Goal: Task Accomplishment & Management: Manage account settings

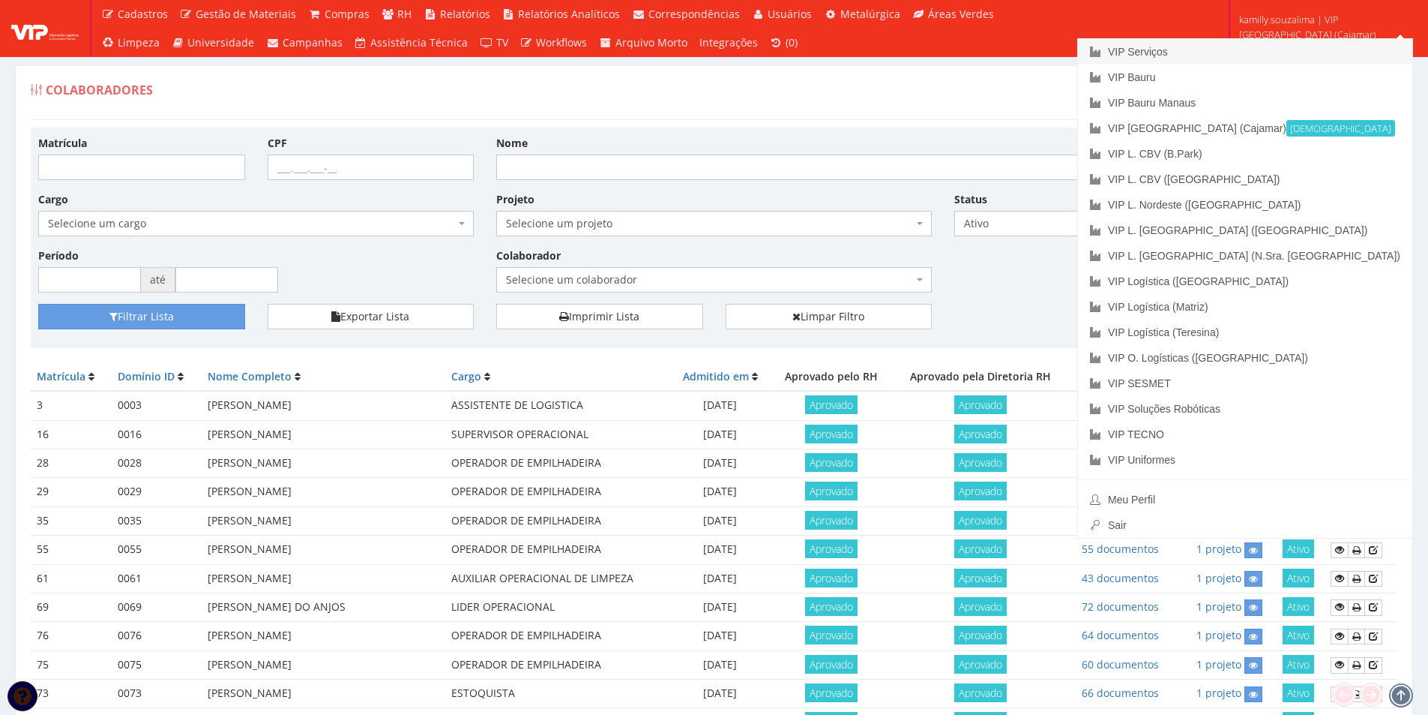
click at [1305, 53] on link "VIP Serviços" at bounding box center [1245, 51] width 334 height 25
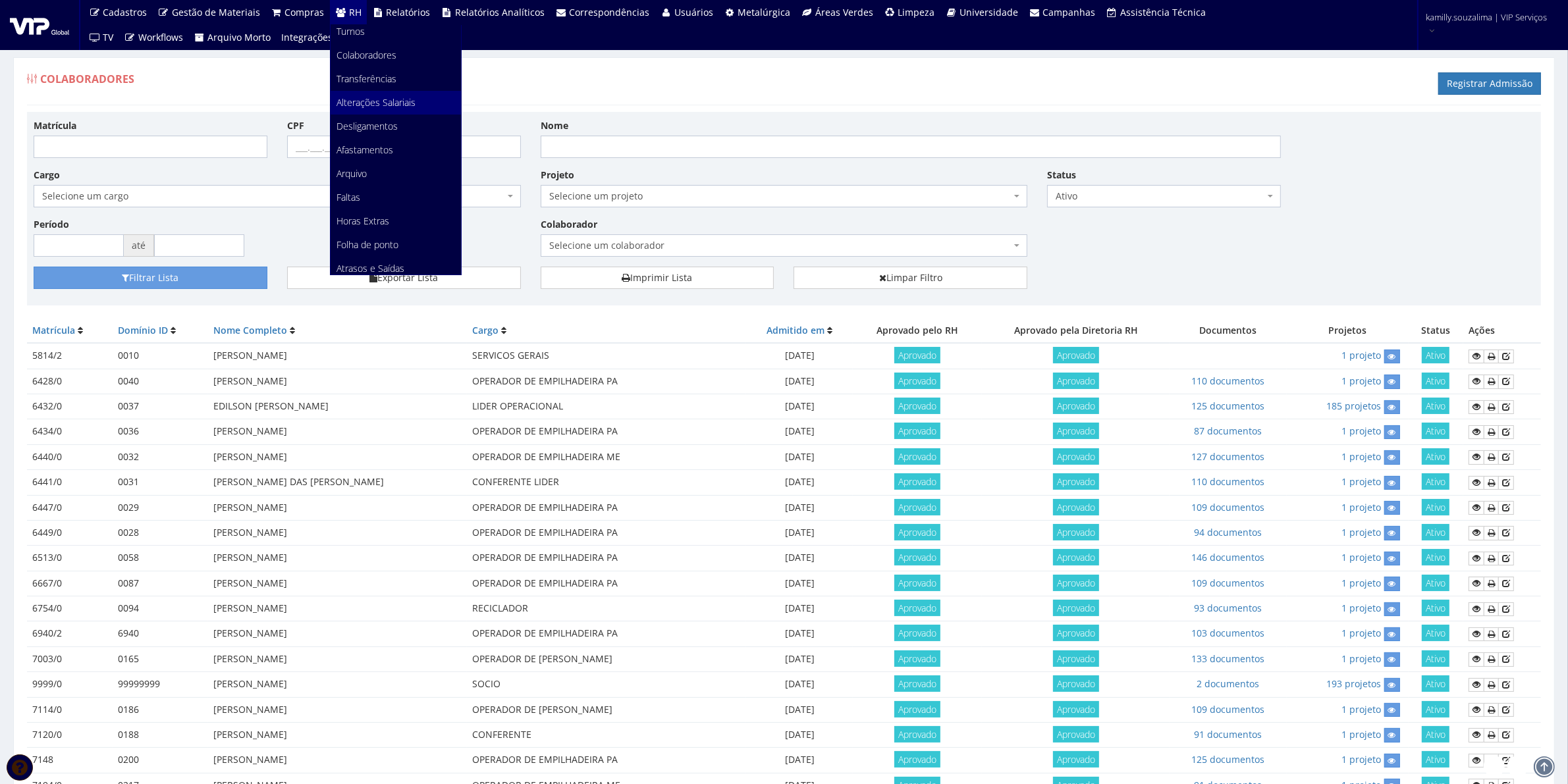
scroll to position [247, 0]
click at [370, 209] on span "Documentos" at bounding box center [364, 215] width 54 height 12
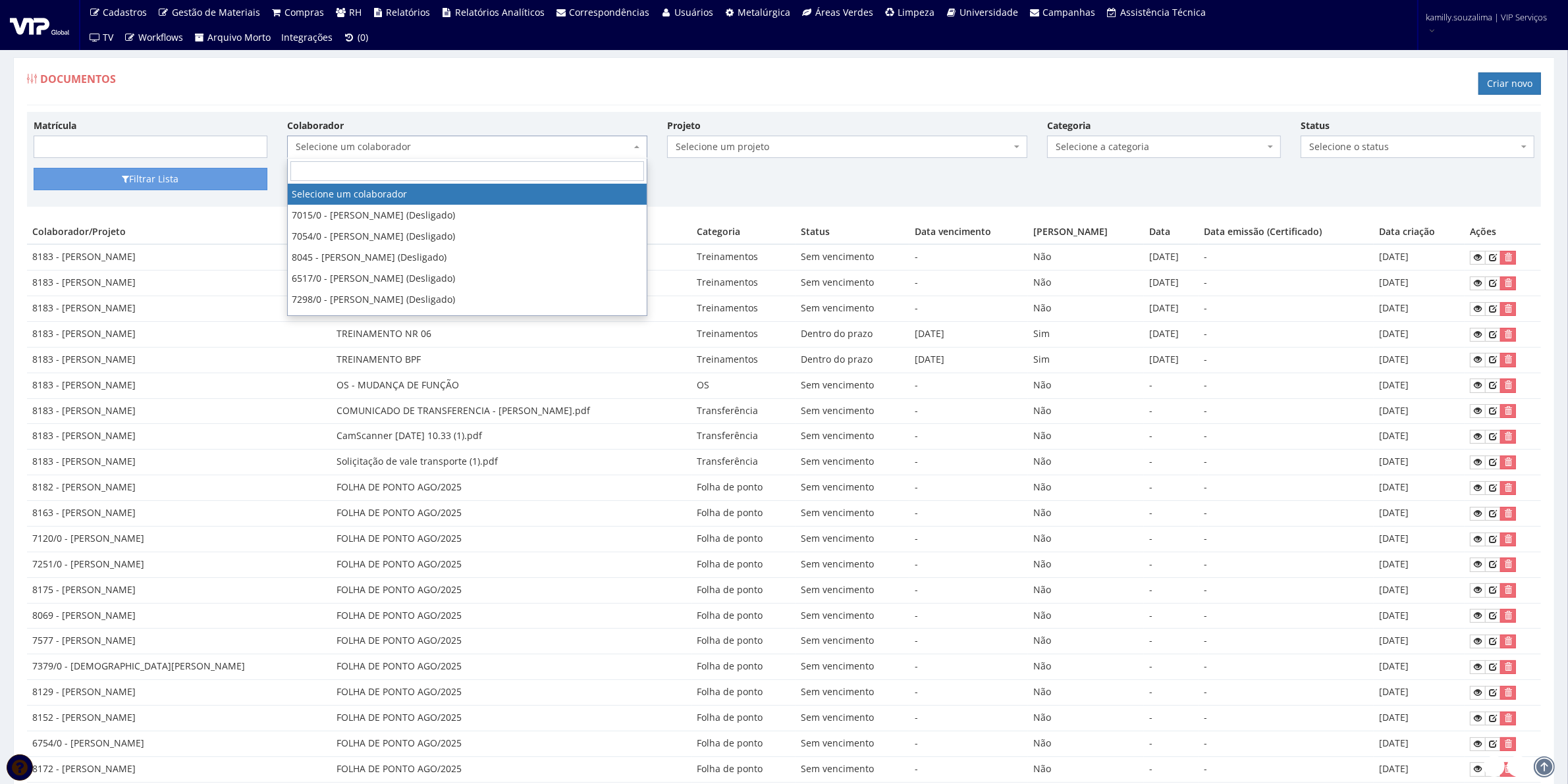
click at [450, 153] on span "Selecione um colaborador" at bounding box center [464, 147] width 336 height 13
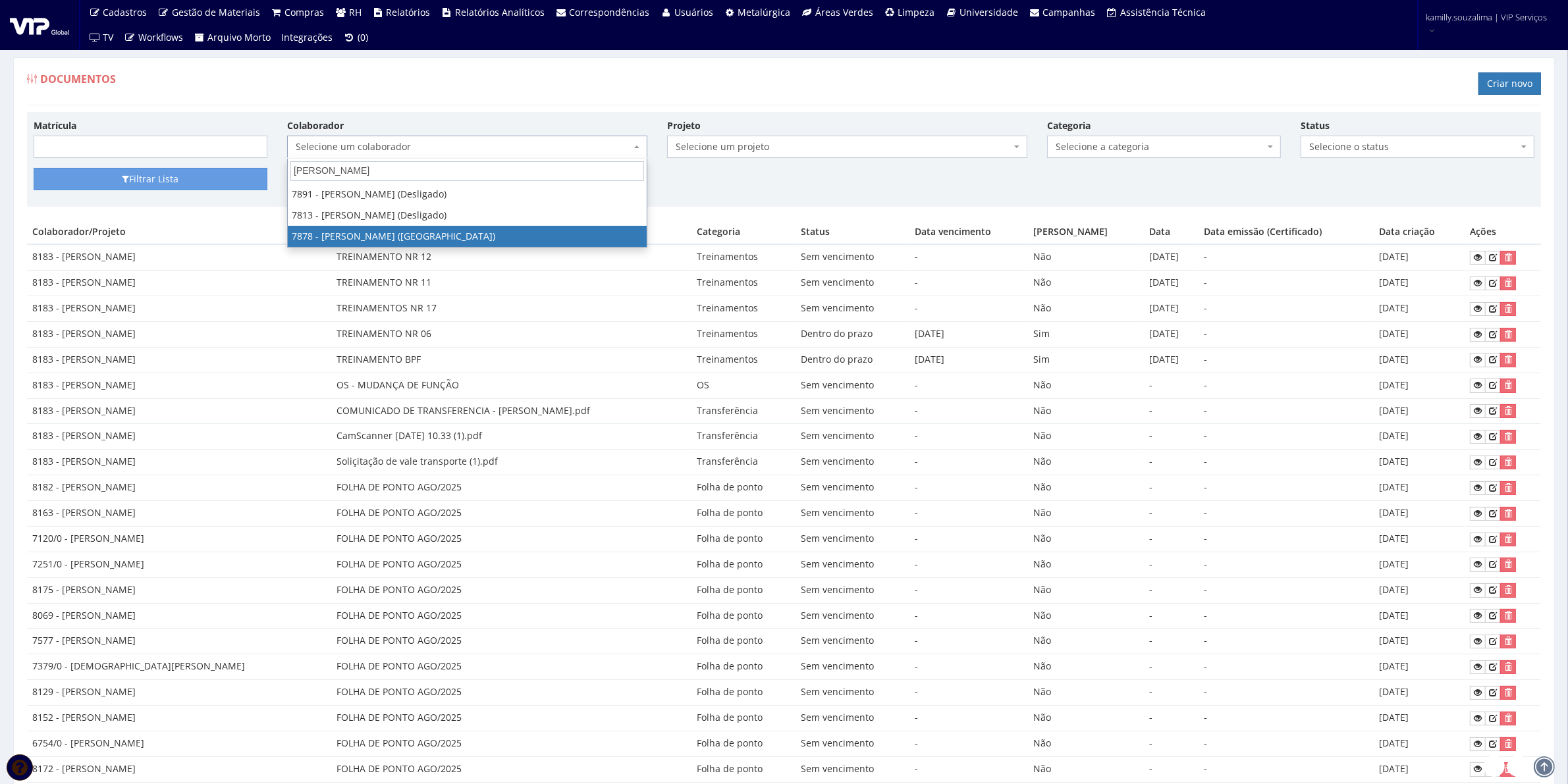
type input "pedro hen"
select select "2791"
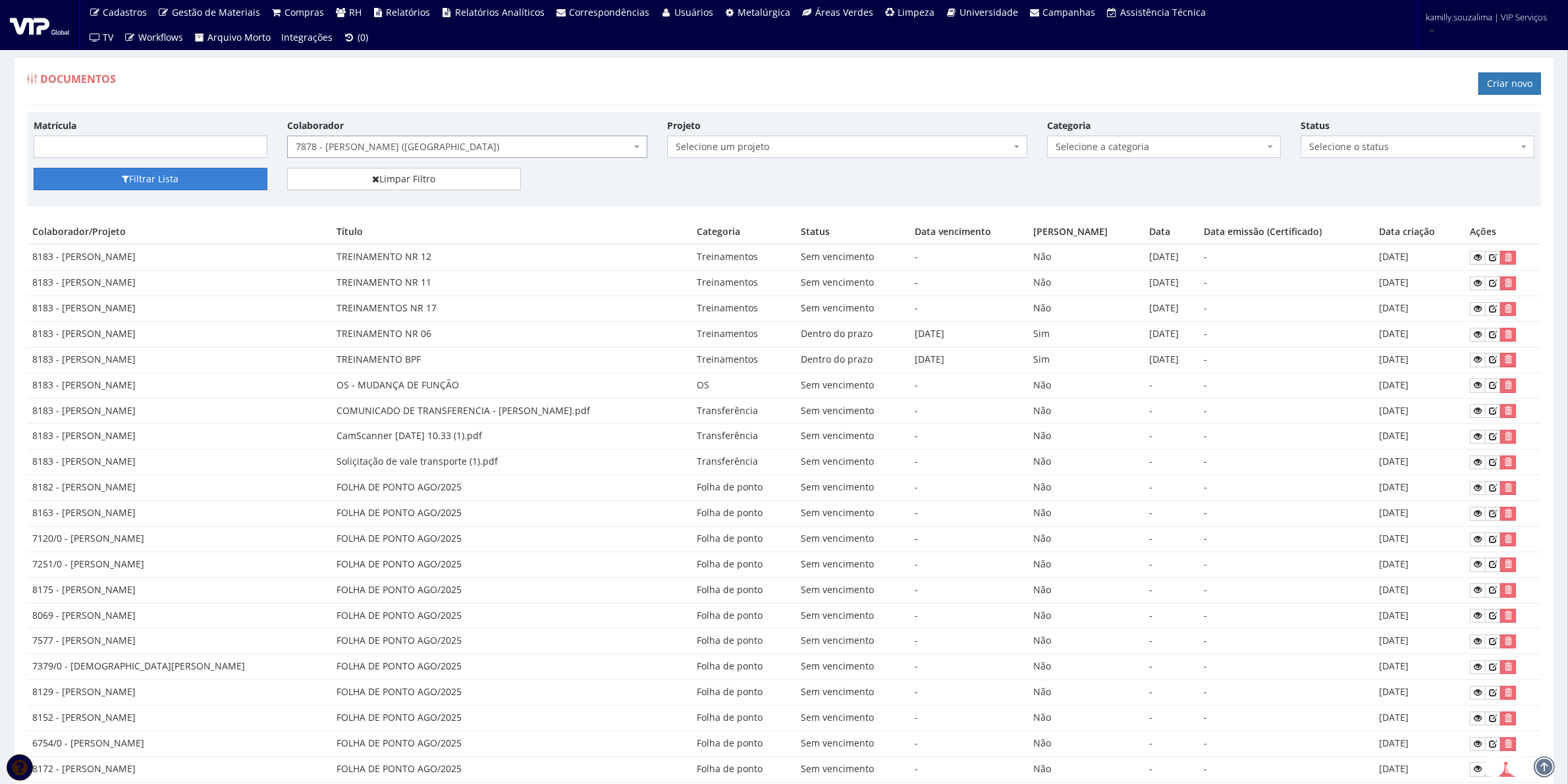
click at [162, 169] on button "Filtrar Lista" at bounding box center [150, 178] width 234 height 22
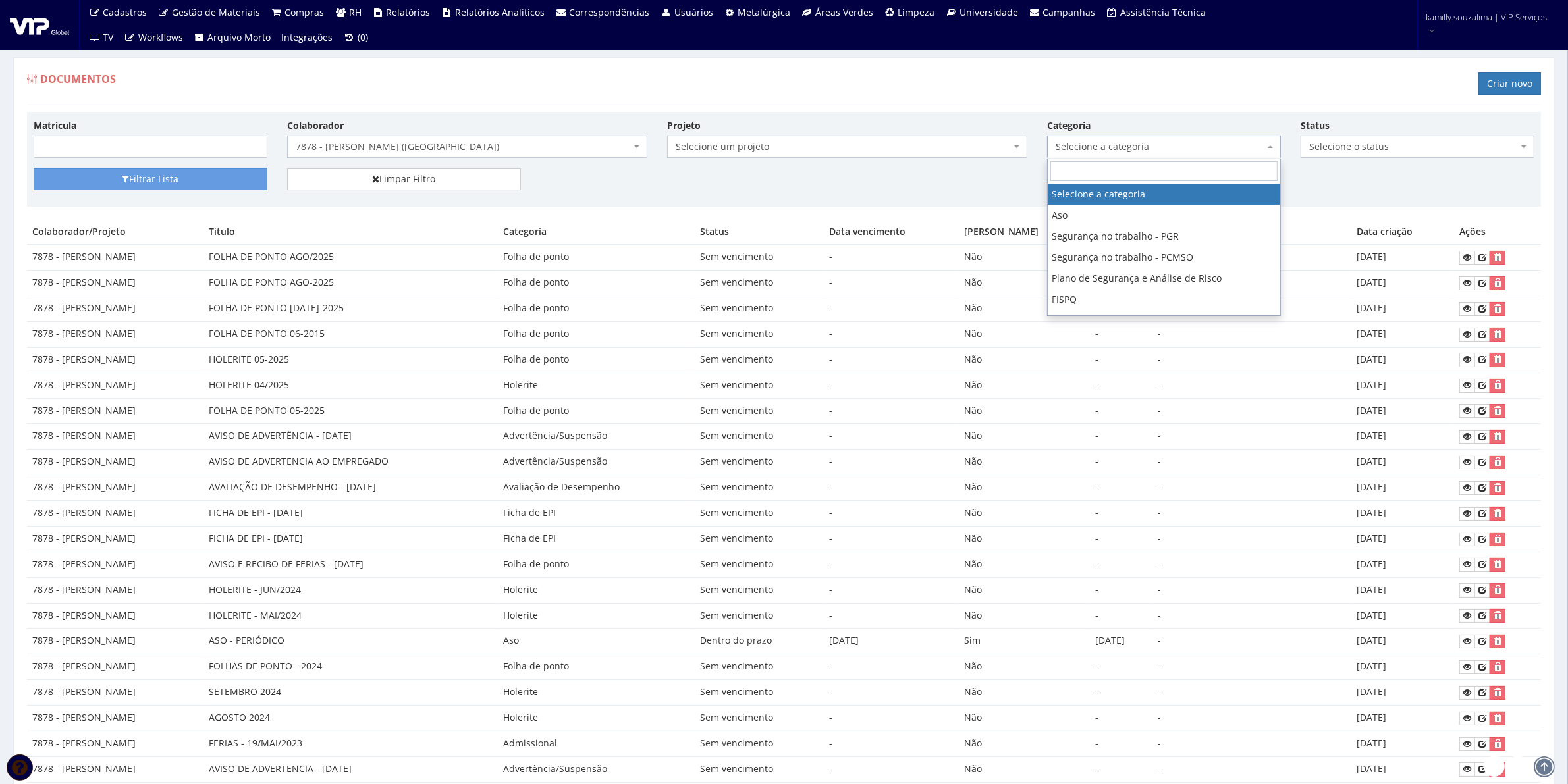
click at [1139, 143] on span "Selecione a categoria" at bounding box center [1160, 147] width 209 height 13
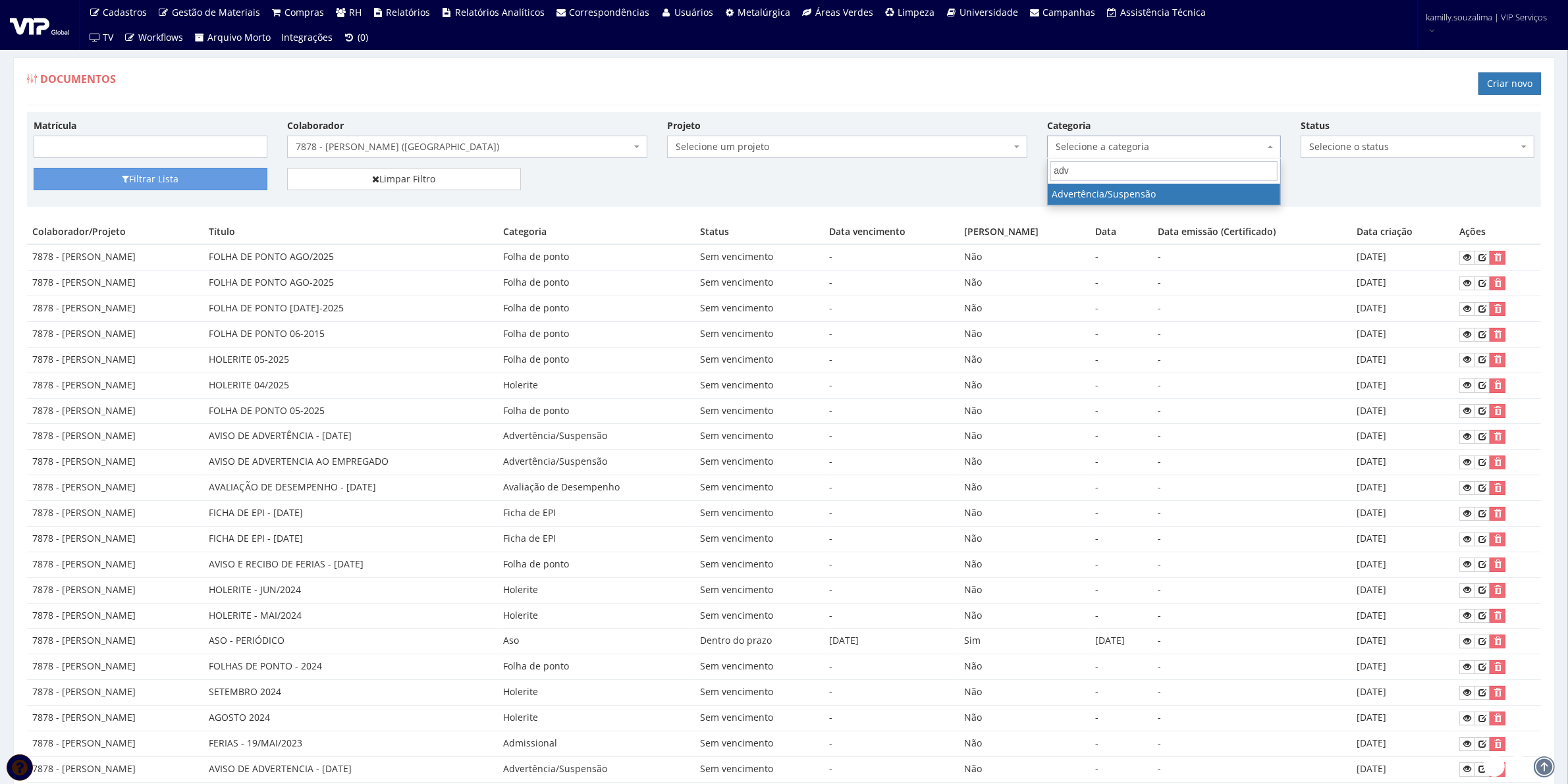
type input "adv"
select select "advertencia_suspensao"
click at [216, 172] on button "Filtrar Lista" at bounding box center [150, 178] width 234 height 22
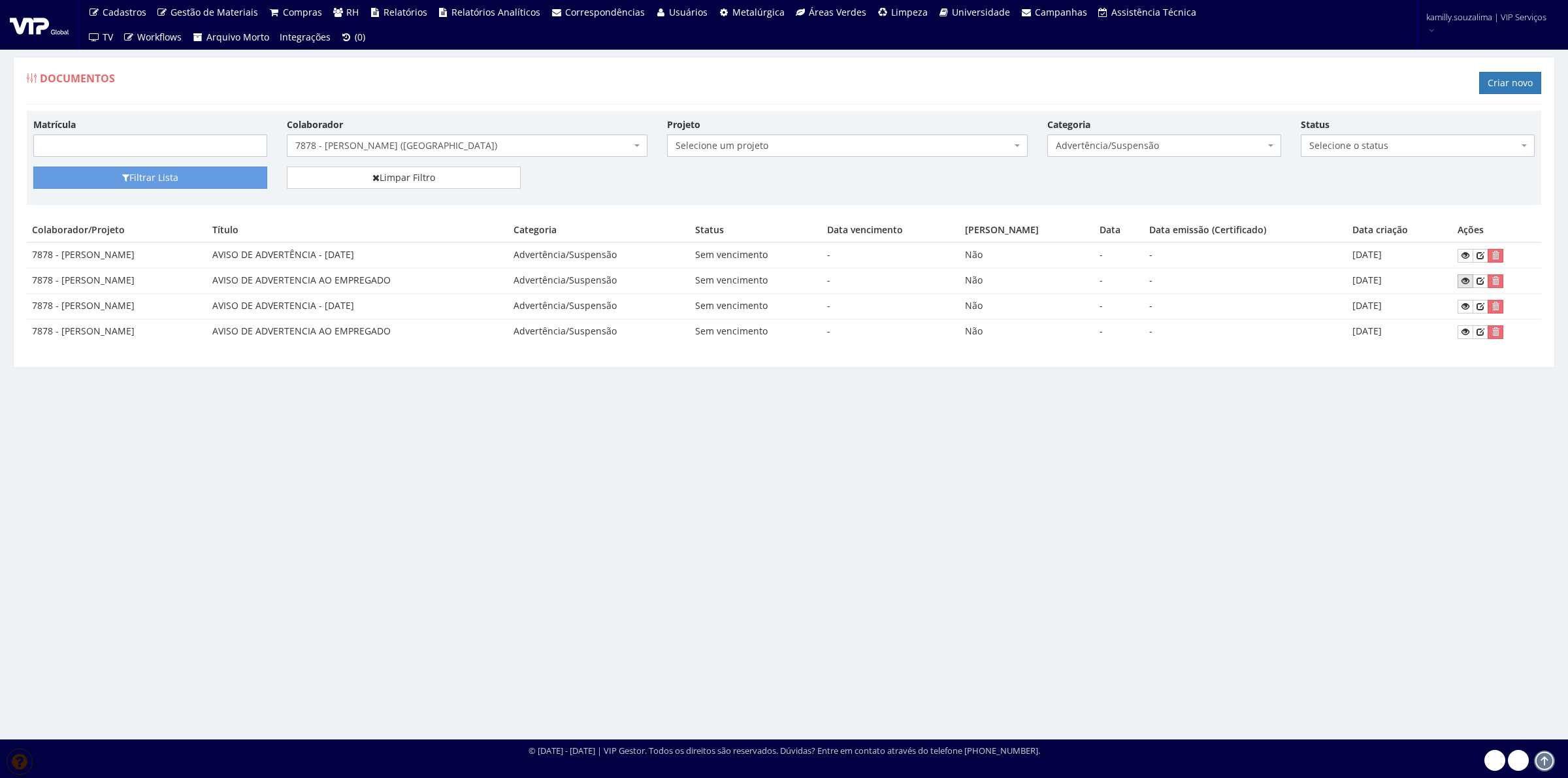
click at [1468, 281] on icon at bounding box center [1465, 281] width 8 height 9
click at [1465, 335] on icon at bounding box center [1465, 332] width 8 height 9
drag, startPoint x: 45, startPoint y: 260, endPoint x: 153, endPoint y: 249, distance: 108.6
click at [153, 249] on td "7878 - [PERSON_NAME]" at bounding box center [117, 254] width 180 height 25
click at [1252, 448] on div "Documentos Criar novo Matrícula Colaborador Selecione um colaborador 7015/0 - A…" at bounding box center [784, 385] width 1568 height 707
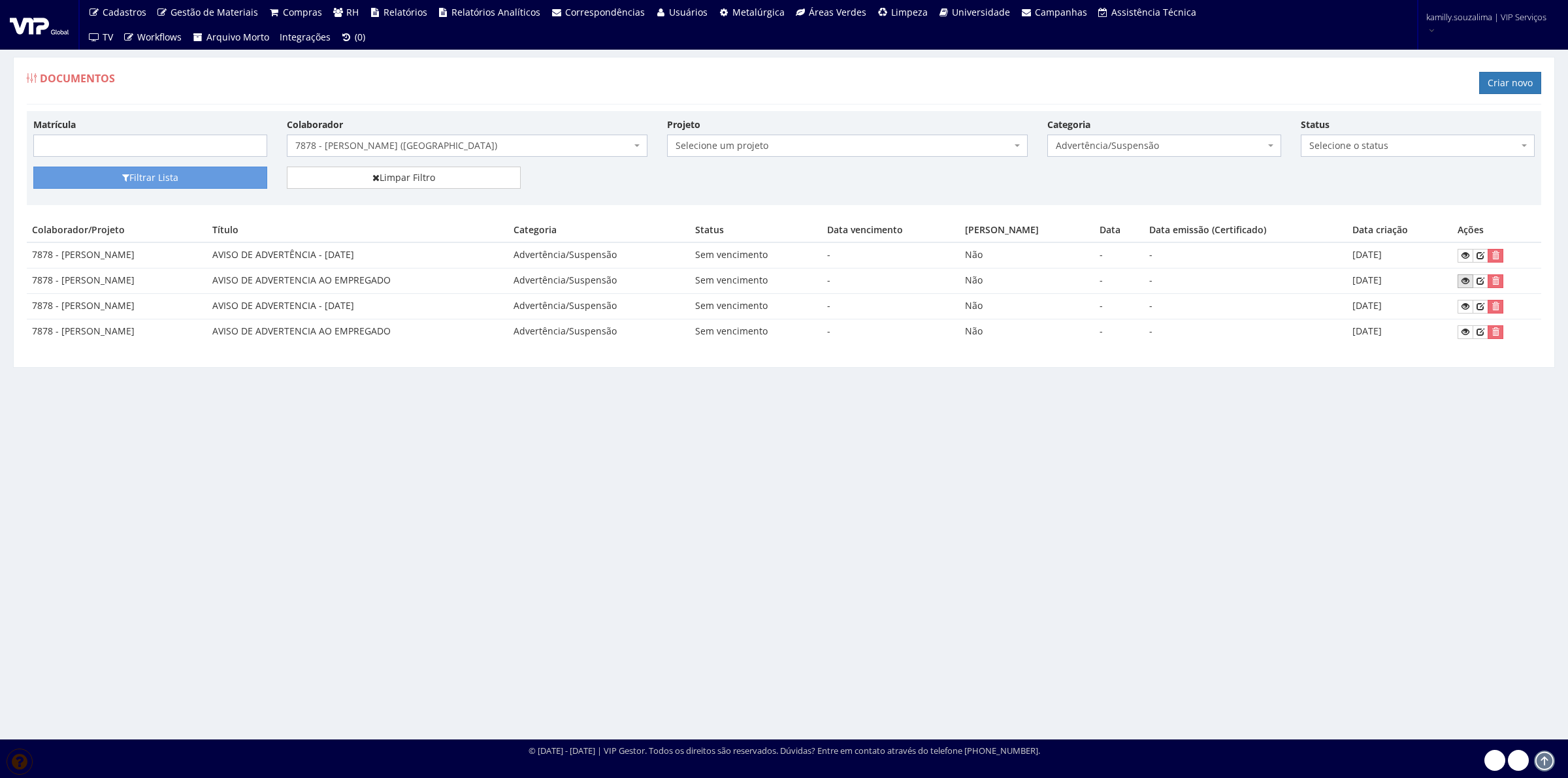
click at [1468, 282] on icon at bounding box center [1465, 281] width 8 height 9
click at [1469, 283] on icon at bounding box center [1465, 281] width 8 height 9
click at [1465, 286] on icon at bounding box center [1465, 281] width 8 height 9
click at [1470, 254] on icon at bounding box center [1465, 255] width 8 height 9
click at [1498, 280] on icon "submit" at bounding box center [1496, 281] width 8 height 9
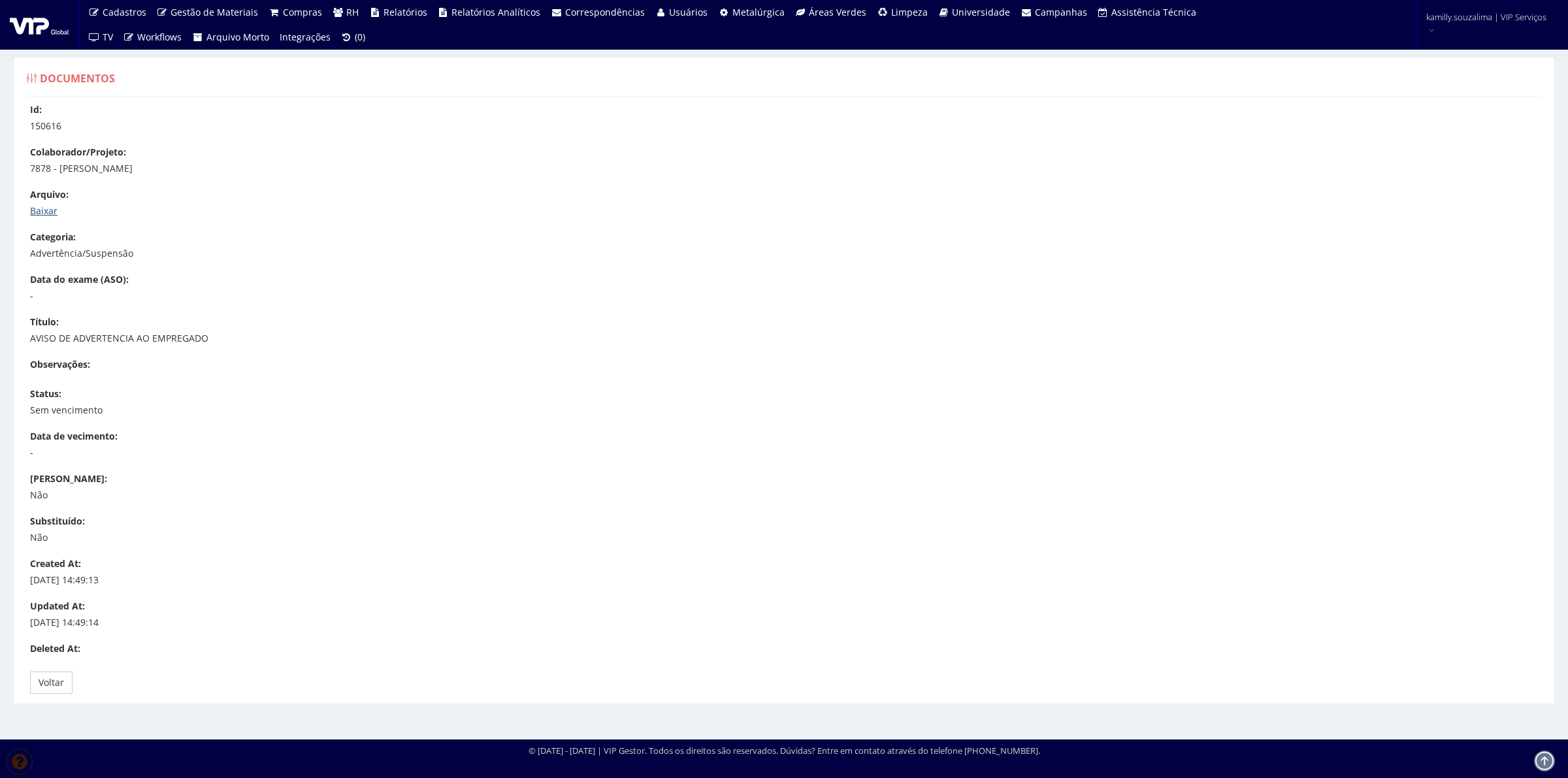
click at [33, 206] on link "Baixar" at bounding box center [43, 211] width 27 height 12
click at [44, 206] on link "Baixar" at bounding box center [43, 211] width 27 height 12
click at [47, 207] on link "Baixar" at bounding box center [43, 211] width 27 height 12
click at [51, 209] on link "Baixar" at bounding box center [43, 211] width 27 height 12
click at [51, 215] on link "Baixar" at bounding box center [43, 211] width 27 height 12
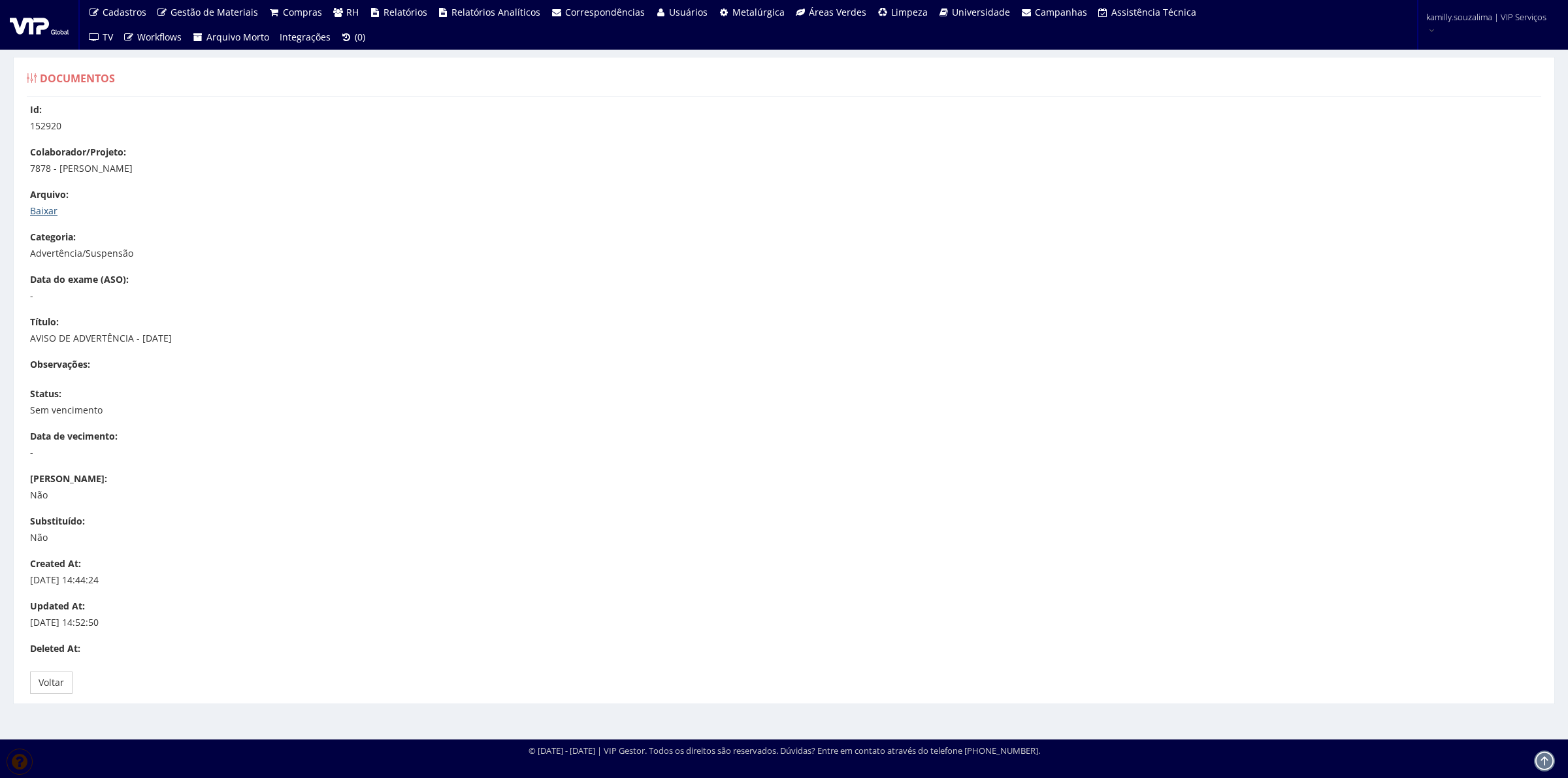
click at [43, 214] on link "Baixar" at bounding box center [43, 211] width 27 height 12
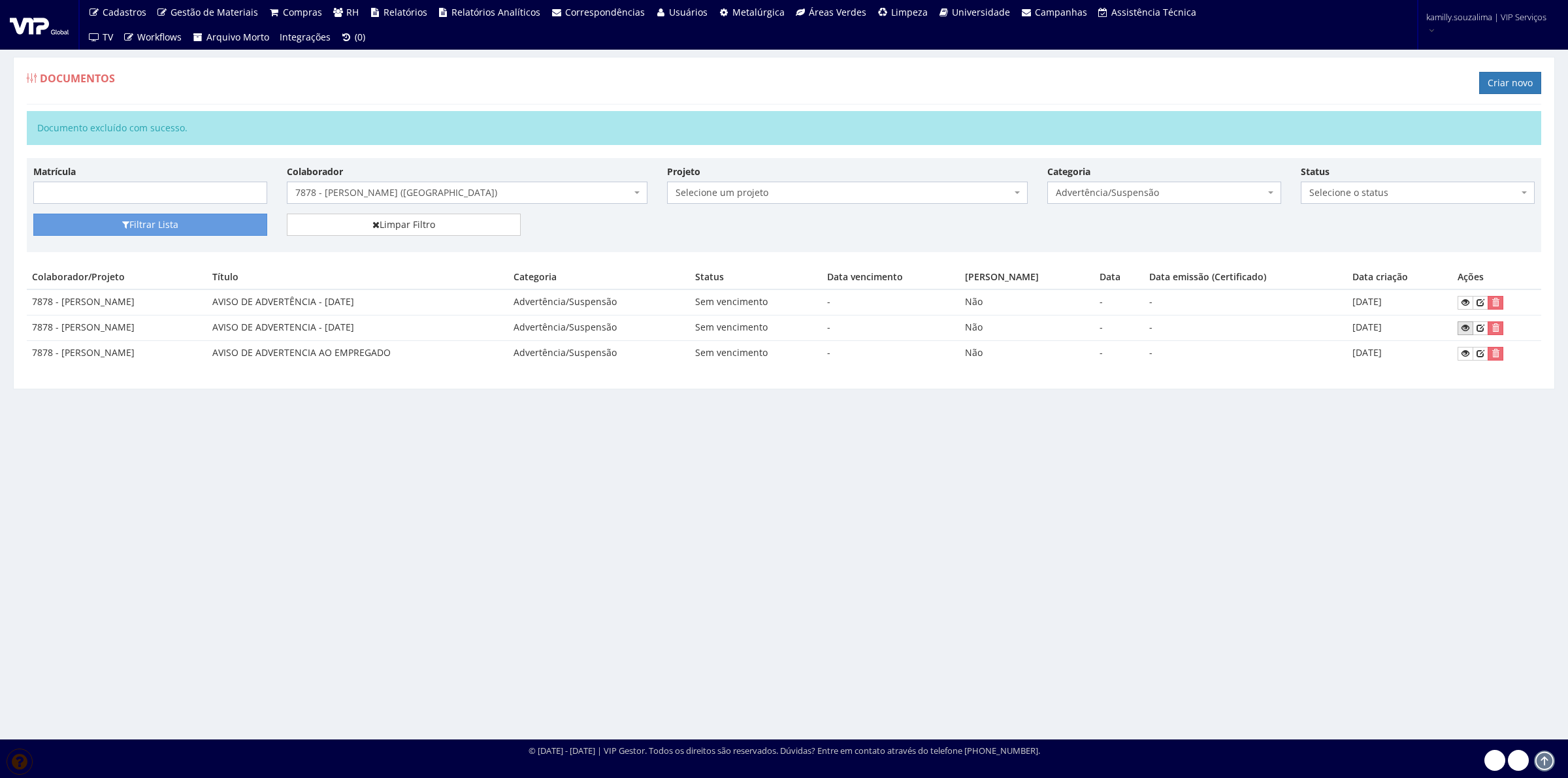
click at [1464, 334] on link at bounding box center [1466, 328] width 16 height 14
click at [1464, 354] on icon at bounding box center [1465, 353] width 8 height 9
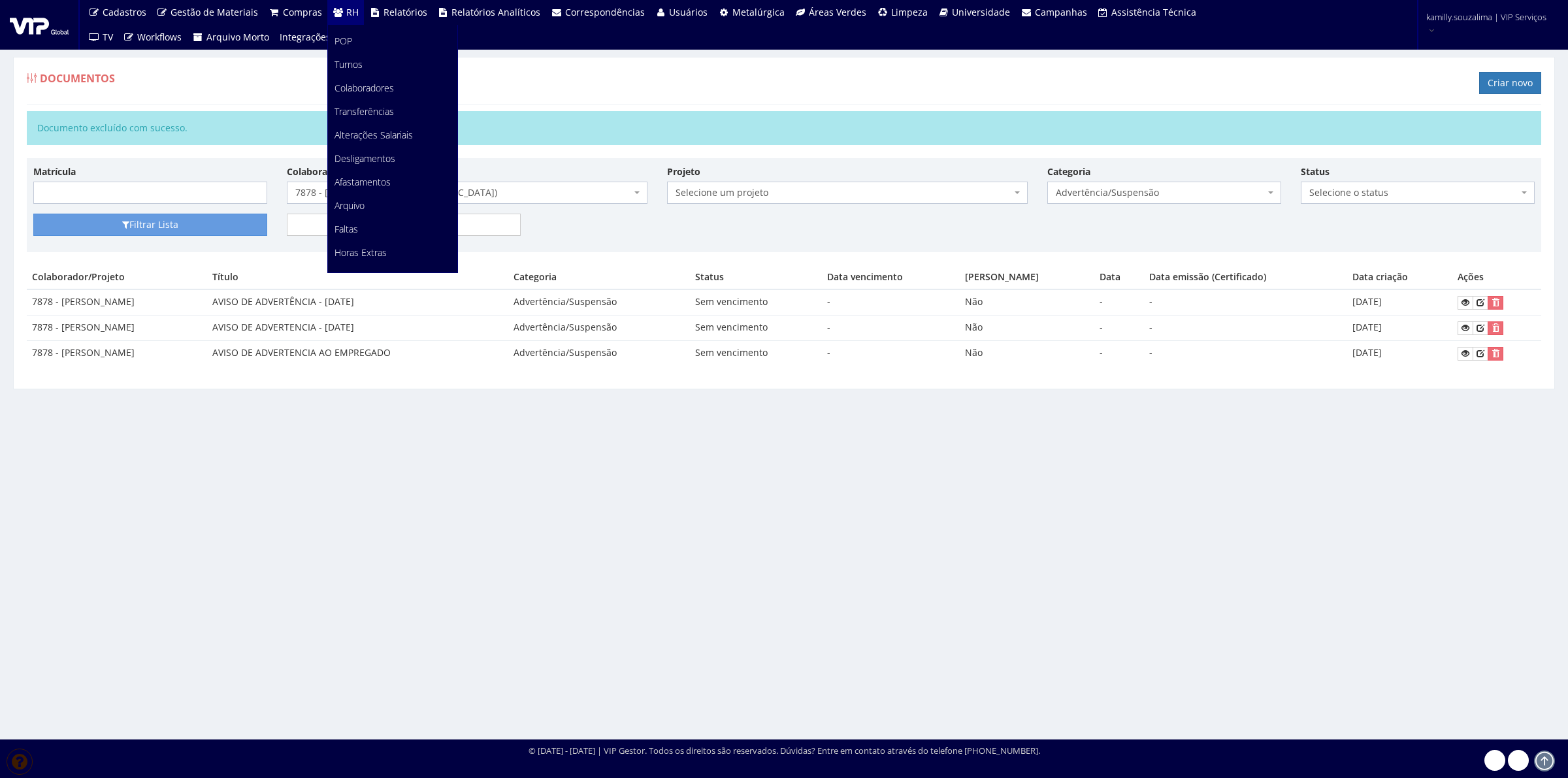
scroll to position [163, 0]
click at [361, 113] on link "Faltas" at bounding box center [392, 108] width 129 height 24
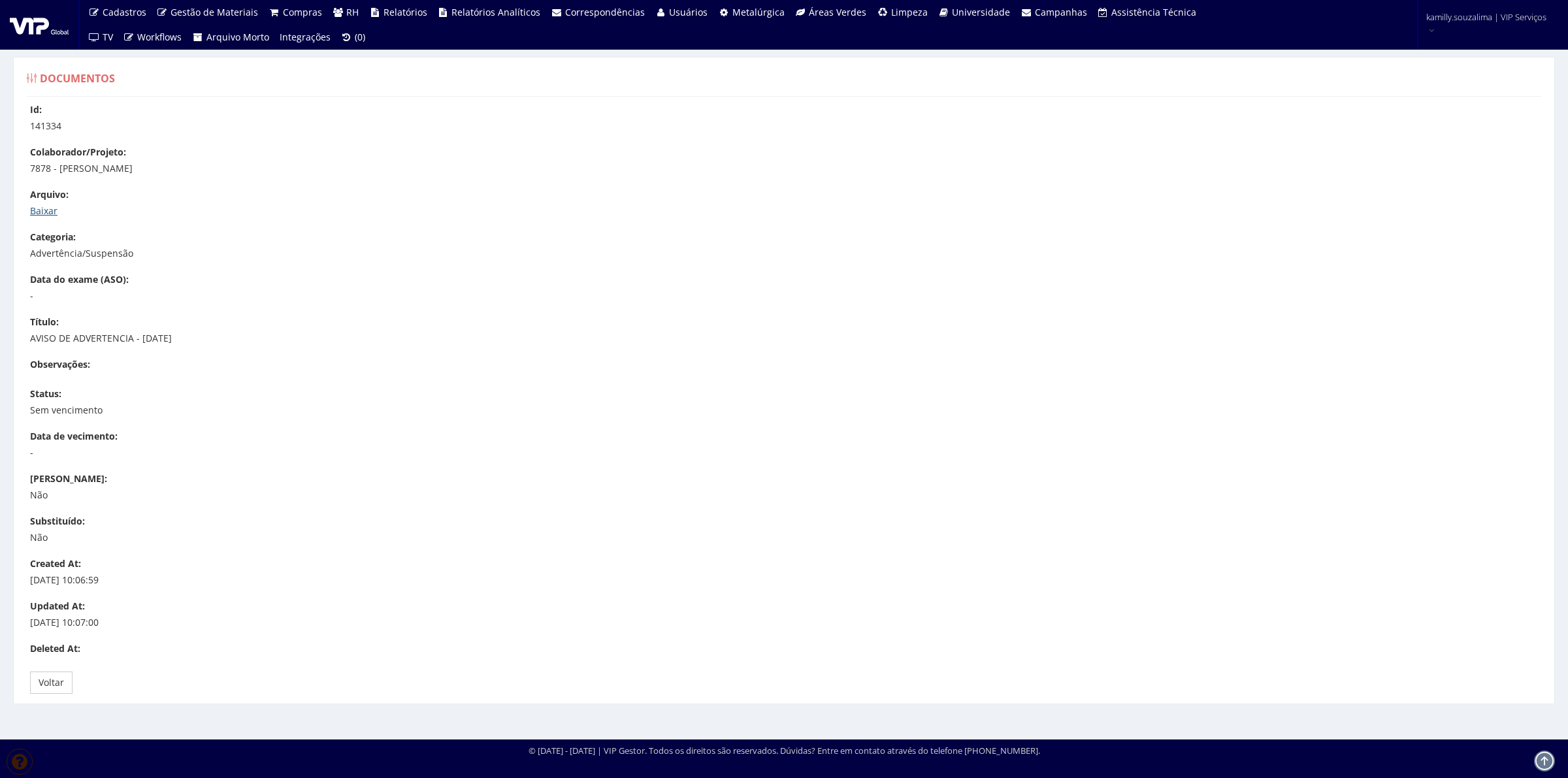
click at [46, 210] on link "Baixar" at bounding box center [43, 211] width 27 height 12
click at [45, 211] on link "Baixar" at bounding box center [43, 211] width 27 height 12
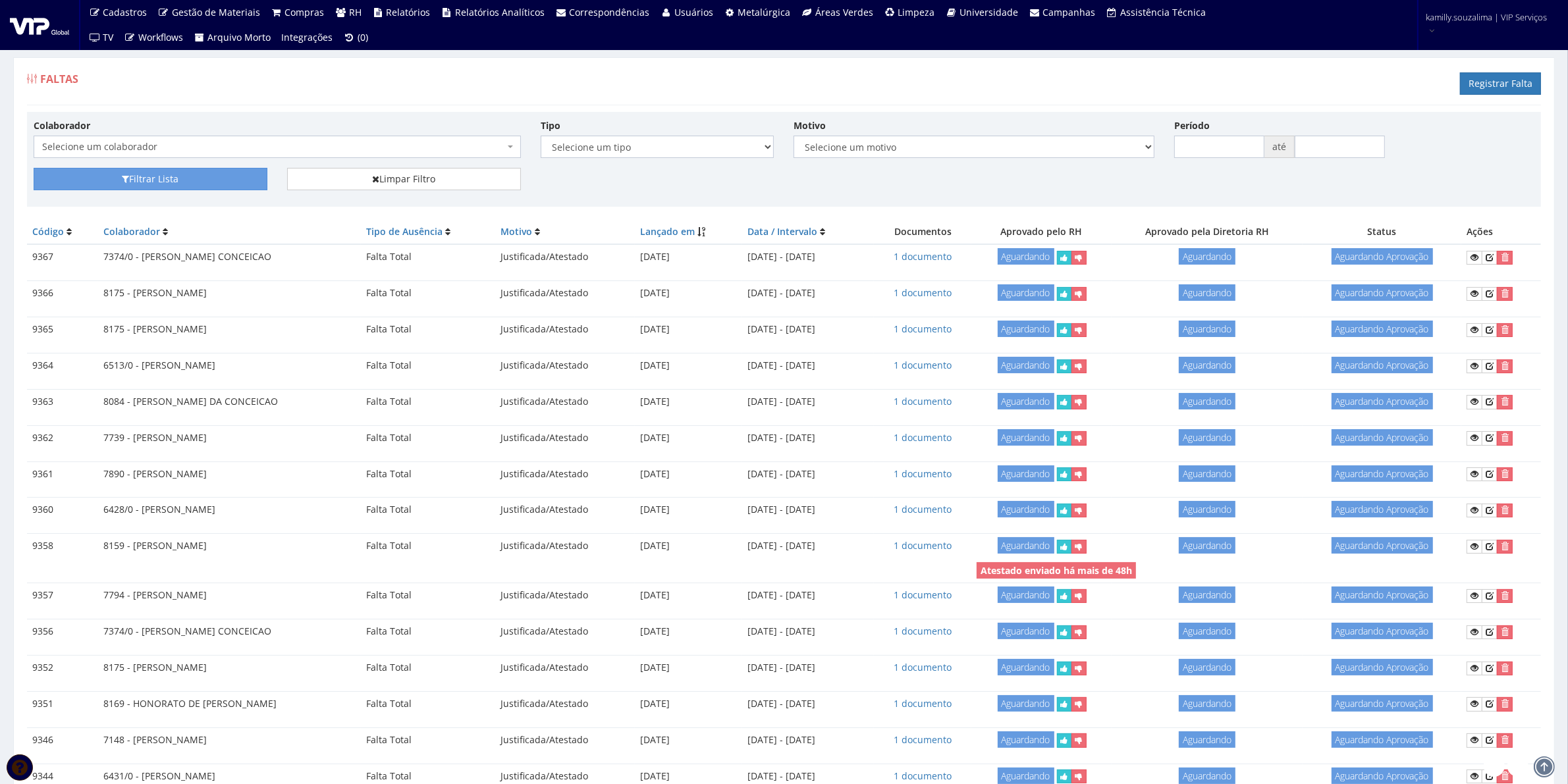
click at [300, 147] on span "Selecione um colaborador" at bounding box center [273, 147] width 462 height 13
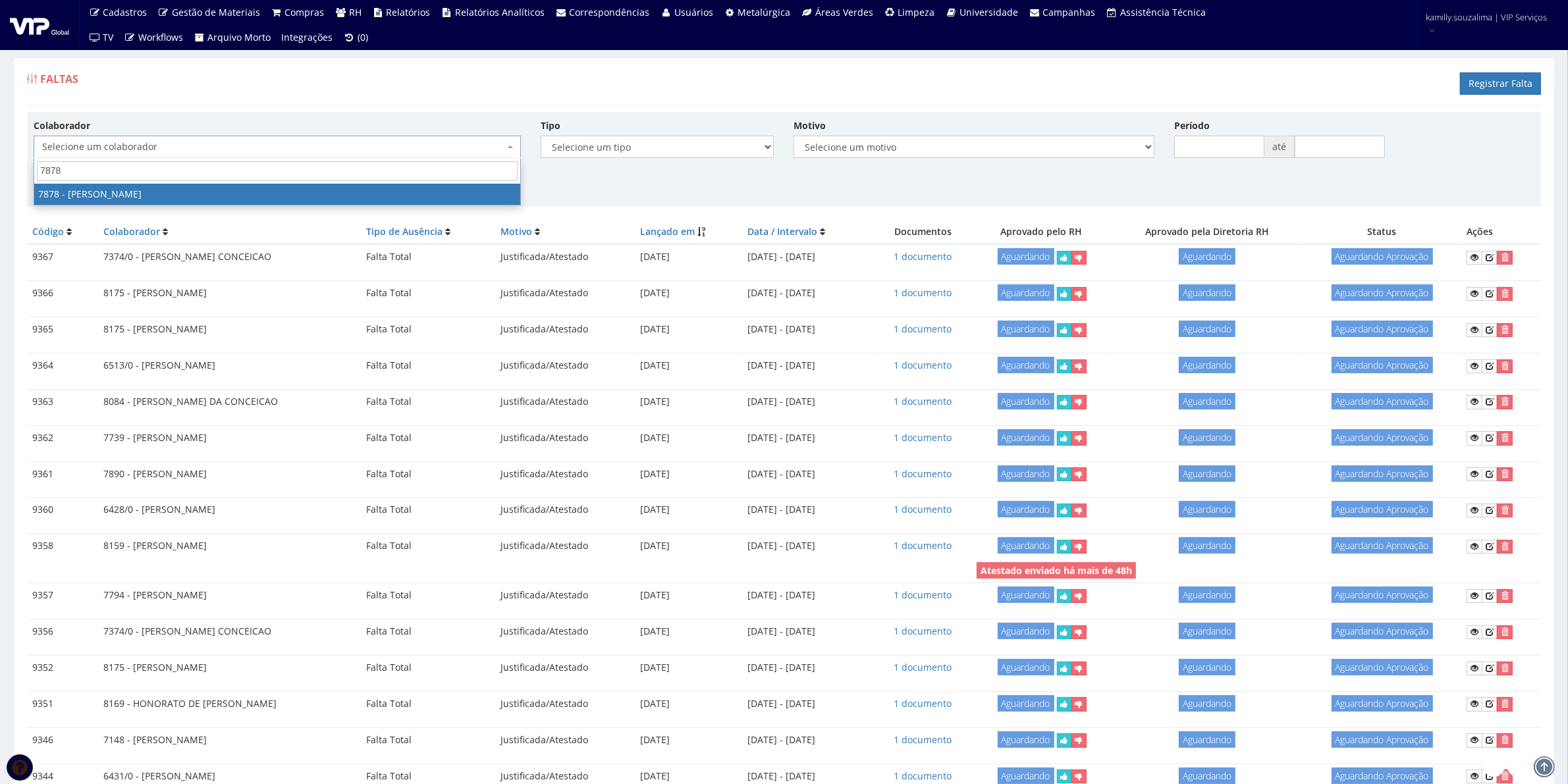
type input "7878"
select select "2791"
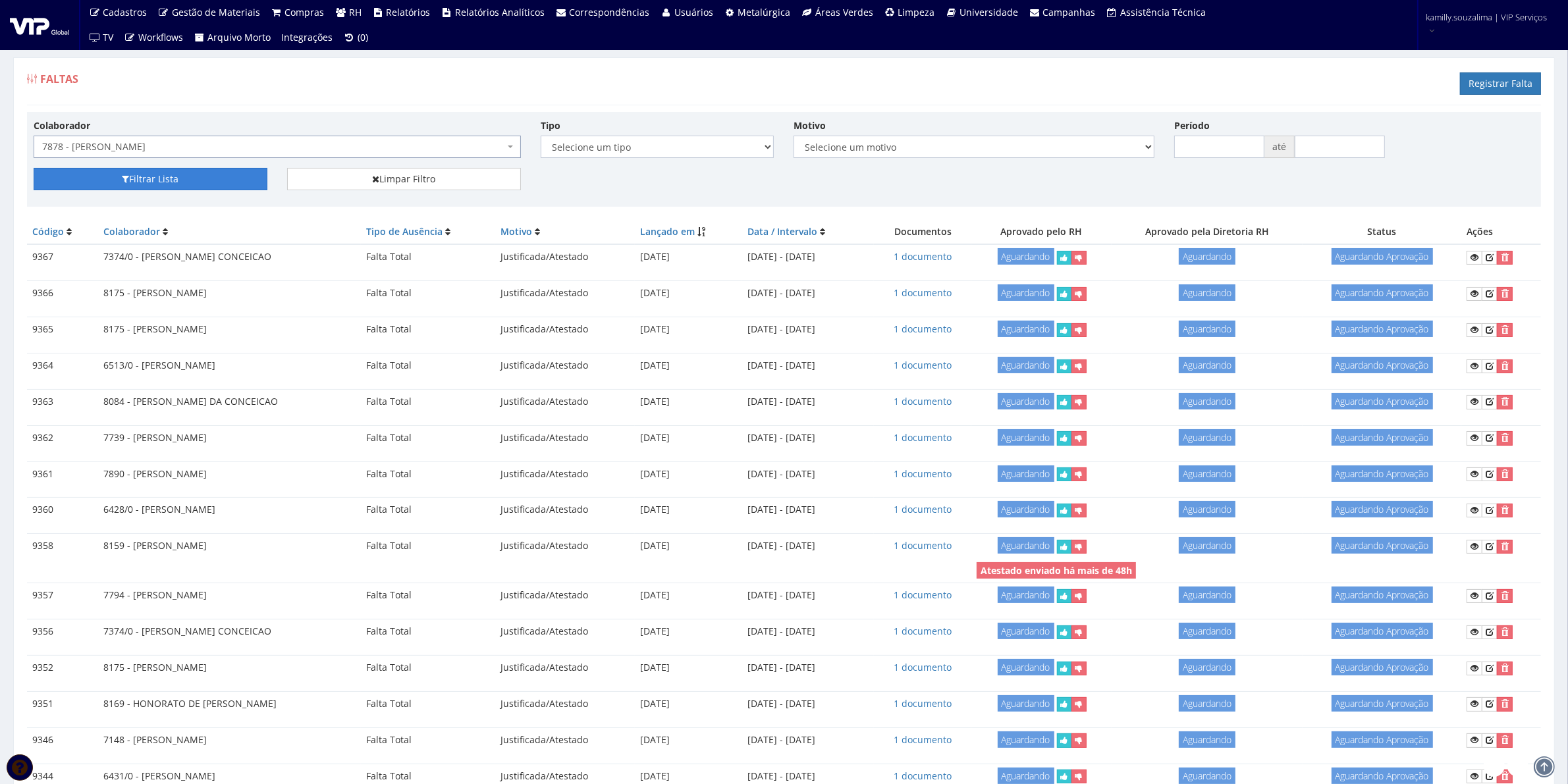
click at [162, 175] on button "Filtrar Lista" at bounding box center [150, 178] width 234 height 22
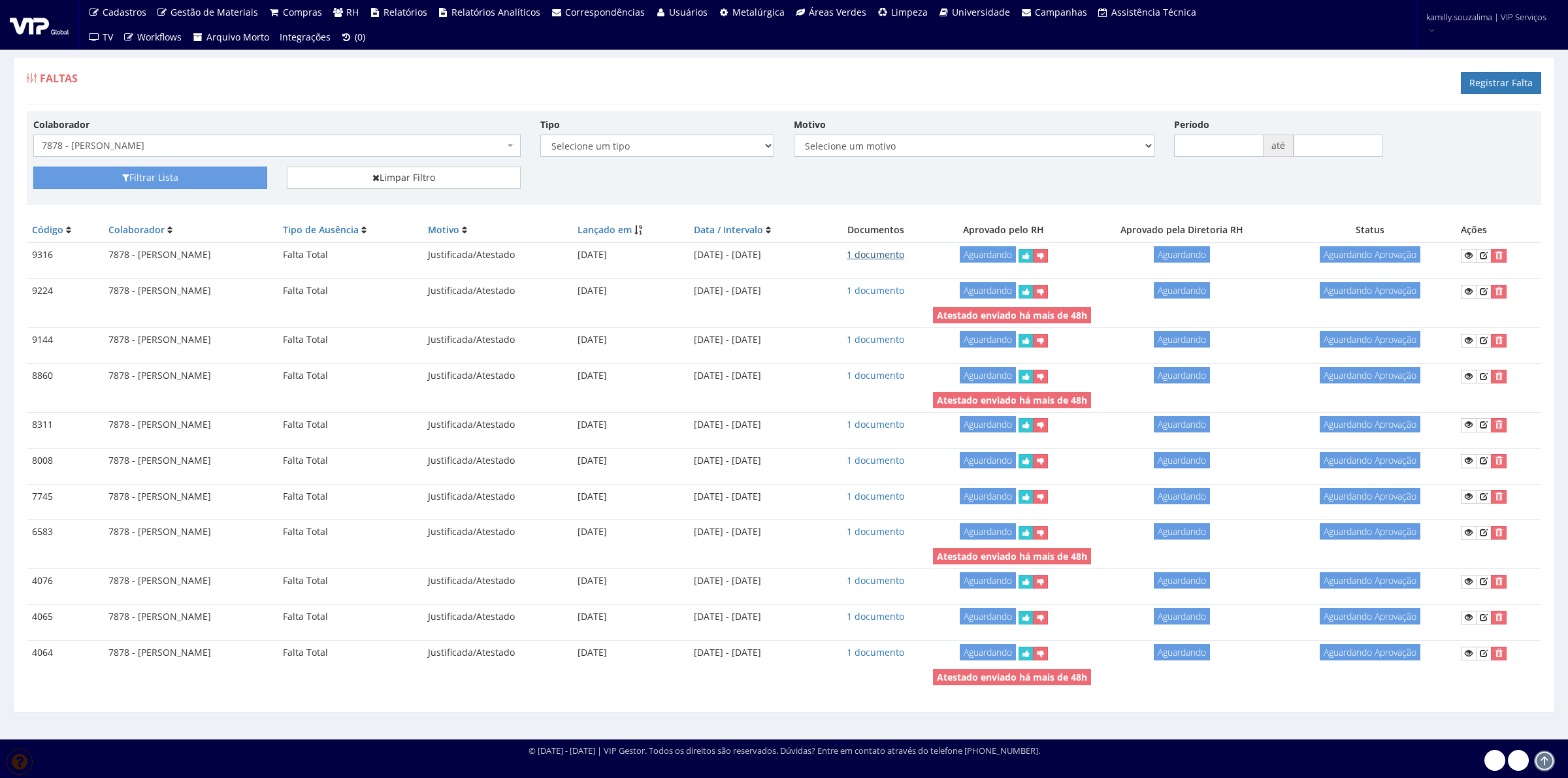
click at [905, 253] on link "1 documento" at bounding box center [876, 254] width 58 height 12
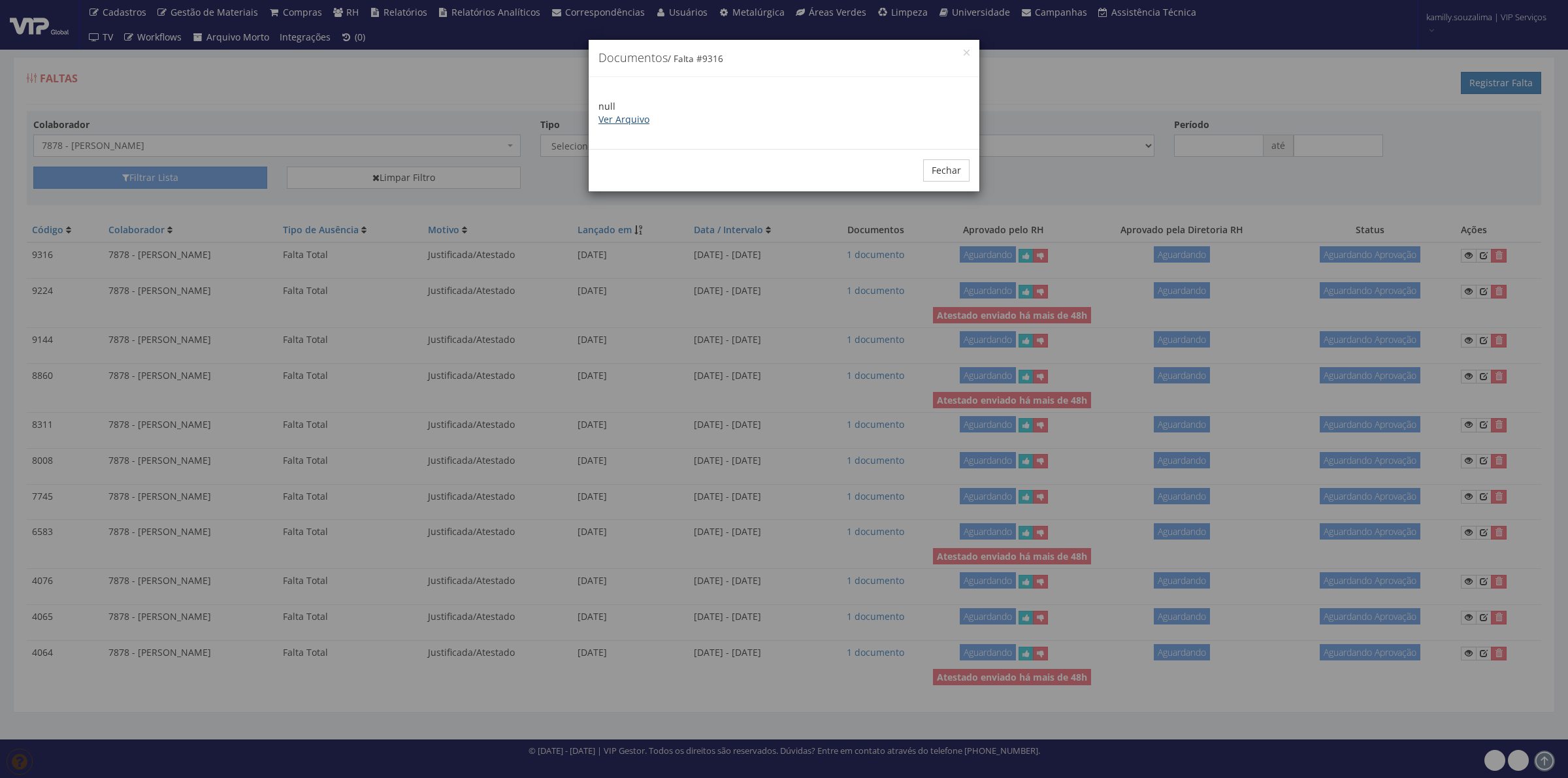
click at [645, 123] on link "Ver Arquivo" at bounding box center [624, 119] width 51 height 12
click at [949, 171] on button "Fechar" at bounding box center [946, 170] width 46 height 22
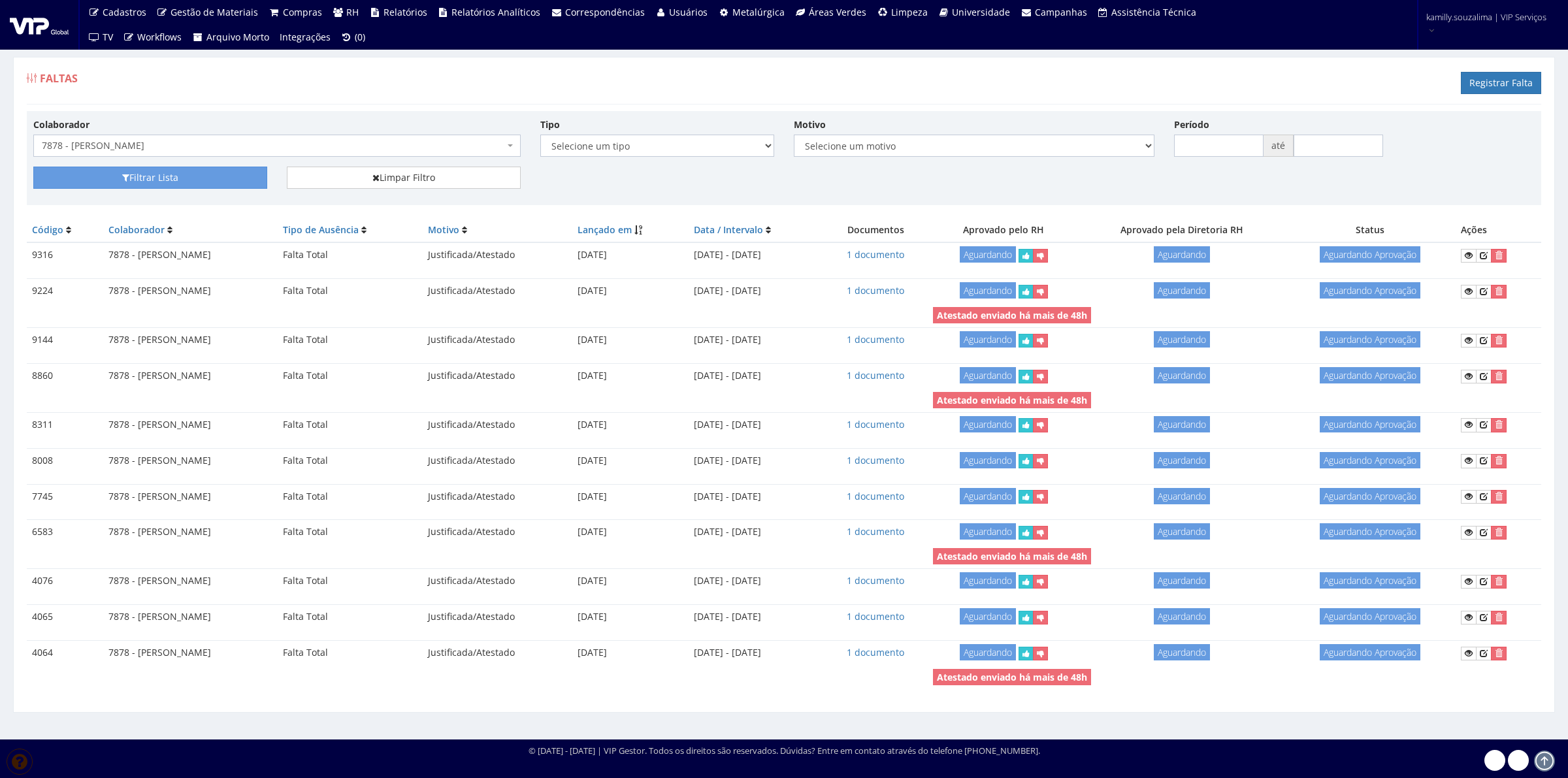
click at [923, 298] on td "1 documento" at bounding box center [876, 291] width 105 height 24
click at [904, 288] on link "1 documento" at bounding box center [876, 290] width 58 height 12
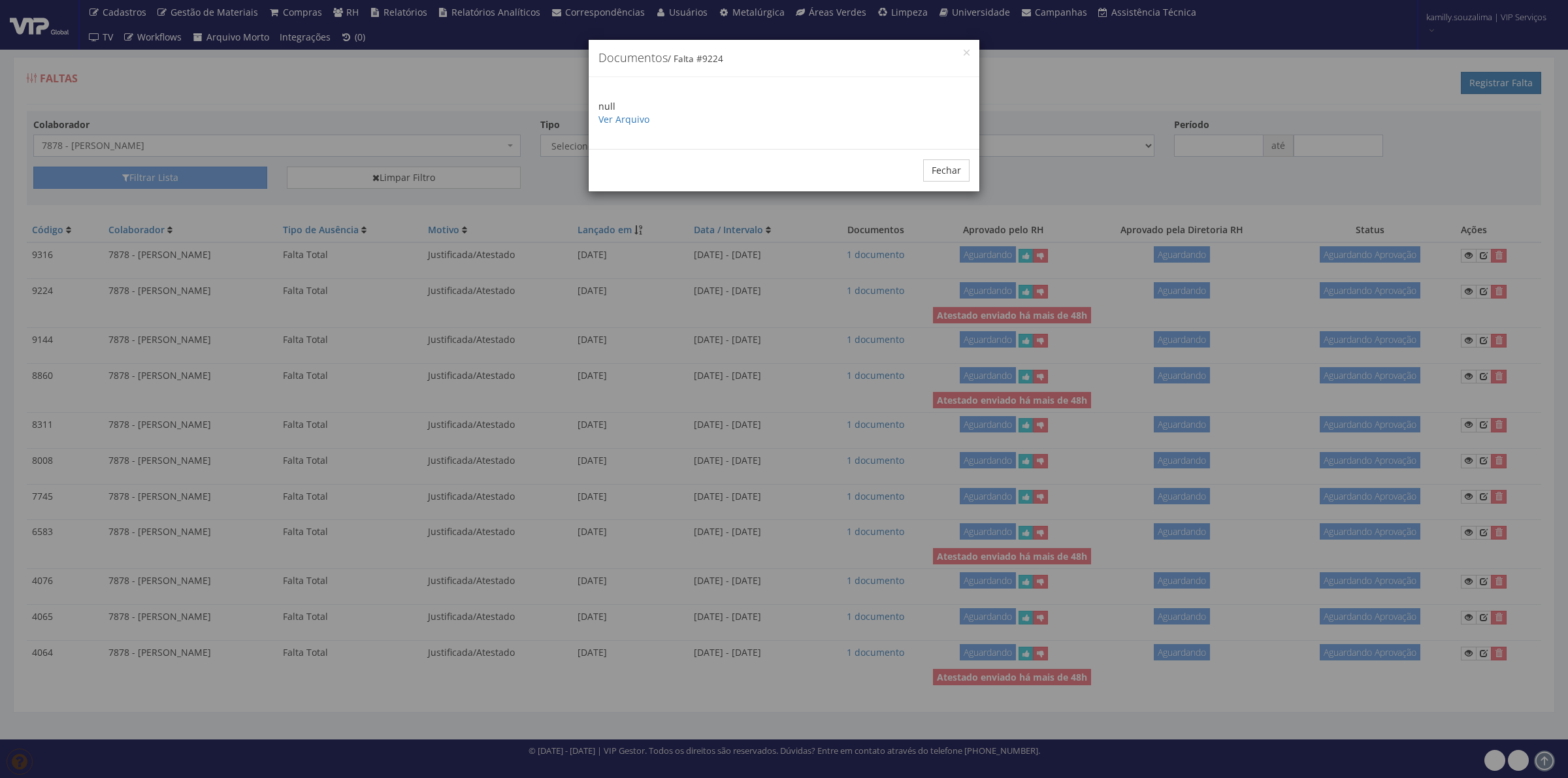
click at [633, 132] on div "null Ver Arquivo" at bounding box center [784, 112] width 390 height 71
click at [624, 121] on link "Ver Arquivo" at bounding box center [624, 119] width 51 height 12
click at [960, 173] on button "Fechar" at bounding box center [946, 170] width 46 height 22
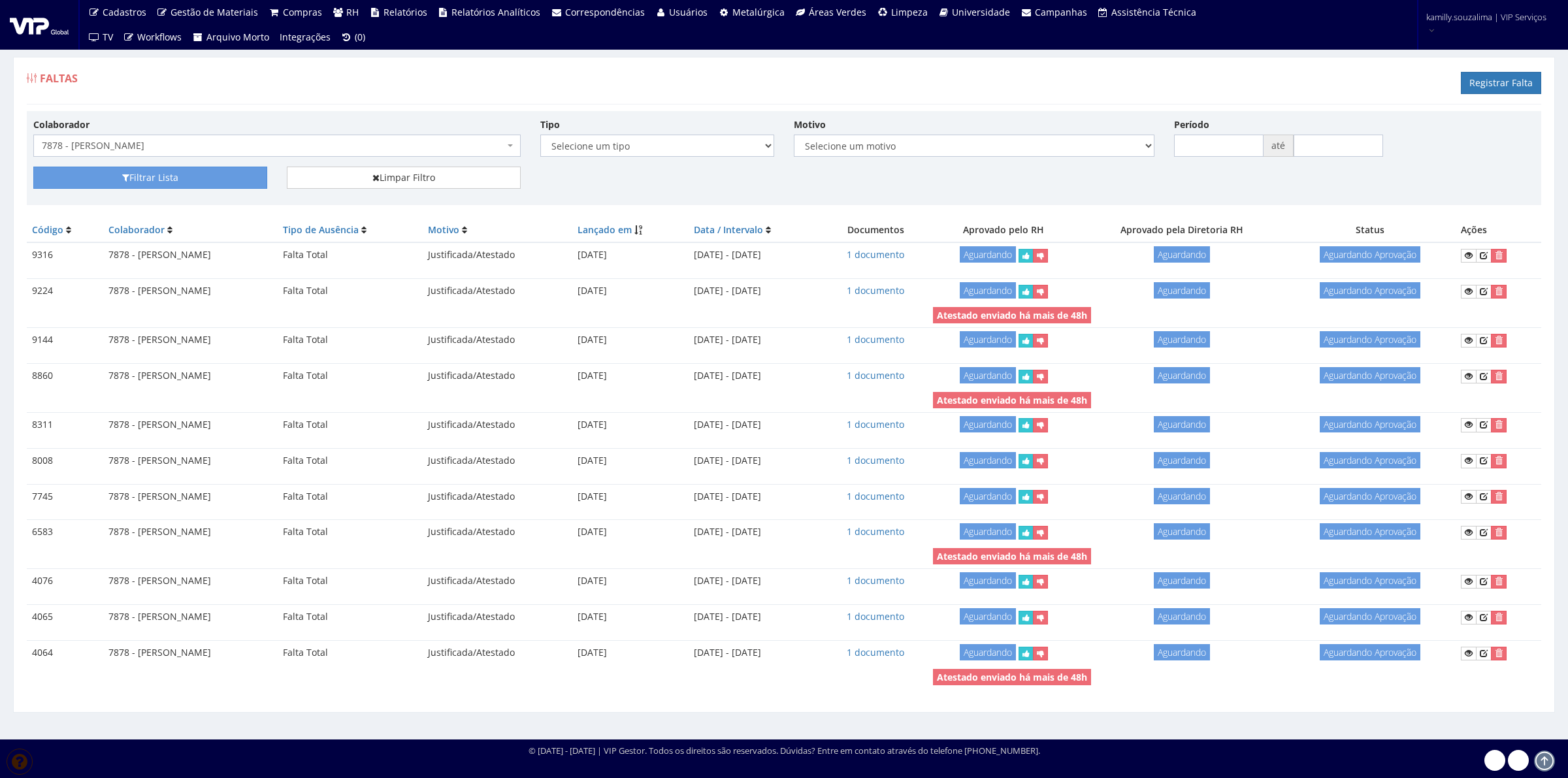
click at [921, 347] on td "1 documento" at bounding box center [876, 340] width 105 height 24
click at [905, 338] on link "1 documento" at bounding box center [876, 339] width 58 height 12
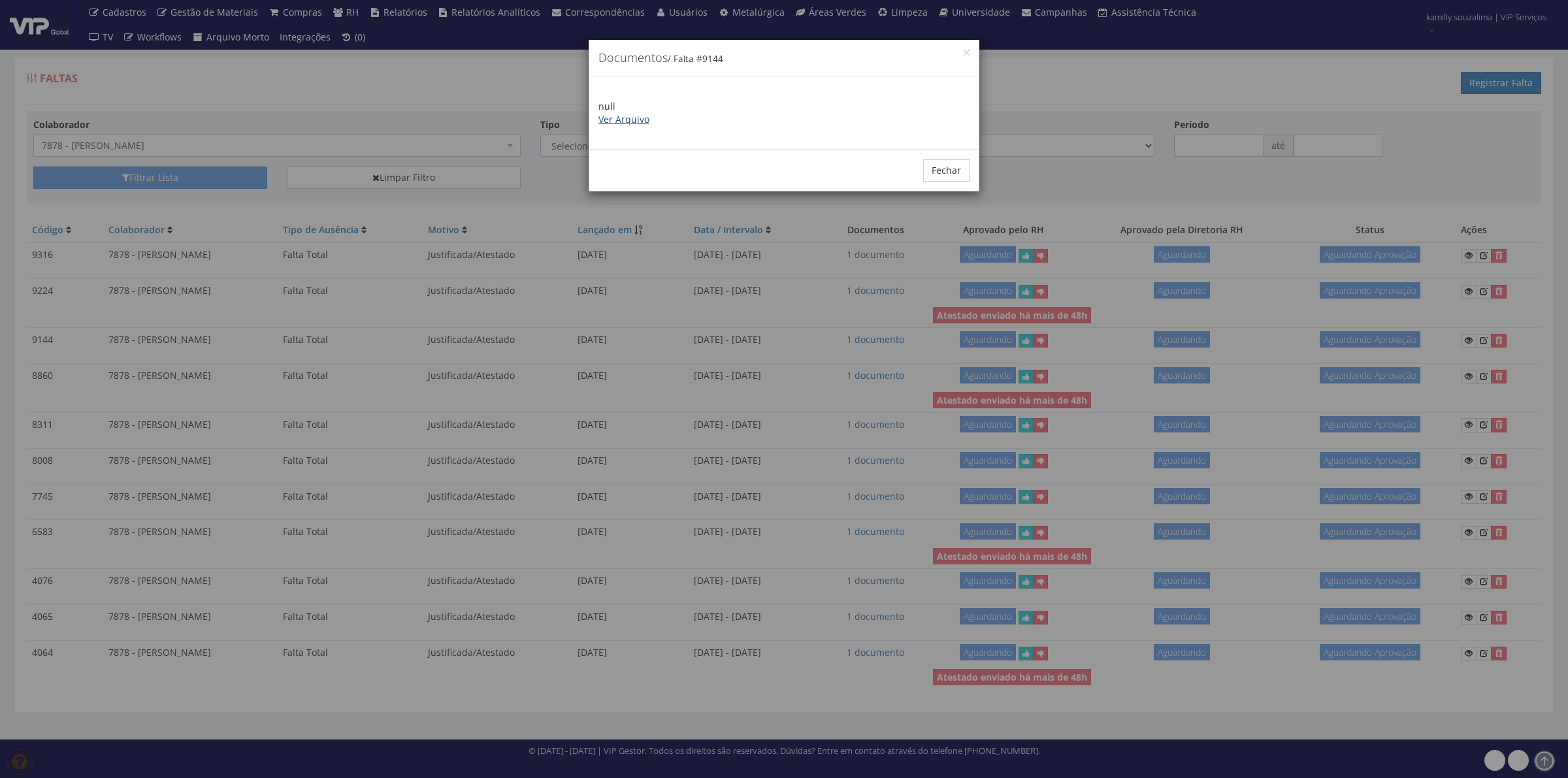
click at [623, 118] on link "Ver Arquivo" at bounding box center [624, 119] width 51 height 12
click at [930, 167] on button "Fechar" at bounding box center [946, 170] width 46 height 22
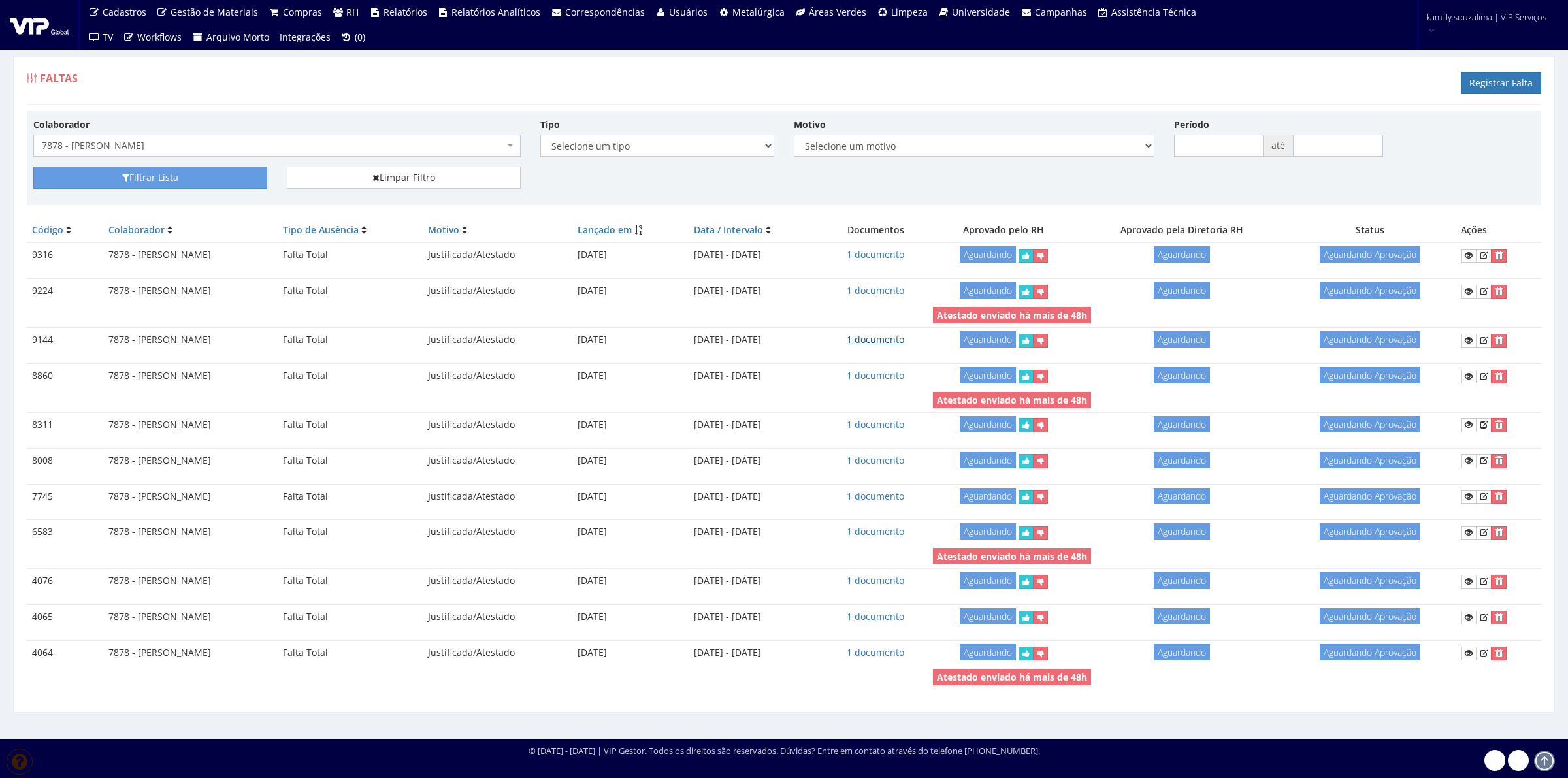
click at [905, 344] on link "1 documento" at bounding box center [876, 339] width 58 height 12
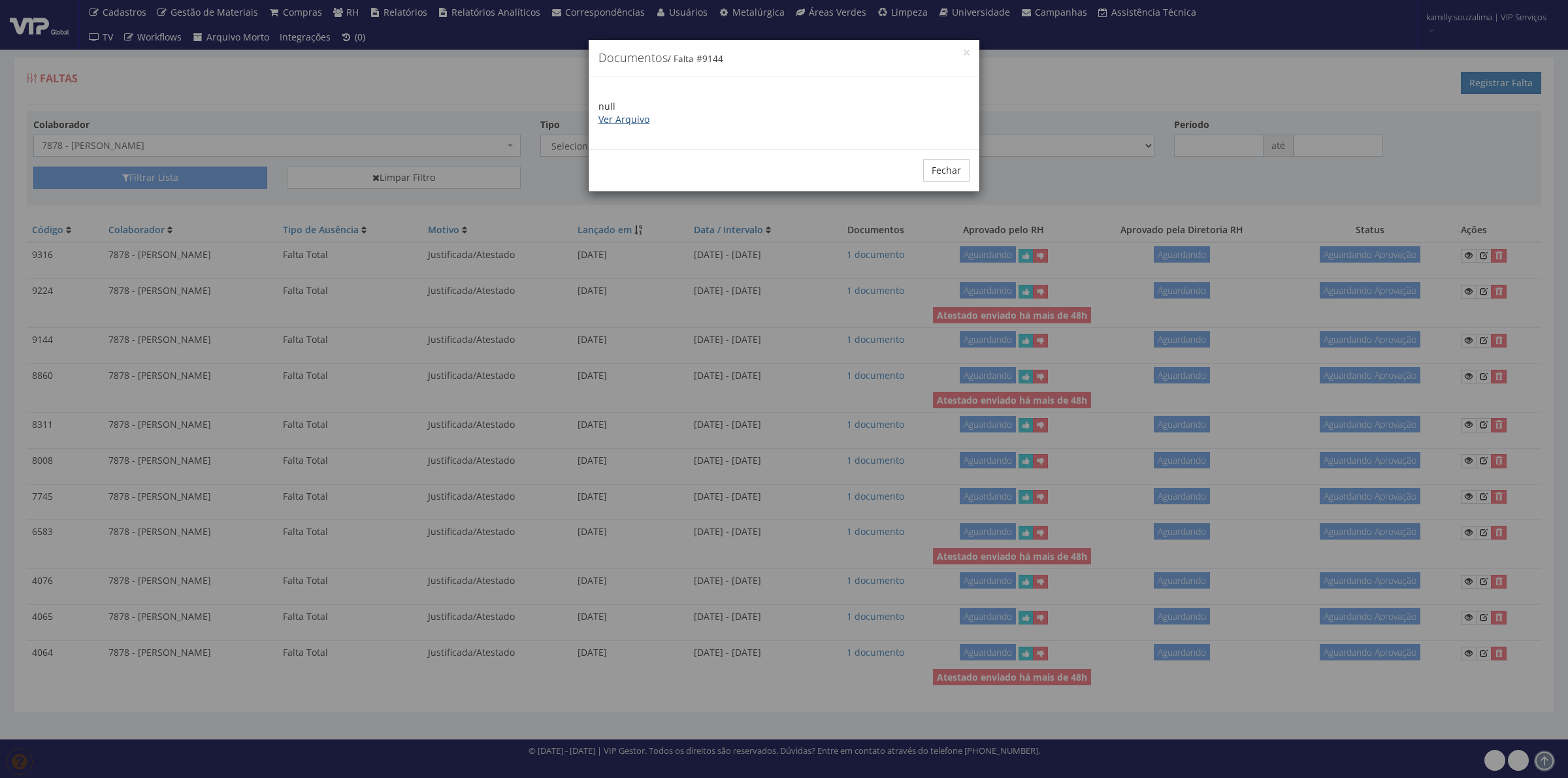
click at [621, 122] on link "Ver Arquivo" at bounding box center [624, 119] width 51 height 12
click at [960, 183] on div "Fechar" at bounding box center [784, 170] width 390 height 43
click at [953, 160] on button "Fechar" at bounding box center [946, 170] width 46 height 22
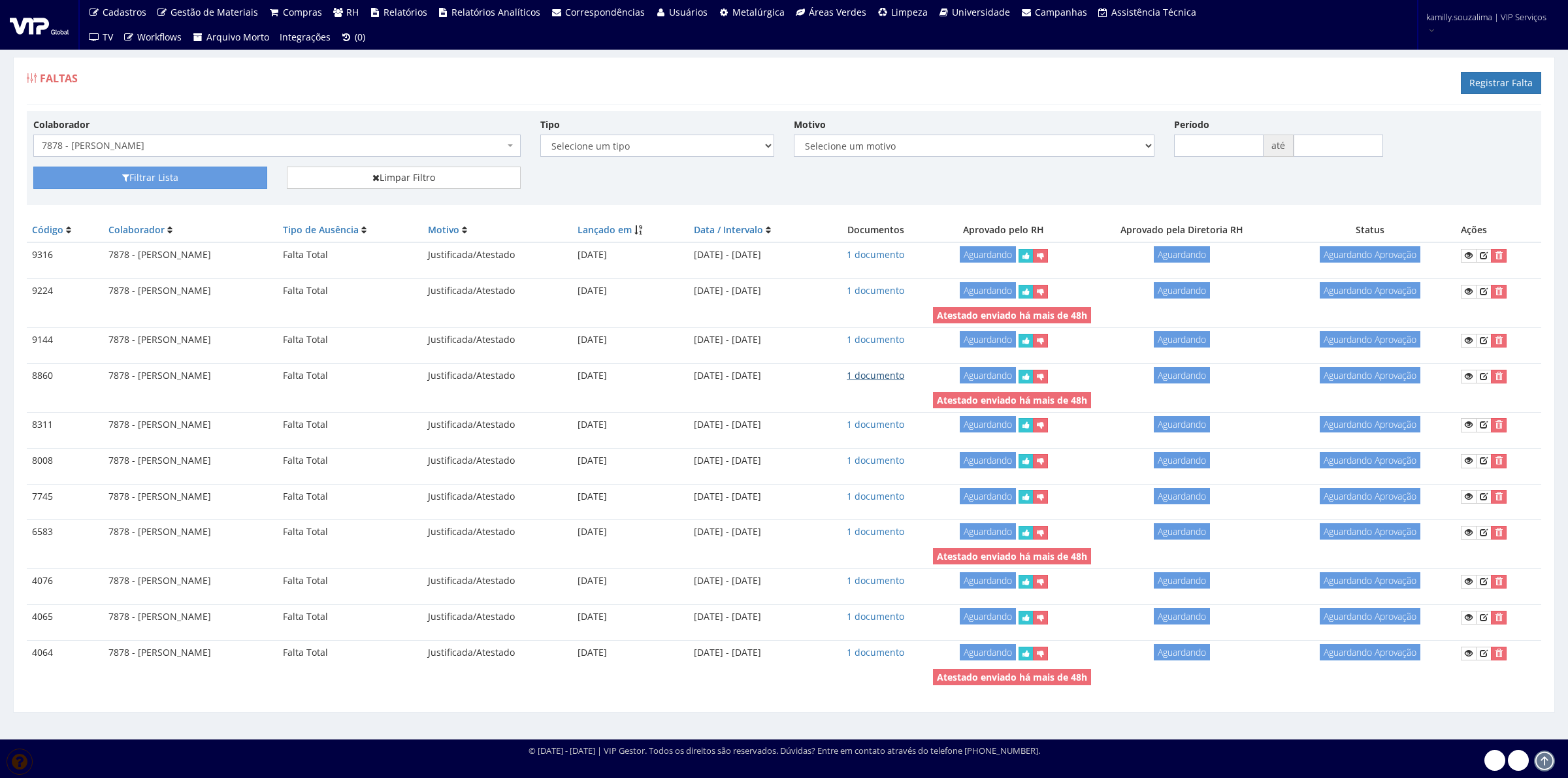
click at [895, 377] on link "1 documento" at bounding box center [876, 375] width 58 height 12
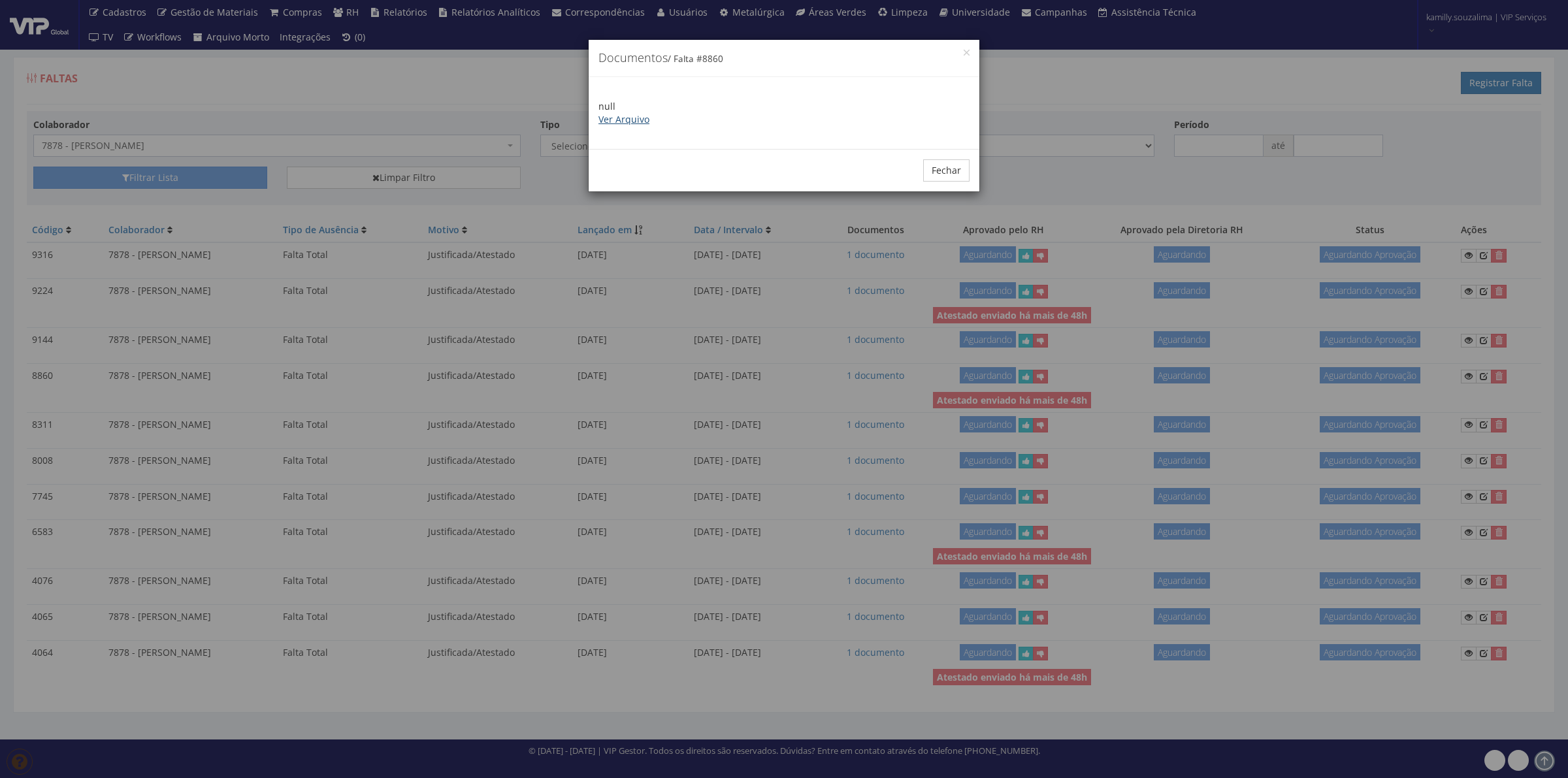
click at [635, 116] on link "Ver Arquivo" at bounding box center [624, 119] width 51 height 12
click at [978, 163] on div "Fechar" at bounding box center [784, 170] width 390 height 43
click at [960, 173] on button "Fechar" at bounding box center [946, 170] width 46 height 22
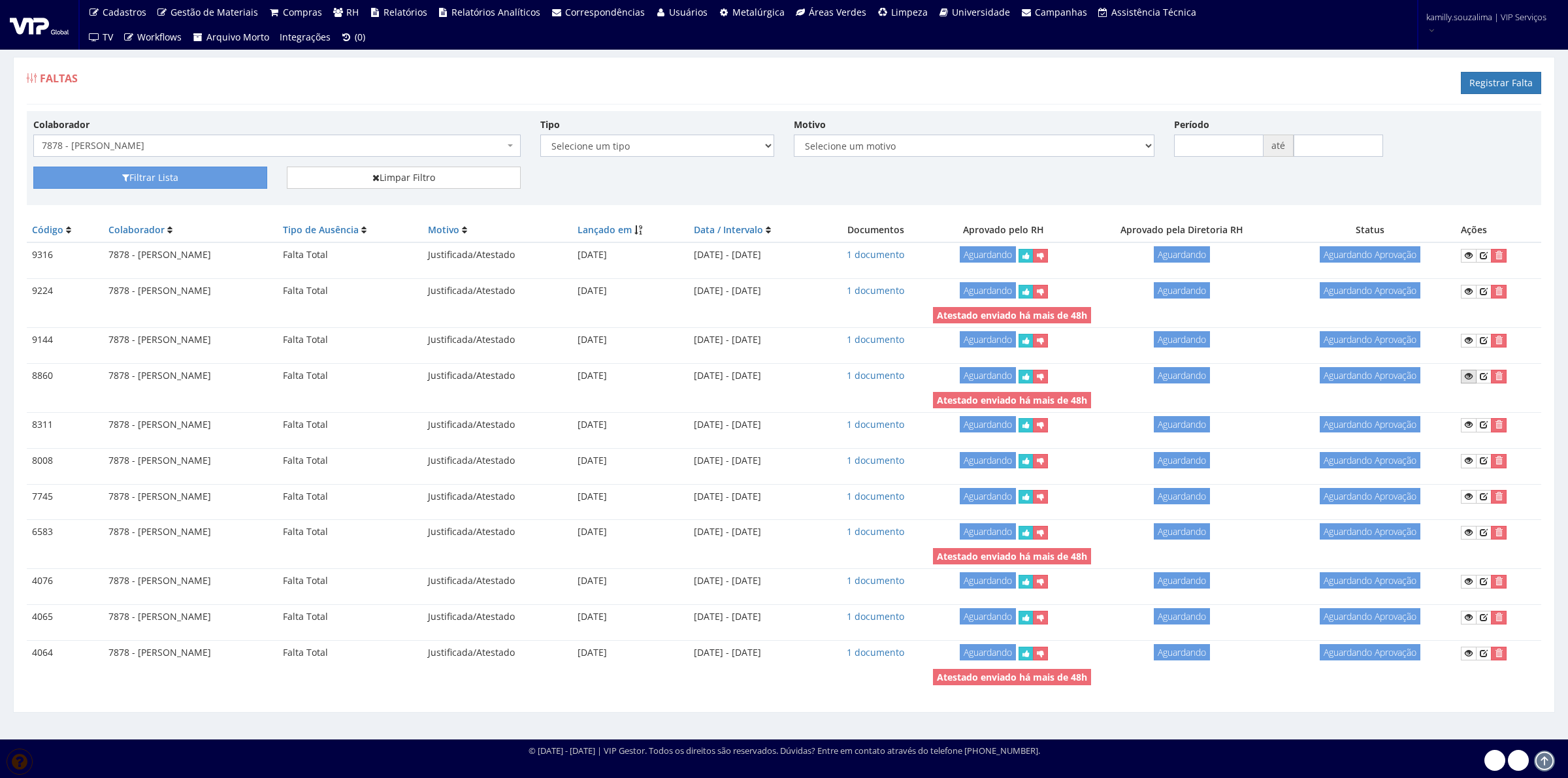
drag, startPoint x: 1461, startPoint y: 369, endPoint x: 1469, endPoint y: 376, distance: 10.6
click at [1463, 369] on td at bounding box center [1498, 375] width 85 height 24
click at [1469, 376] on icon at bounding box center [1469, 376] width 8 height 9
click at [905, 422] on link "1 documento" at bounding box center [876, 424] width 58 height 12
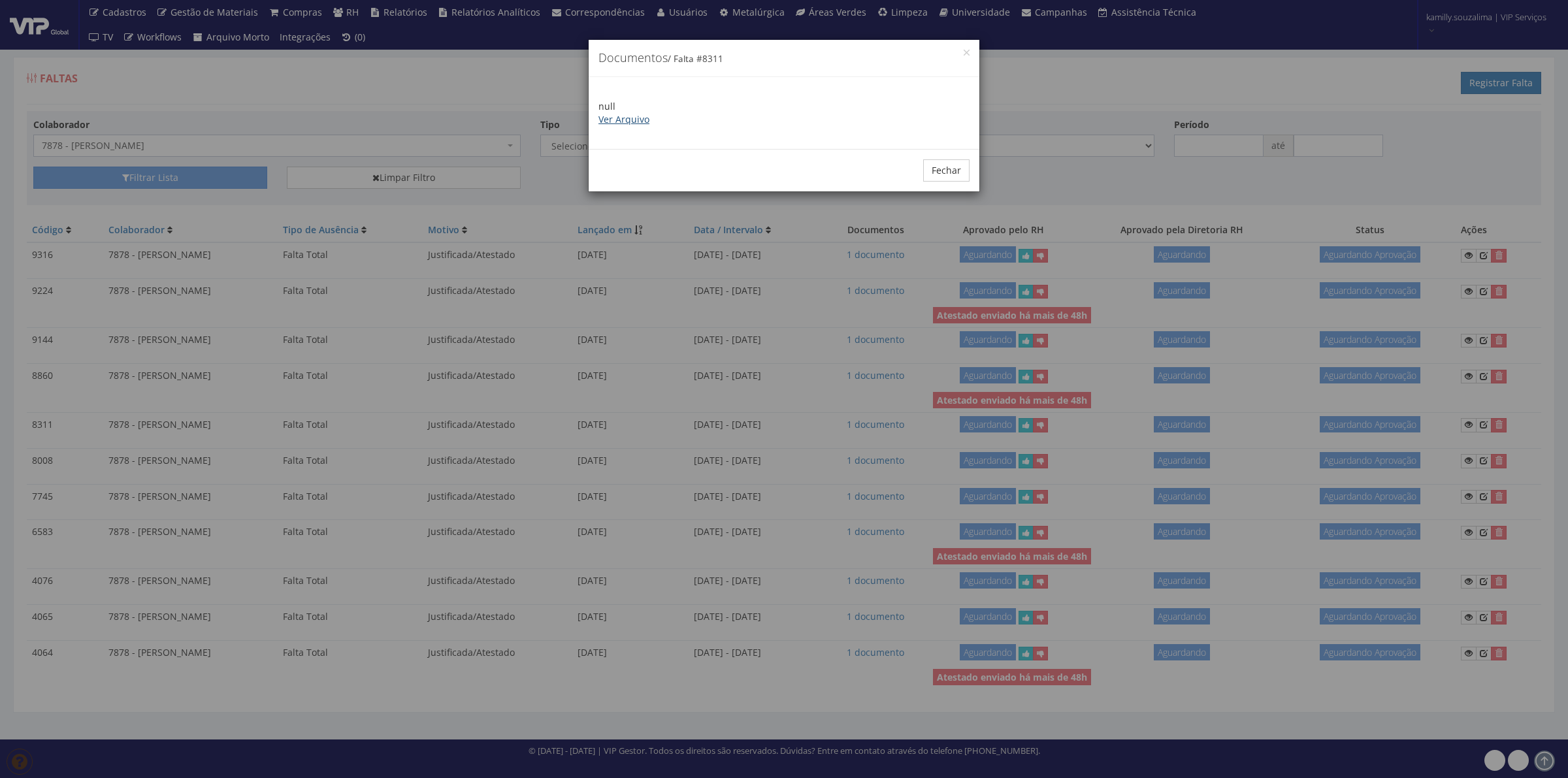
click at [626, 124] on link "Ver Arquivo" at bounding box center [624, 119] width 51 height 12
click at [953, 174] on button "Fechar" at bounding box center [946, 170] width 46 height 22
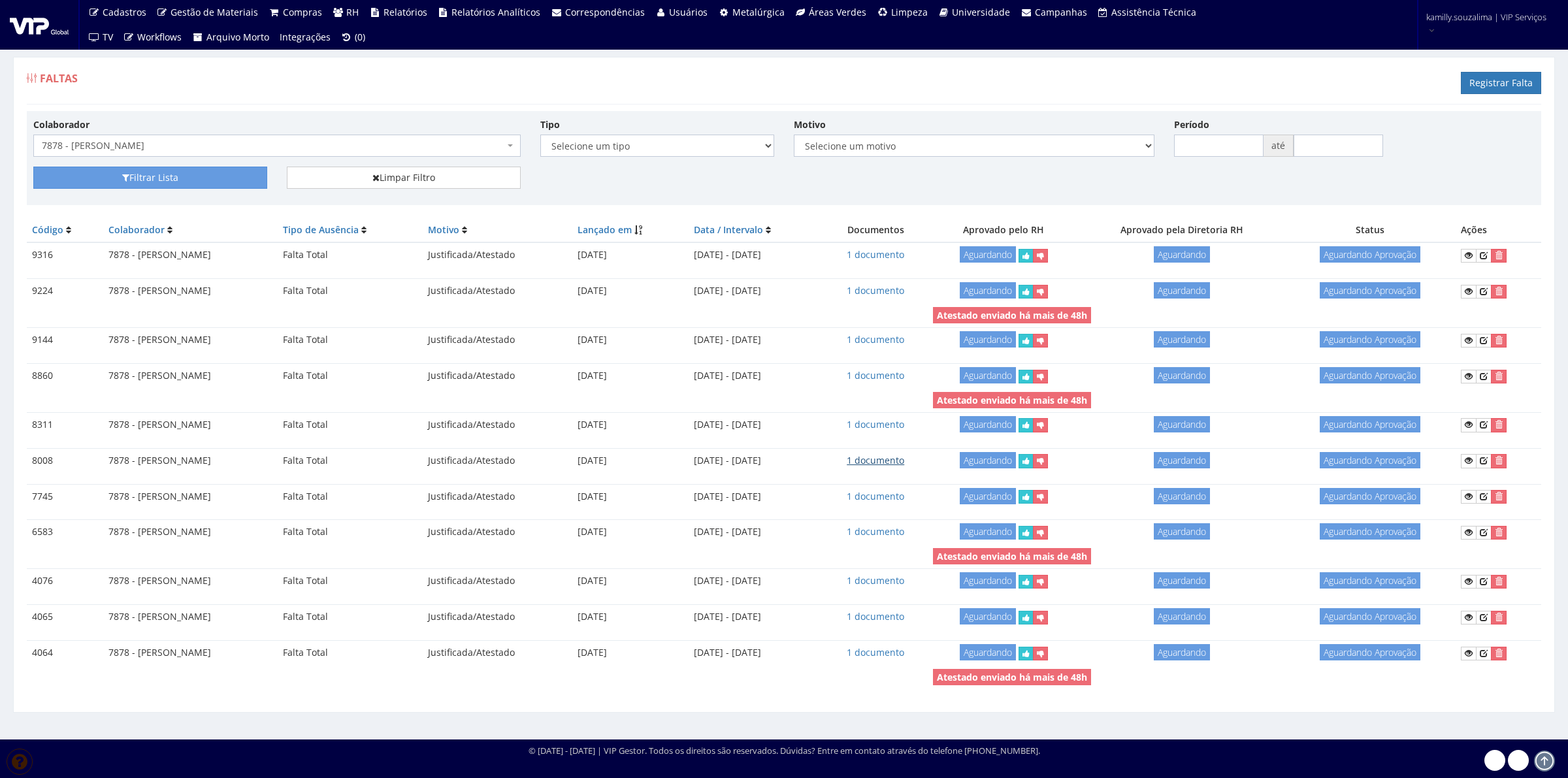
click at [905, 463] on link "1 documento" at bounding box center [876, 460] width 58 height 12
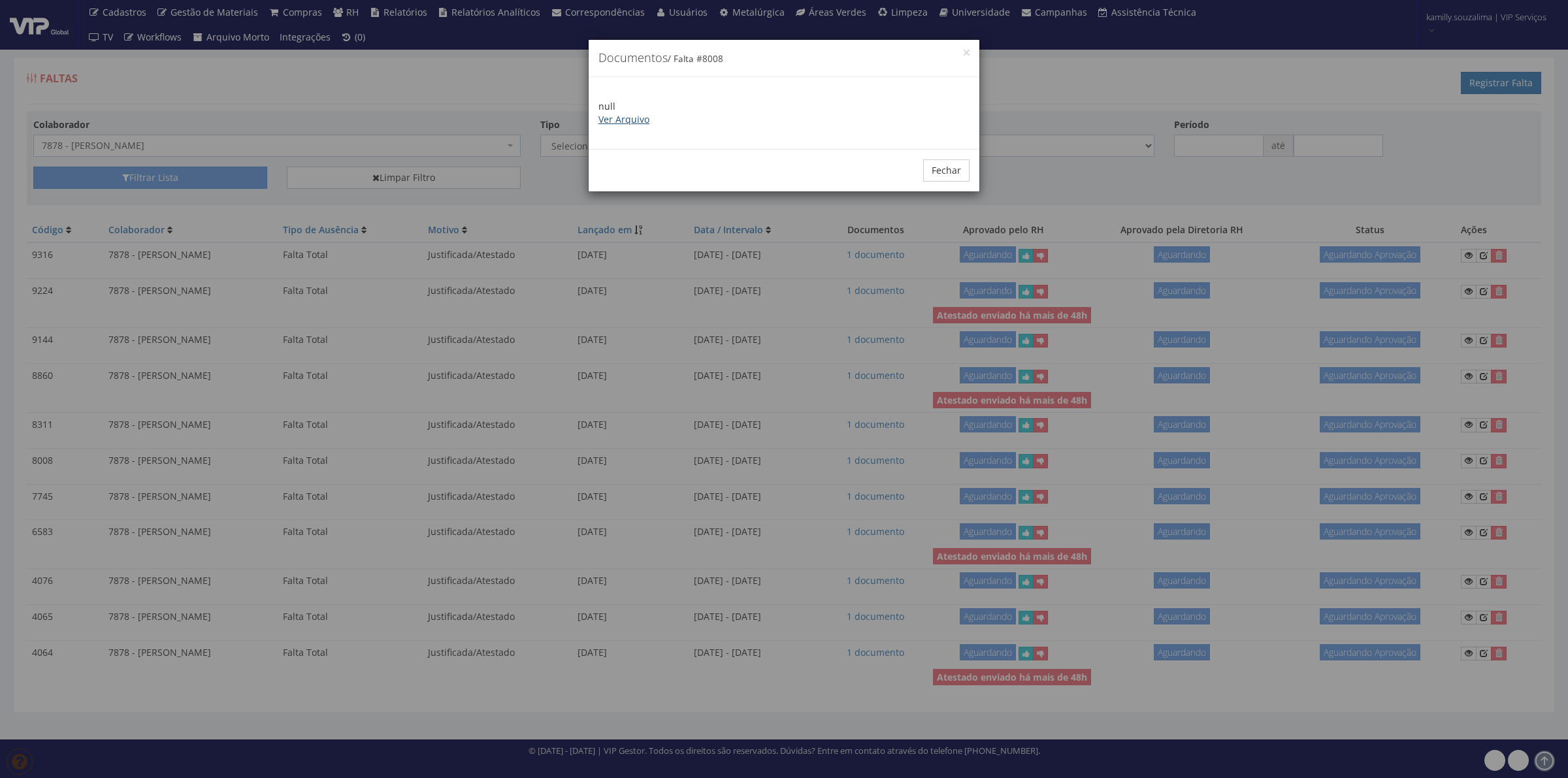
click at [626, 113] on link "Ver Arquivo" at bounding box center [624, 119] width 51 height 12
click at [944, 168] on button "Fechar" at bounding box center [946, 170] width 46 height 22
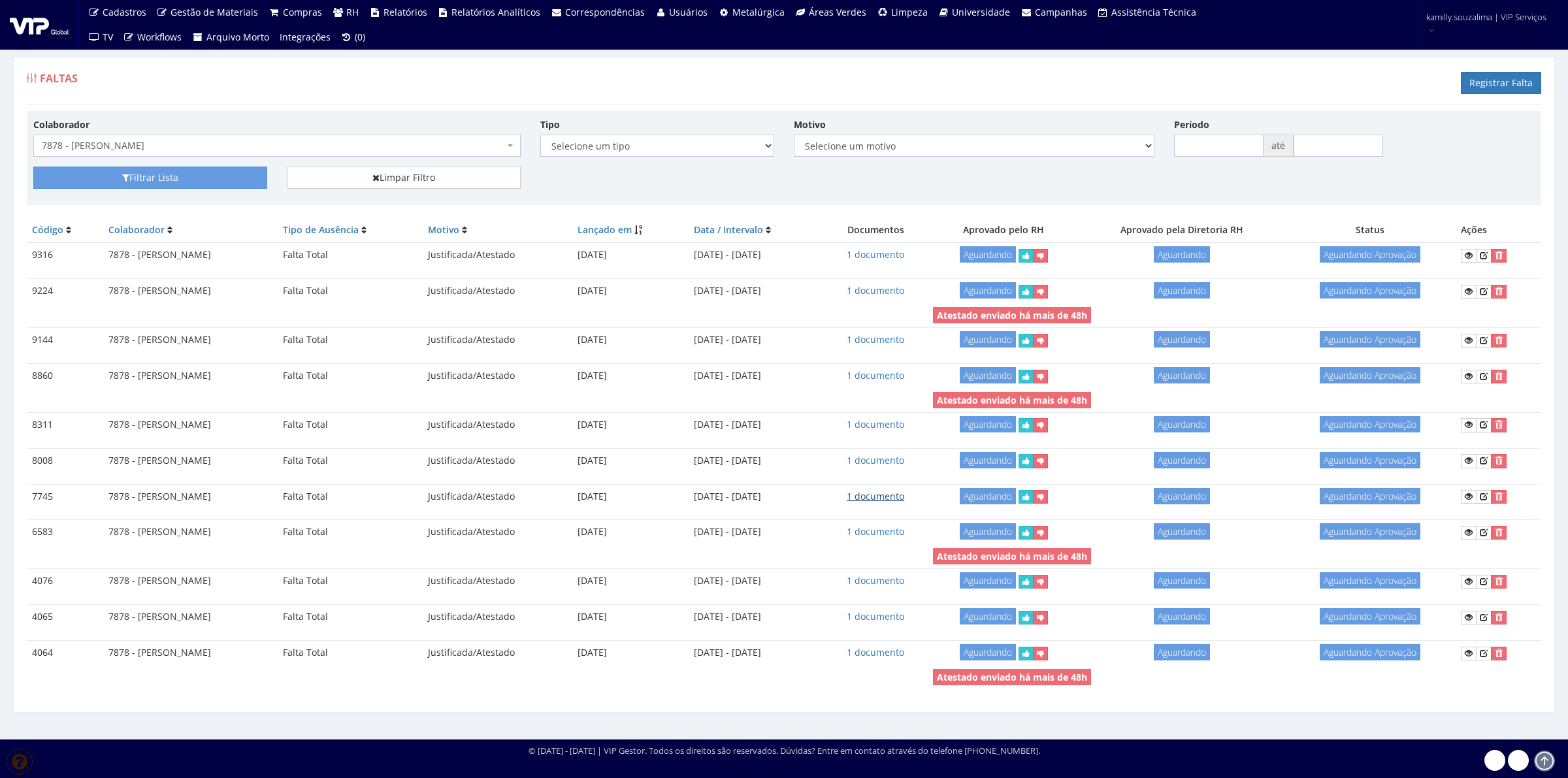
click at [905, 497] on link "1 documento" at bounding box center [876, 496] width 58 height 12
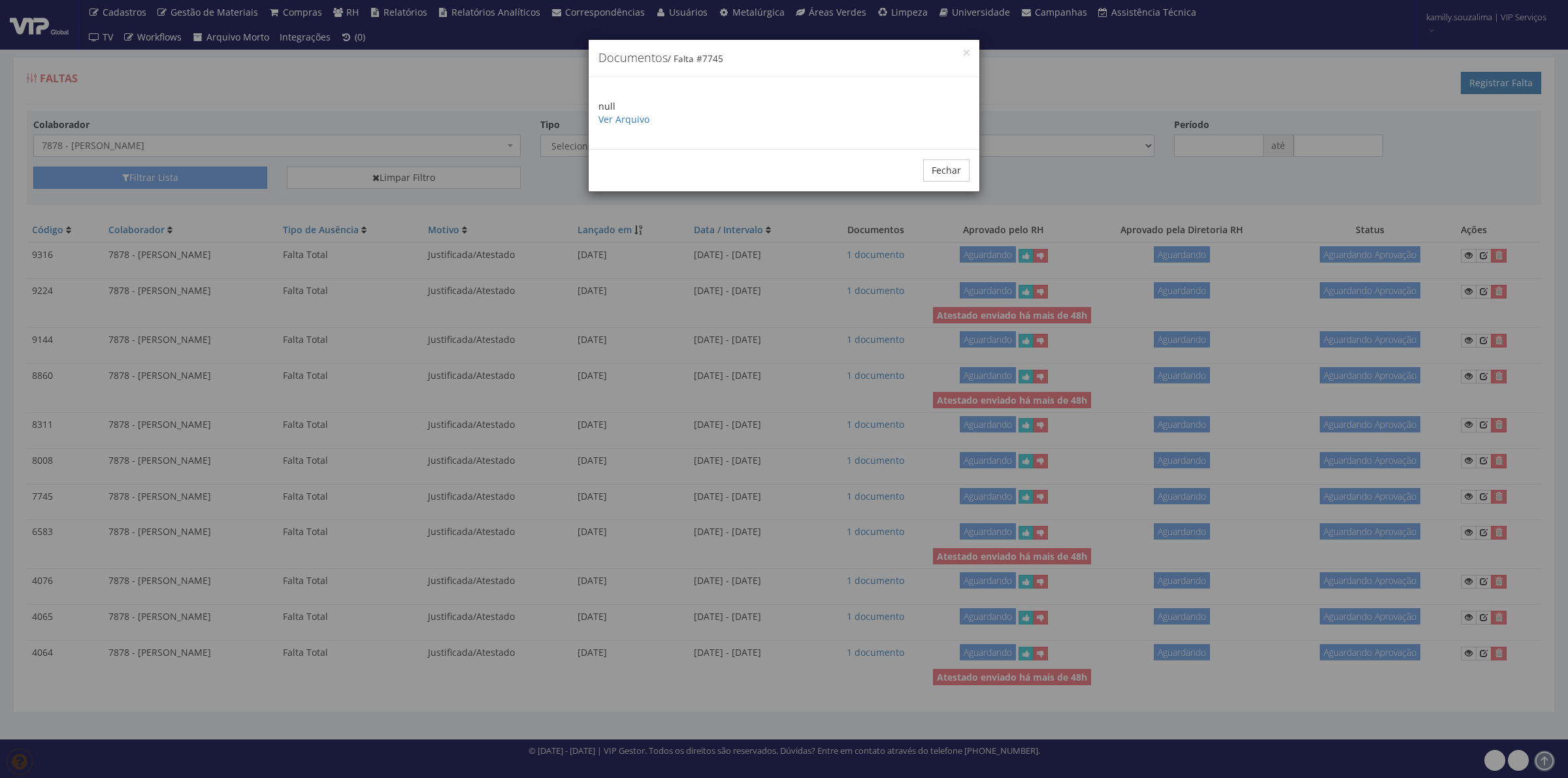
click at [633, 126] on div "null Ver Arquivo" at bounding box center [784, 112] width 390 height 71
click at [641, 119] on link "Ver Arquivo" at bounding box center [624, 119] width 51 height 12
click at [960, 176] on button "Fechar" at bounding box center [946, 170] width 46 height 22
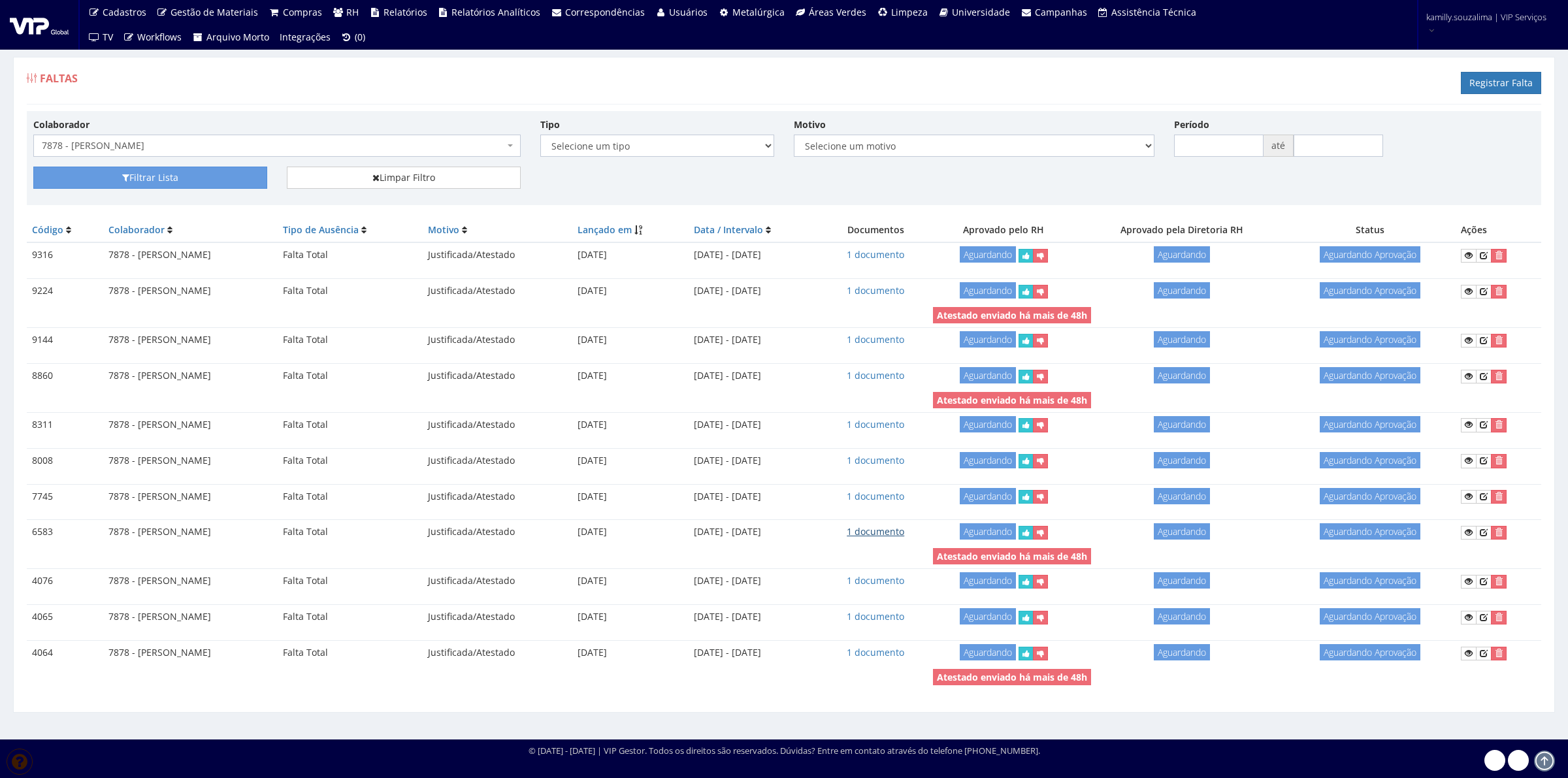
click at [905, 538] on link "1 documento" at bounding box center [876, 531] width 58 height 12
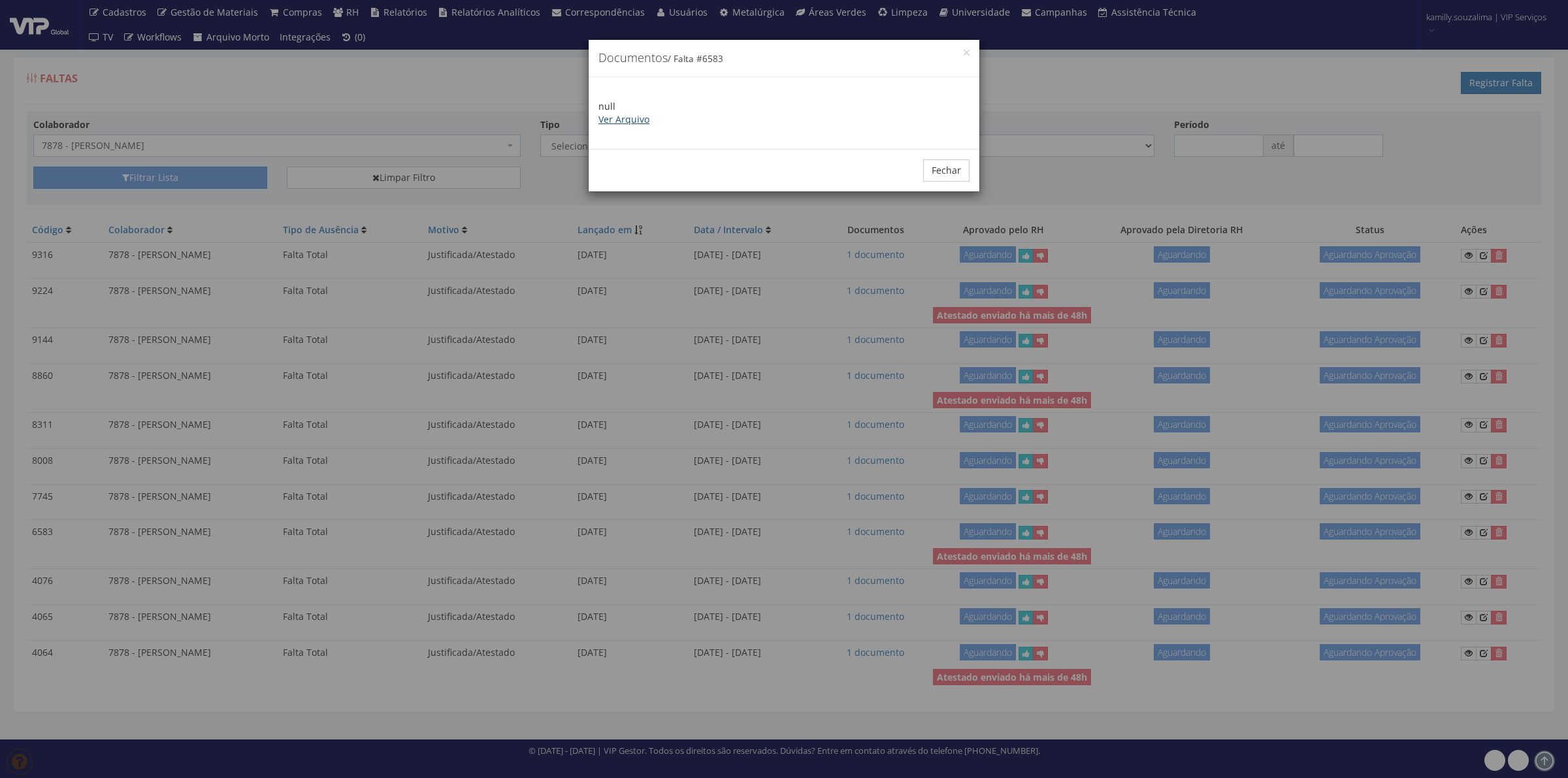
click at [626, 118] on link "Ver Arquivo" at bounding box center [624, 119] width 51 height 12
click at [947, 170] on button "Fechar" at bounding box center [946, 170] width 46 height 22
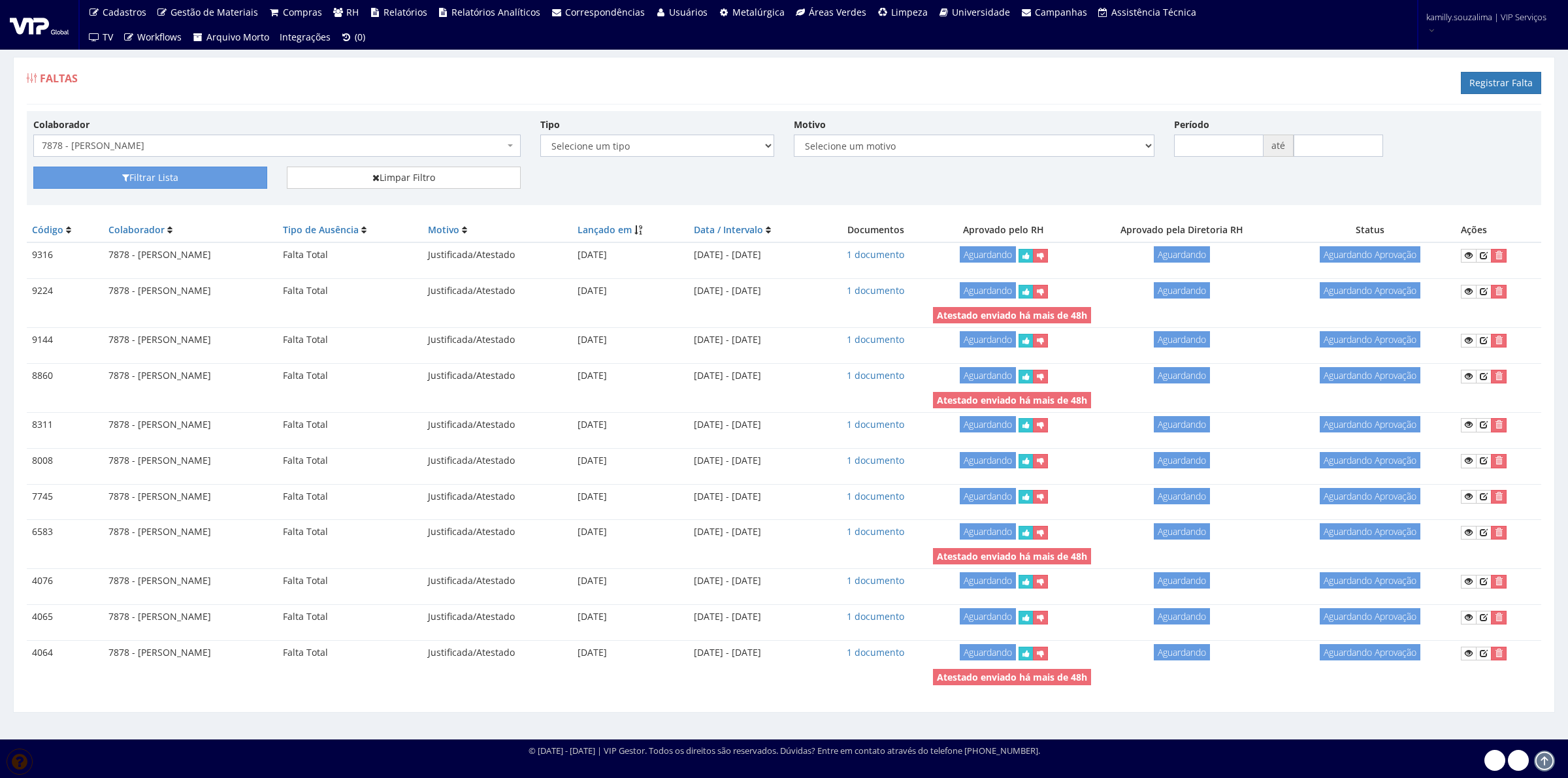
click at [928, 585] on td "1 documento" at bounding box center [876, 581] width 105 height 24
click at [905, 583] on link "1 documento" at bounding box center [876, 580] width 58 height 12
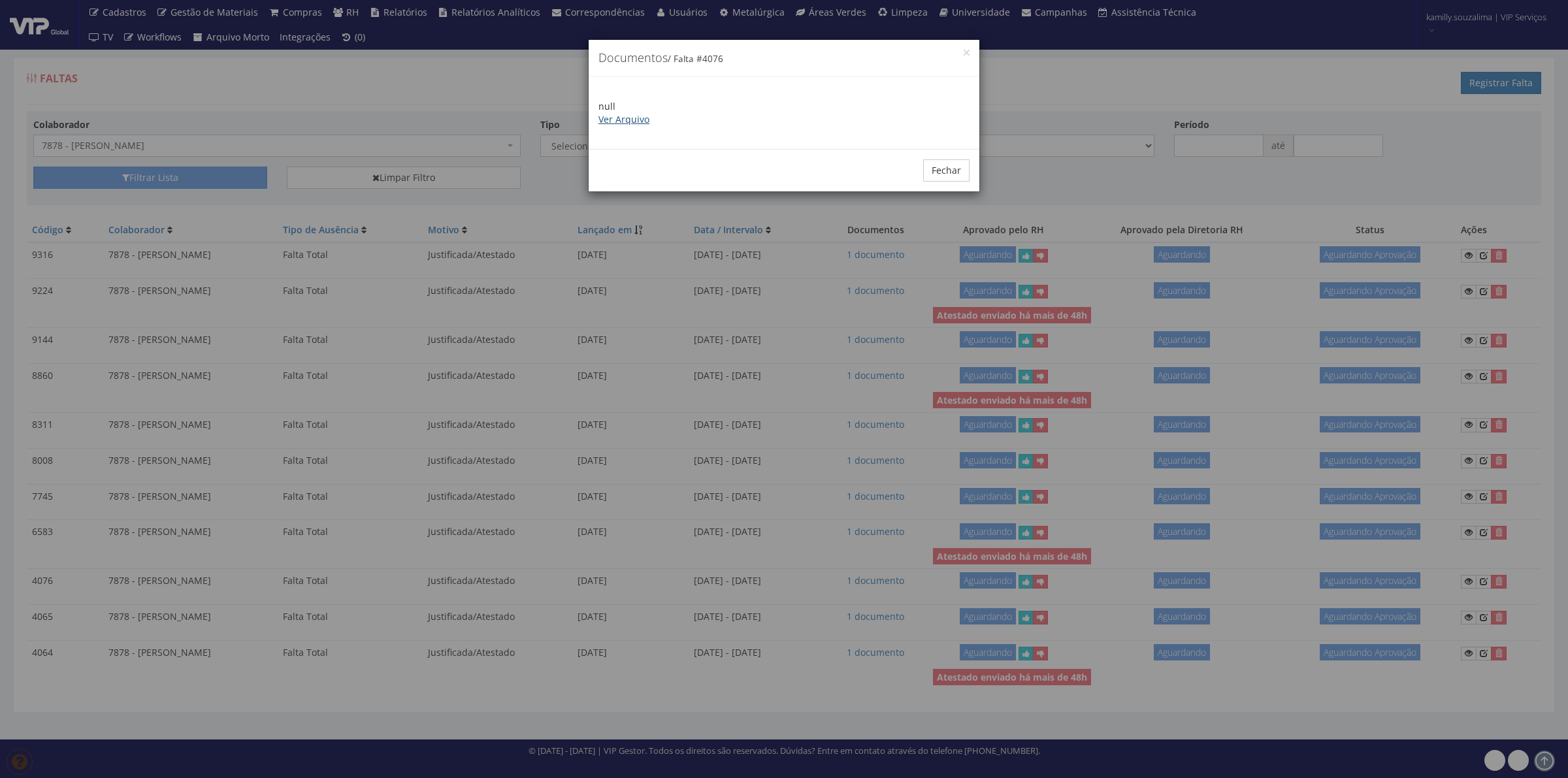
click at [619, 121] on link "Ver Arquivo" at bounding box center [624, 119] width 51 height 12
click at [948, 168] on button "Fechar" at bounding box center [946, 170] width 46 height 22
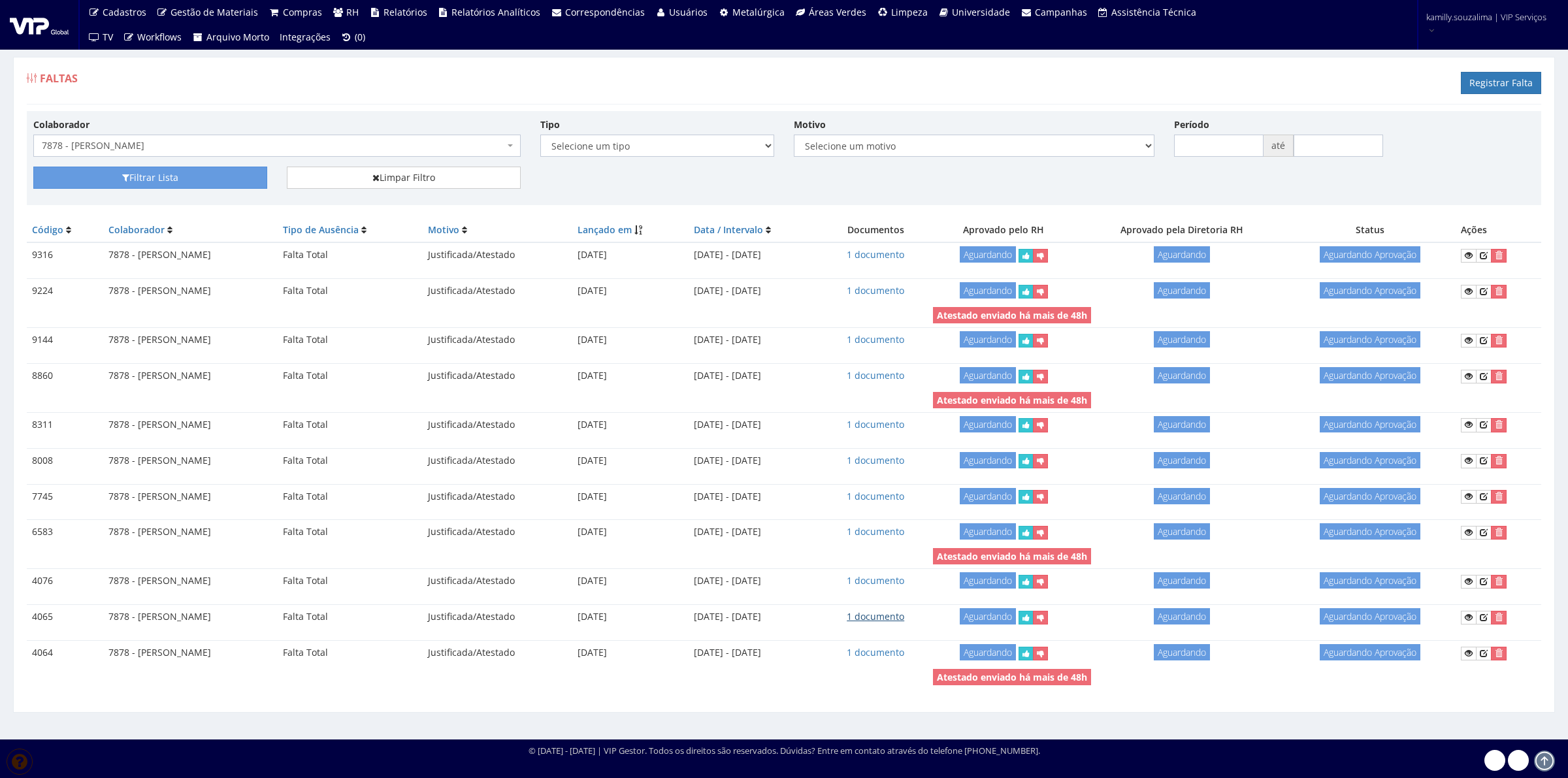
click at [905, 618] on link "1 documento" at bounding box center [876, 616] width 58 height 12
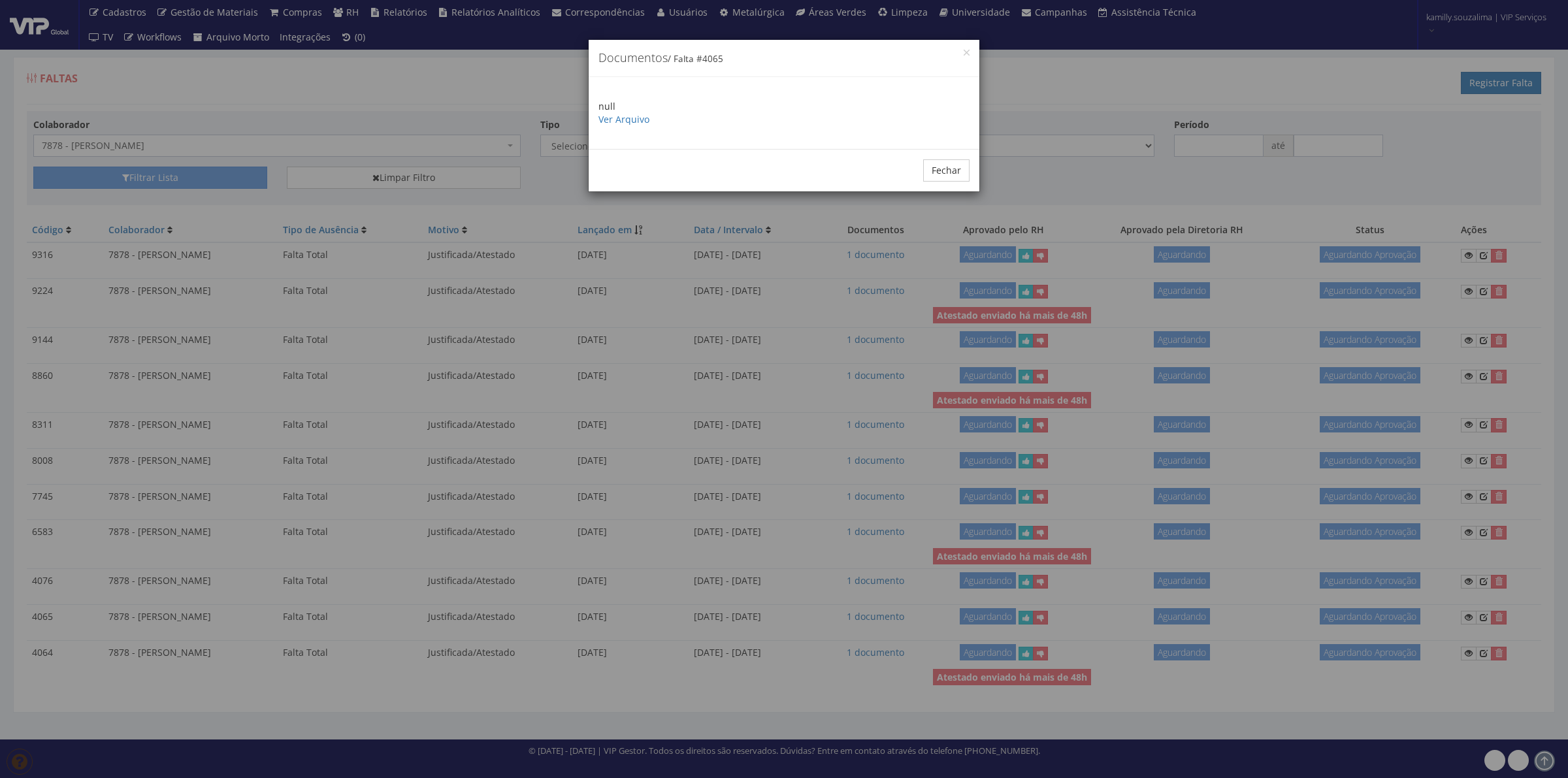
click at [621, 125] on p "null Ver Arquivo" at bounding box center [784, 113] width 371 height 26
click at [621, 123] on link "Ver Arquivo" at bounding box center [624, 119] width 51 height 12
click at [941, 177] on button "Fechar" at bounding box center [946, 170] width 46 height 22
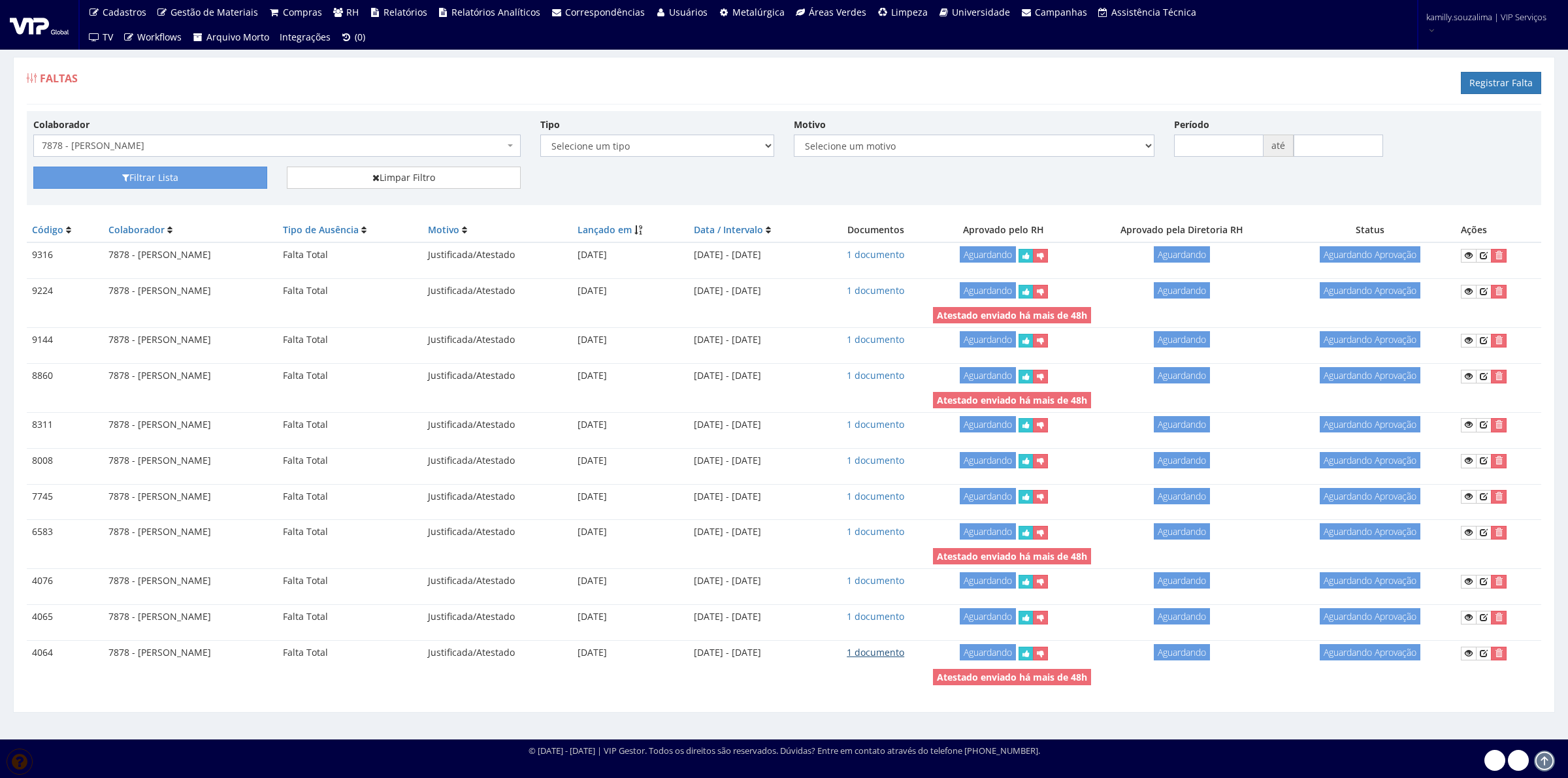
click at [895, 658] on link "1 documento" at bounding box center [876, 653] width 58 height 12
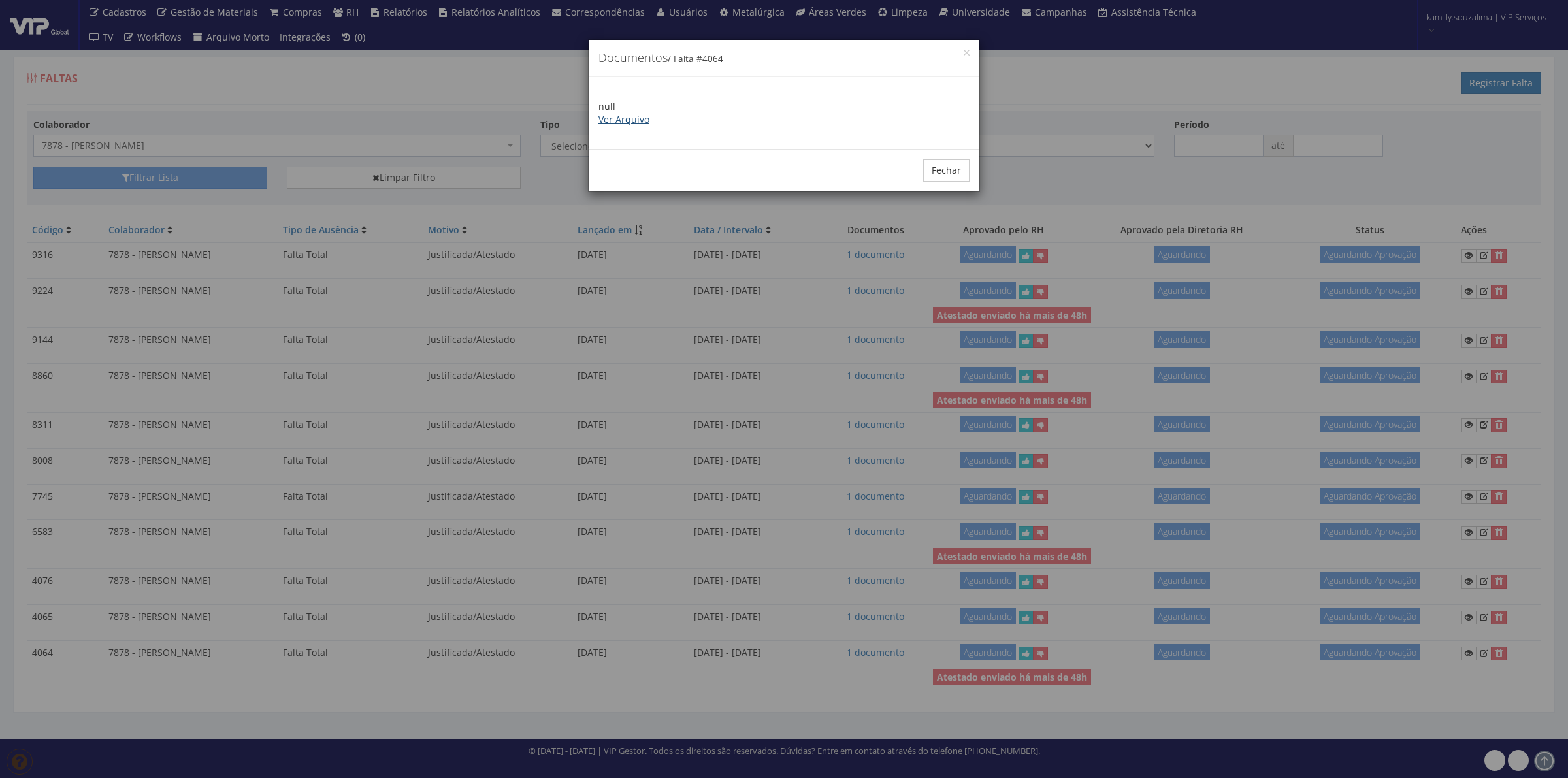
drag, startPoint x: 618, startPoint y: 129, endPoint x: 624, endPoint y: 121, distance: 10.0
click at [621, 125] on div "null Ver Arquivo" at bounding box center [784, 112] width 390 height 71
click at [624, 121] on link "Ver Arquivo" at bounding box center [624, 119] width 51 height 12
click at [947, 164] on button "Fechar" at bounding box center [946, 170] width 46 height 22
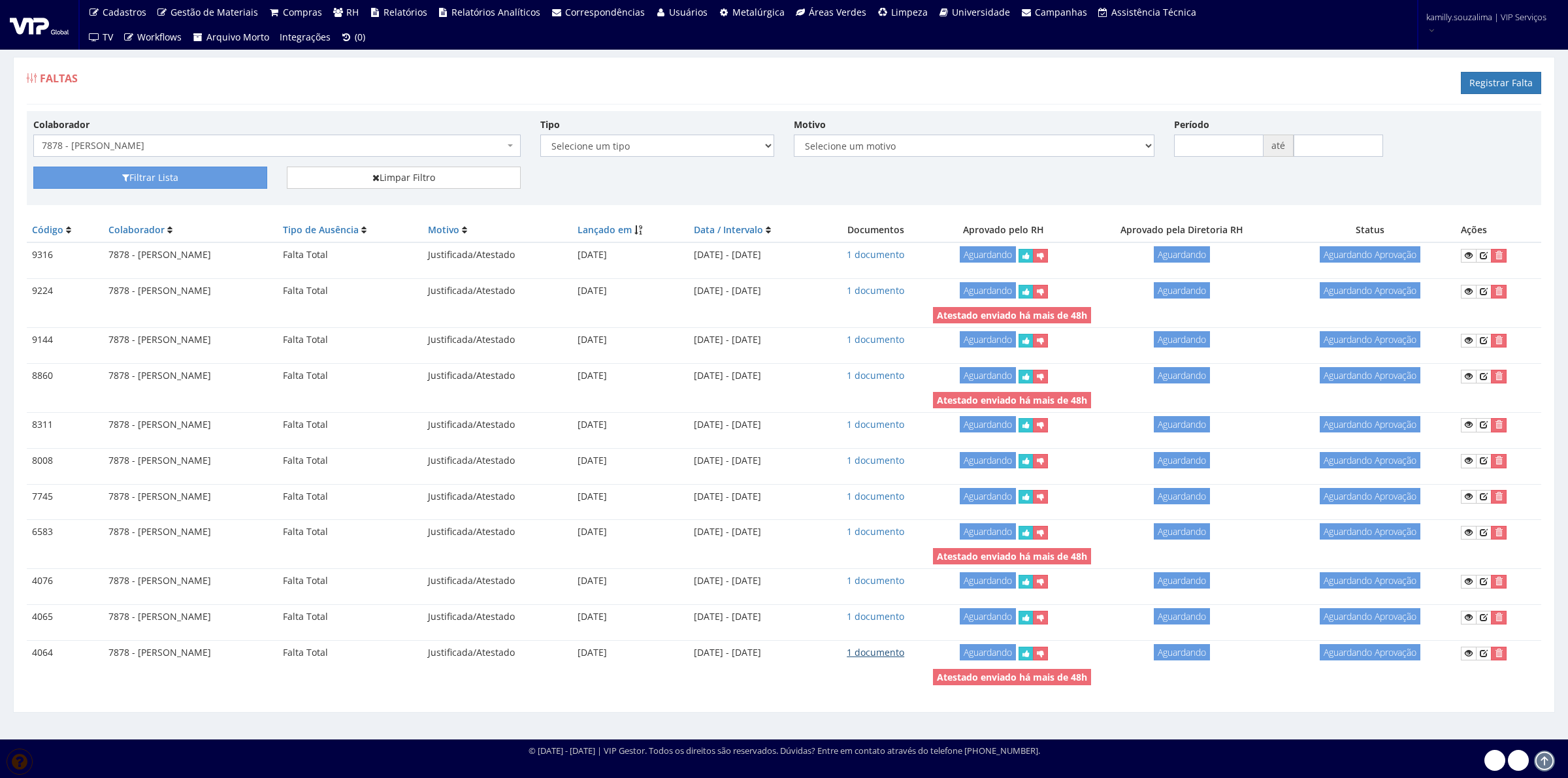
click at [905, 657] on link "1 documento" at bounding box center [876, 653] width 58 height 12
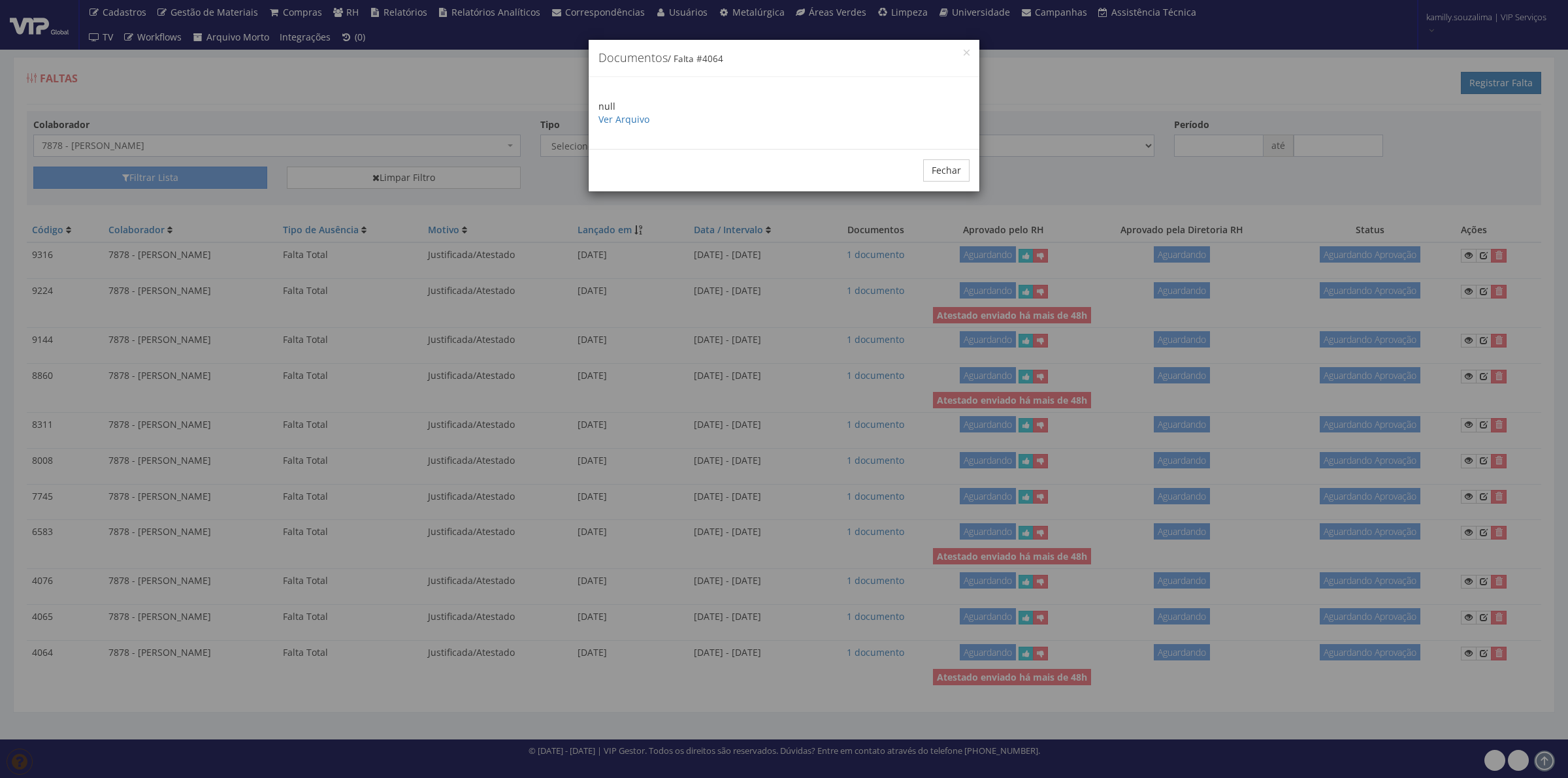
click at [611, 125] on p "null Ver Arquivo" at bounding box center [784, 113] width 371 height 26
click at [618, 125] on p "null Ver Arquivo" at bounding box center [784, 113] width 371 height 26
click at [619, 116] on link "Ver Arquivo" at bounding box center [624, 119] width 51 height 12
drag, startPoint x: 951, startPoint y: 171, endPoint x: 719, endPoint y: 166, distance: 232.1
click at [948, 171] on button "Fechar" at bounding box center [946, 170] width 46 height 22
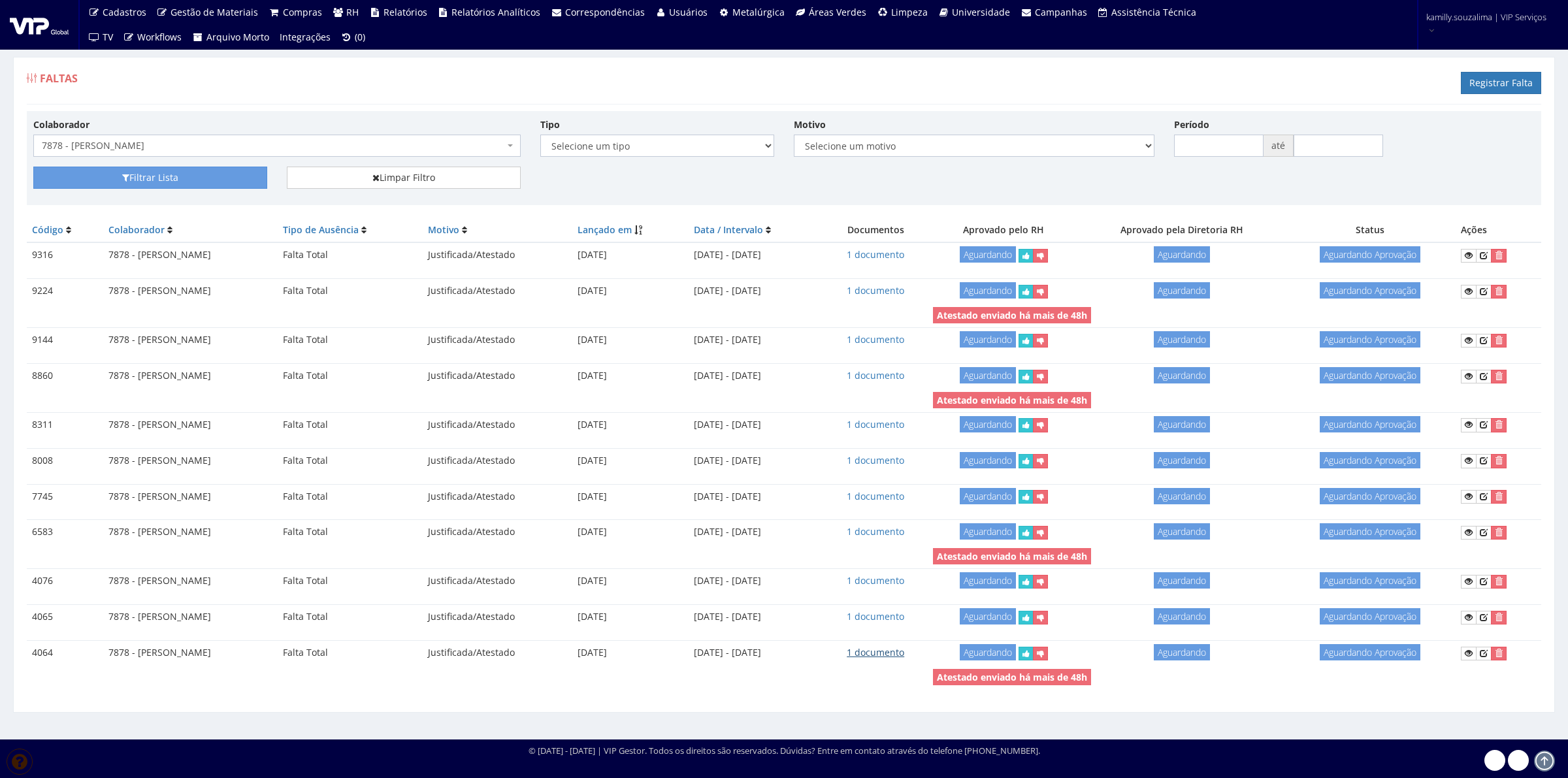
drag, startPoint x: 915, startPoint y: 661, endPoint x: 899, endPoint y: 653, distance: 17.9
click at [909, 657] on td "1 documento" at bounding box center [876, 653] width 105 height 24
click at [890, 653] on link "1 documento" at bounding box center [876, 653] width 58 height 12
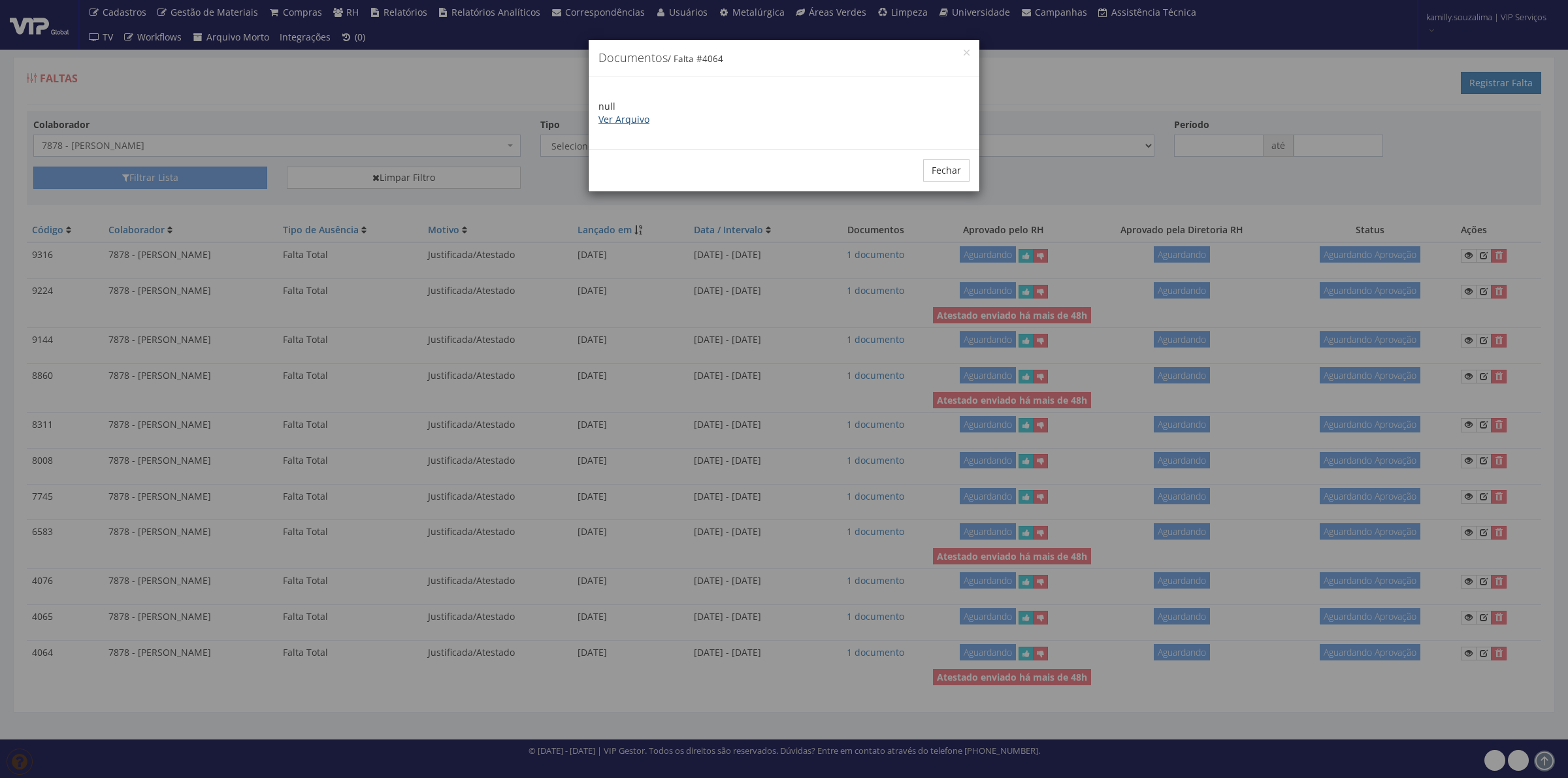
click at [625, 116] on link "Ver Arquivo" at bounding box center [624, 119] width 51 height 12
click at [923, 158] on div "Fechar" at bounding box center [784, 170] width 390 height 43
click at [929, 166] on button "Fechar" at bounding box center [946, 170] width 46 height 22
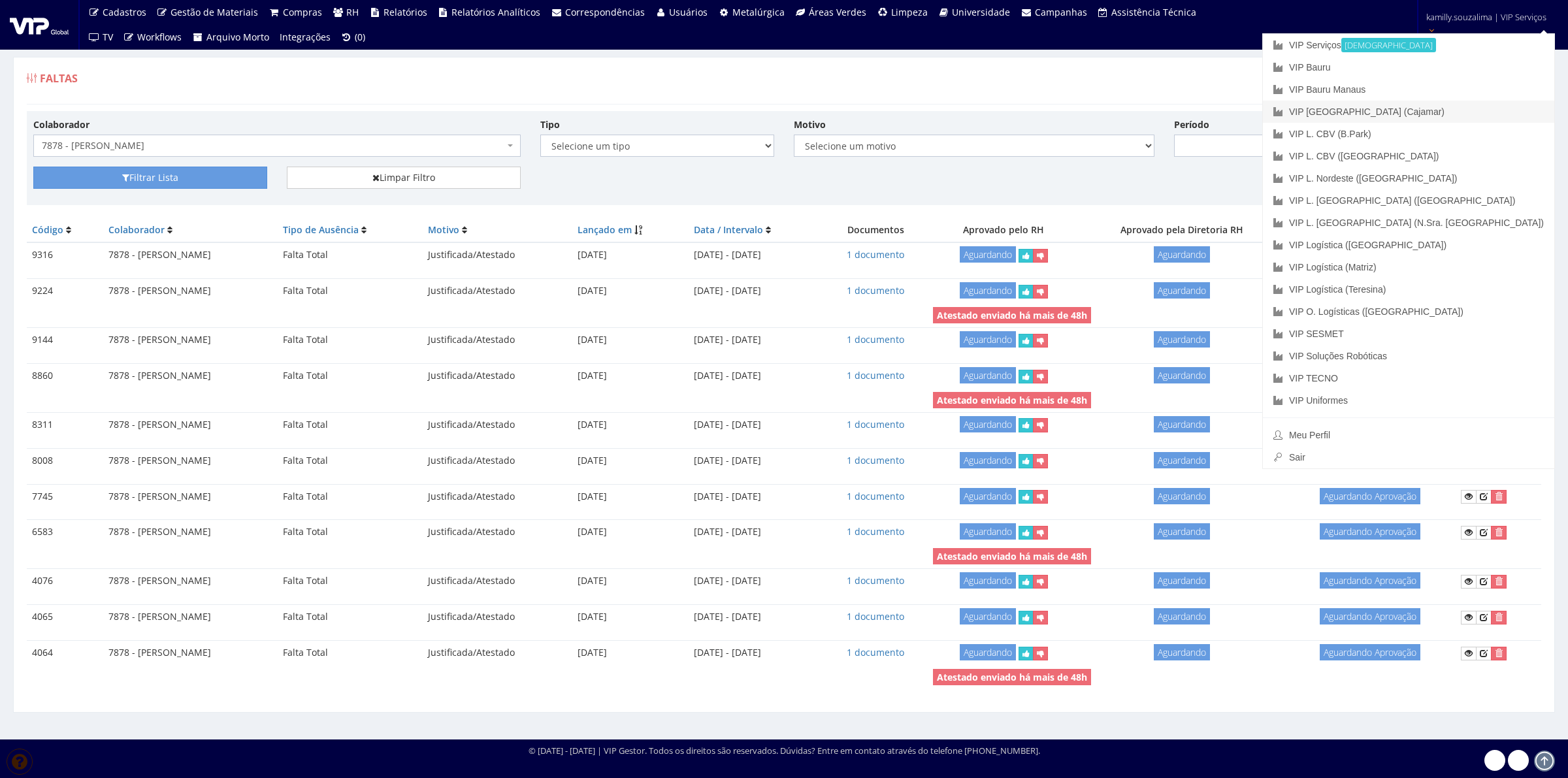
click at [1471, 118] on link "VIP [GEOGRAPHIC_DATA] (Cajamar)" at bounding box center [1408, 111] width 291 height 22
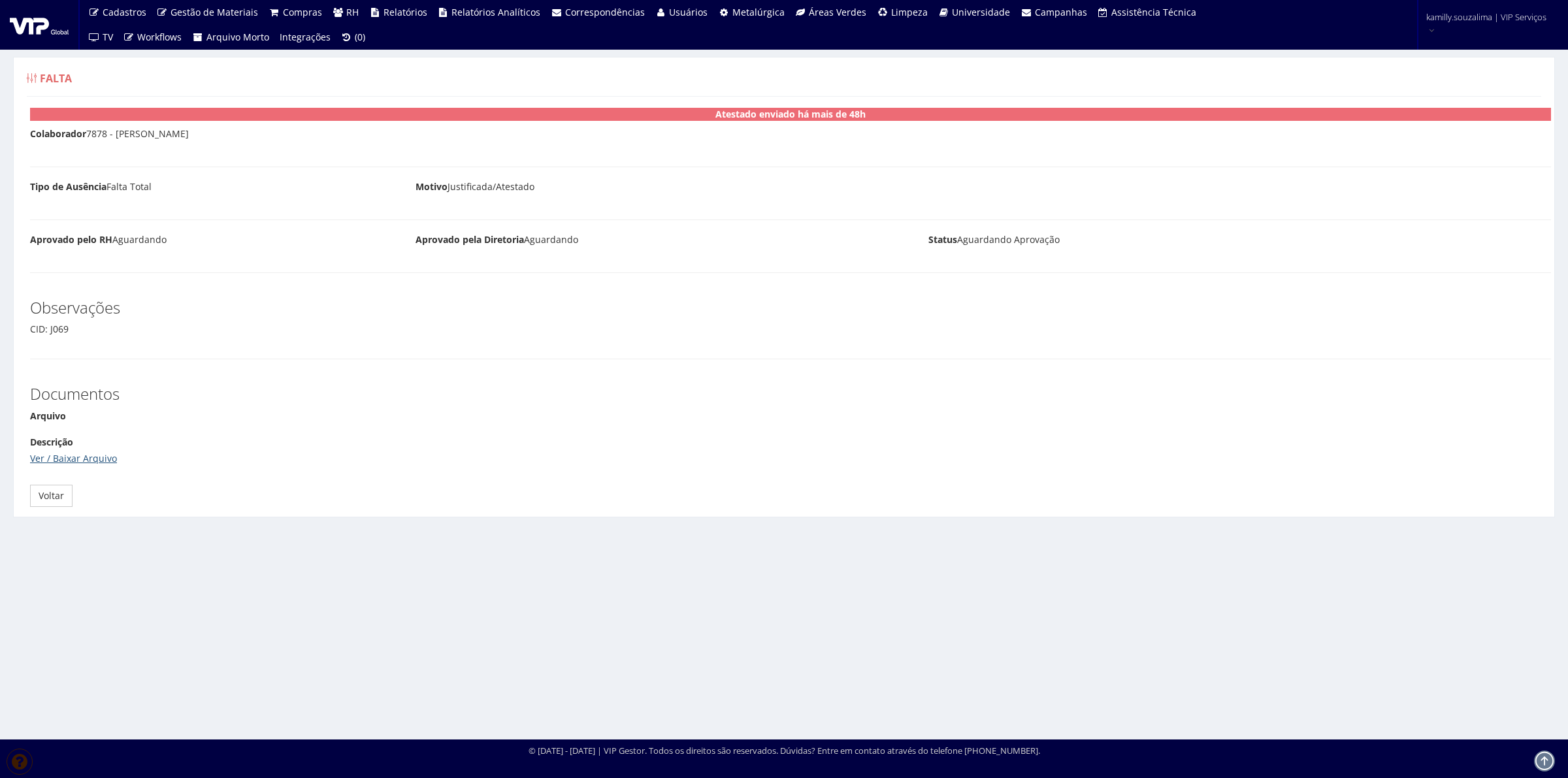
click at [95, 461] on link "Ver / Baixar Arquivo" at bounding box center [73, 458] width 87 height 12
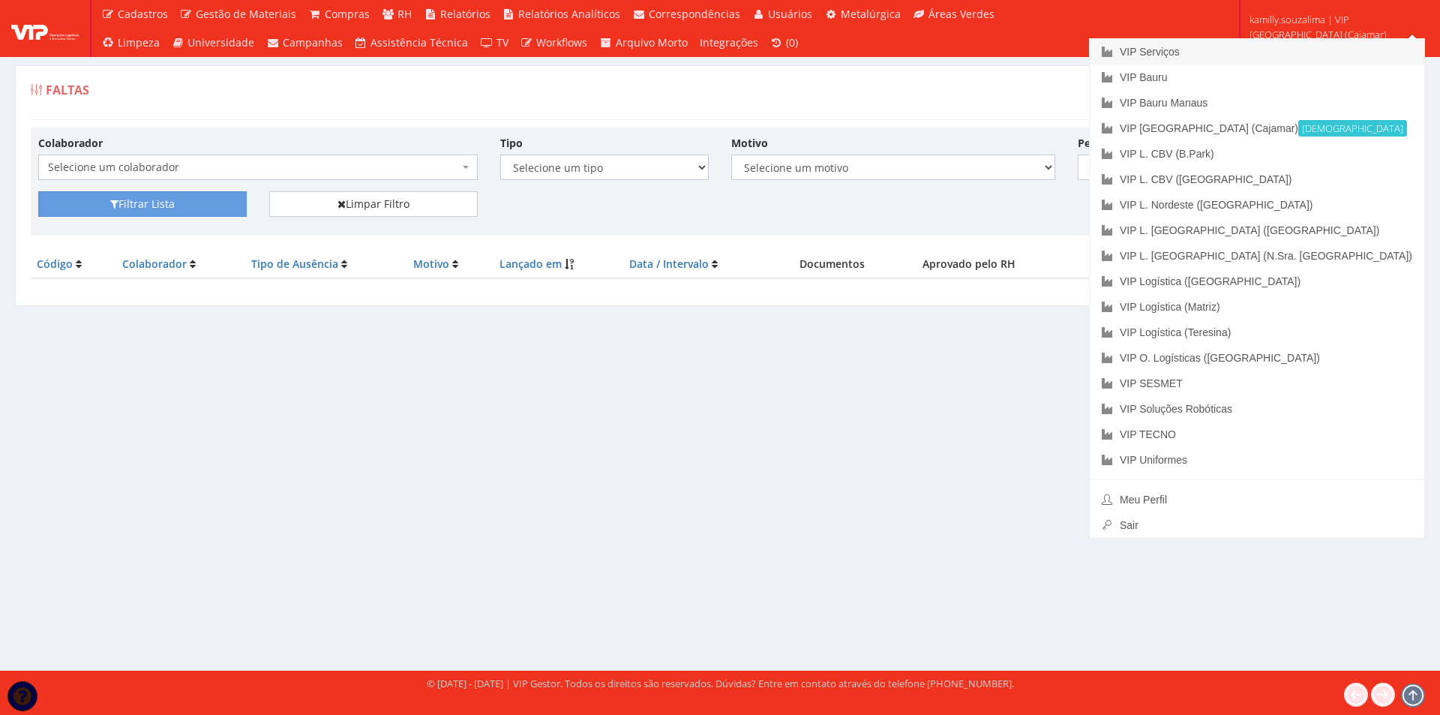
click at [1320, 51] on link "VIP Serviços" at bounding box center [1256, 51] width 334 height 25
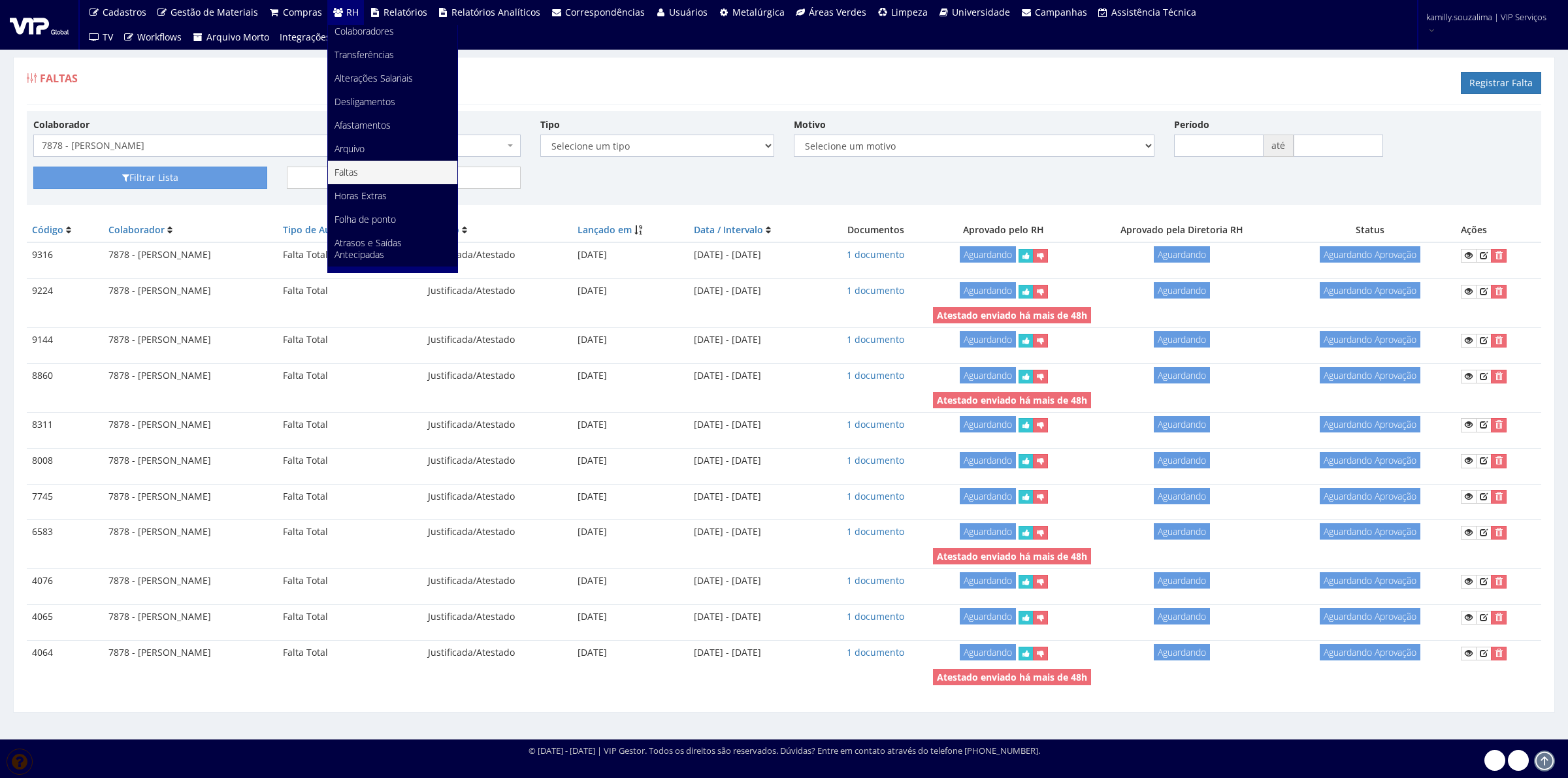
scroll to position [246, 0]
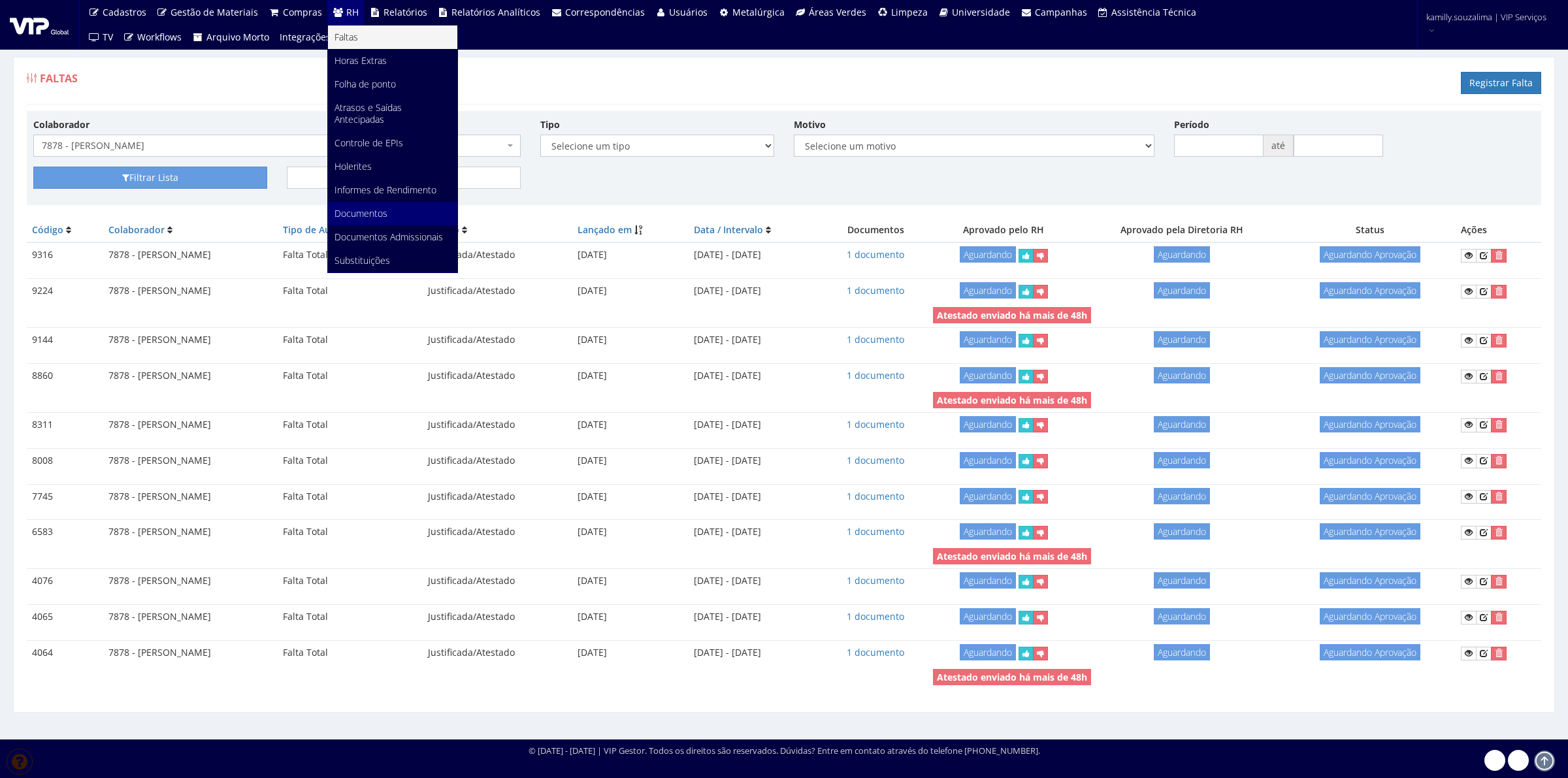
click at [390, 202] on link "Documentos" at bounding box center [392, 213] width 129 height 24
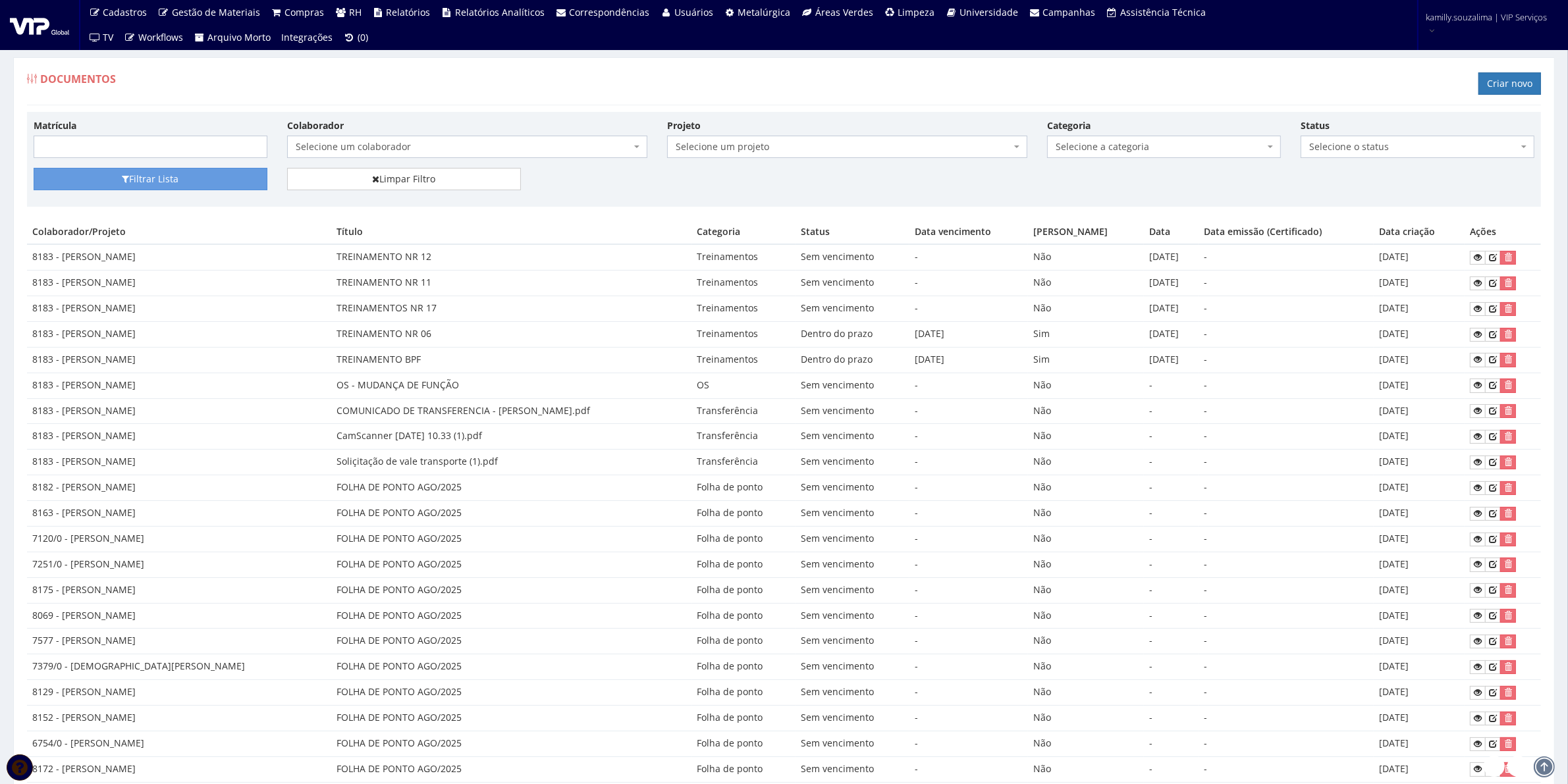
click at [1073, 143] on span "Selecione a categoria" at bounding box center [1160, 147] width 209 height 13
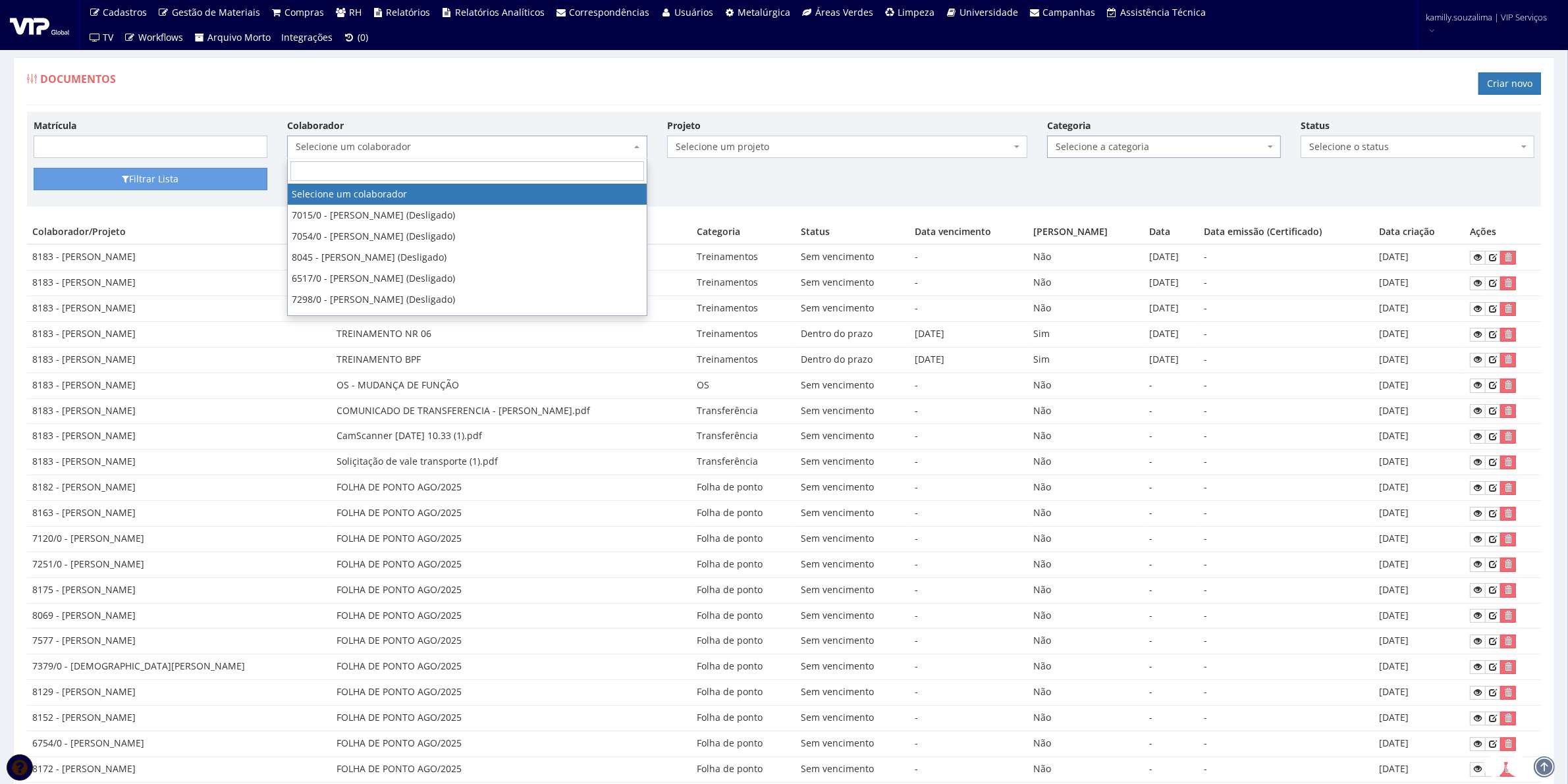
click at [365, 140] on span "Selecione um colaborador" at bounding box center [464, 147] width 336 height 13
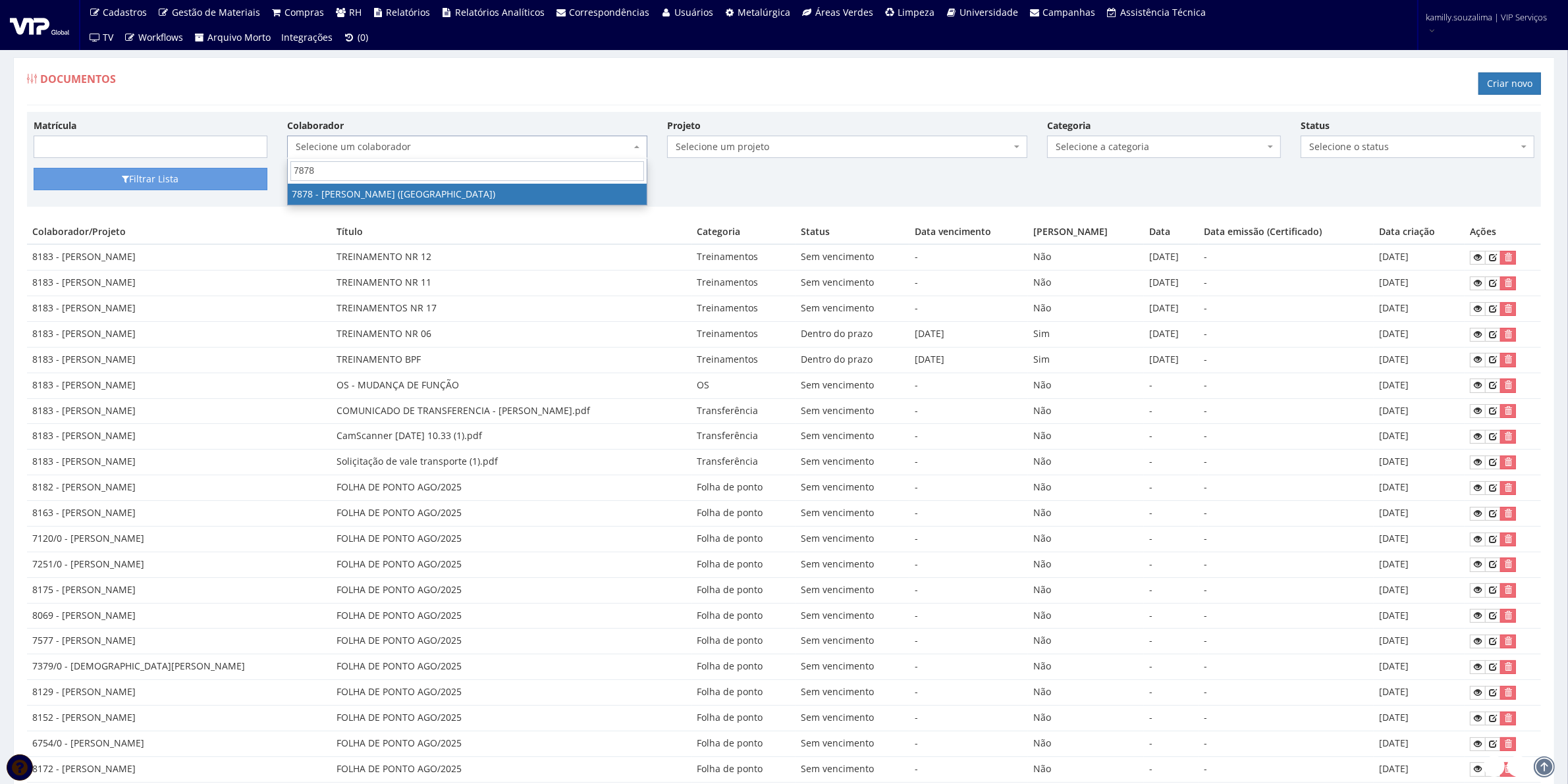
type input "7878"
drag, startPoint x: 602, startPoint y: 192, endPoint x: 774, endPoint y: 155, distance: 175.9
select select "2791"
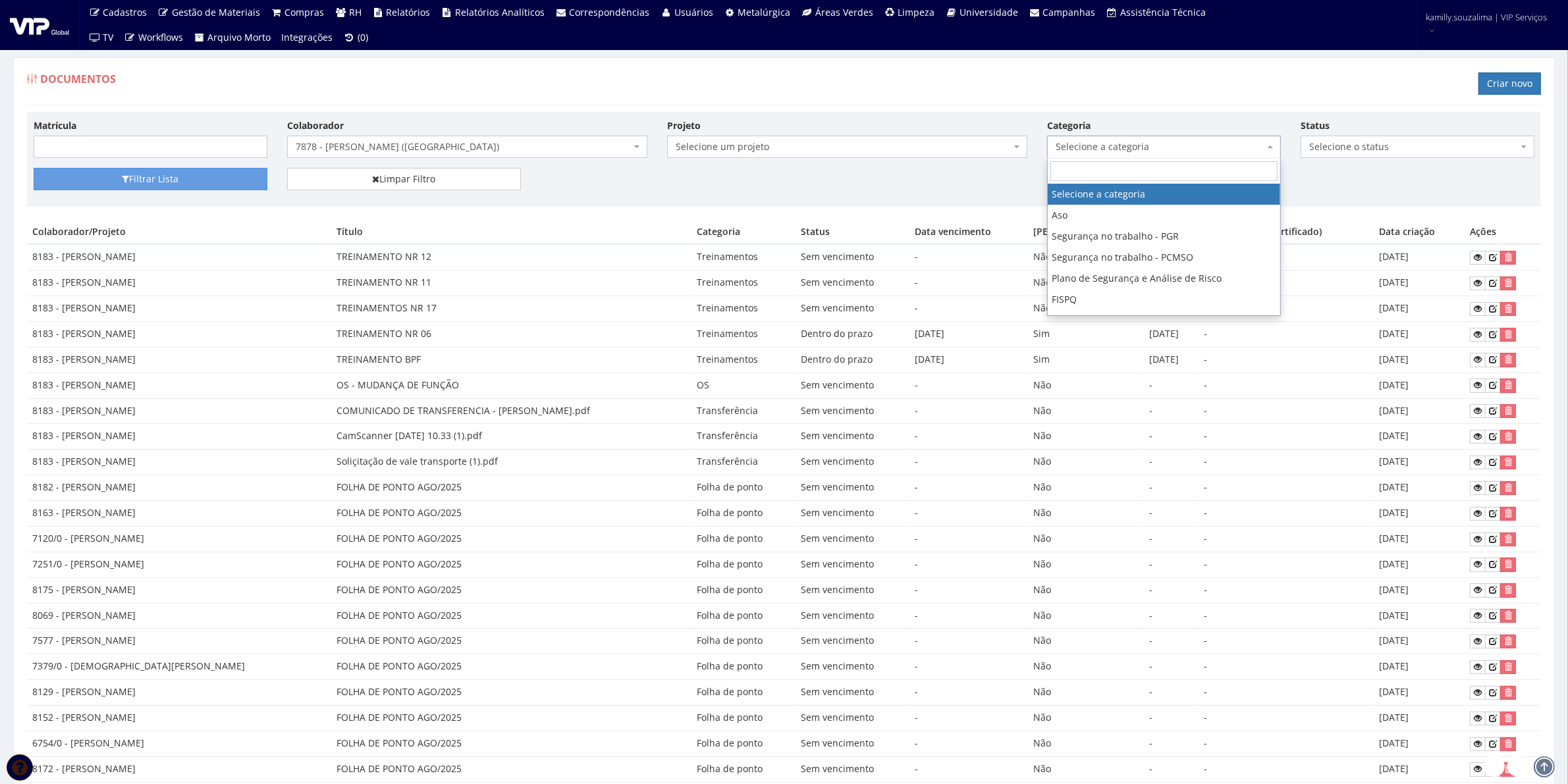
click at [1120, 148] on span "Selecione a categoria" at bounding box center [1160, 147] width 209 height 13
type input "ad"
select select "admissional"
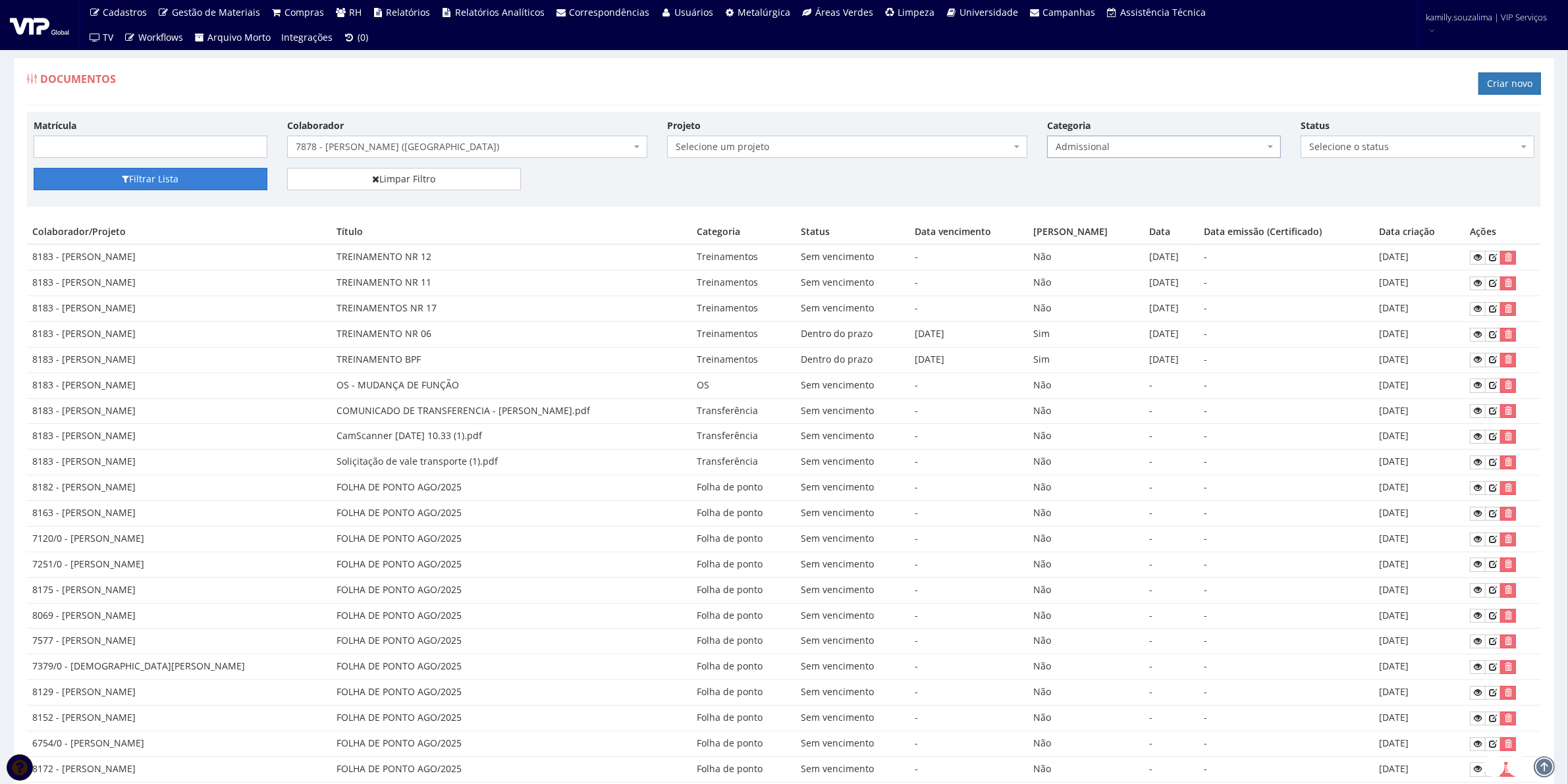
click at [201, 186] on button "Filtrar Lista" at bounding box center [150, 178] width 234 height 22
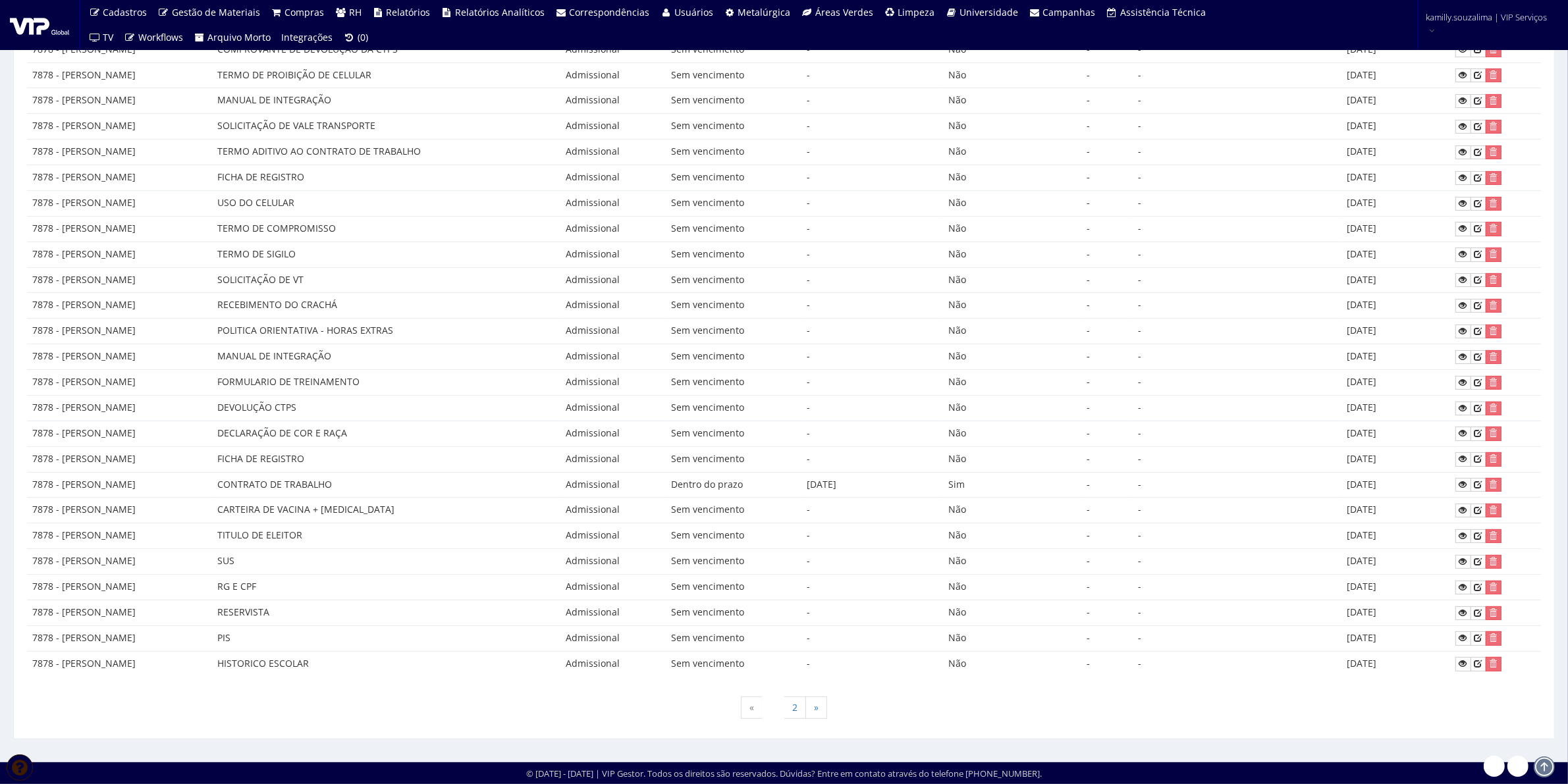
scroll to position [346, 0]
click at [798, 708] on link "2" at bounding box center [794, 707] width 22 height 22
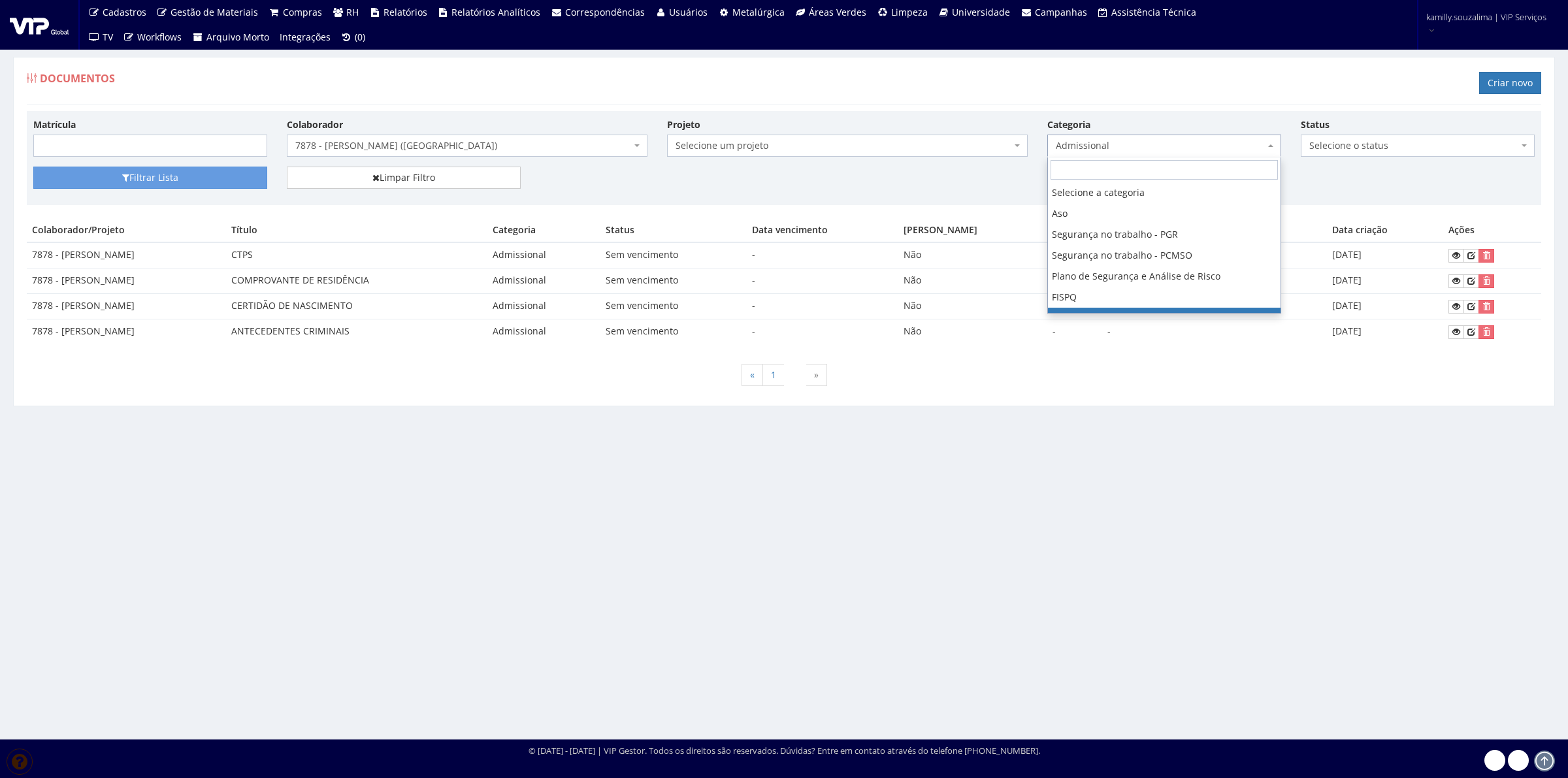
click at [1151, 148] on span "Admissional" at bounding box center [1161, 145] width 209 height 13
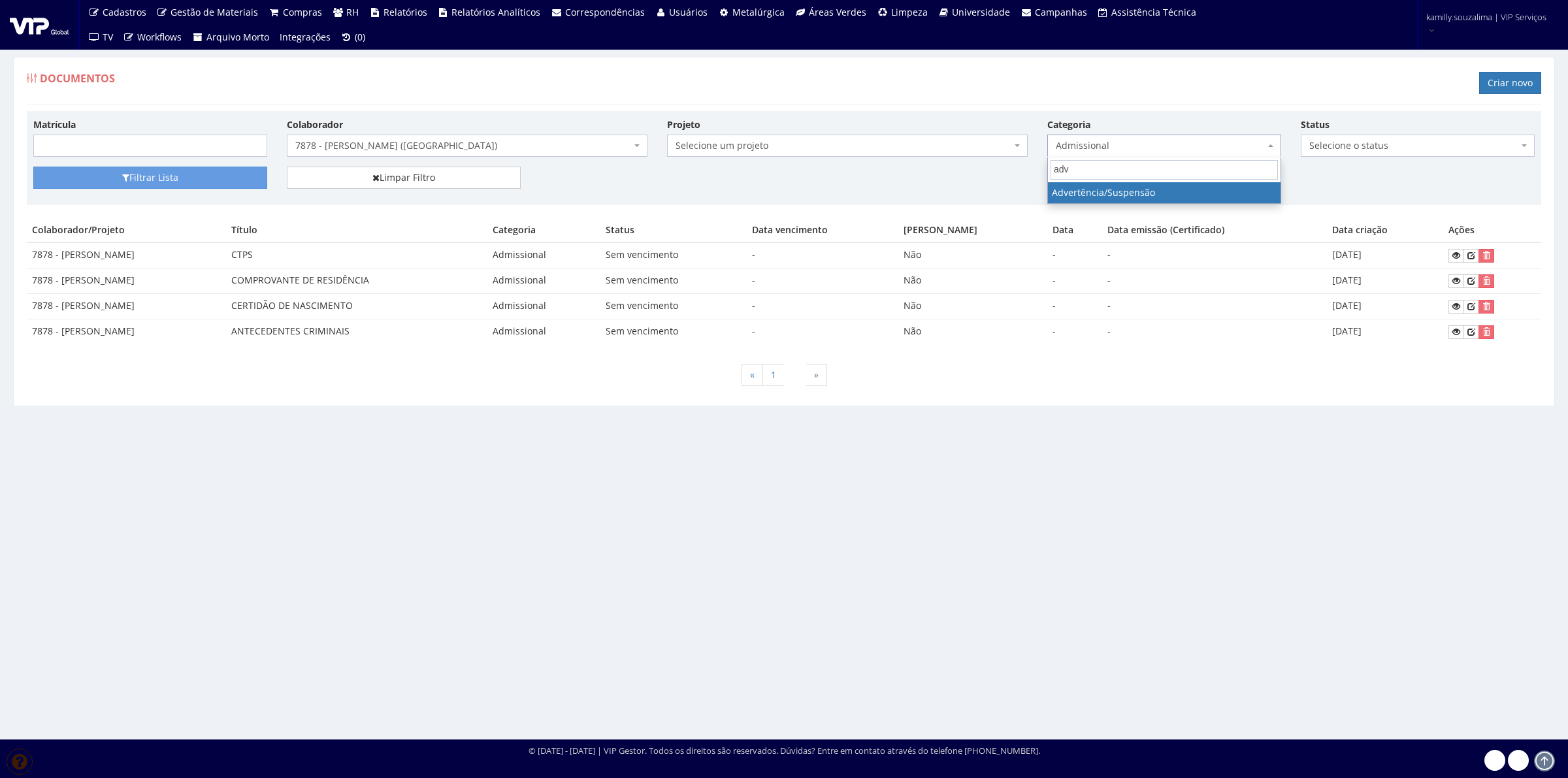
type input "adv"
select select "advertencia_suspensao"
click at [218, 177] on button "Filtrar Lista" at bounding box center [150, 177] width 234 height 22
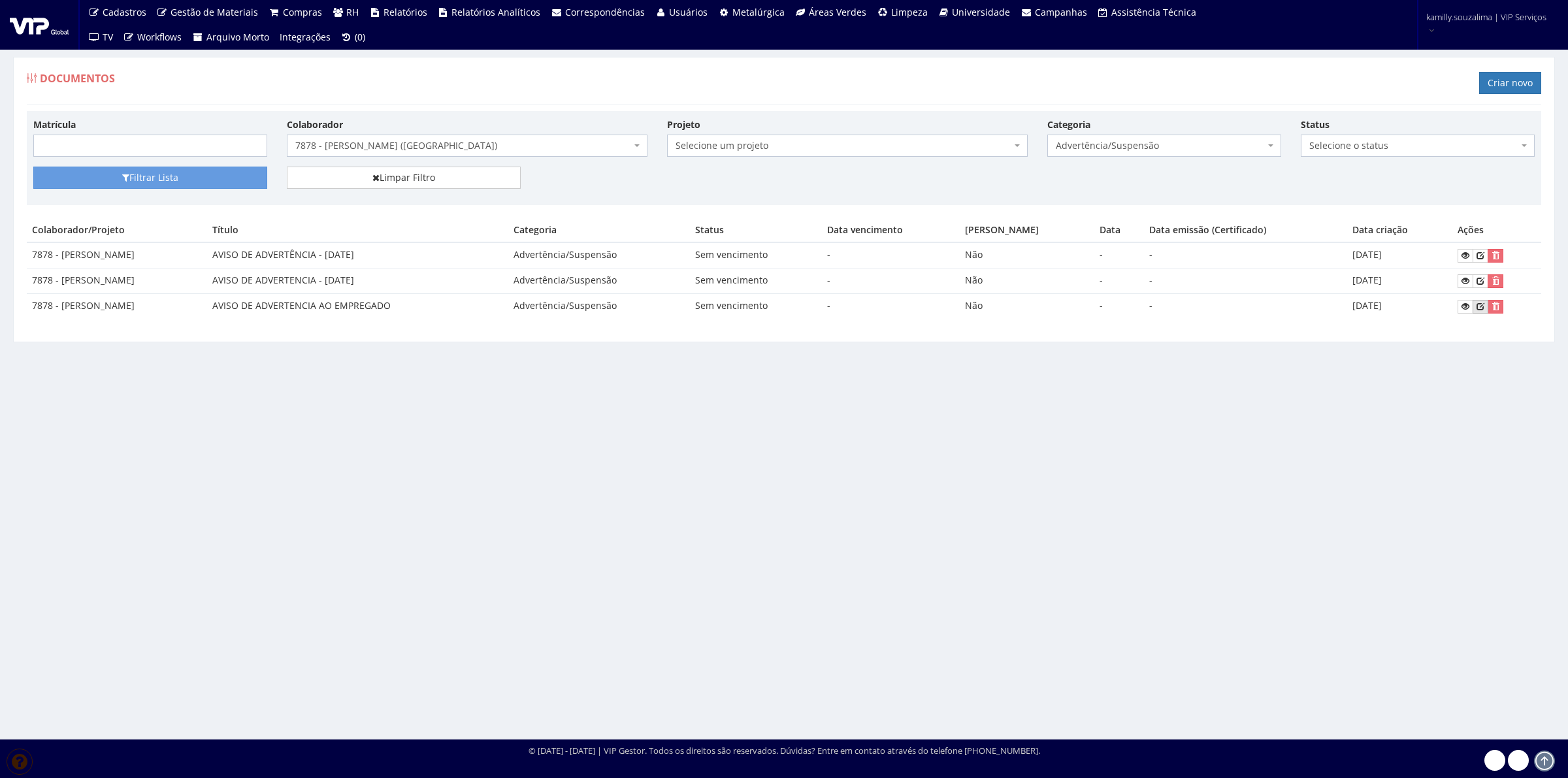
click at [1479, 309] on icon at bounding box center [1480, 306] width 8 height 9
click at [1483, 305] on icon at bounding box center [1480, 306] width 8 height 9
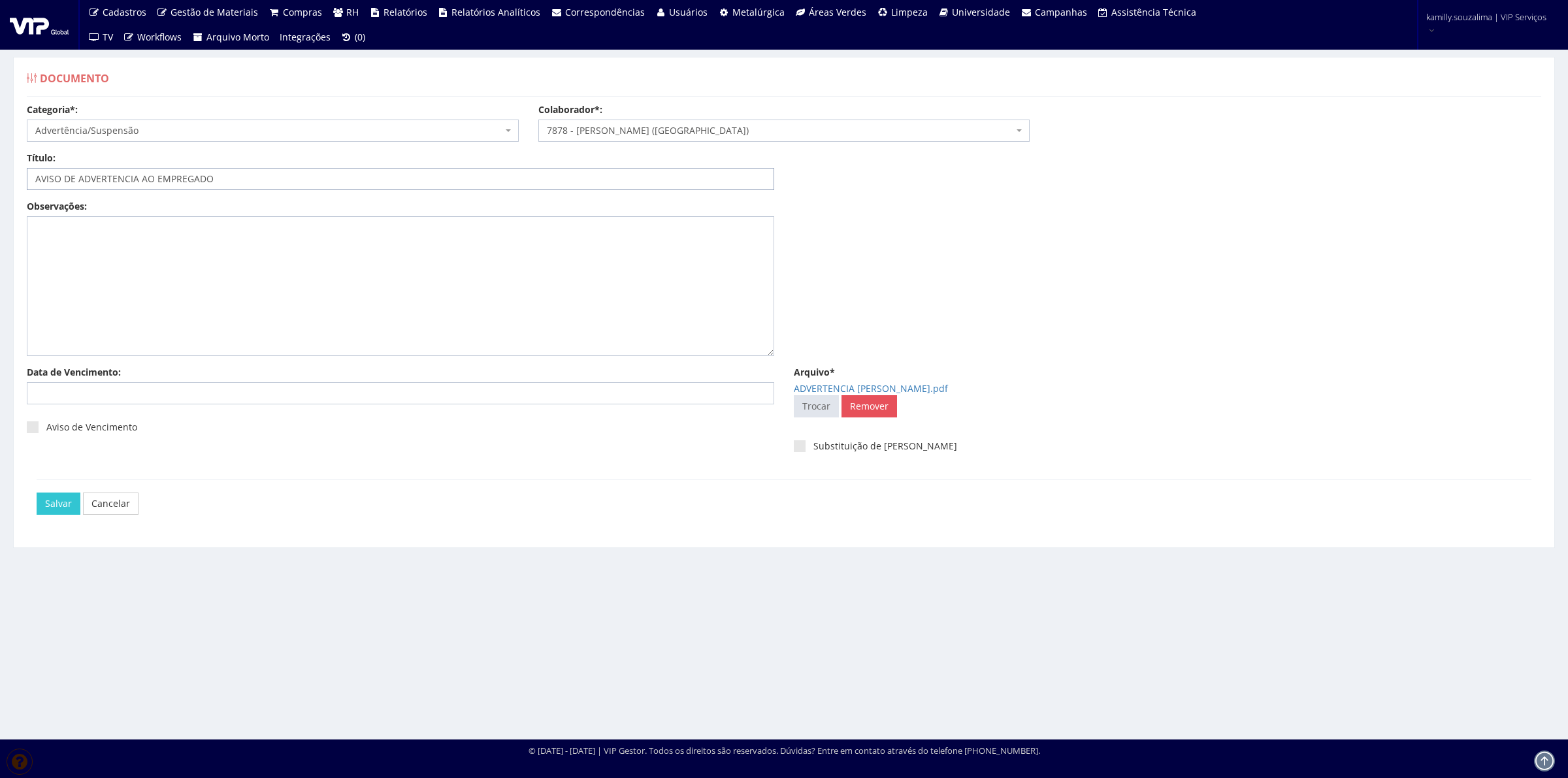
drag, startPoint x: 228, startPoint y: 180, endPoint x: 142, endPoint y: 173, distance: 86.3
click at [142, 173] on input "AVISO DE ADVERTENCIA AO EMPREGADO" at bounding box center [401, 179] width 748 height 22
type input "AVISO DE ADVERTENCIA - [DATE]"
click at [59, 513] on input "Salvar" at bounding box center [58, 503] width 44 height 22
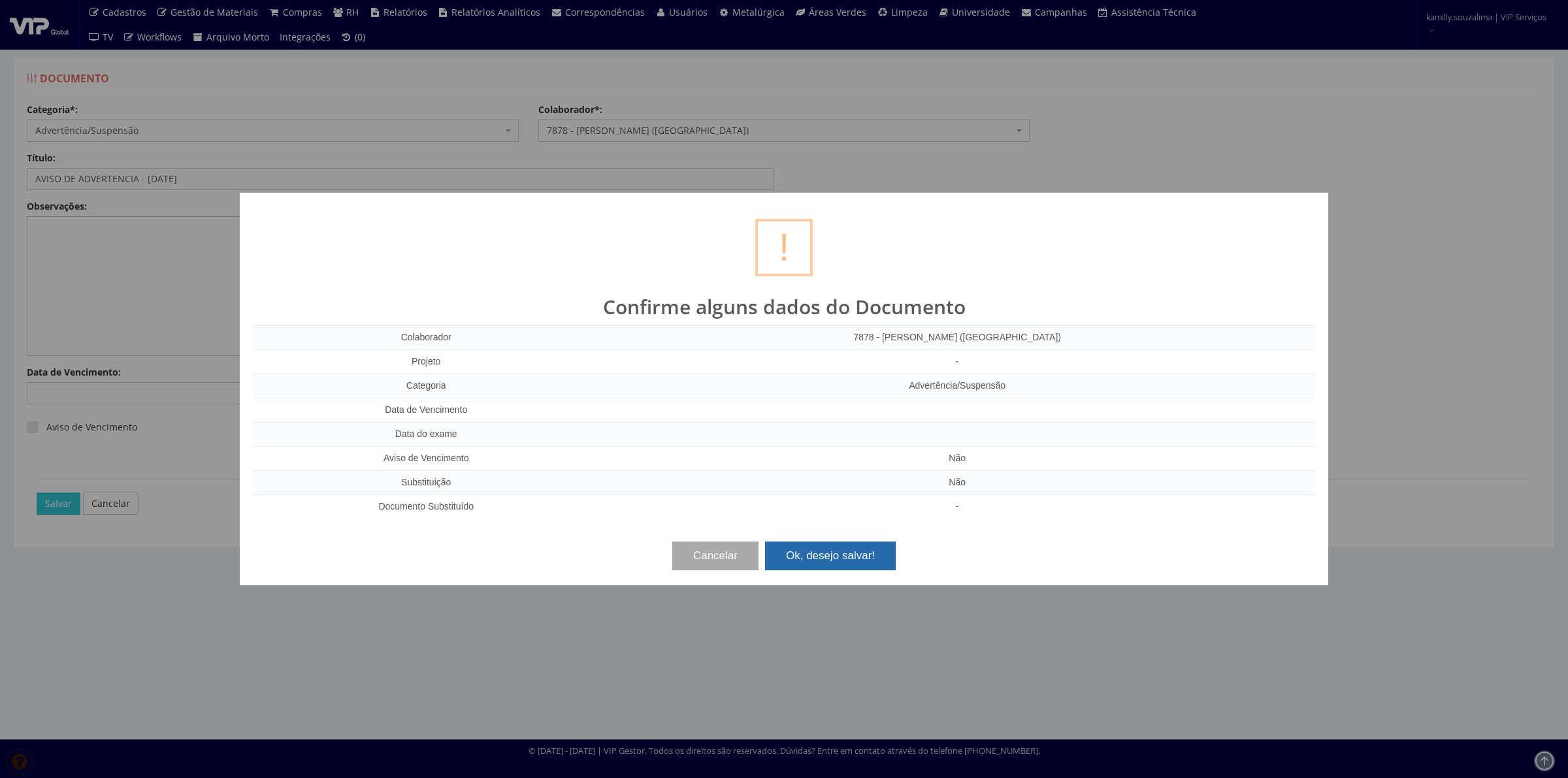
click at [884, 550] on button "Ok, desejo salvar!" at bounding box center [831, 556] width 131 height 29
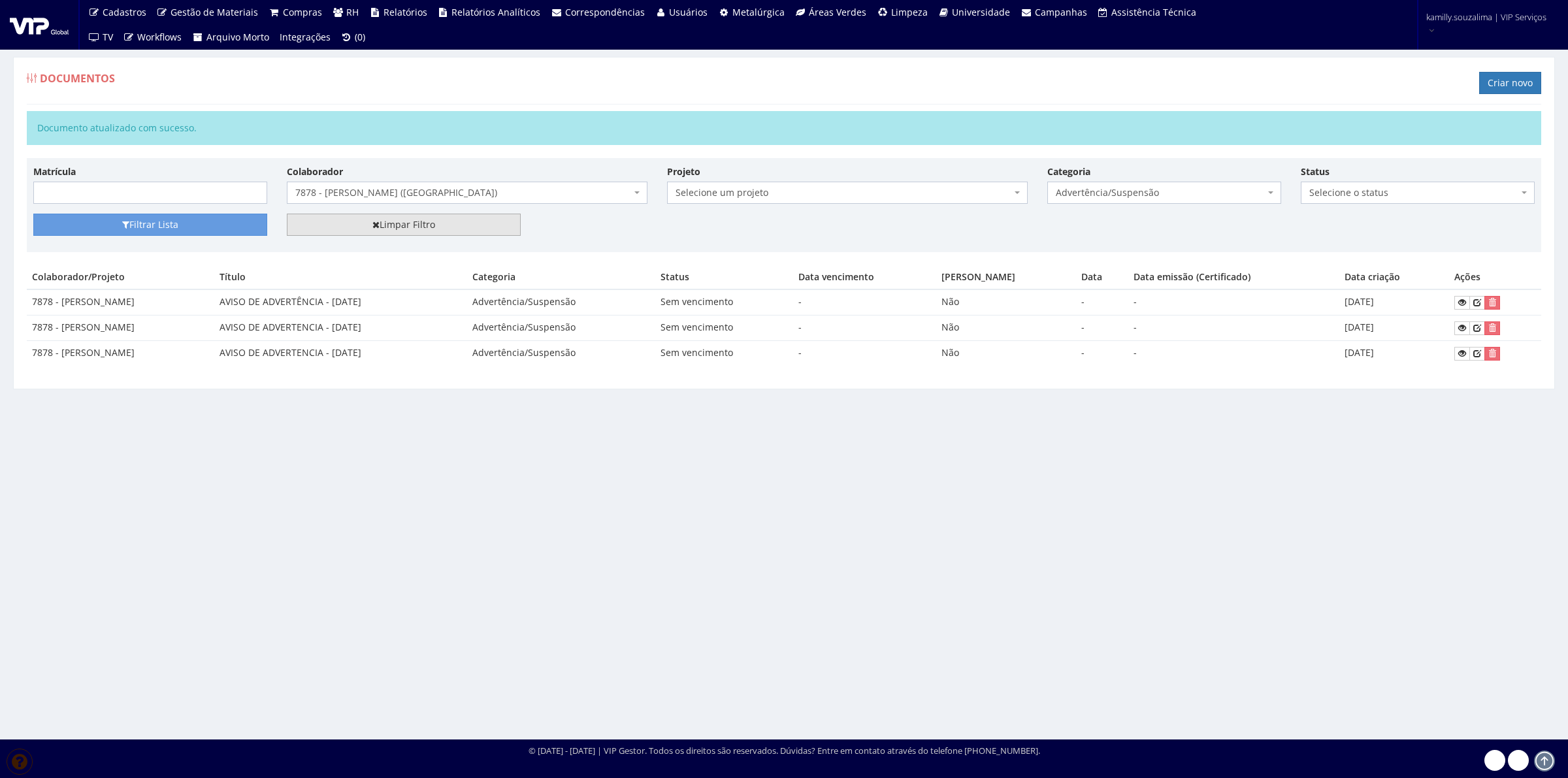
click at [432, 222] on link "Limpar Filtro" at bounding box center [404, 224] width 234 height 22
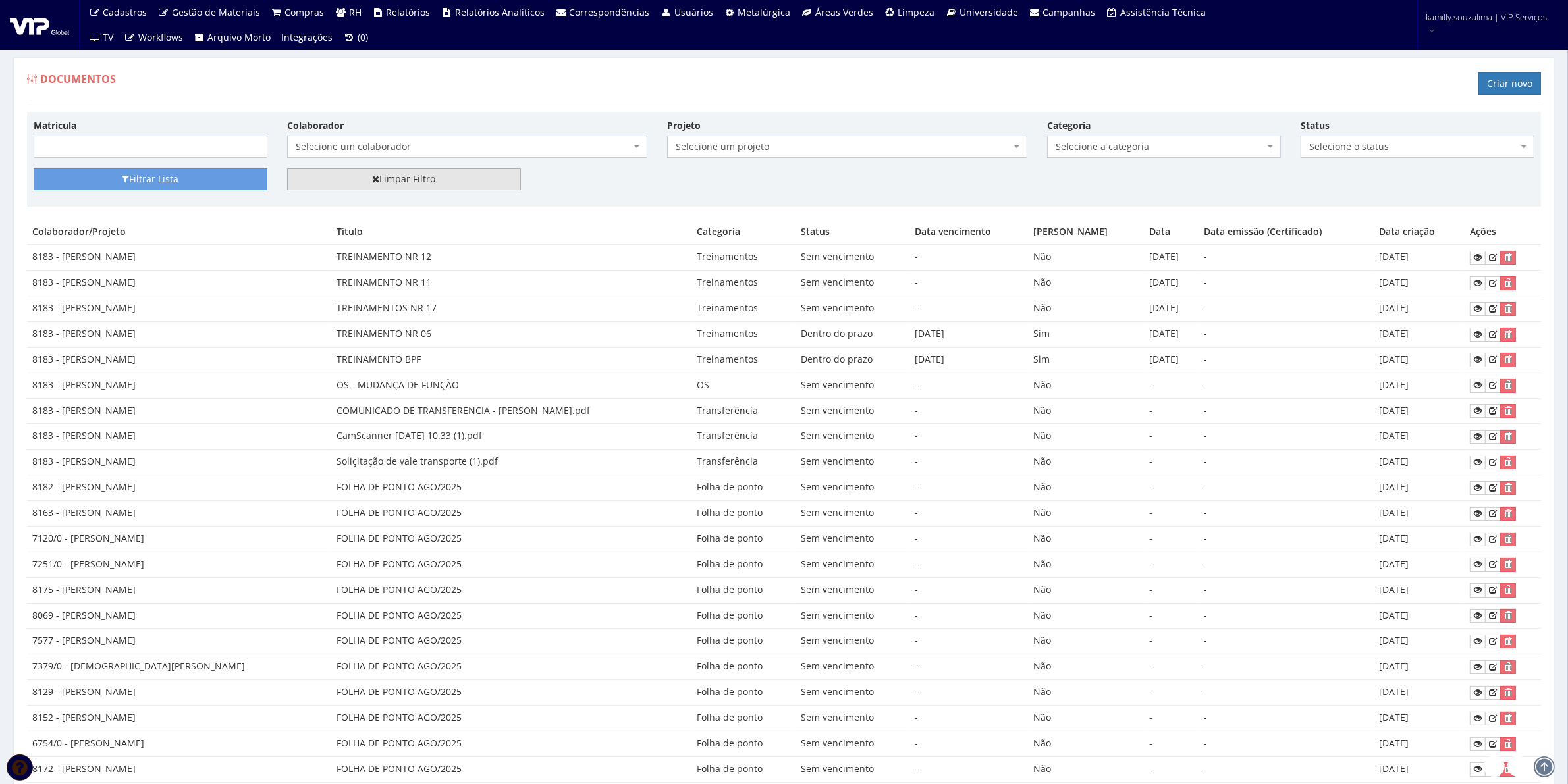
click at [408, 181] on link "Limpar Filtro" at bounding box center [404, 178] width 234 height 22
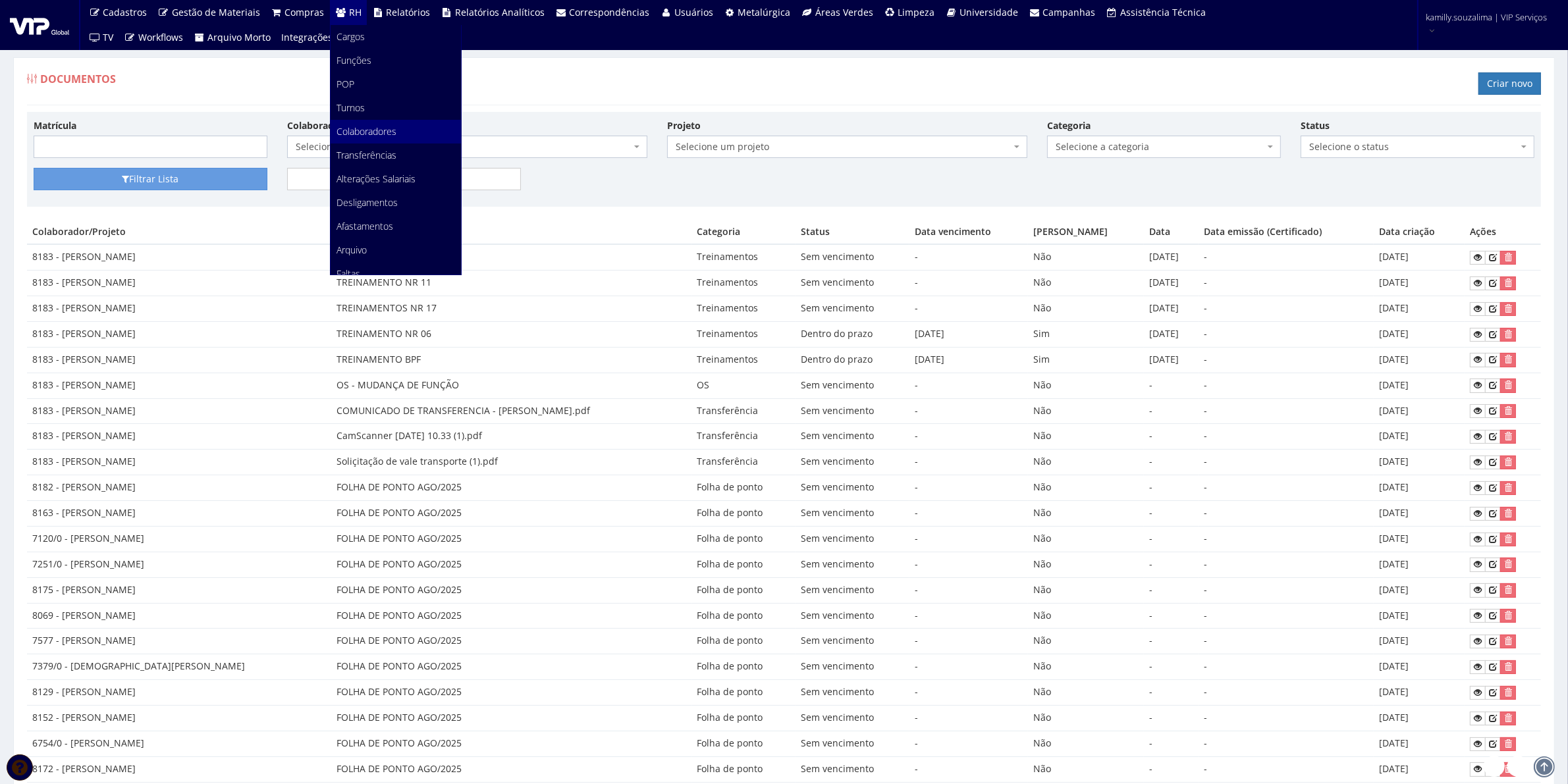
click at [387, 128] on span "Colaboradores" at bounding box center [367, 131] width 60 height 12
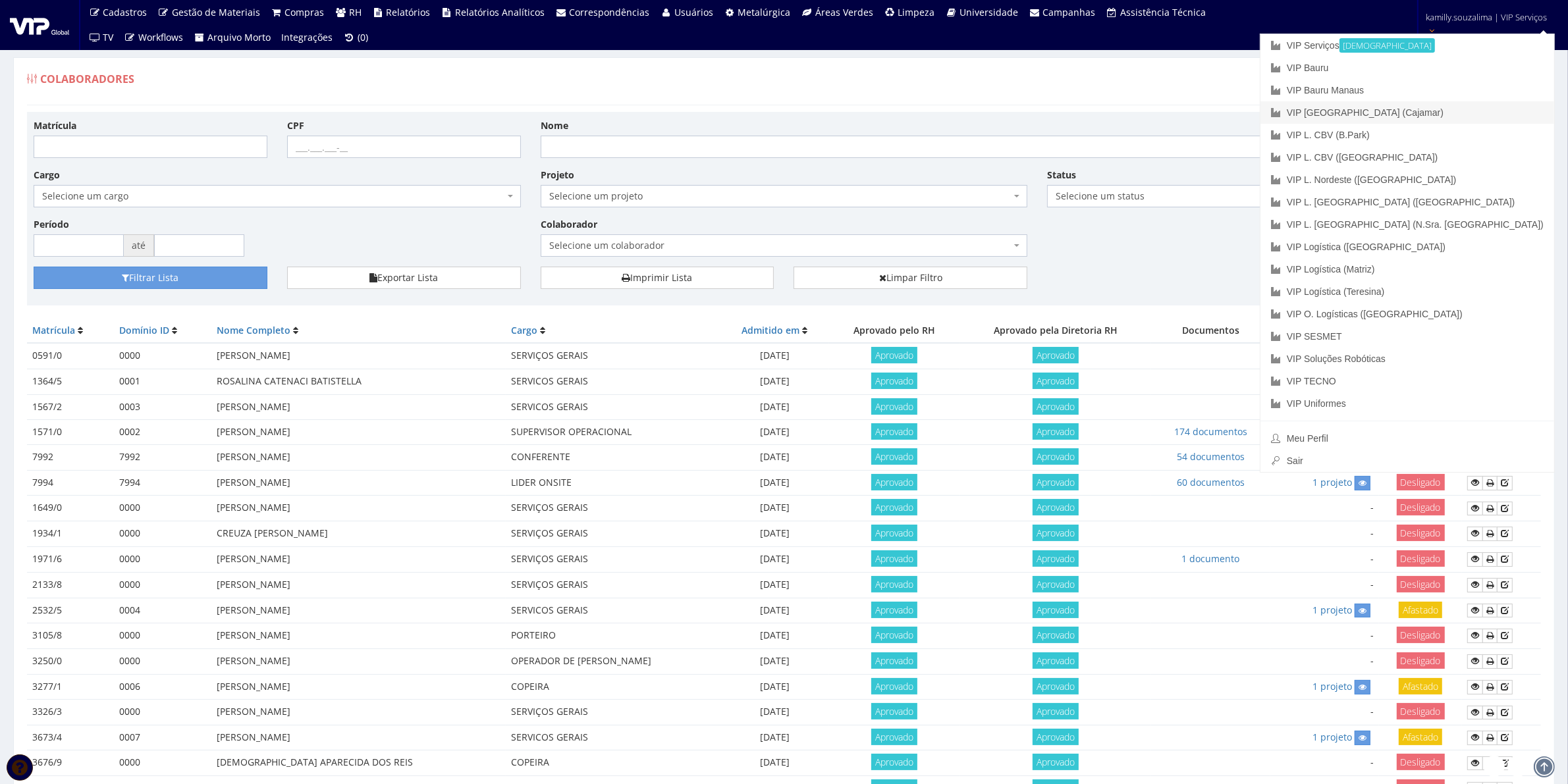
click at [1464, 114] on link "VIP [GEOGRAPHIC_DATA] (Cajamar)" at bounding box center [1407, 111] width 293 height 22
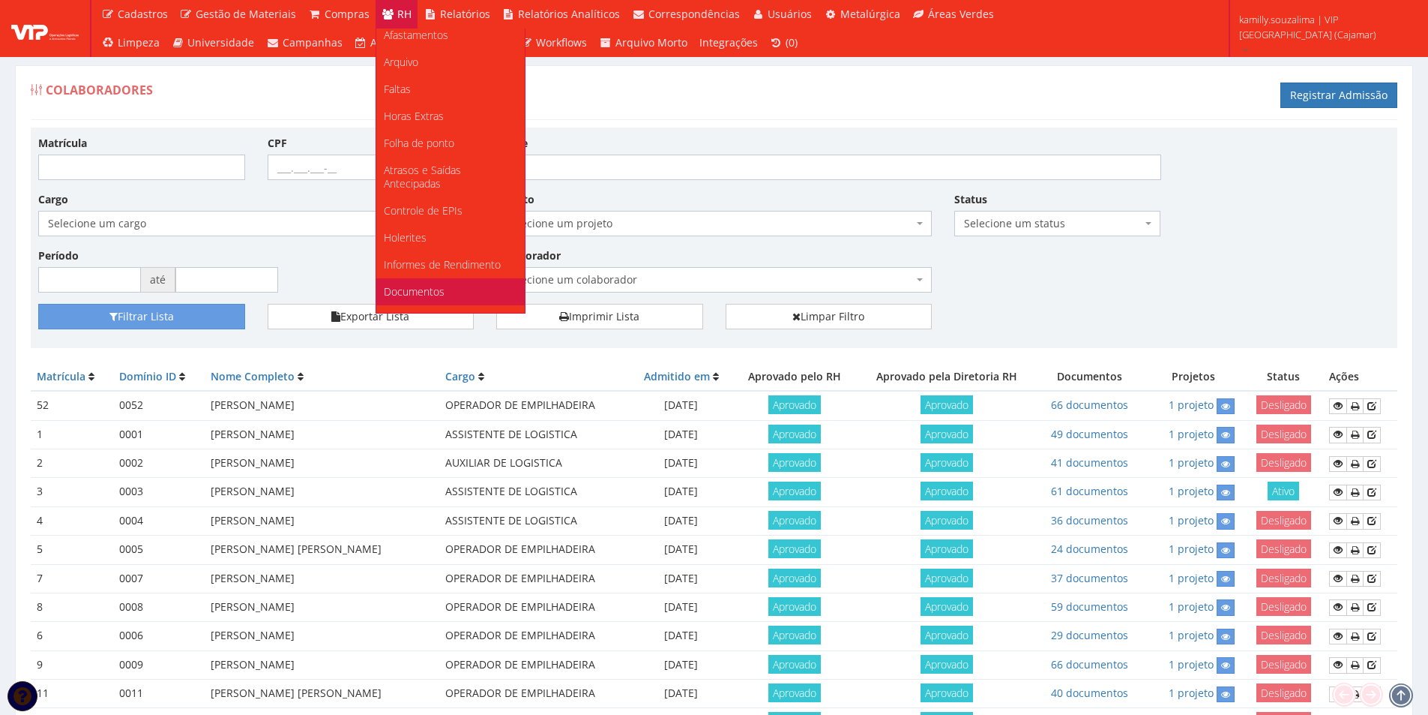
scroll to position [283, 0]
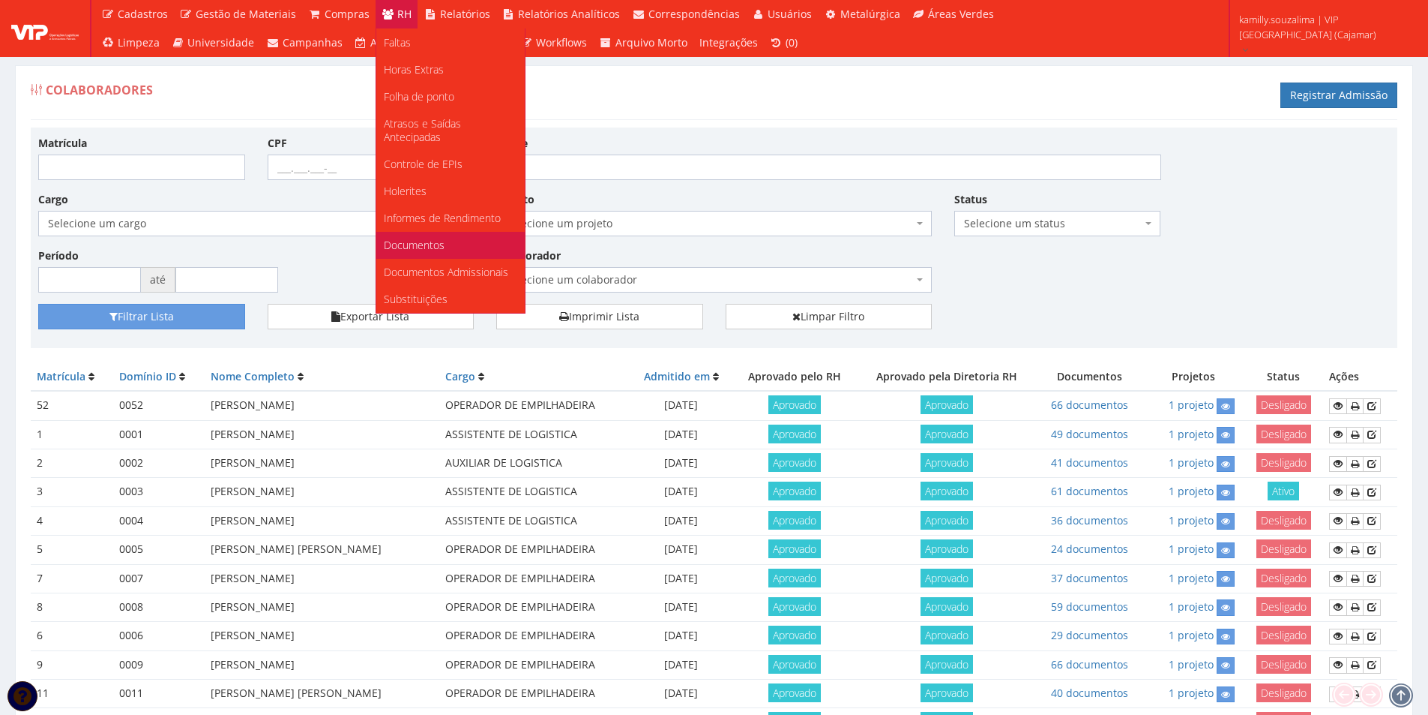
click at [437, 238] on span "Documentos" at bounding box center [414, 245] width 61 height 14
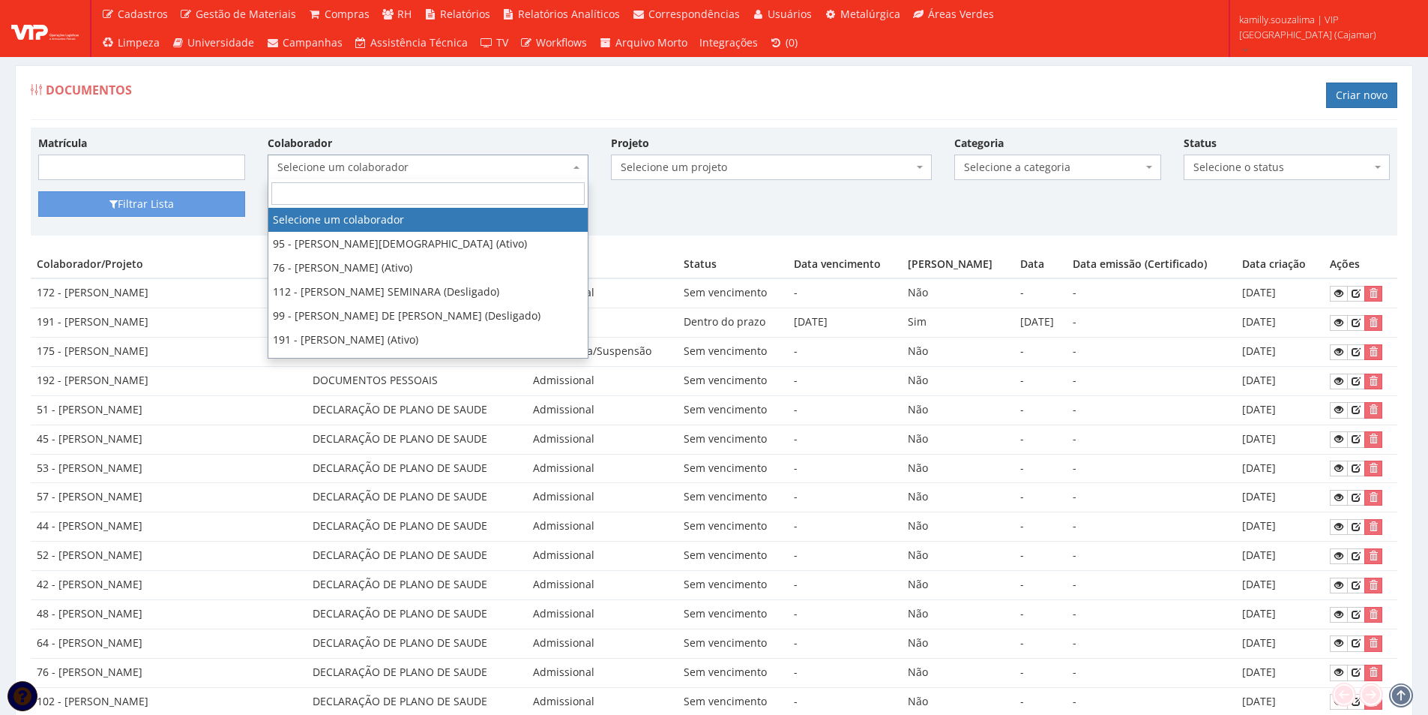
click at [409, 172] on span "Selecione um colaborador" at bounding box center [423, 167] width 292 height 15
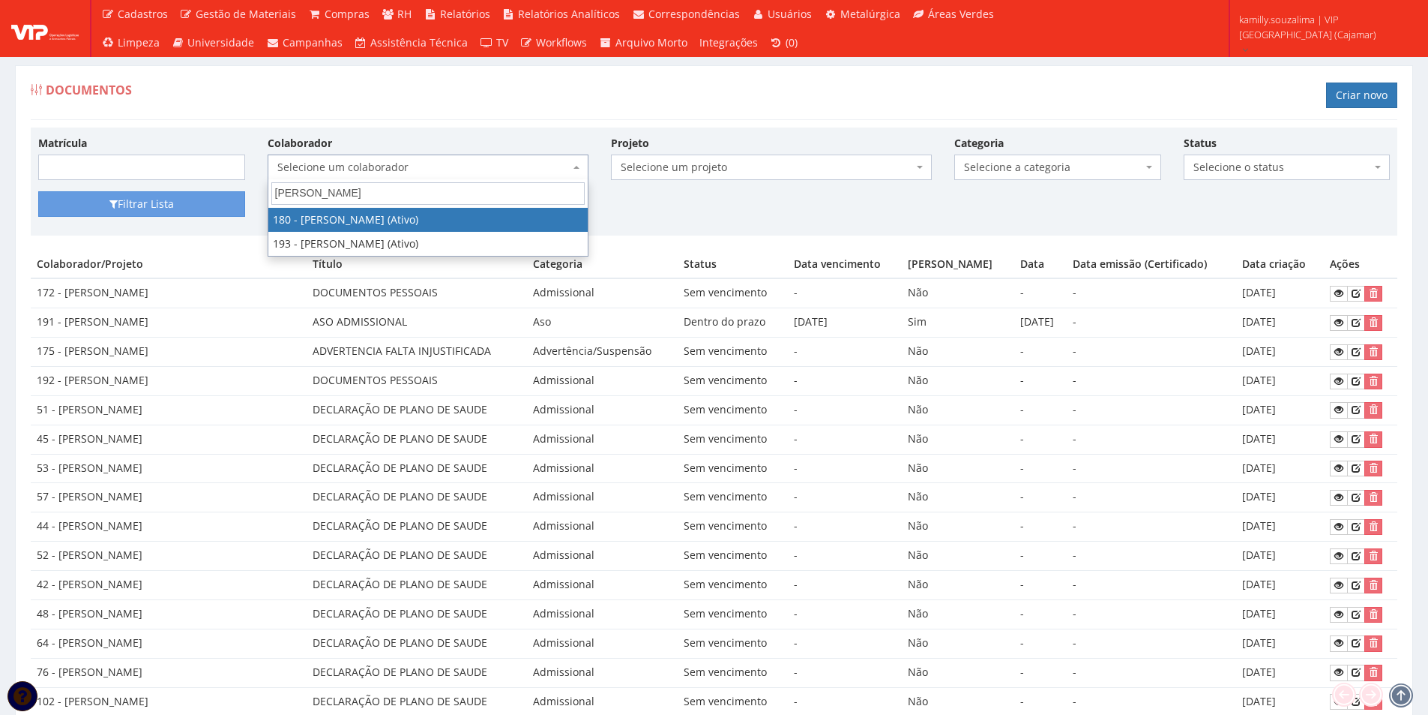
type input "bruno"
select select "4077"
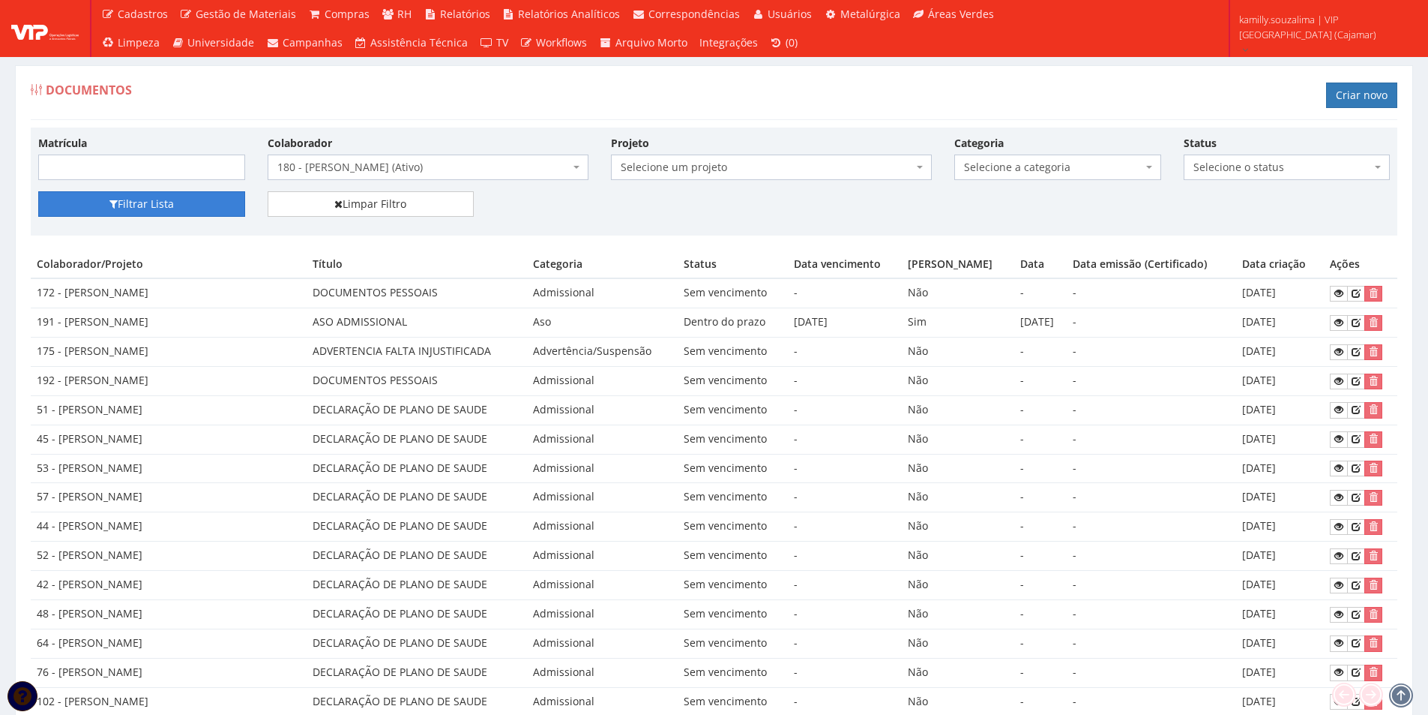
click at [176, 202] on button "Filtrar Lista" at bounding box center [141, 203] width 207 height 25
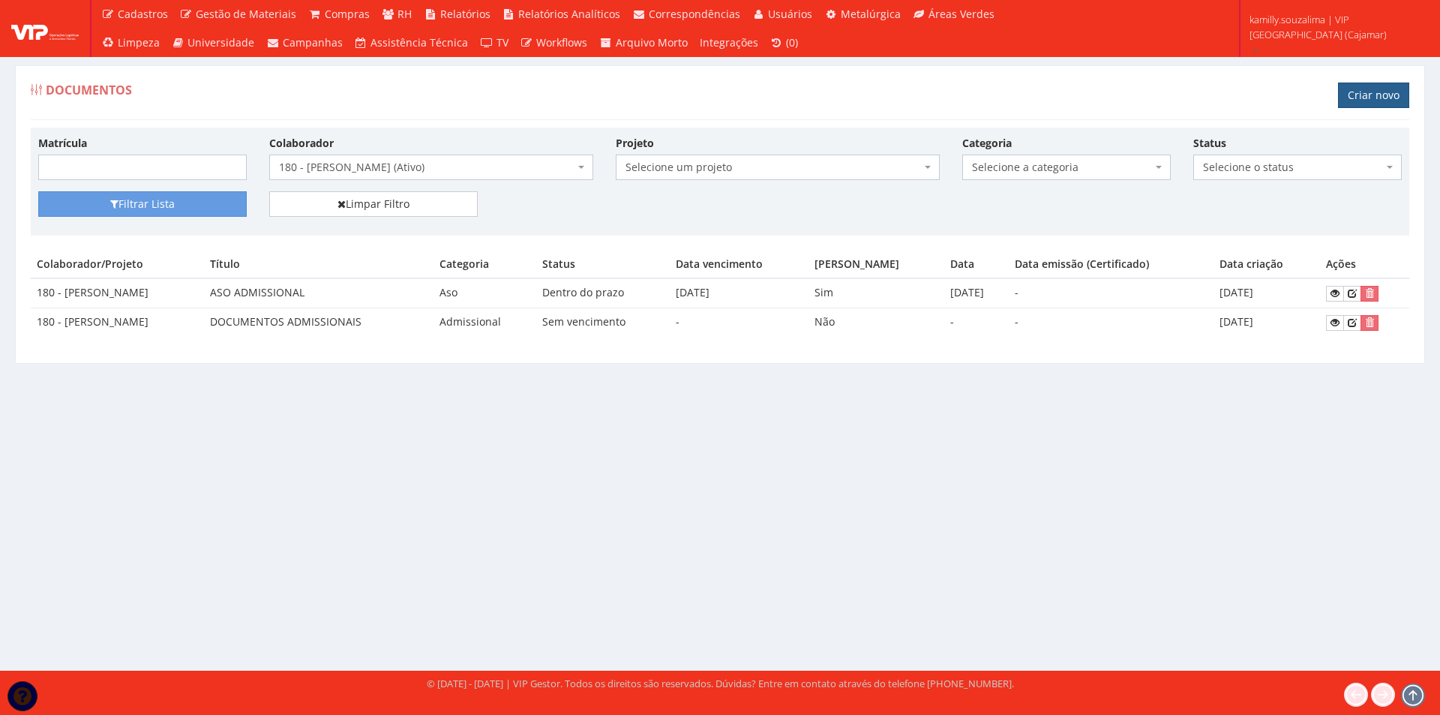
click at [1384, 101] on link "Criar novo" at bounding box center [1373, 94] width 71 height 25
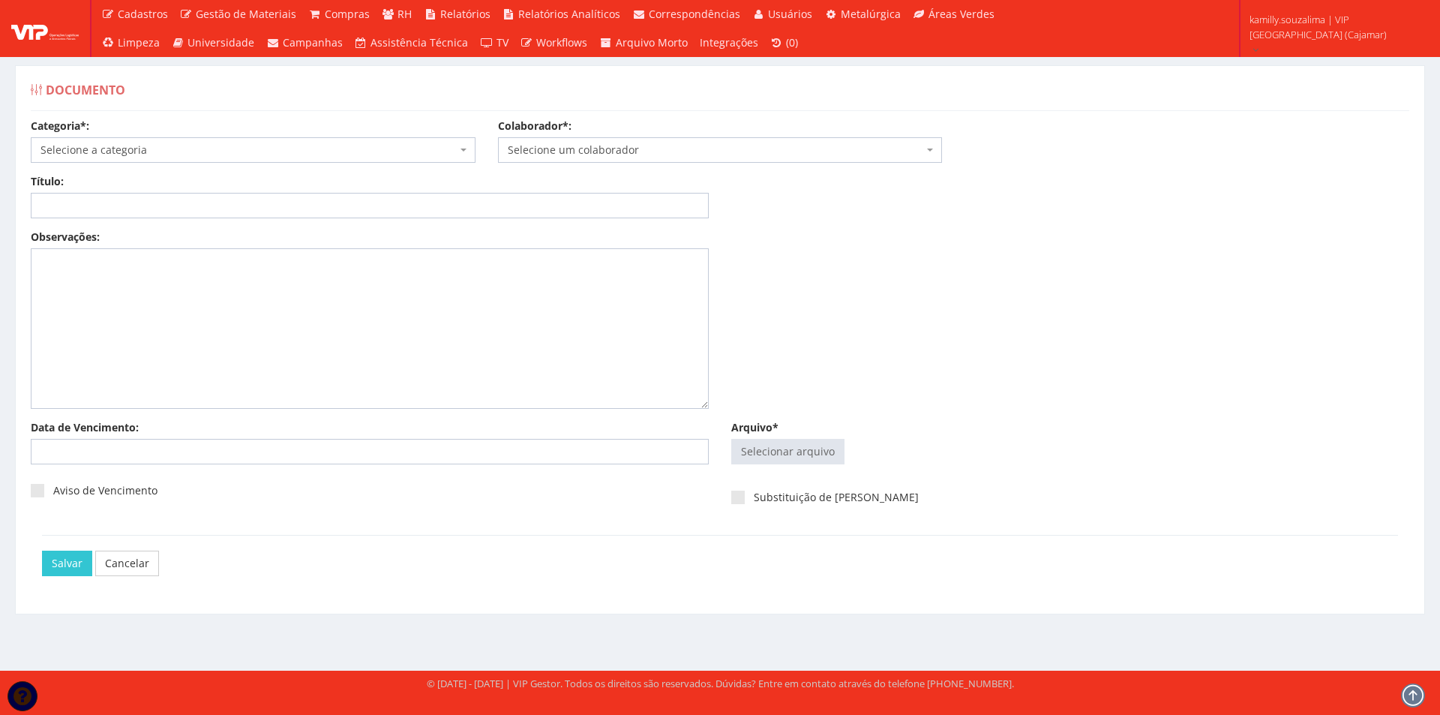
click at [268, 166] on div "Categoria*: Selecione a categoria Aso Segurança no trabalho - PGR Segurança no …" at bounding box center [719, 145] width 1401 height 55
click at [266, 159] on span "Selecione a categoria" at bounding box center [253, 149] width 445 height 25
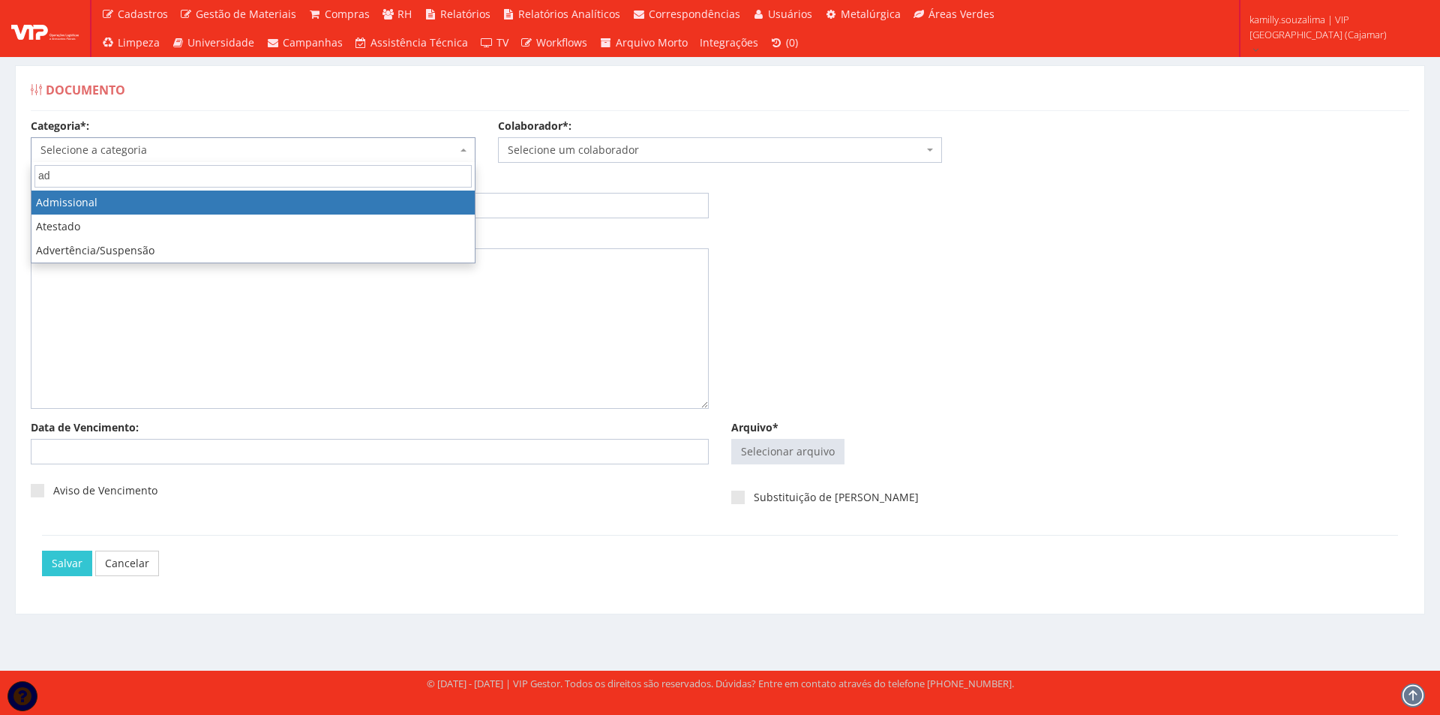
type input "ad"
drag, startPoint x: 242, startPoint y: 189, endPoint x: 569, endPoint y: 158, distance: 328.3
select select "admissional"
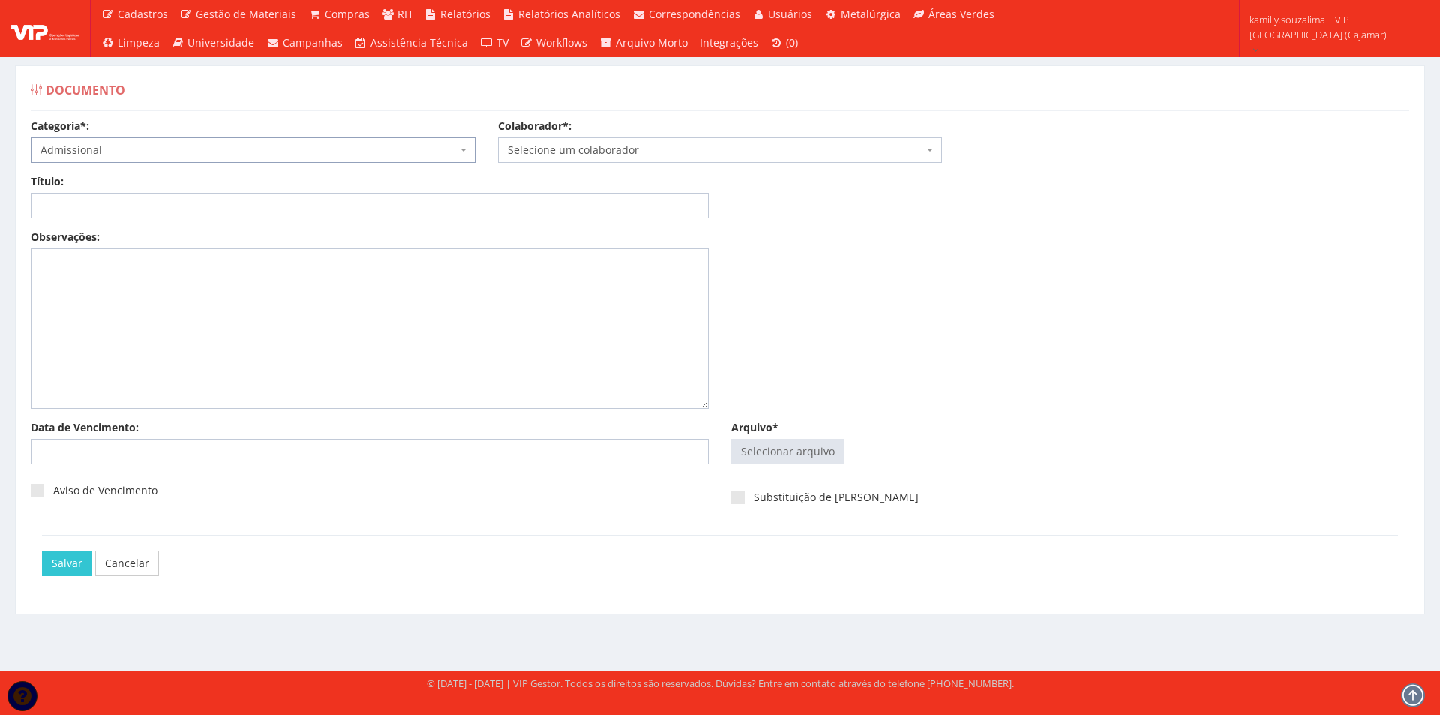
click at [577, 154] on span "Selecione um colaborador" at bounding box center [716, 149] width 416 height 15
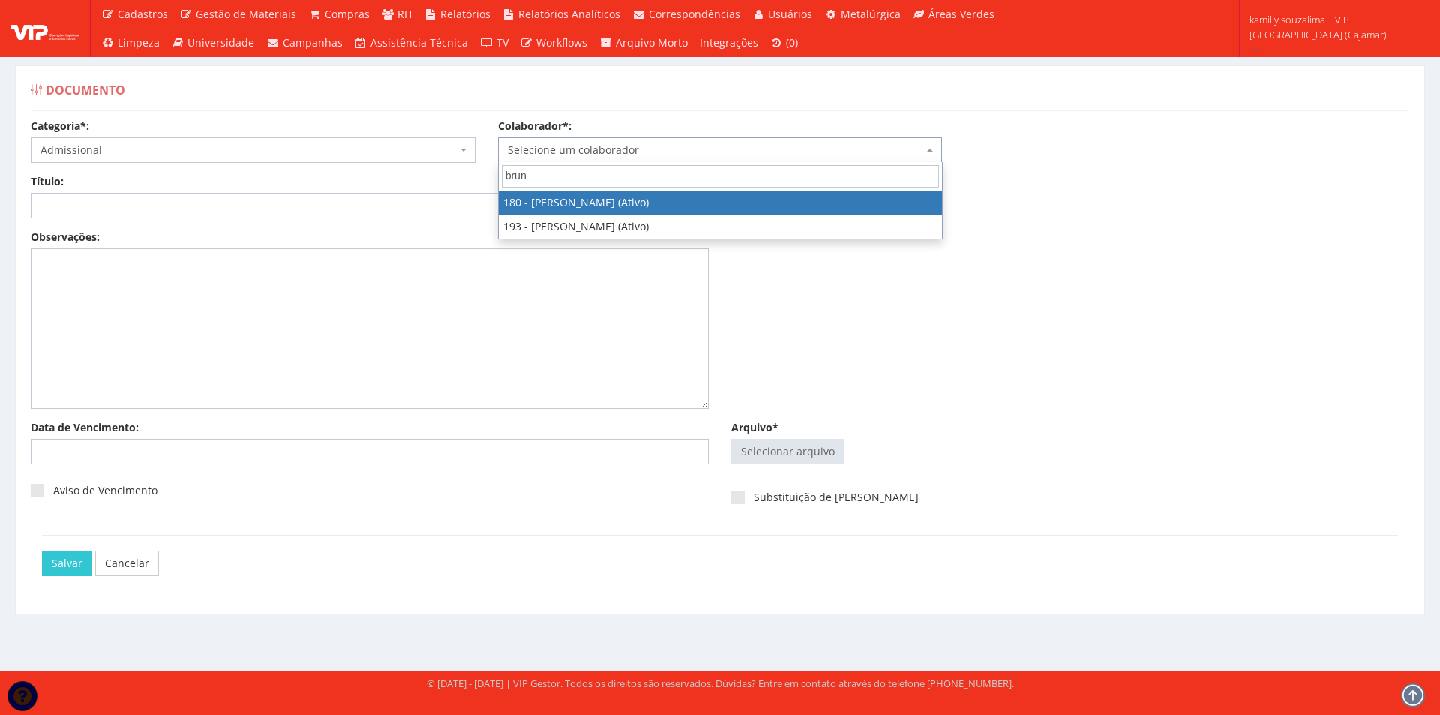
type input "brun"
drag, startPoint x: 583, startPoint y: 201, endPoint x: 556, endPoint y: 201, distance: 27.0
select select "4077"
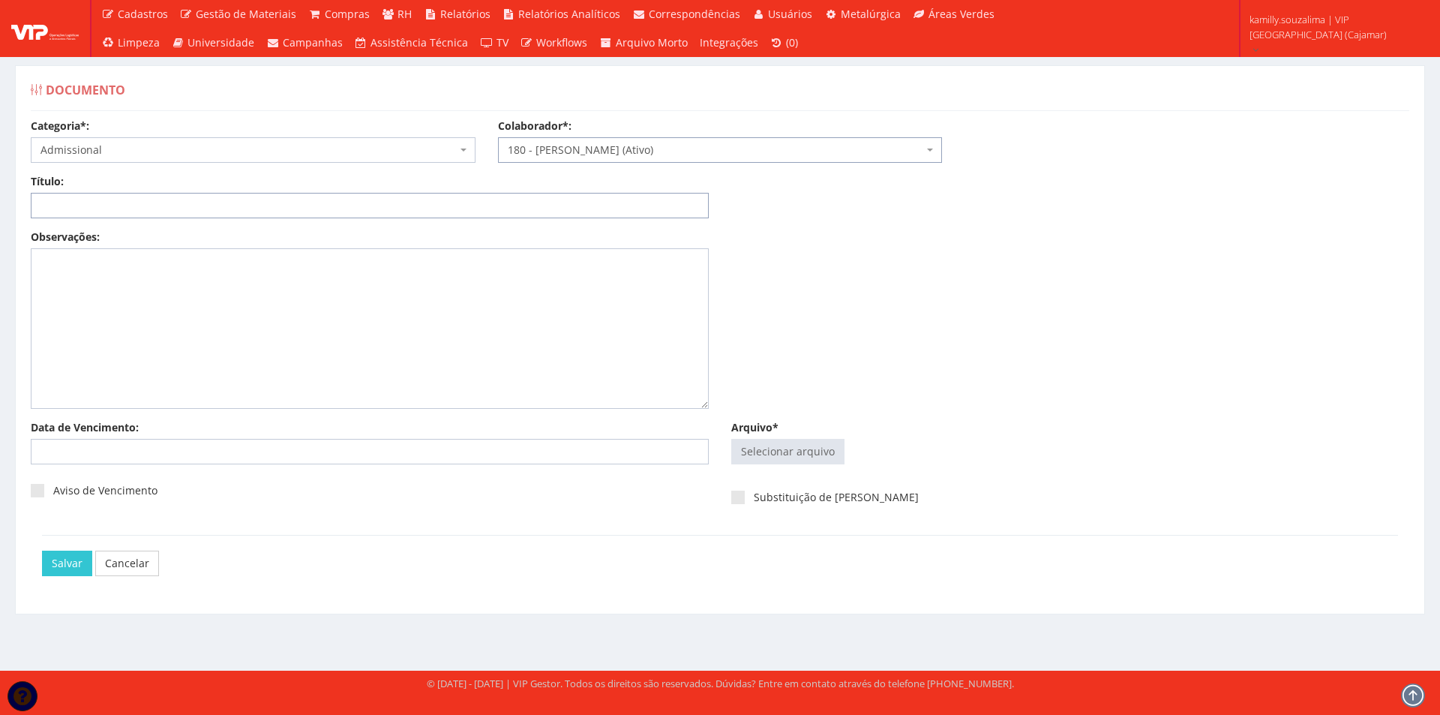
click at [397, 209] on input "Título:" at bounding box center [370, 205] width 678 height 25
type input "DOCUMENTOS PESSOAIS"
click at [769, 462] on input "Arquivo*" at bounding box center [788, 451] width 112 height 24
type input "C:\fakepath\ilovepdf_merged.pdf"
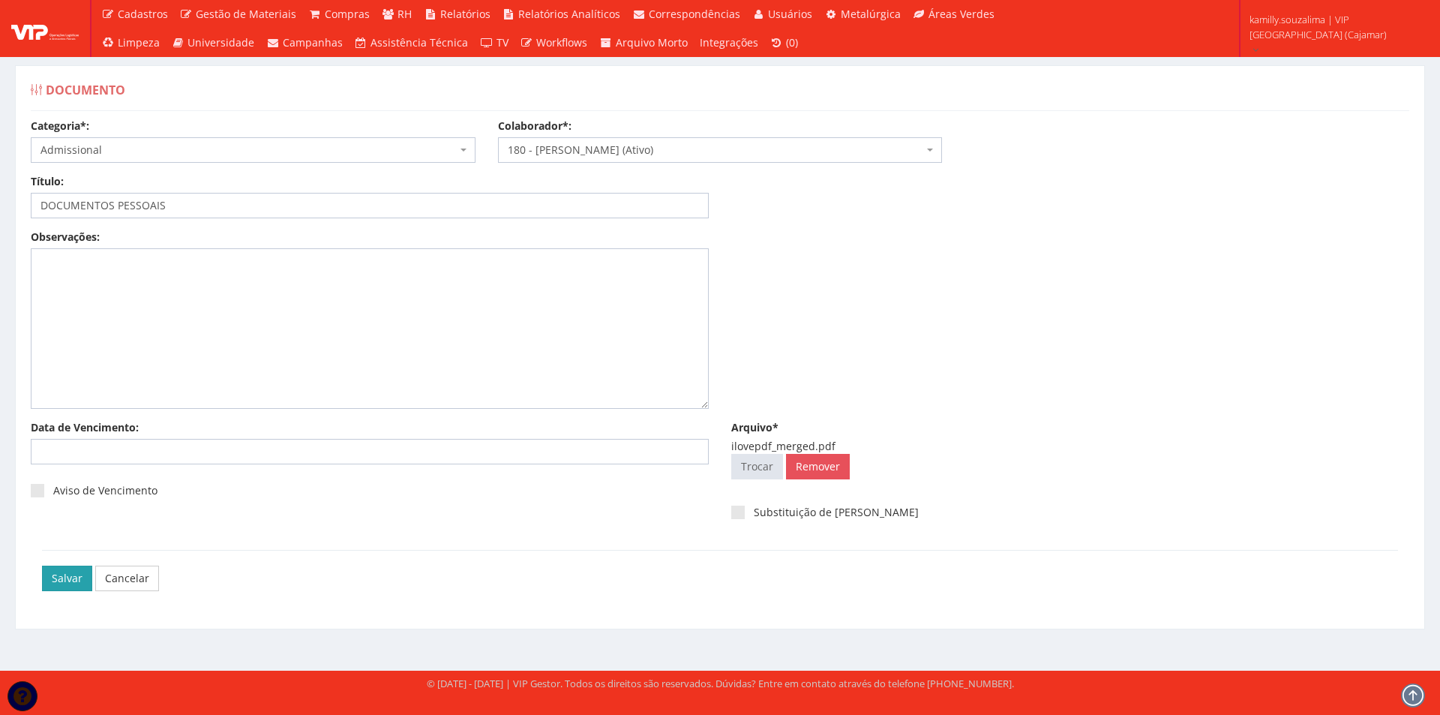
click at [80, 573] on input "Salvar" at bounding box center [67, 577] width 50 height 25
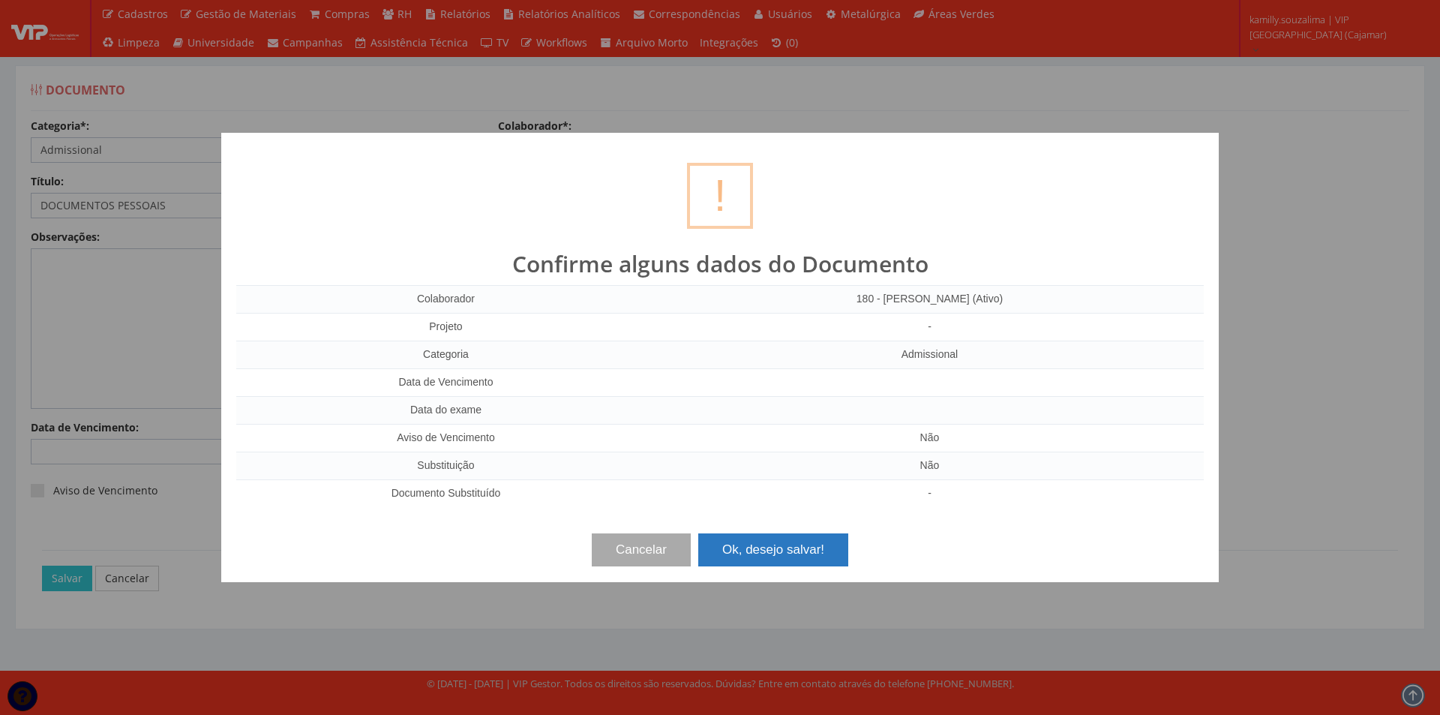
click at [812, 537] on button "Ok, desejo salvar!" at bounding box center [773, 549] width 150 height 33
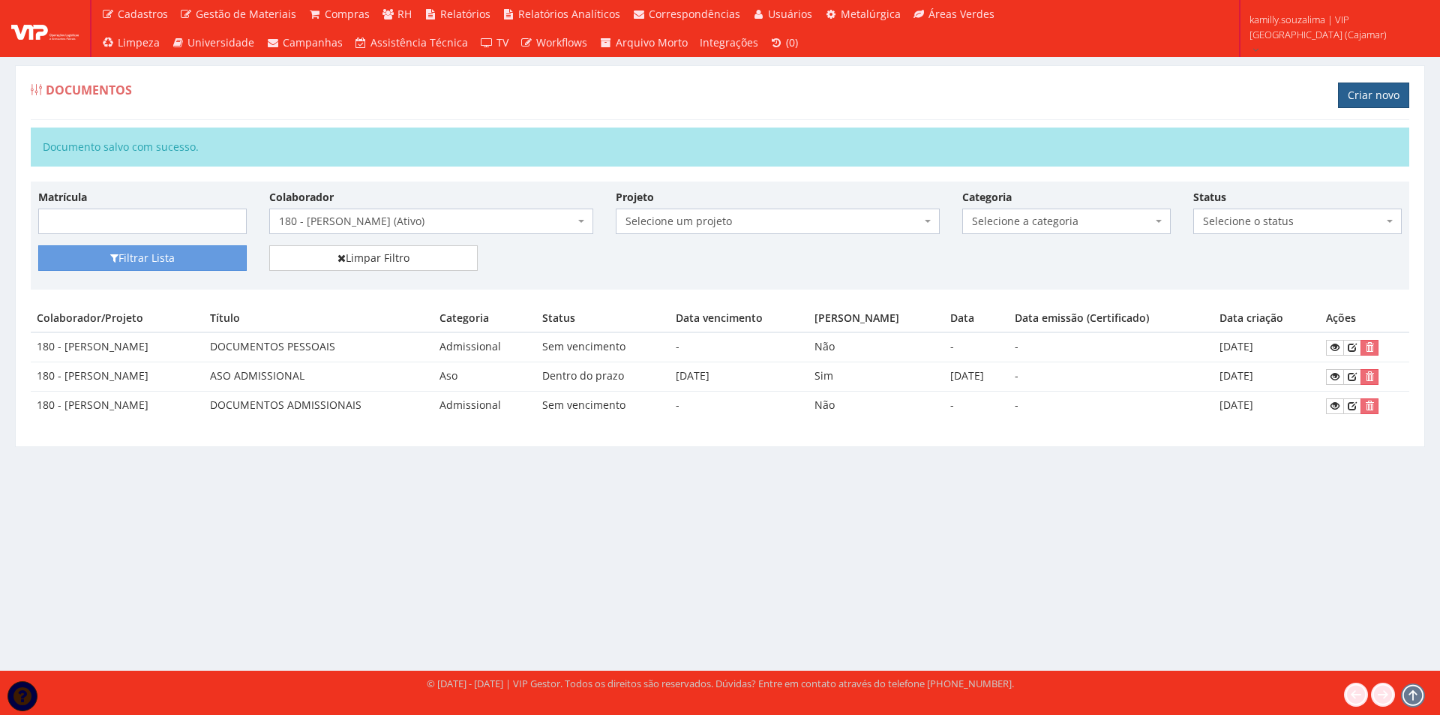
click at [1377, 94] on link "Criar novo" at bounding box center [1373, 94] width 71 height 25
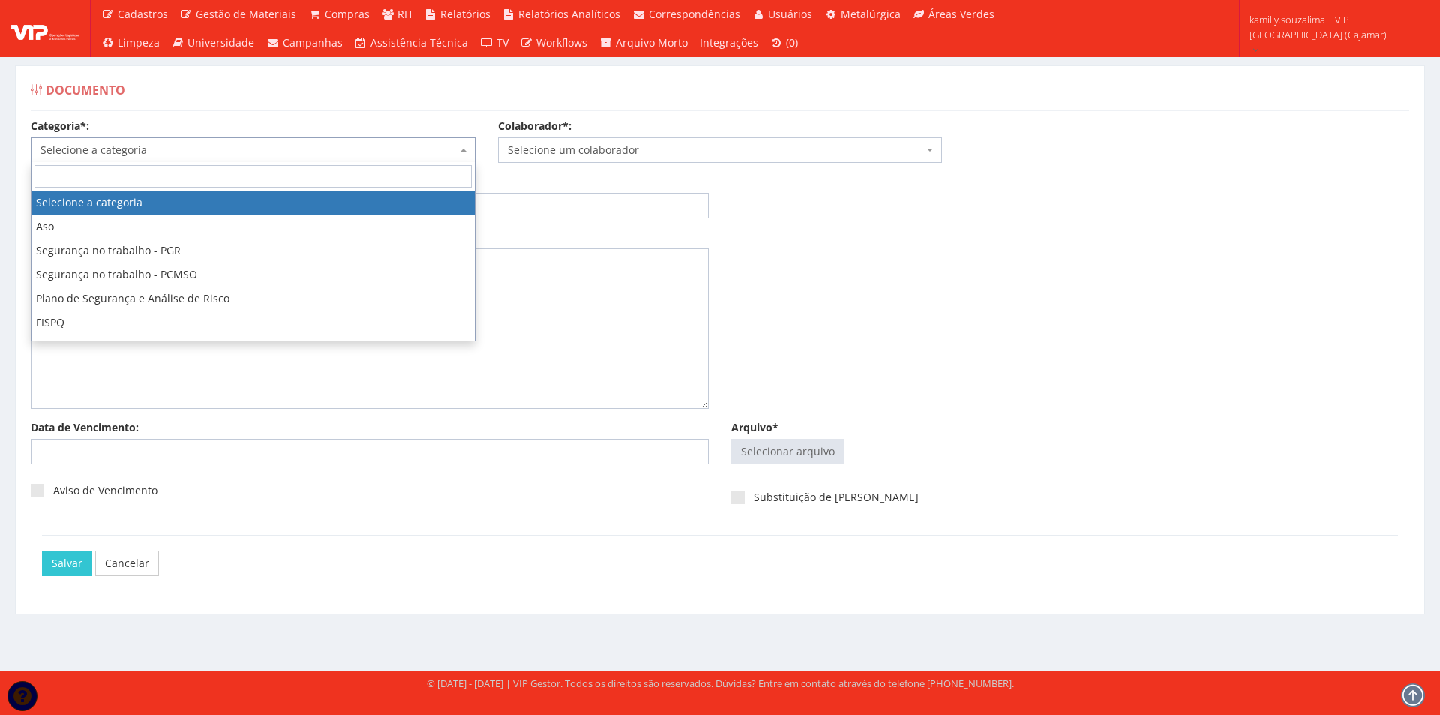
click at [265, 143] on span "Selecione a categoria" at bounding box center [248, 149] width 416 height 15
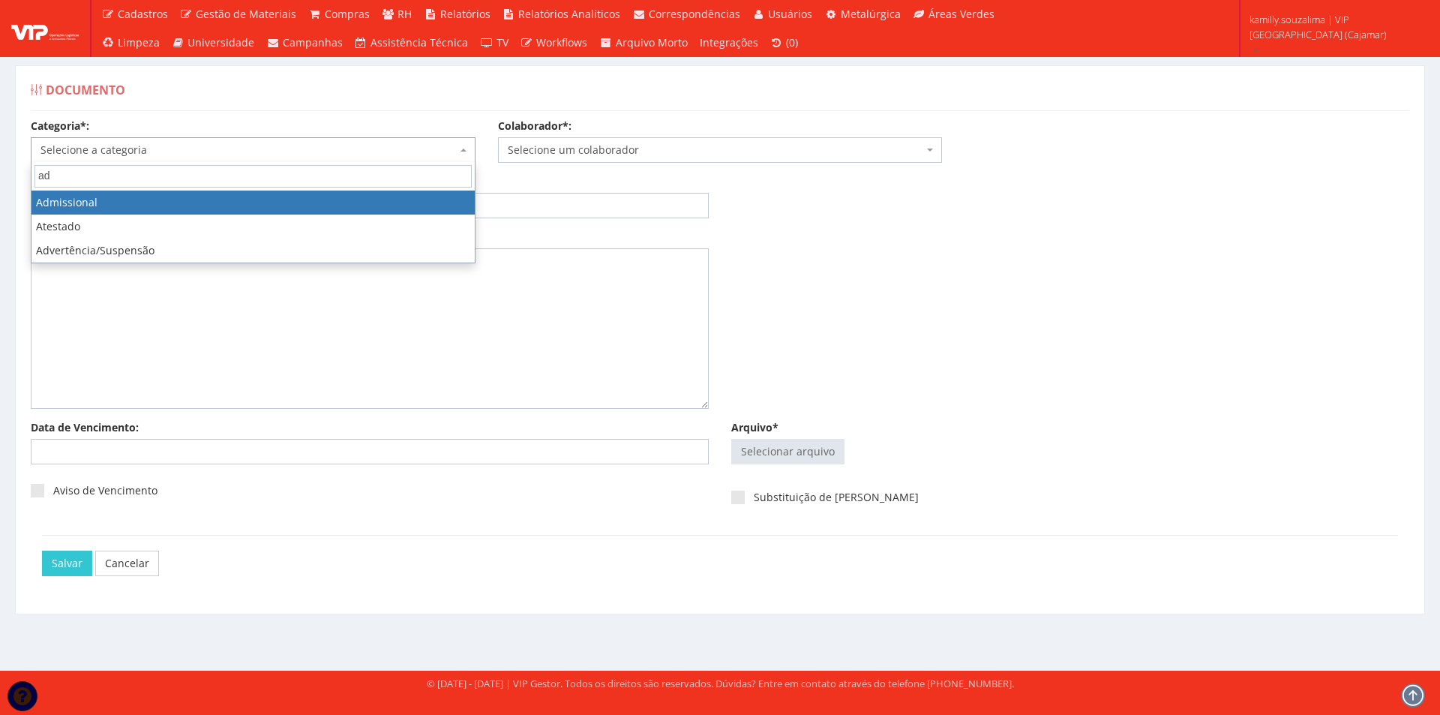
type input "ad"
select select "admissional"
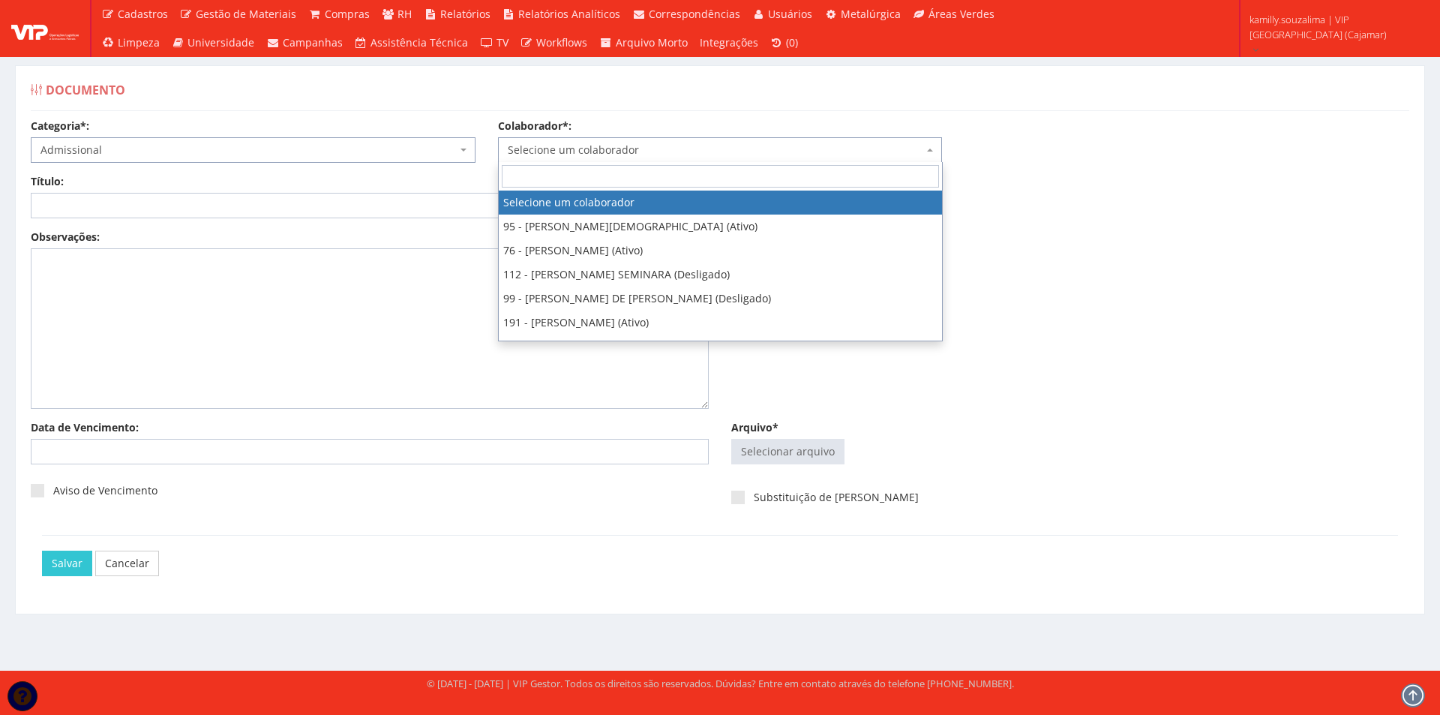
click at [550, 154] on span "Selecione um colaborador" at bounding box center [716, 149] width 416 height 15
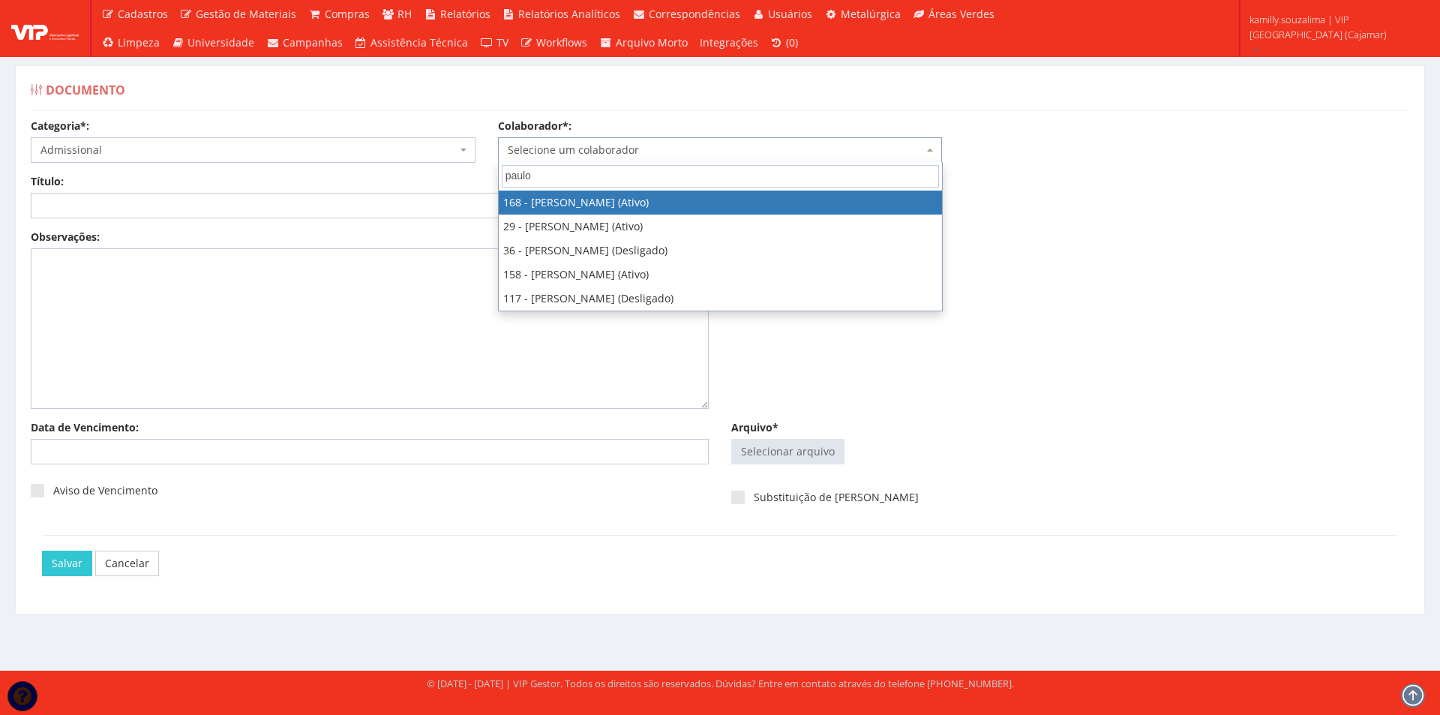
type input "paulo"
select select "4055"
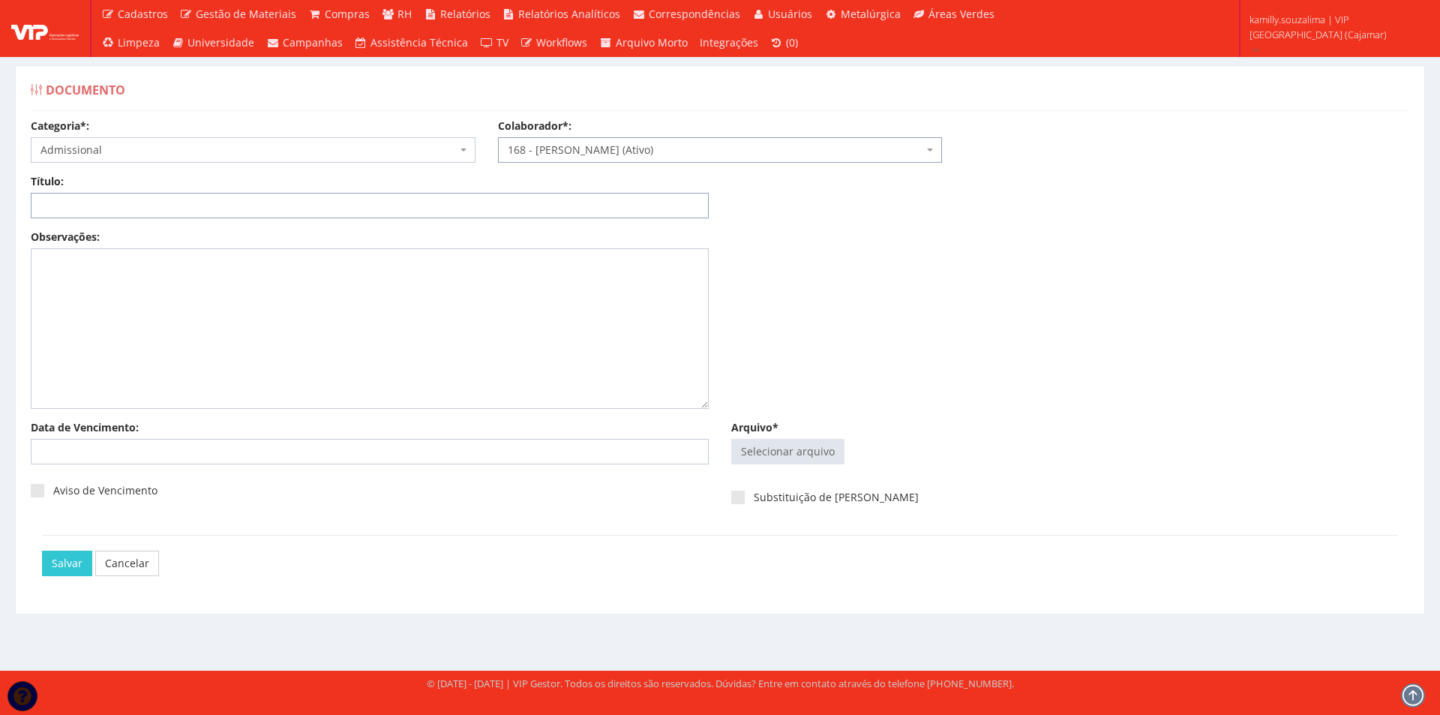
click at [333, 204] on input "Título:" at bounding box center [370, 205] width 678 height 25
type input "DOCUMENTOS PESSOAIS"
click at [767, 446] on input "Arquivo*" at bounding box center [788, 451] width 112 height 24
type input "C:\fakepath\RG_merged.pdf"
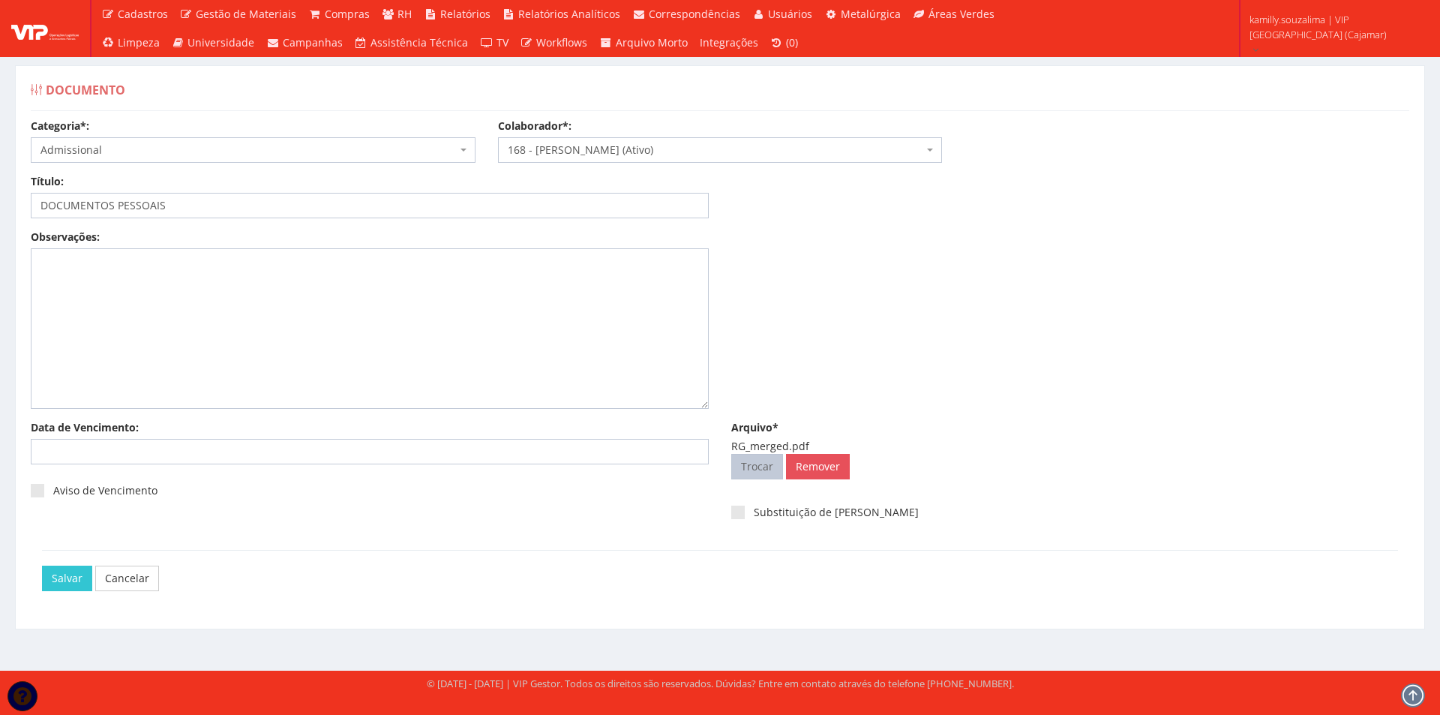
click at [211, 58] on div "Documento Categoria*: Selecione a categoria Aso Segurança no trabalho - PGR Seg…" at bounding box center [720, 352] width 1432 height 592
click at [55, 566] on input "Salvar" at bounding box center [67, 577] width 50 height 25
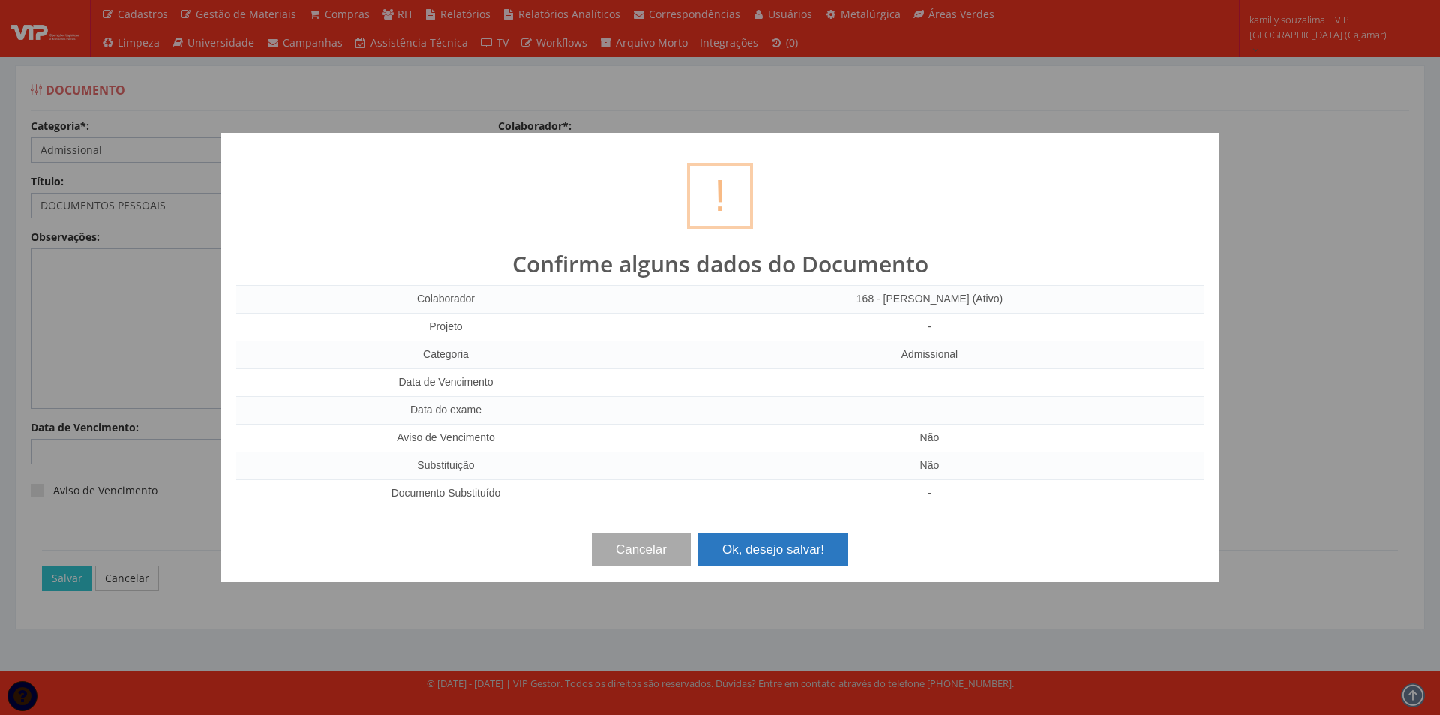
drag, startPoint x: 747, startPoint y: 550, endPoint x: 718, endPoint y: 524, distance: 38.8
click at [745, 548] on button "Ok, desejo salvar!" at bounding box center [773, 549] width 150 height 33
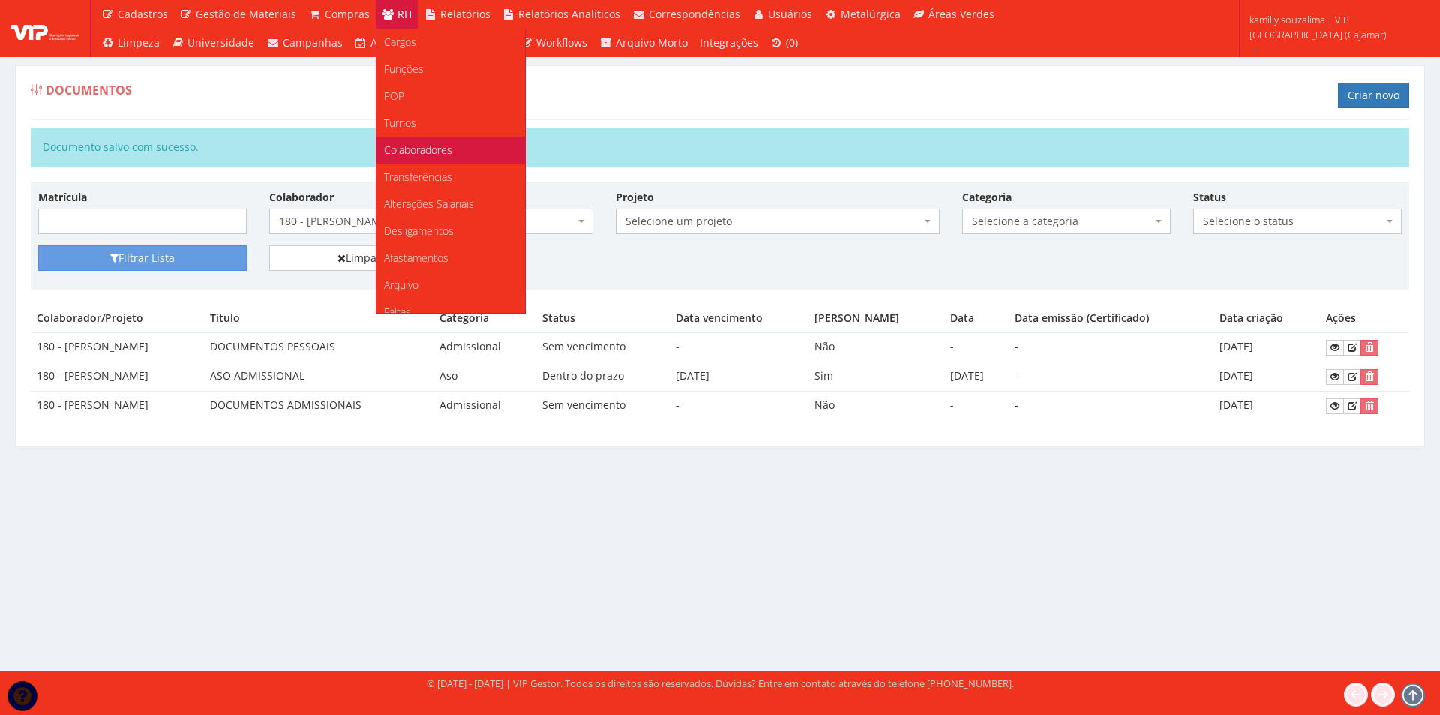
click at [406, 145] on span "Colaboradores" at bounding box center [418, 149] width 68 height 14
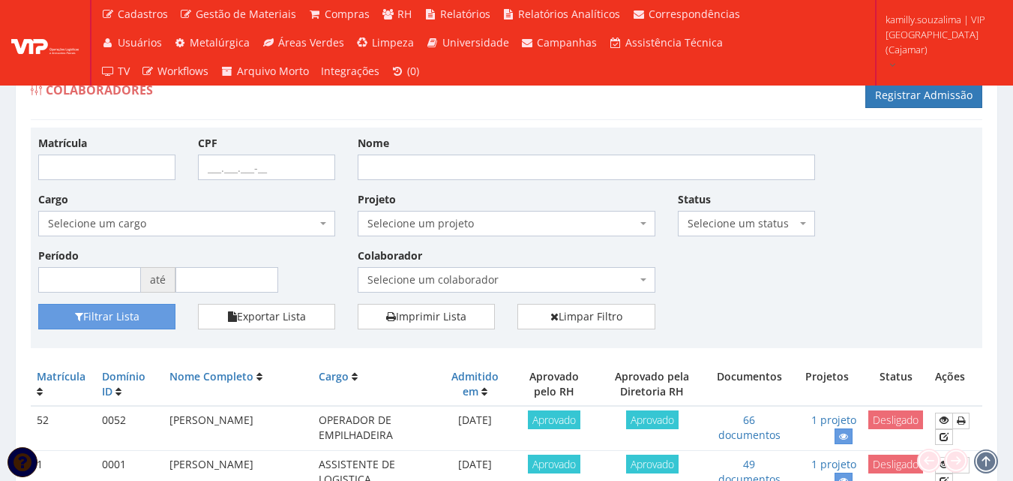
click at [473, 277] on span "Selecione um colaborador" at bounding box center [501, 279] width 268 height 15
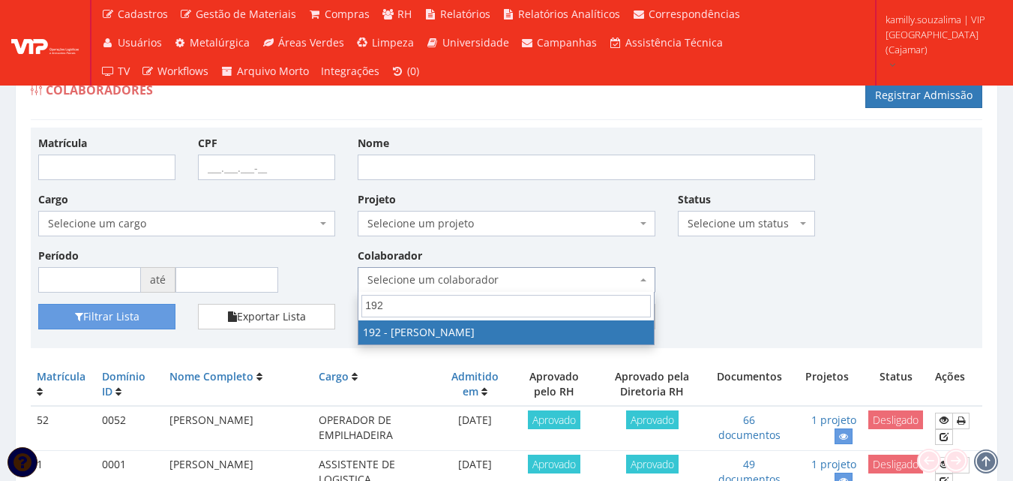
type input "192"
select select "4091"
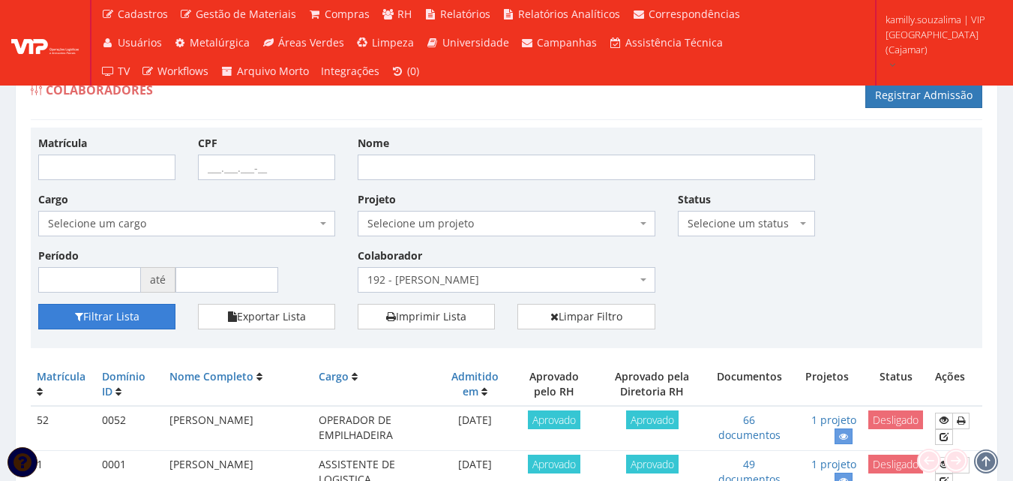
click at [153, 318] on button "Filtrar Lista" at bounding box center [106, 316] width 137 height 25
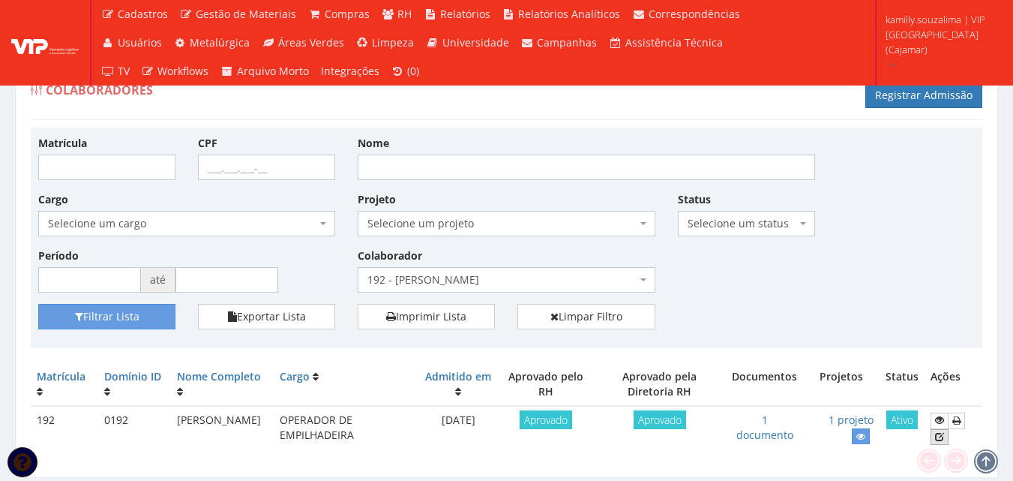
click at [939, 439] on icon at bounding box center [939, 436] width 9 height 10
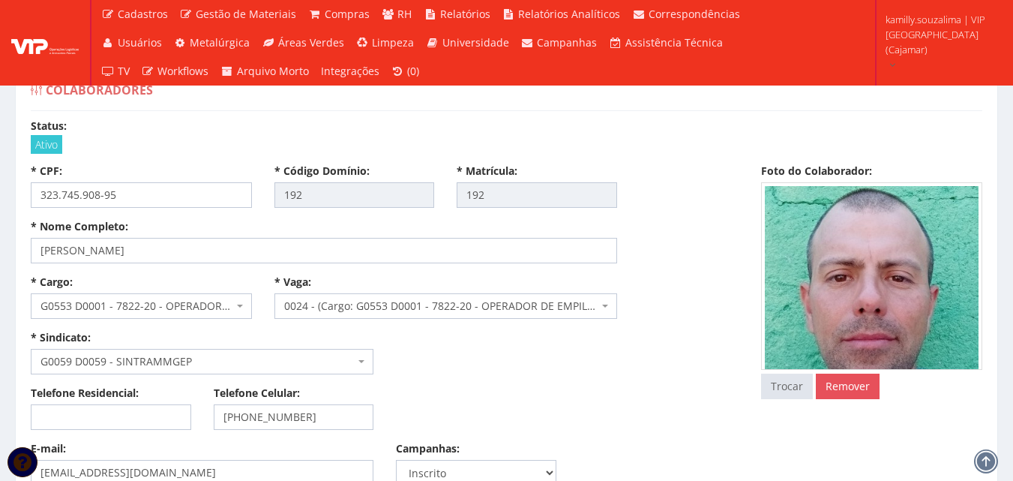
select select
drag, startPoint x: 145, startPoint y: 246, endPoint x: 1, endPoint y: 235, distance: 145.1
drag, startPoint x: 140, startPoint y: 193, endPoint x: 21, endPoint y: 188, distance: 119.3
click at [21, 188] on div "* CPF: 323.745.908-95" at bounding box center [141, 185] width 244 height 44
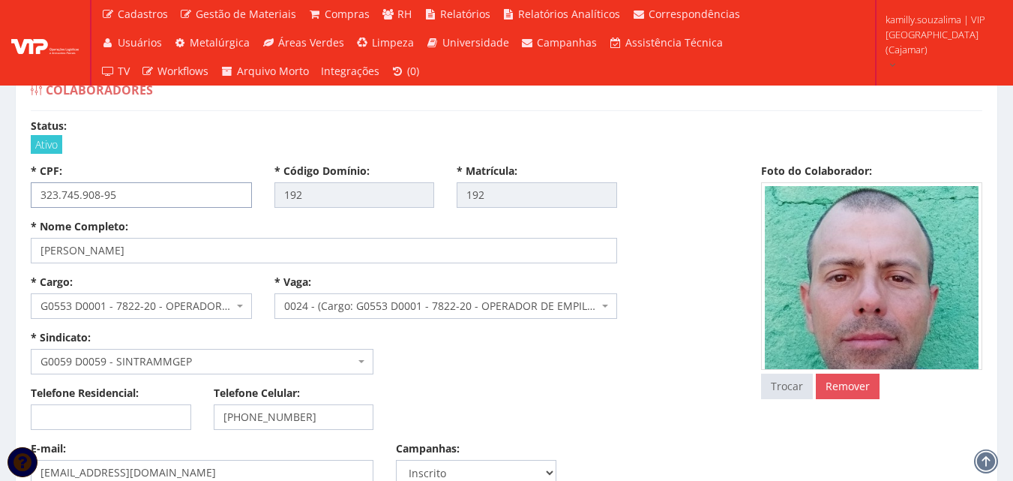
paste input "text"
click at [188, 139] on div "Ativo" at bounding box center [506, 144] width 951 height 15
click at [648, 177] on div "* CPF: * Código Domínio: 192 * Matrícula: 192" at bounding box center [384, 190] width 730 height 55
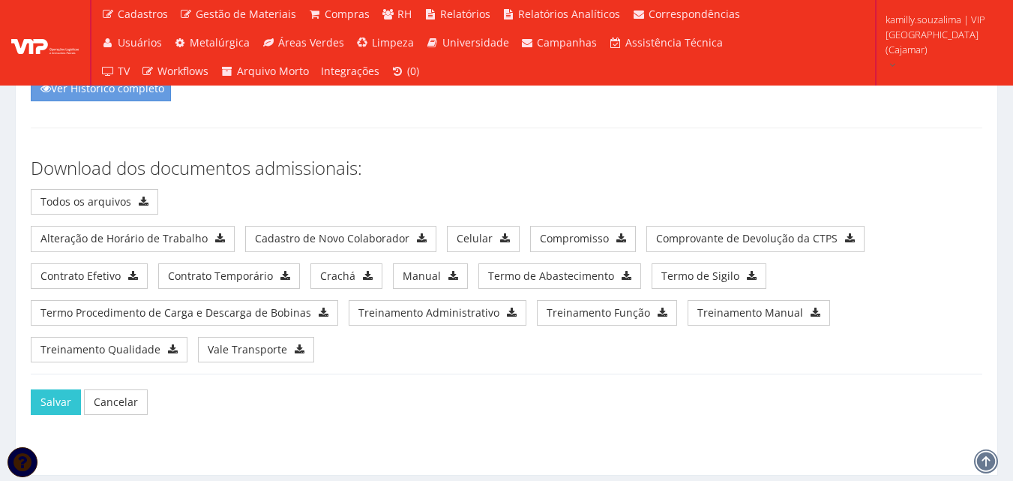
scroll to position [7884, 0]
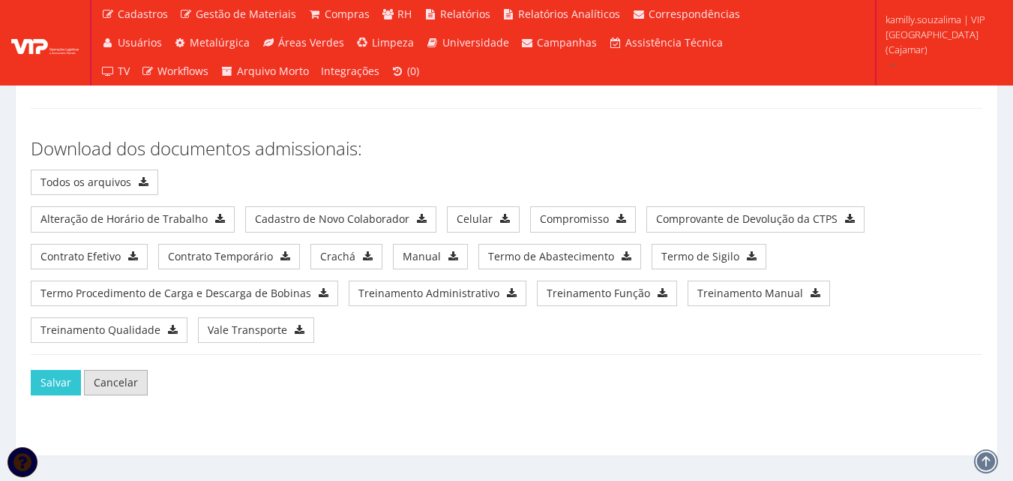
click at [110, 370] on link "Cancelar" at bounding box center [116, 382] width 64 height 25
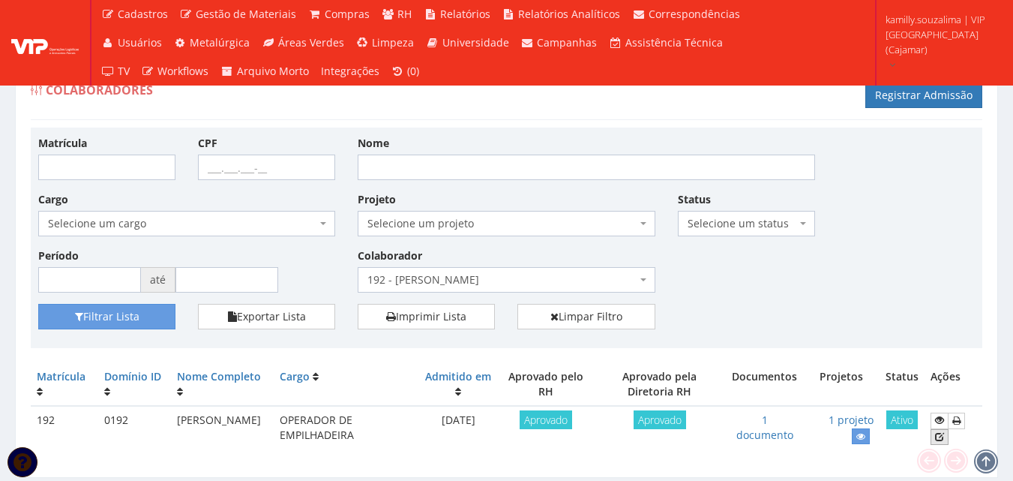
click at [947, 435] on link at bounding box center [939, 437] width 18 height 16
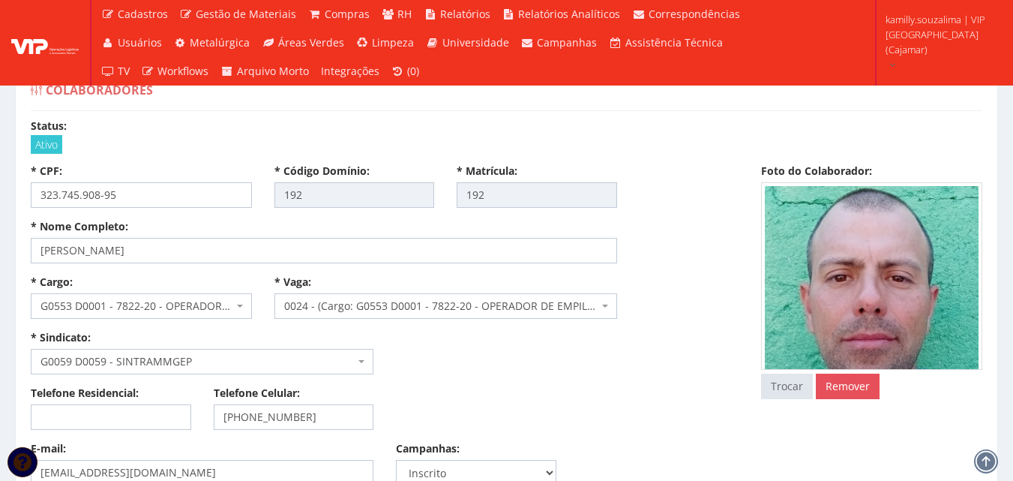
select select
drag, startPoint x: 151, startPoint y: 195, endPoint x: 26, endPoint y: 193, distance: 124.5
click at [26, 193] on div "* CPF: 323.745.908-95" at bounding box center [141, 185] width 244 height 44
click at [162, 195] on input "323.745.908-95" at bounding box center [141, 194] width 221 height 25
drag, startPoint x: 212, startPoint y: 244, endPoint x: 8, endPoint y: 247, distance: 204.0
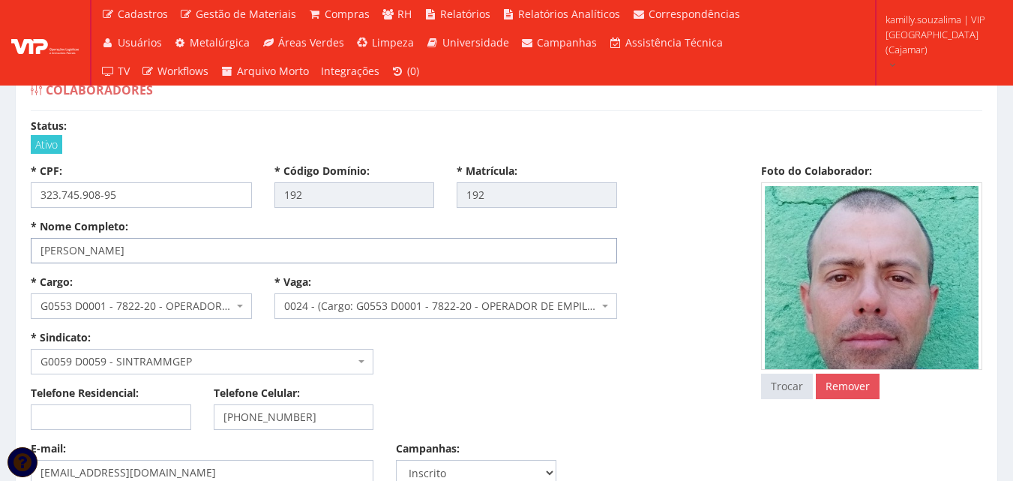
click at [230, 239] on input "[PERSON_NAME]" at bounding box center [324, 250] width 586 height 25
drag, startPoint x: 250, startPoint y: 244, endPoint x: 44, endPoint y: 244, distance: 206.2
click at [44, 244] on input "[PERSON_NAME]" at bounding box center [324, 250] width 586 height 25
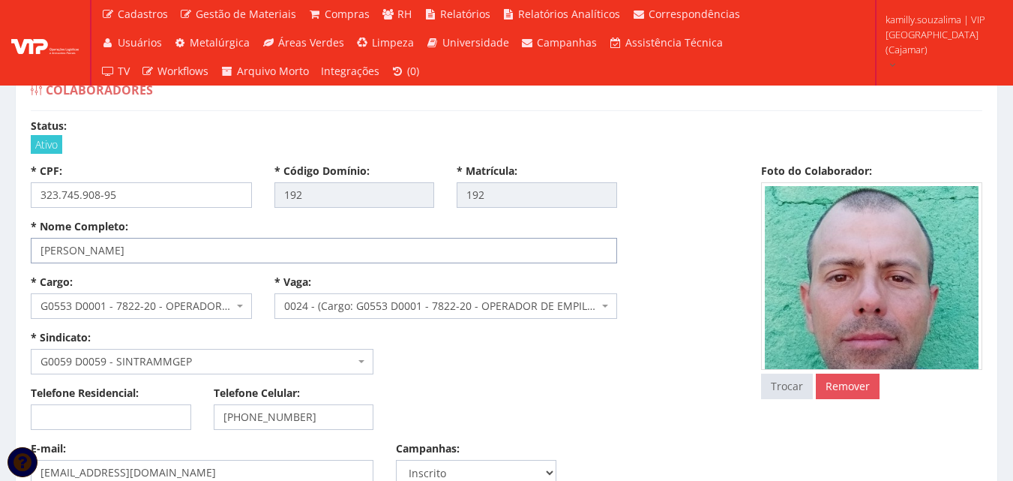
click at [217, 256] on input "[PERSON_NAME]" at bounding box center [324, 250] width 586 height 25
drag, startPoint x: 208, startPoint y: 247, endPoint x: 40, endPoint y: 244, distance: 168.7
click at [40, 244] on input "[PERSON_NAME]" at bounding box center [324, 250] width 586 height 25
drag, startPoint x: 193, startPoint y: 197, endPoint x: 14, endPoint y: 204, distance: 179.3
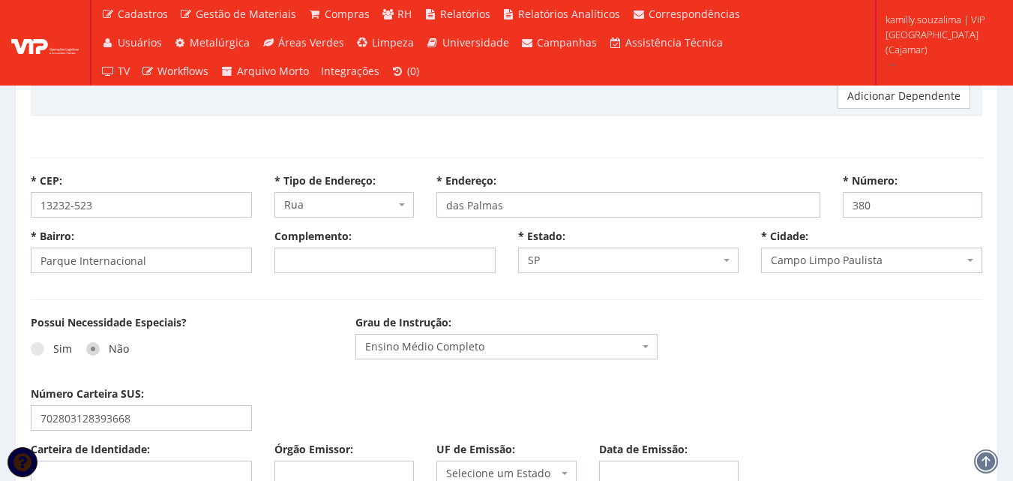
scroll to position [900, 0]
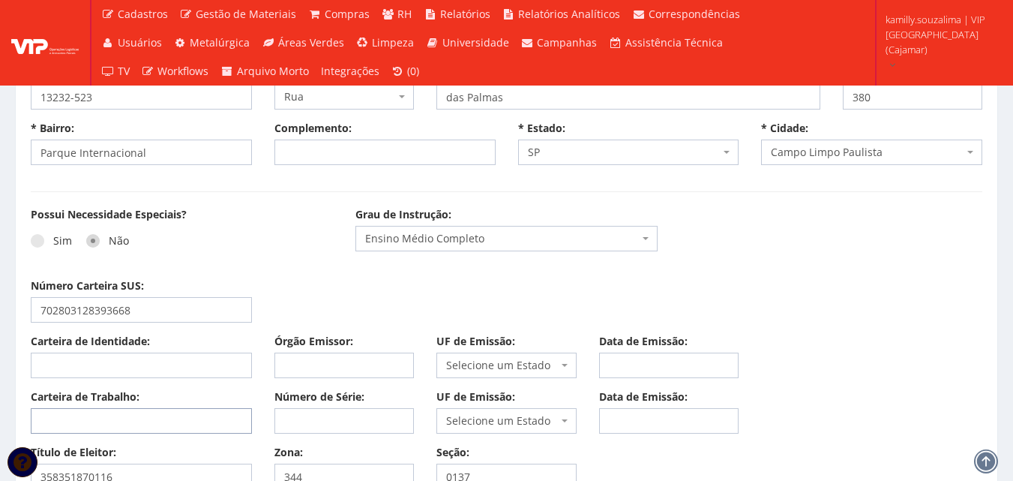
click at [146, 414] on input "Carteira de Trabalho:" at bounding box center [141, 420] width 221 height 25
paste input "3237459"
type input "3237459"
drag, startPoint x: 313, startPoint y: 424, endPoint x: 328, endPoint y: 422, distance: 14.3
click at [313, 424] on input "Número de Série:" at bounding box center [344, 420] width 140 height 25
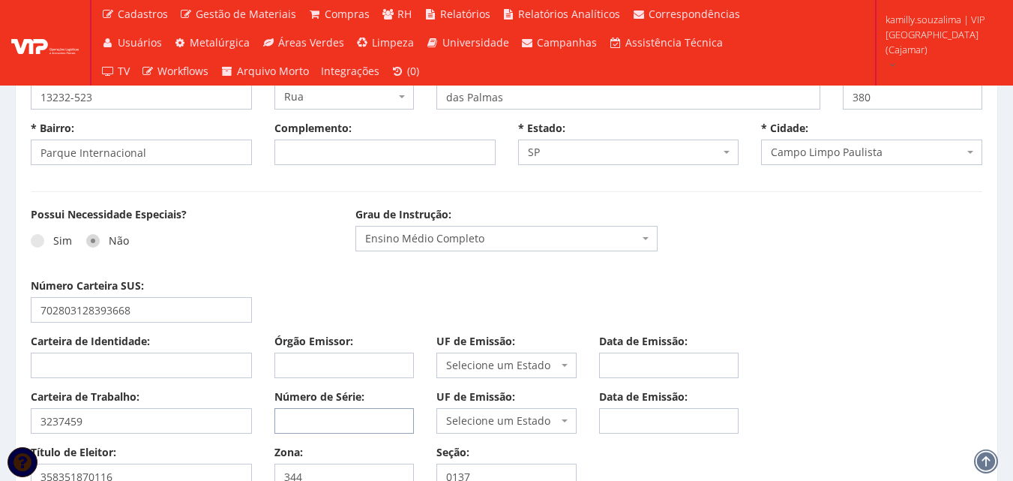
paste input "0895"
type input "0895"
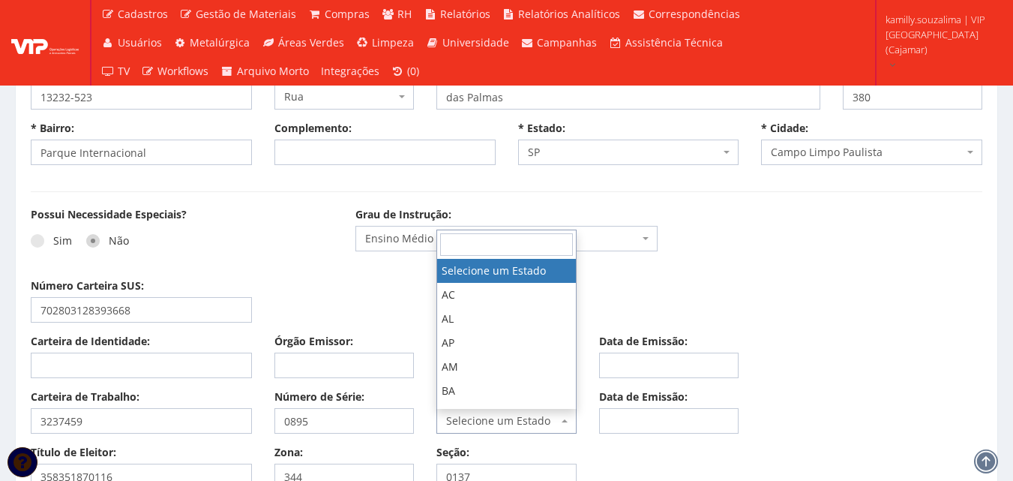
click at [552, 417] on span "Selecione um Estado" at bounding box center [502, 420] width 112 height 15
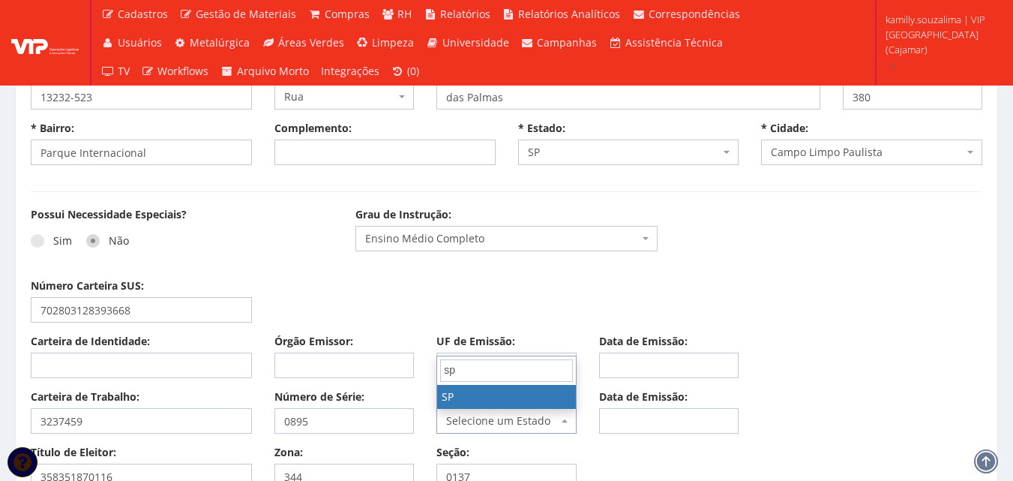
type input "sp"
select select "SP"
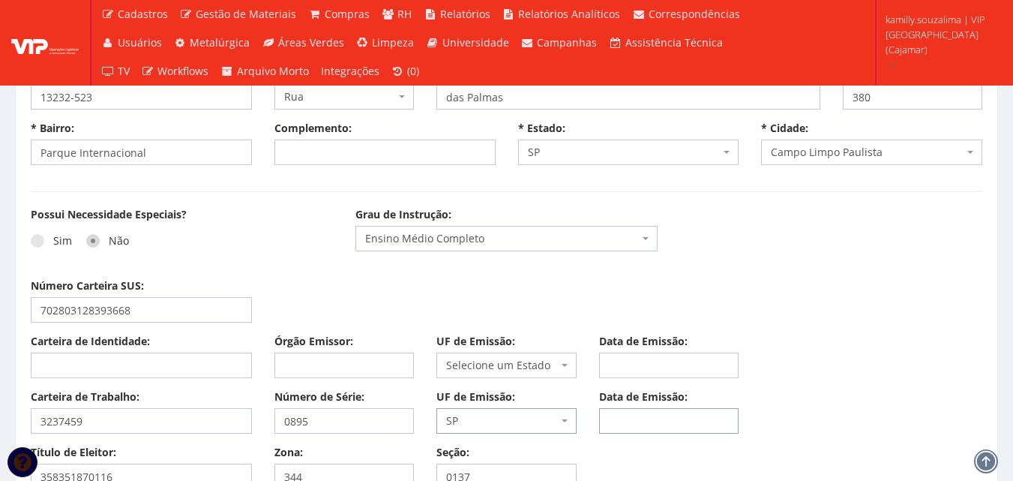
click at [643, 426] on input "Data de Emissão:" at bounding box center [669, 420] width 140 height 25
click at [643, 424] on input "Data de Emissão:" at bounding box center [669, 420] width 140 height 25
paste input "22/01/2021"
type input "22/01/2021"
click at [792, 395] on div "Carteira de Trabalho: 3237459 Número de Série: 0895 UF de Emissão: Selecione um…" at bounding box center [506, 416] width 974 height 55
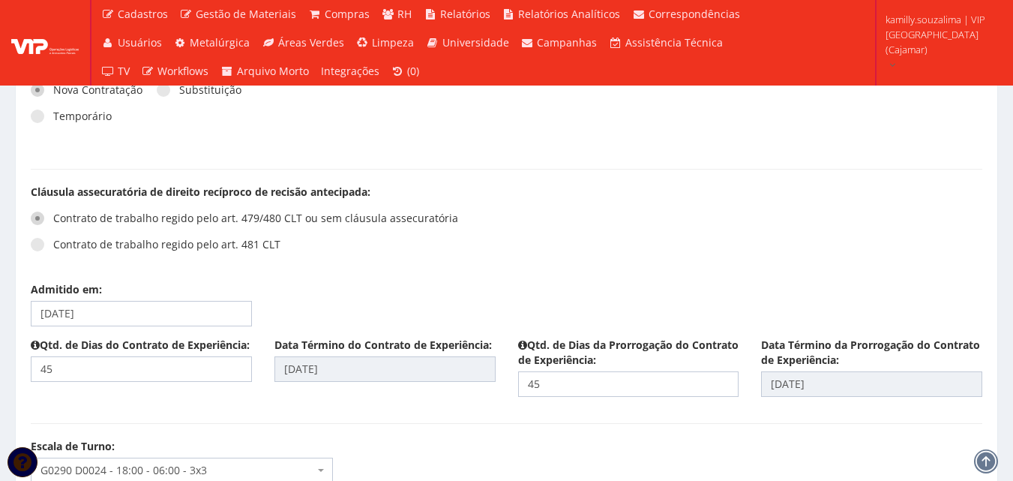
scroll to position [1724, 0]
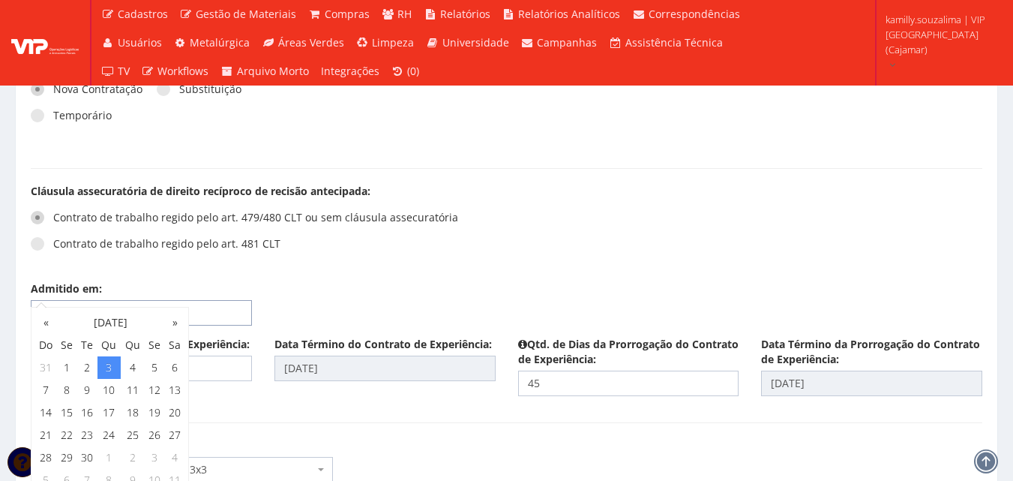
click at [108, 300] on input "03/09/2025" at bounding box center [141, 312] width 221 height 25
click at [64, 393] on td "8" at bounding box center [66, 390] width 20 height 22
type input "08/09/2025"
type input "22/10/2025"
type input "06/12/2025"
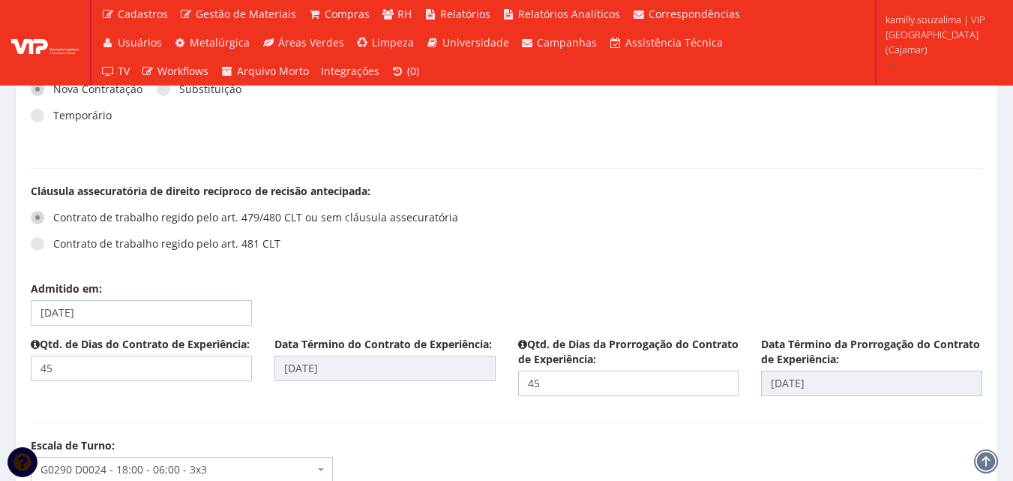
click at [495, 226] on div "Contrato de trabalho regido pelo art. 479/480 CLT ou sem cláusula assecuratória…" at bounding box center [263, 235] width 465 height 67
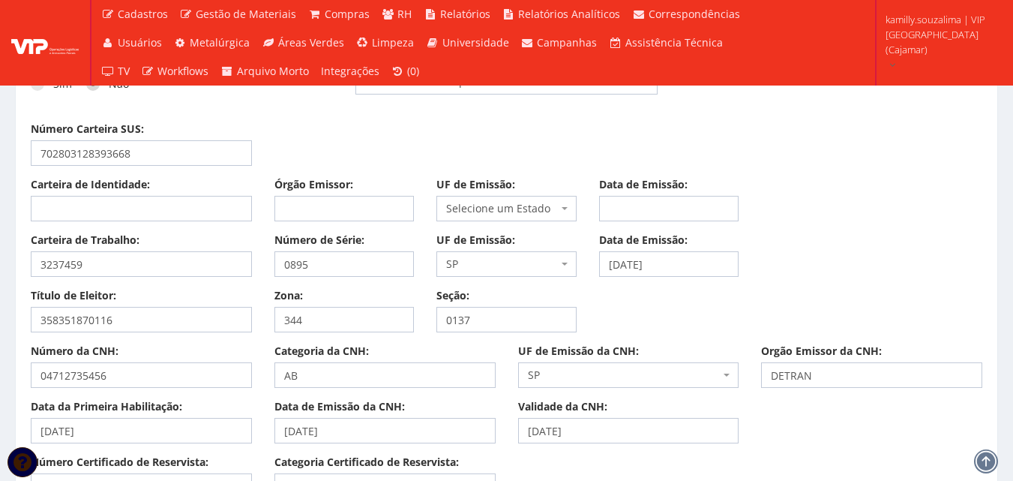
scroll to position [1050, 0]
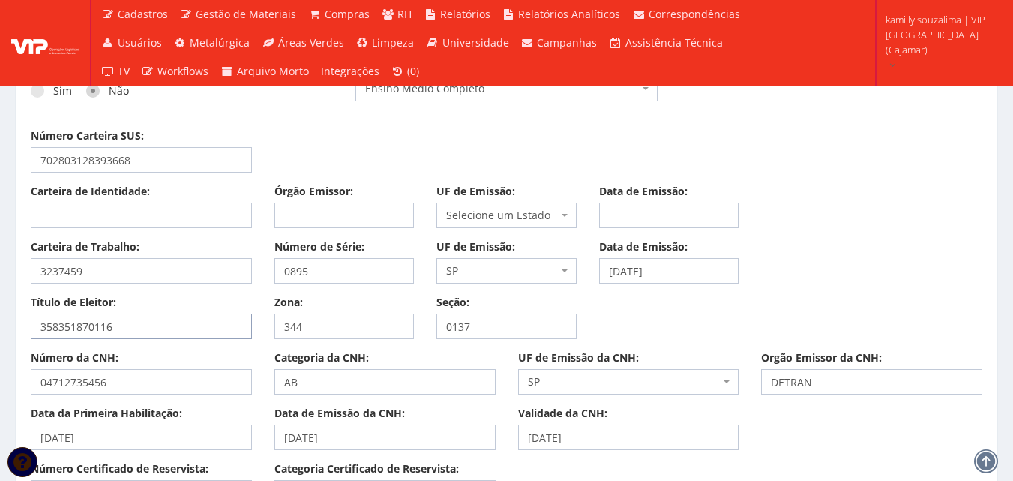
drag, startPoint x: 152, startPoint y: 321, endPoint x: 21, endPoint y: 323, distance: 131.2
click at [21, 323] on div "Título de Eleitor: 358351870116" at bounding box center [141, 317] width 244 height 44
click at [175, 337] on input "358351870116" at bounding box center [141, 325] width 221 height 25
drag, startPoint x: 171, startPoint y: 331, endPoint x: 36, endPoint y: 321, distance: 135.3
click at [36, 321] on input "358351870116" at bounding box center [141, 325] width 221 height 25
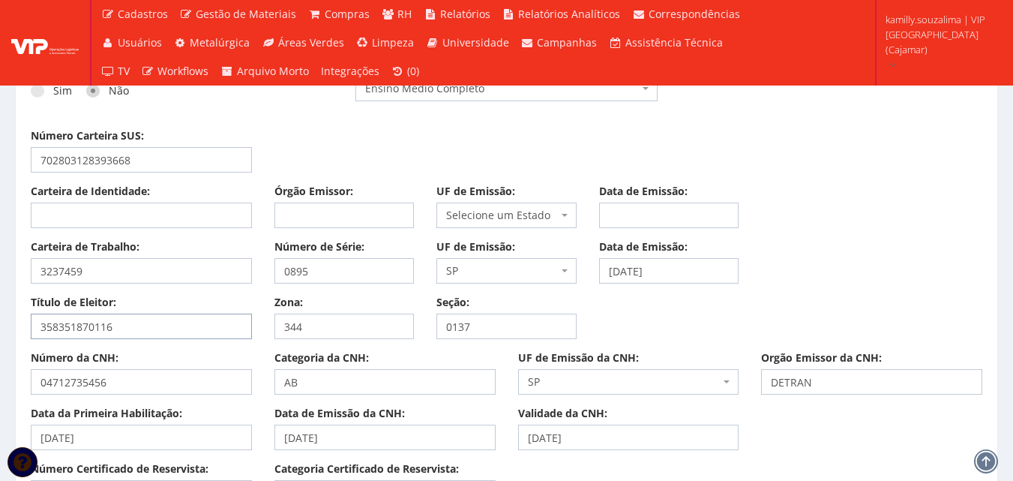
click at [129, 335] on input "358351870116" at bounding box center [141, 325] width 221 height 25
drag, startPoint x: 165, startPoint y: 317, endPoint x: 1, endPoint y: 328, distance: 164.6
drag, startPoint x: 314, startPoint y: 331, endPoint x: 254, endPoint y: 331, distance: 60.0
click at [254, 331] on div "Título de Eleitor: 358351870116 Zona: 344 Seção: 0137" at bounding box center [506, 322] width 974 height 55
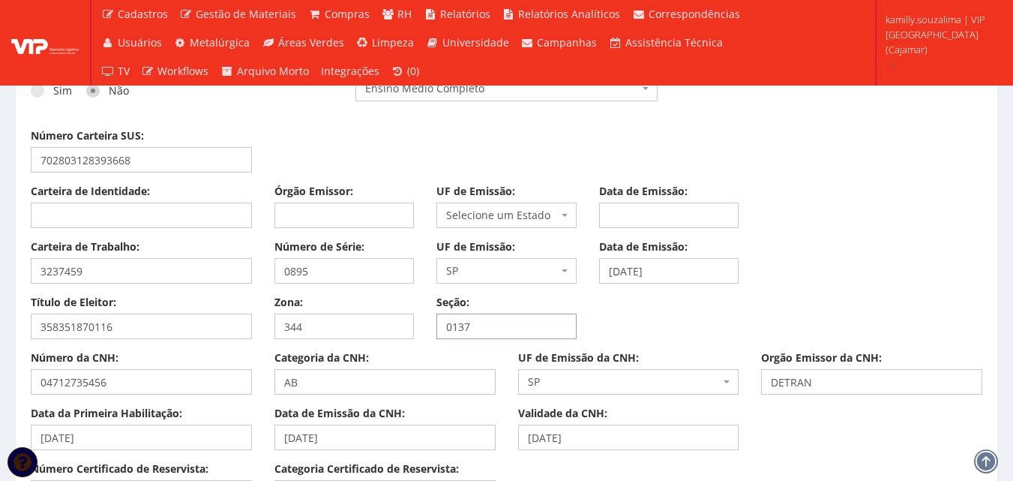
drag, startPoint x: 485, startPoint y: 330, endPoint x: 401, endPoint y: 327, distance: 84.0
click at [401, 327] on div "Título de Eleitor: 358351870116 Zona: 344 Seção: 0137" at bounding box center [506, 322] width 974 height 55
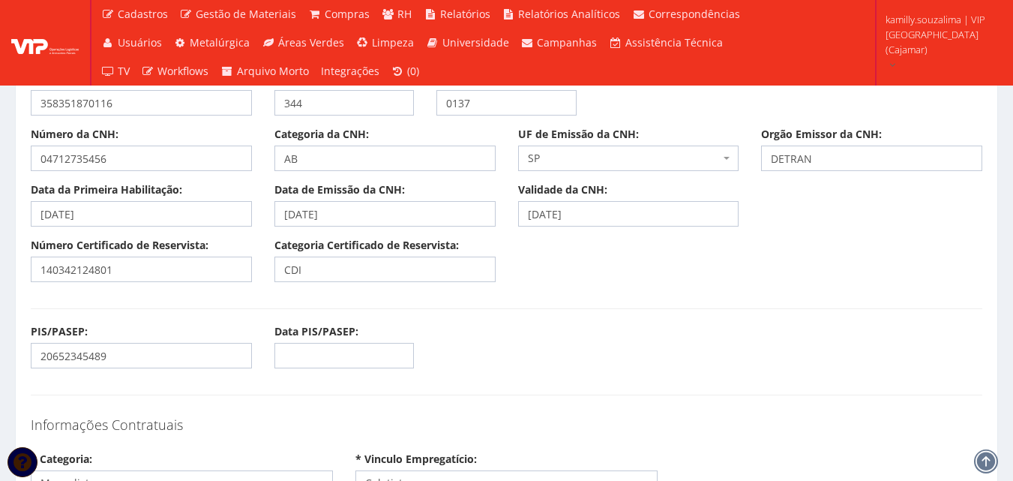
scroll to position [1275, 0]
drag, startPoint x: 154, startPoint y: 273, endPoint x: 0, endPoint y: 270, distance: 153.7
click at [162, 262] on input "140342124801" at bounding box center [141, 267] width 221 height 25
drag, startPoint x: 165, startPoint y: 265, endPoint x: 0, endPoint y: 267, distance: 165.0
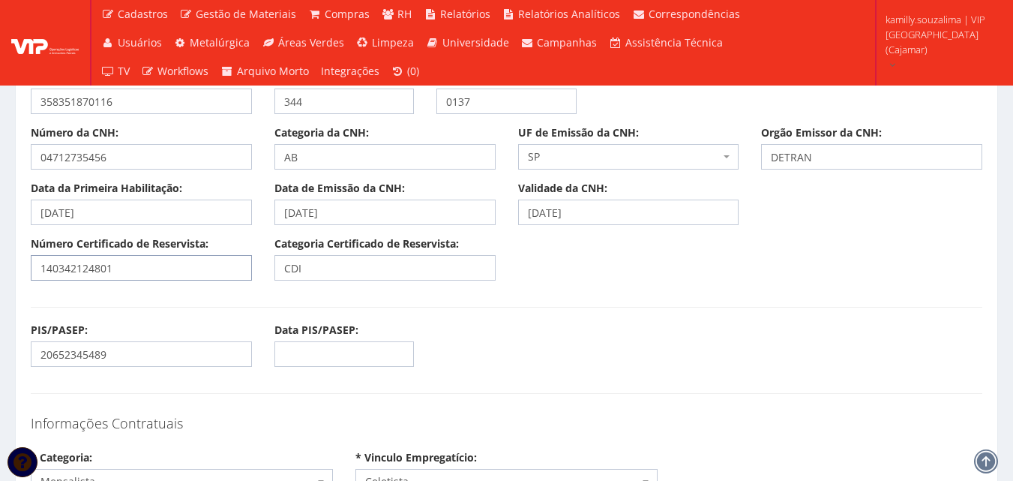
drag, startPoint x: 317, startPoint y: 256, endPoint x: 253, endPoint y: 260, distance: 64.6
click at [253, 260] on div "Número Certificado de Reservista: 140342124801 Categoria Certificado de Reservi…" at bounding box center [506, 263] width 974 height 55
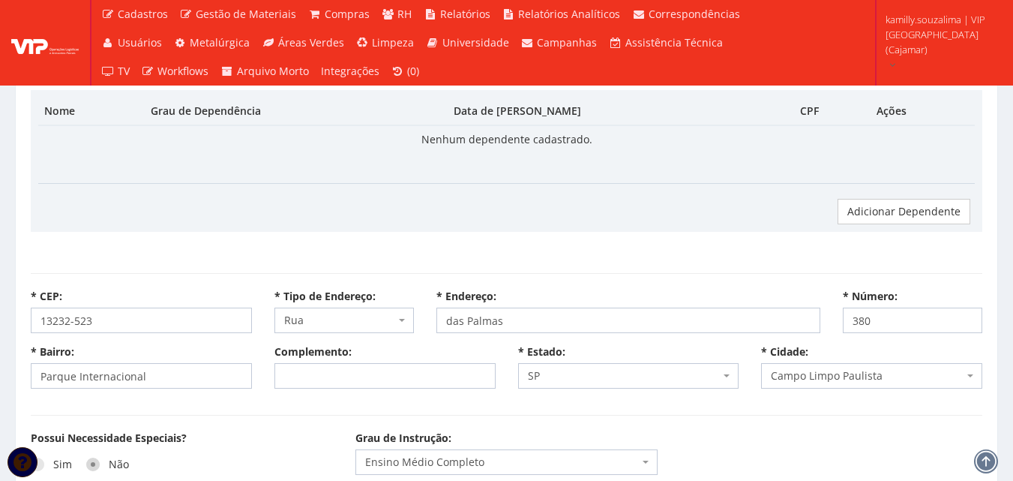
scroll to position [675, 0]
drag, startPoint x: 80, startPoint y: 322, endPoint x: 31, endPoint y: 319, distance: 49.5
click at [31, 319] on input "13232-523" at bounding box center [141, 321] width 221 height 25
select select
type input "Carregando..."
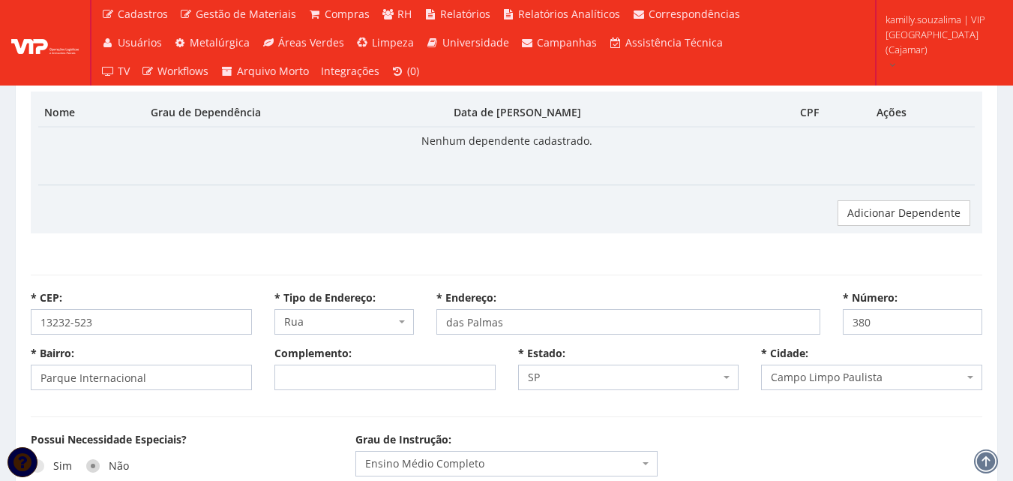
type input "Carregando..."
select select
select select "rua"
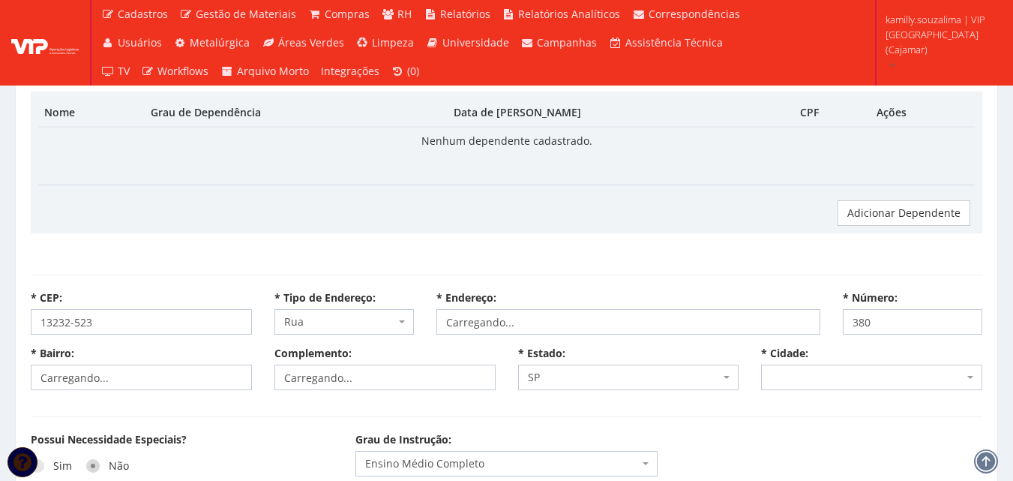
type input "das Palmas"
type input "Parque Internacional"
select select "25"
select select "4815"
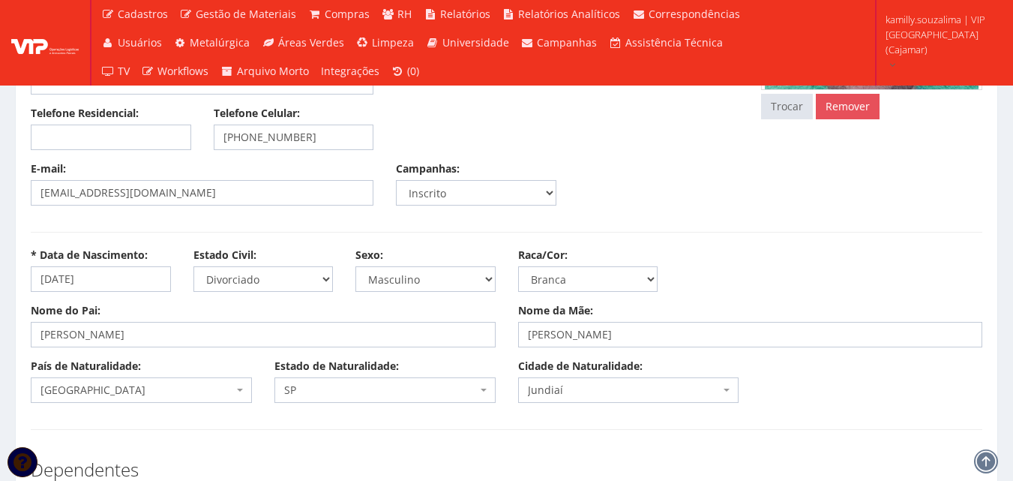
scroll to position [225, 0]
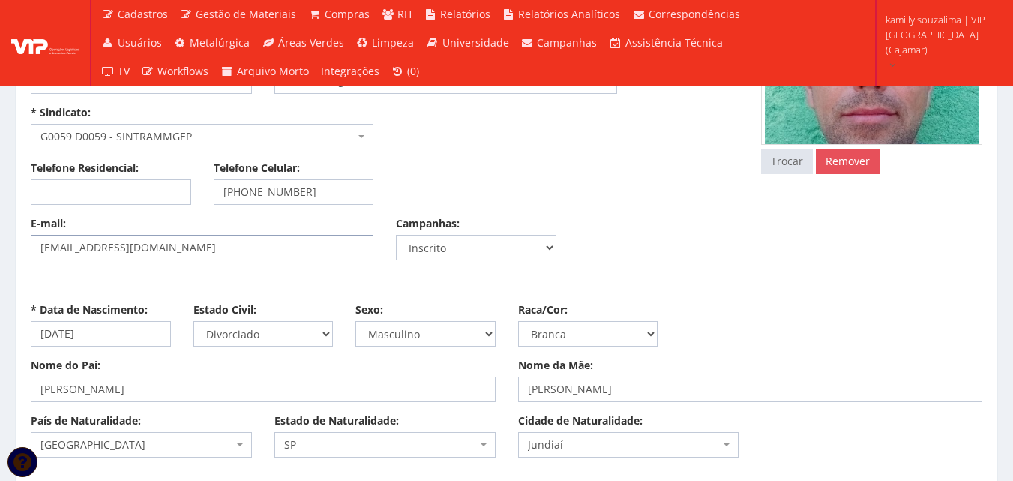
select select
type input "Carregando..."
select select
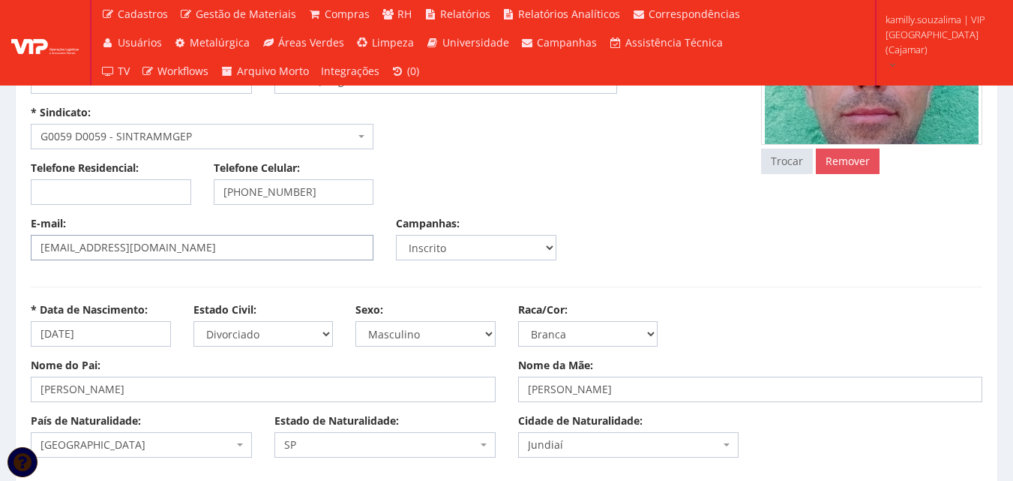
select select
drag, startPoint x: 81, startPoint y: 248, endPoint x: 0, endPoint y: 233, distance: 82.3
select select "rua"
type input "das Palmas"
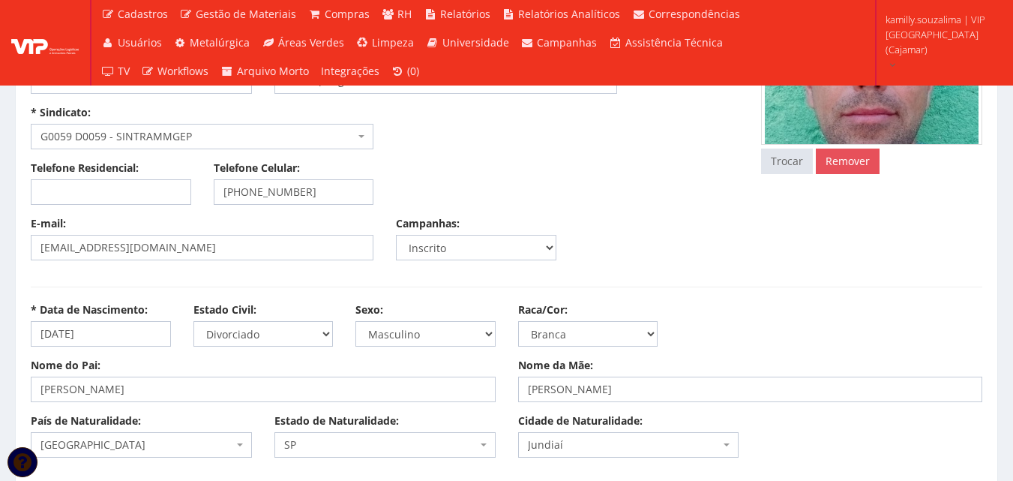
type input "Parque Internacional"
select select "25"
select select "4815"
drag, startPoint x: 322, startPoint y: 190, endPoint x: 241, endPoint y: 190, distance: 81.0
click at [241, 190] on input "(11) 99719-1068" at bounding box center [294, 191] width 160 height 25
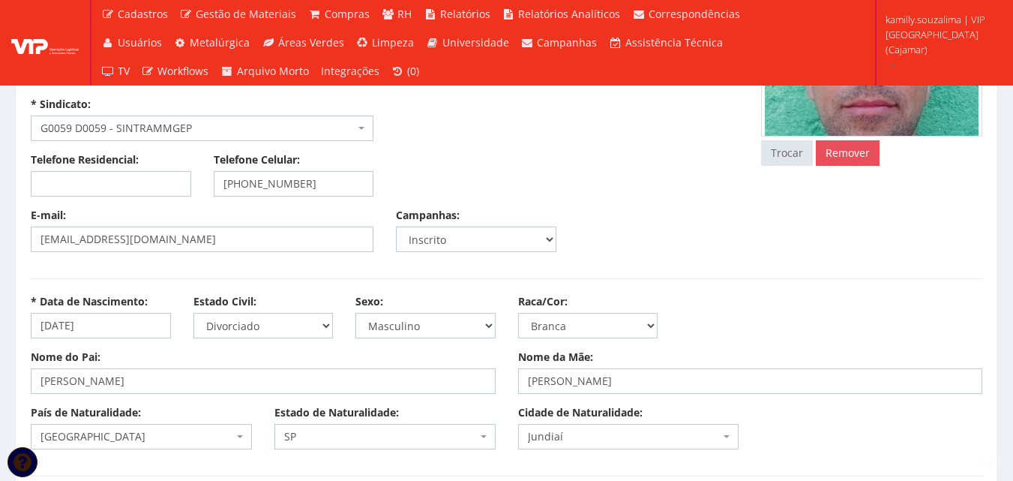
scroll to position [375, 0]
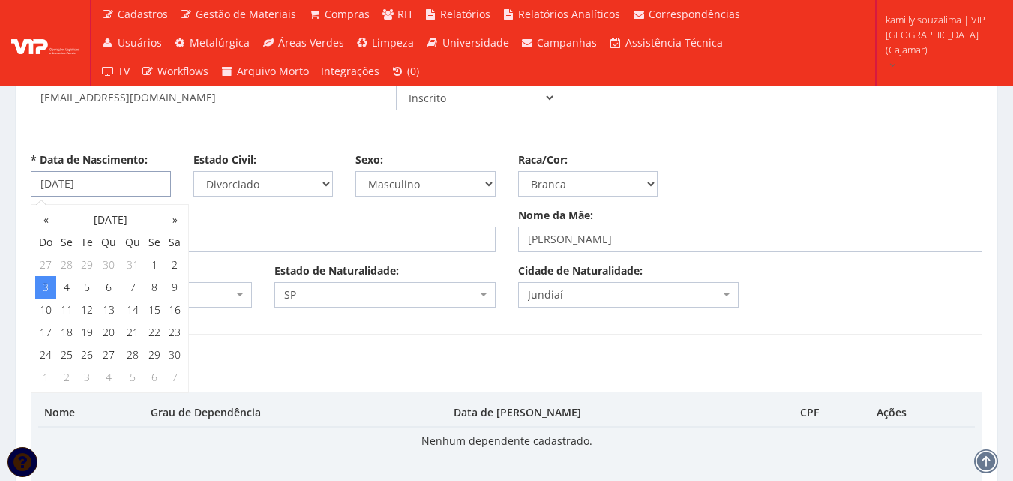
drag, startPoint x: 92, startPoint y: 178, endPoint x: 16, endPoint y: 179, distance: 75.7
drag, startPoint x: 341, startPoint y: 327, endPoint x: 274, endPoint y: 341, distance: 69.0
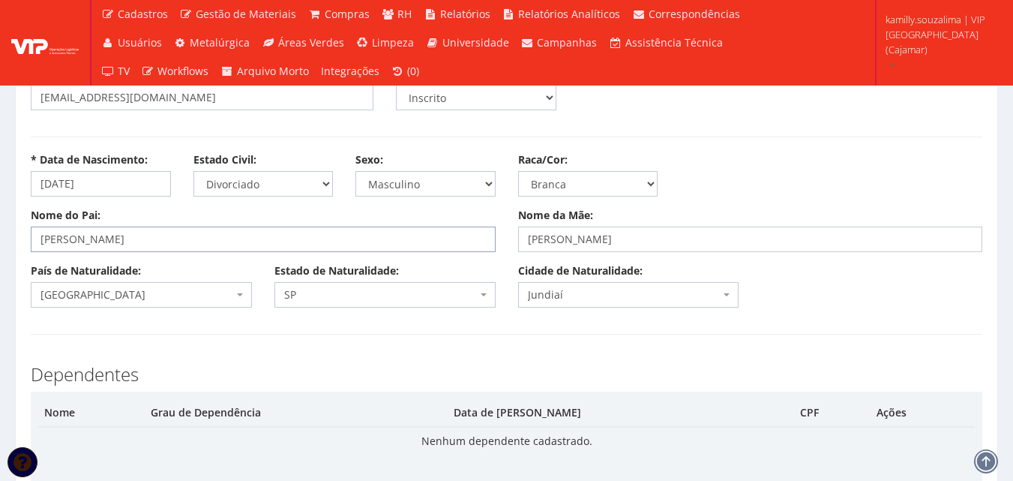
drag, startPoint x: 751, startPoint y: 244, endPoint x: 469, endPoint y: 256, distance: 282.2
click at [469, 256] on div "Nome do Pai: ADILSON DAS NEVES Nome da Mãe: SILVIA TAVARES DAS NEVES" at bounding box center [506, 235] width 974 height 55
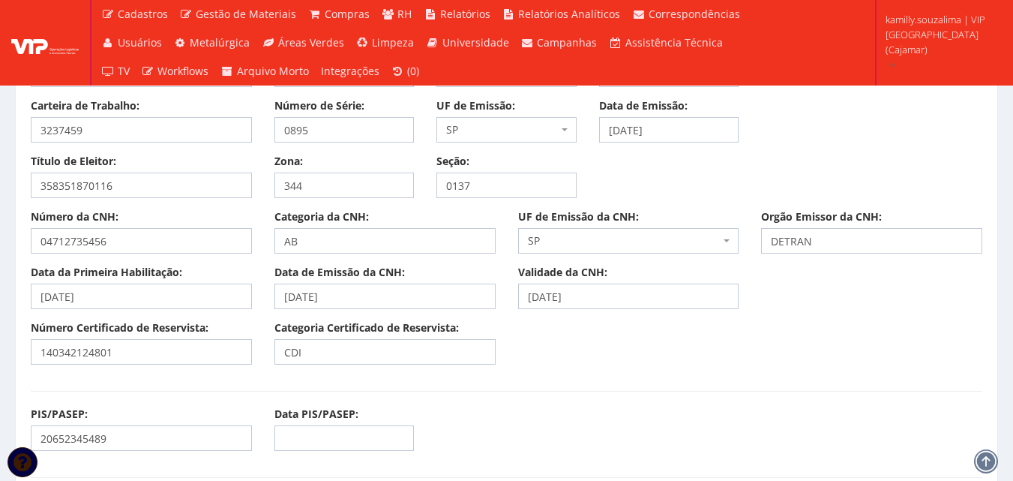
scroll to position [1275, 0]
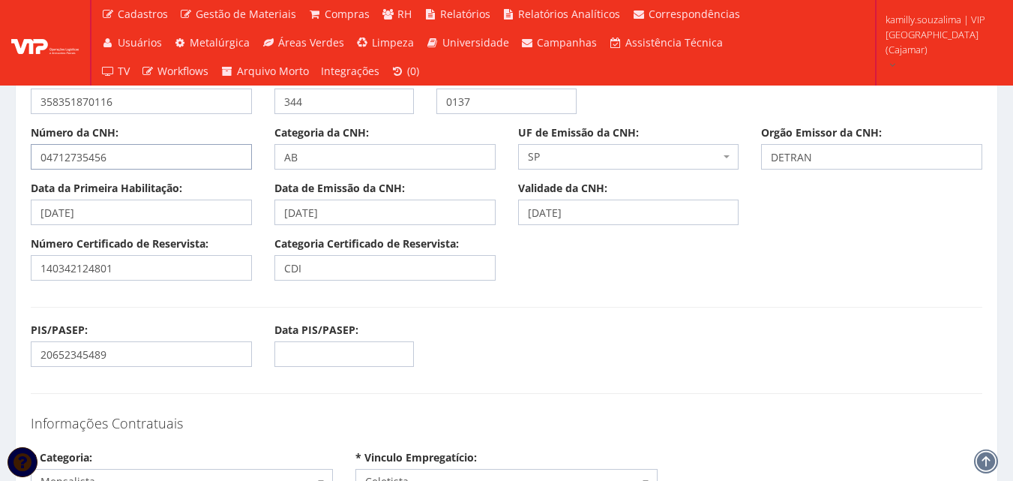
drag, startPoint x: 181, startPoint y: 161, endPoint x: 0, endPoint y: 167, distance: 180.8
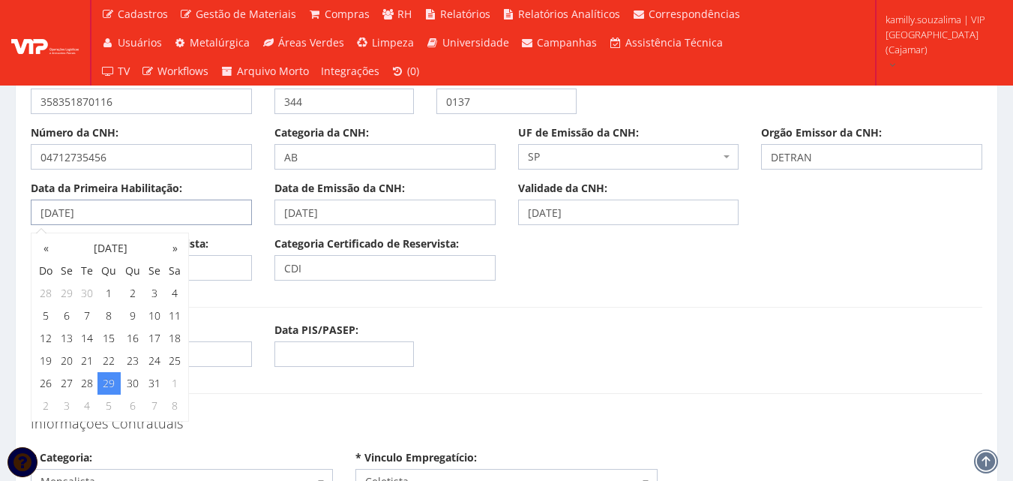
drag, startPoint x: 178, startPoint y: 218, endPoint x: 6, endPoint y: 212, distance: 171.8
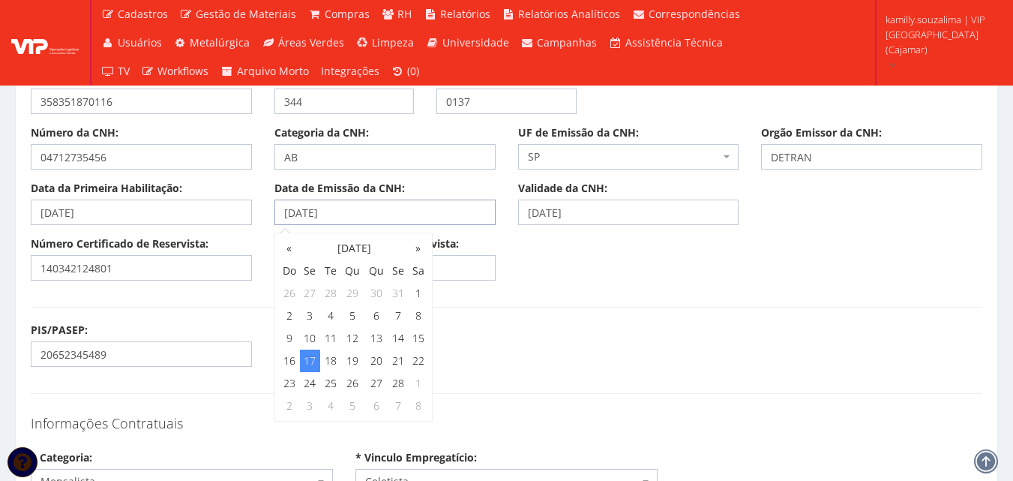
drag, startPoint x: 403, startPoint y: 215, endPoint x: 199, endPoint y: 226, distance: 205.0
click at [199, 226] on div "Data da Primeira Habilitação: 29/07/2009 Data de Emissão da CNH: 17/02/2025 Val…" at bounding box center [506, 208] width 974 height 55
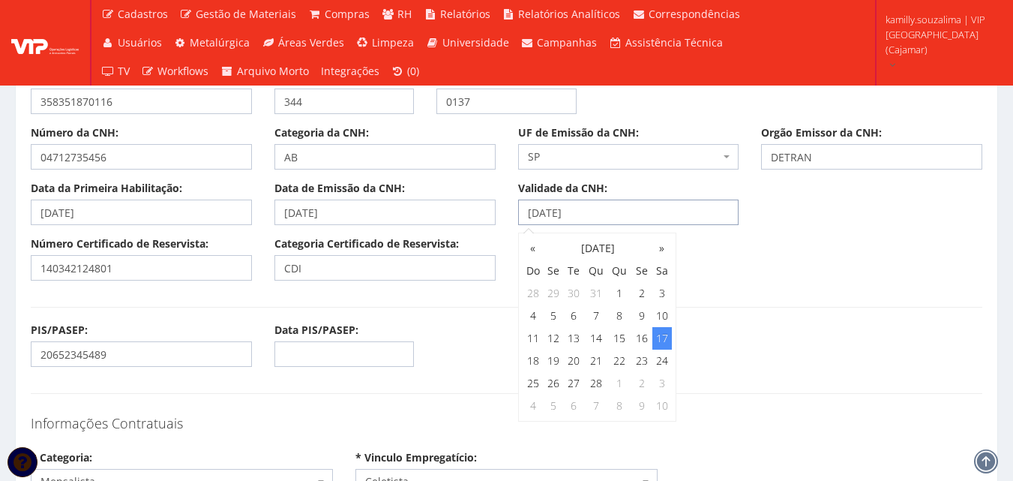
drag, startPoint x: 625, startPoint y: 216, endPoint x: 506, endPoint y: 223, distance: 119.4
click at [507, 223] on div "Validade da CNH: 17/02/2035" at bounding box center [629, 203] width 244 height 44
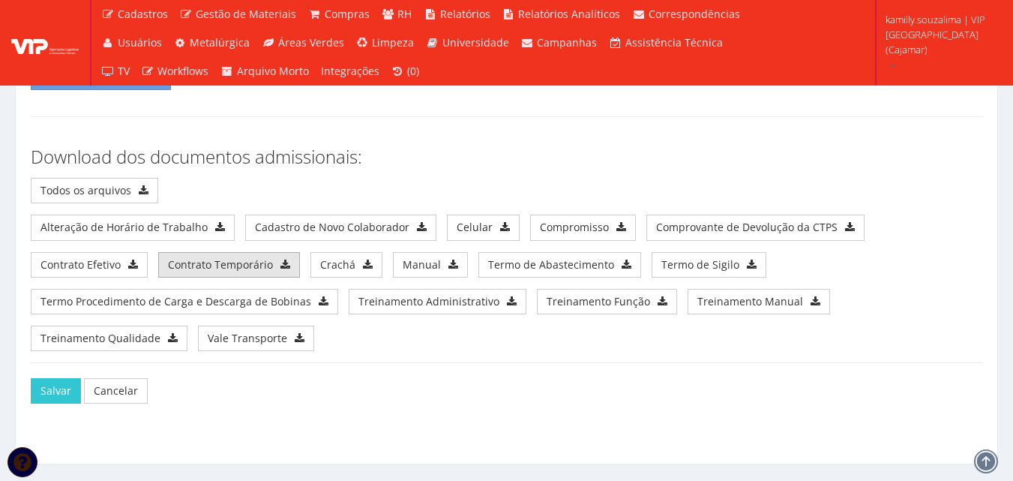
scroll to position [7884, 0]
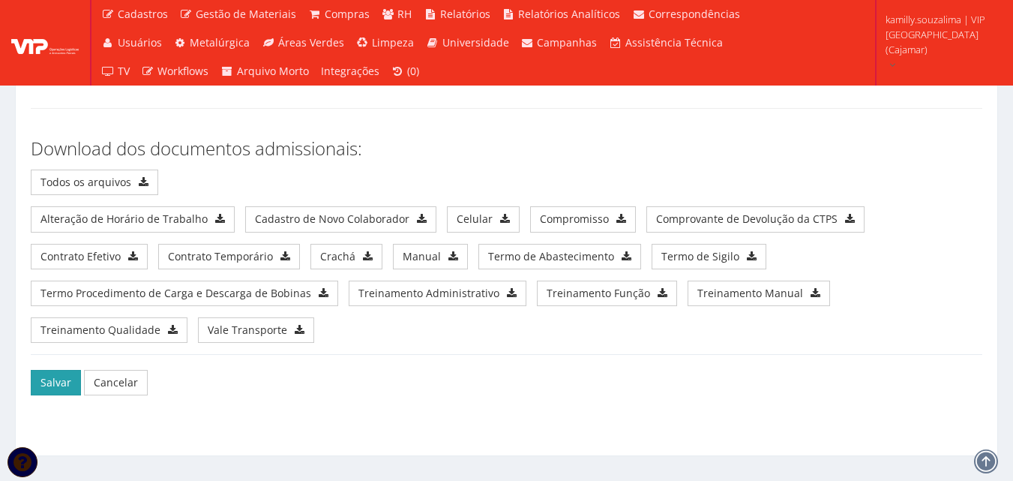
click at [46, 370] on button "Salvar" at bounding box center [56, 382] width 50 height 25
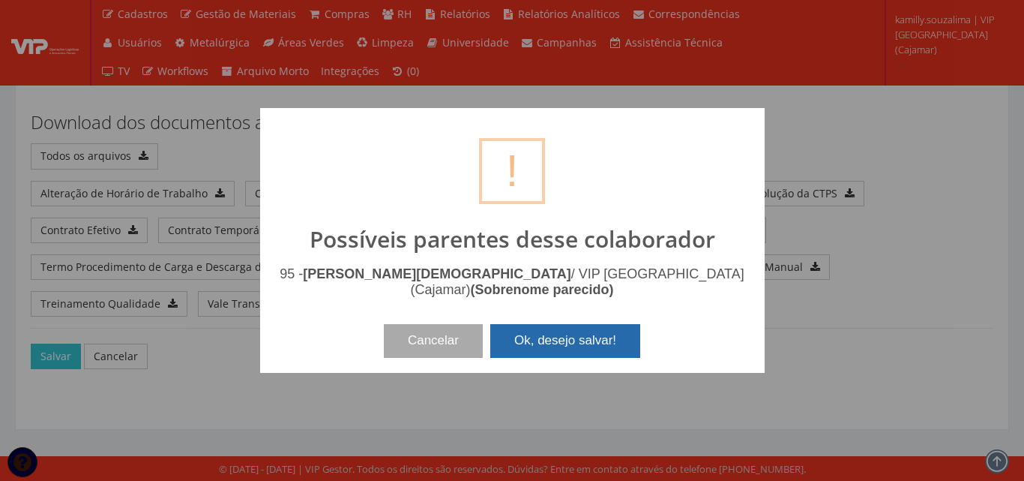
click at [602, 336] on button "Ok, desejo salvar!" at bounding box center [565, 340] width 150 height 33
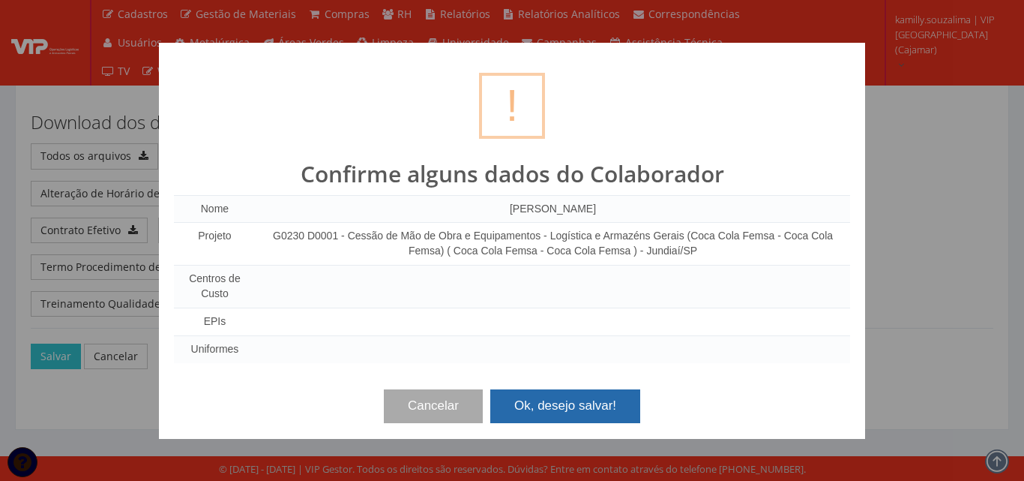
drag, startPoint x: 581, startPoint y: 408, endPoint x: 572, endPoint y: 406, distance: 9.3
click at [580, 408] on button "Ok, desejo salvar!" at bounding box center [565, 405] width 150 height 33
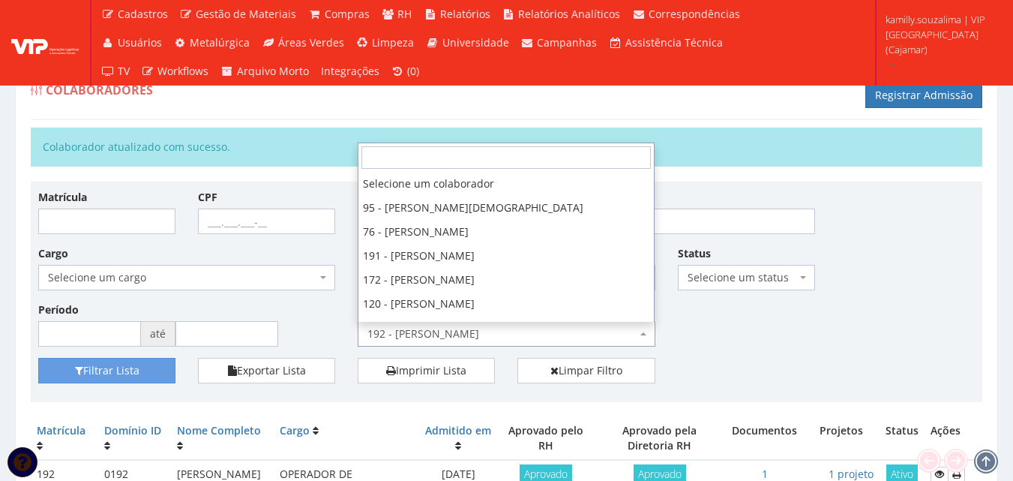
click at [452, 334] on span "192 - [PERSON_NAME]" at bounding box center [501, 333] width 268 height 15
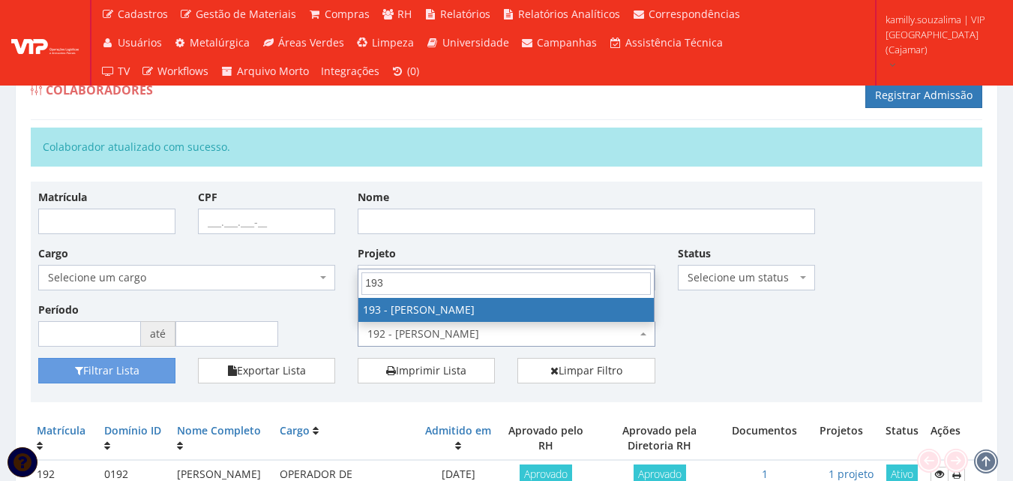
type input "193"
drag, startPoint x: 433, startPoint y: 306, endPoint x: 376, endPoint y: 301, distance: 58.0
select select "4092"
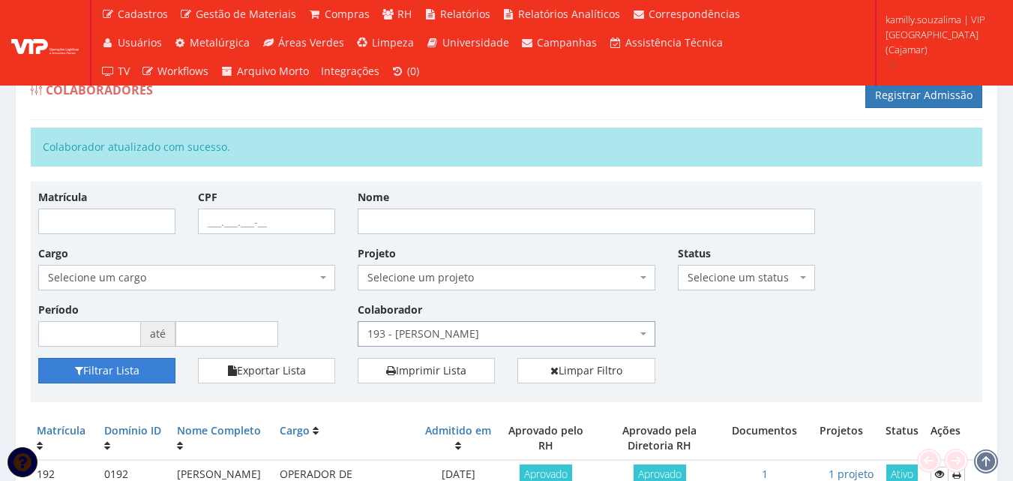
click at [116, 373] on button "Filtrar Lista" at bounding box center [106, 370] width 137 height 25
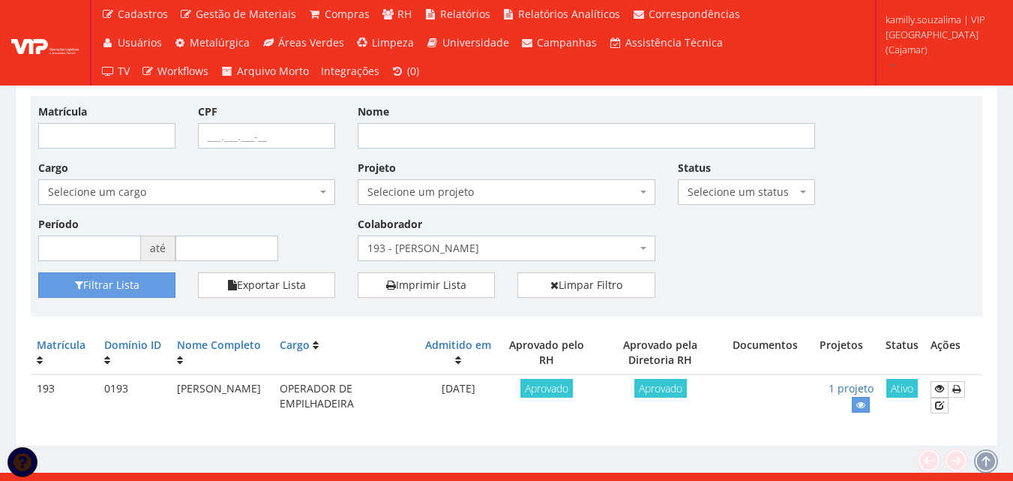
scroll to position [48, 0]
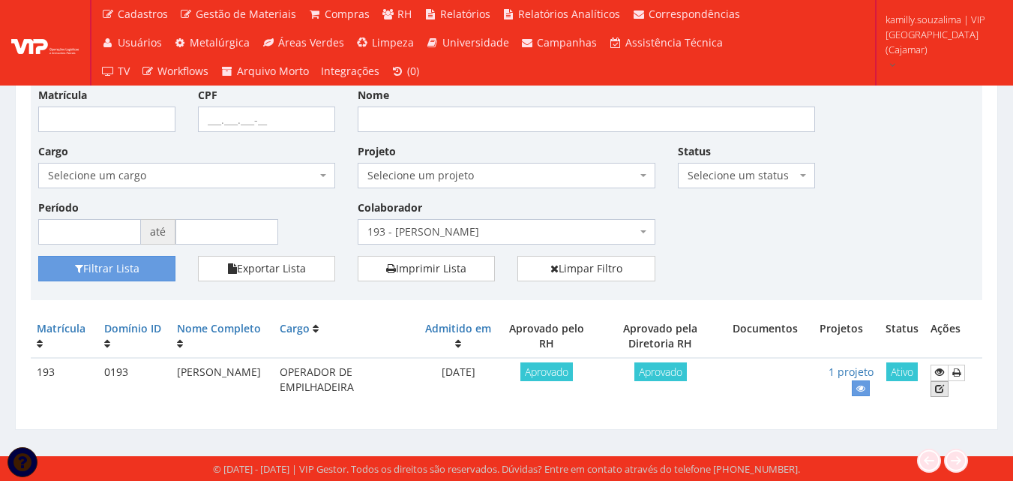
click at [944, 390] on icon at bounding box center [939, 388] width 9 height 10
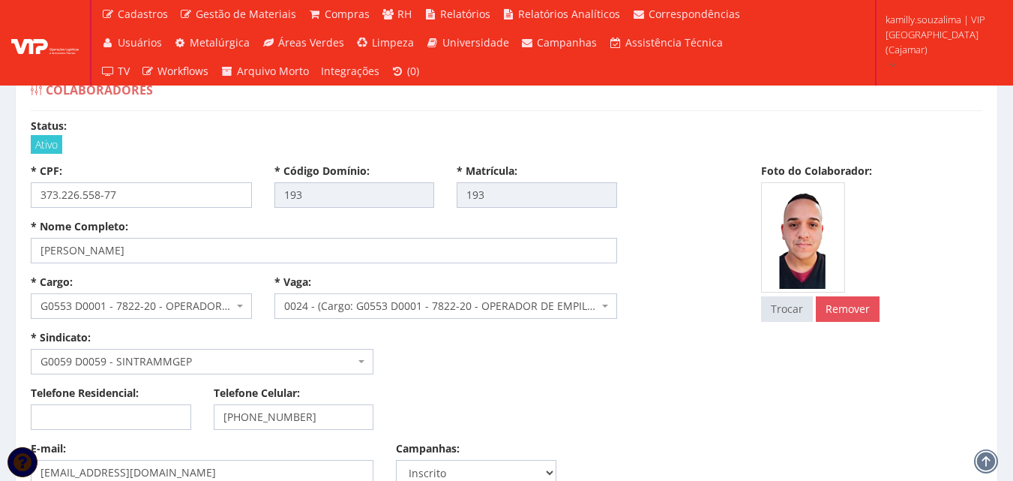
select select
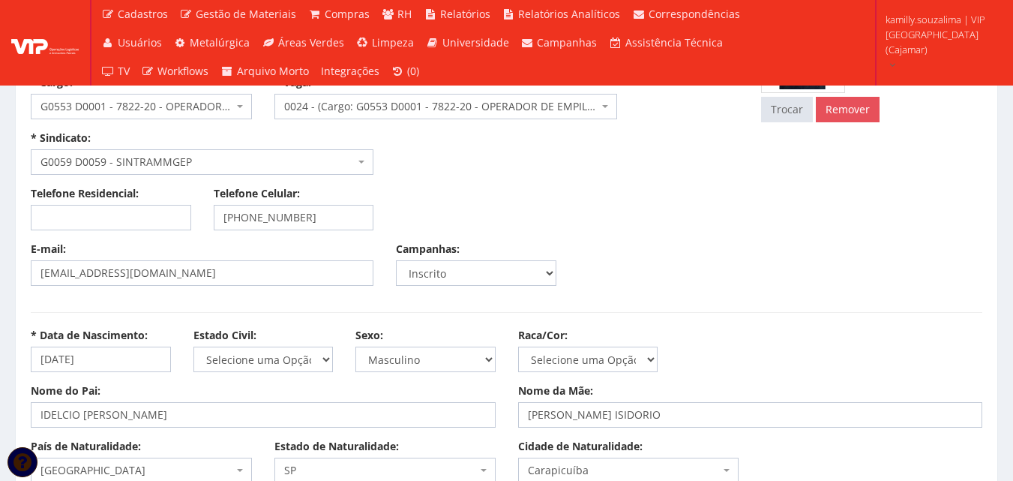
scroll to position [225, 0]
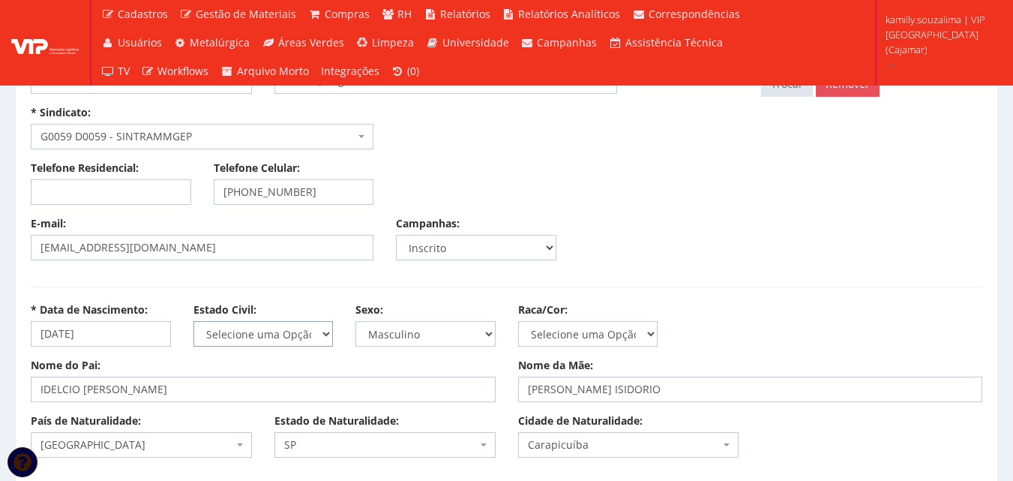
click at [307, 333] on select "Selecione uma Opção Solteiro Casado União Estável Divorciado Viúvo Separado" at bounding box center [263, 333] width 140 height 25
select select "casado"
click at [193, 321] on select "Selecione uma Opção Solteiro Casado União Estável Divorciado Viúvo Separado" at bounding box center [263, 333] width 140 height 25
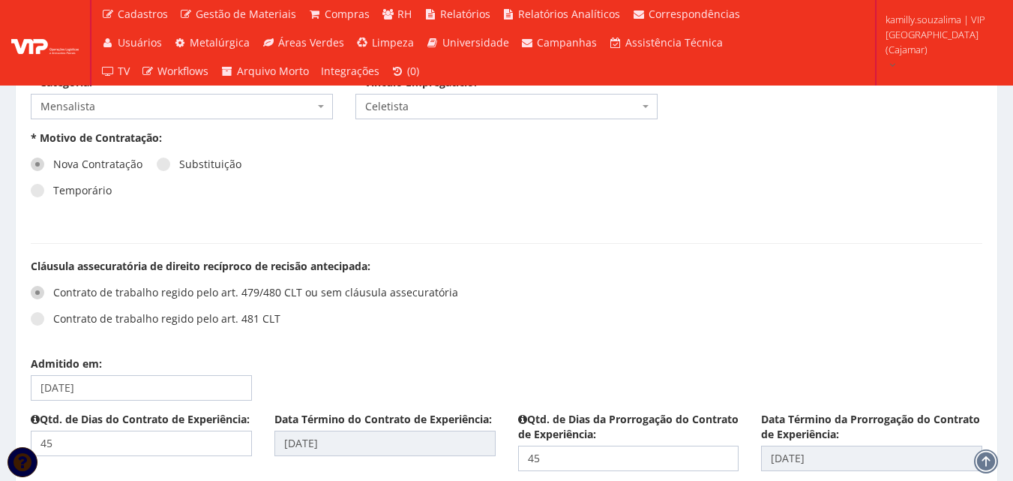
scroll to position [1874, 0]
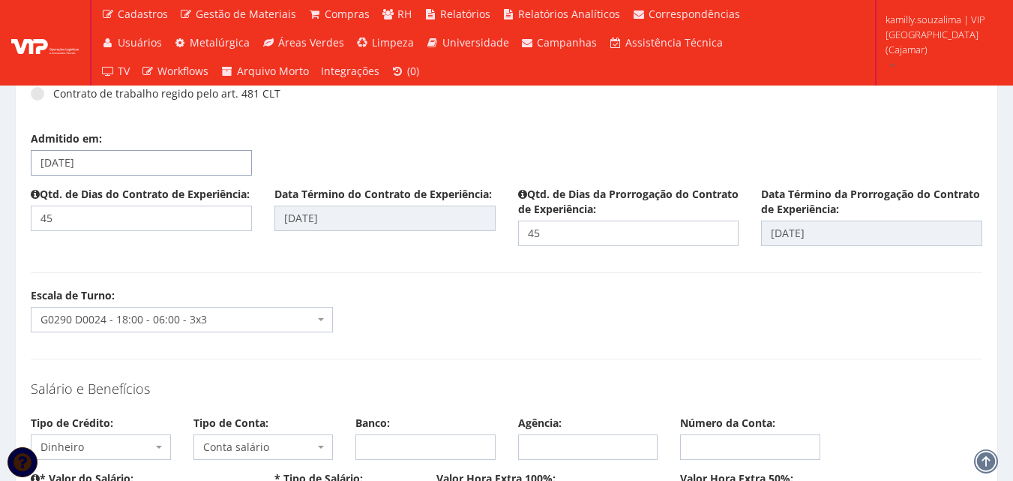
click at [190, 150] on input "10/09/2025" at bounding box center [141, 162] width 221 height 25
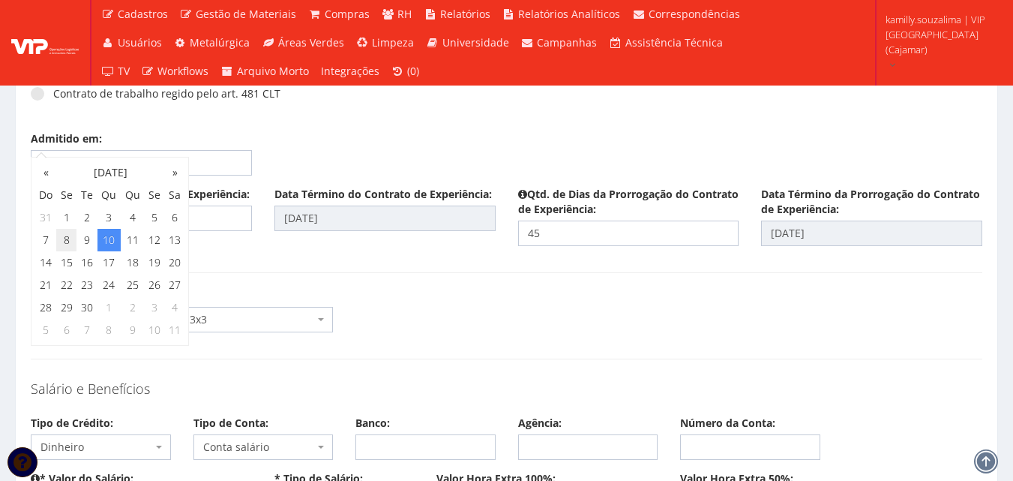
click at [70, 239] on td "8" at bounding box center [66, 240] width 20 height 22
type input "[DATE]"
type input "22/10/2025"
type input "06/12/2025"
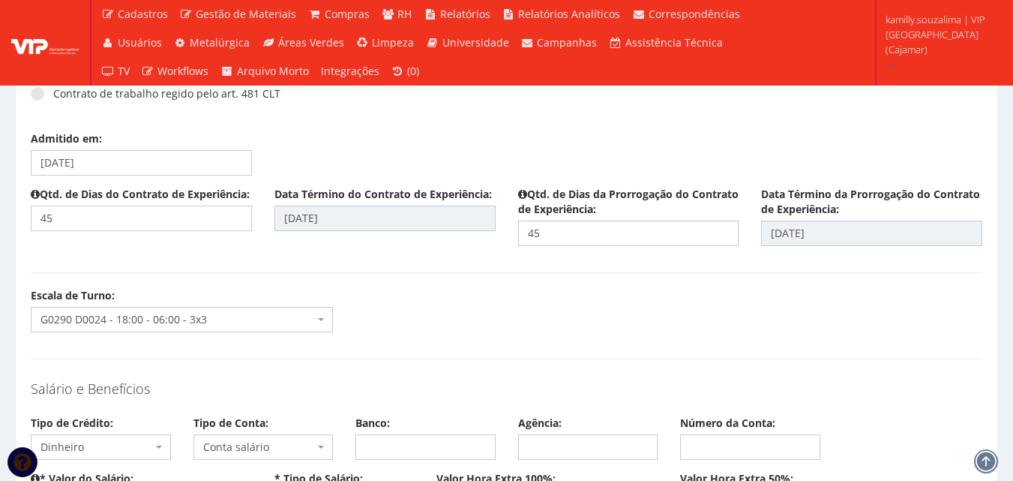
click at [607, 288] on div "Escala de Turno: Selecione um turno G0246 D0001 - 06:00 as 15:00 SEG A SEX G024…" at bounding box center [506, 315] width 974 height 55
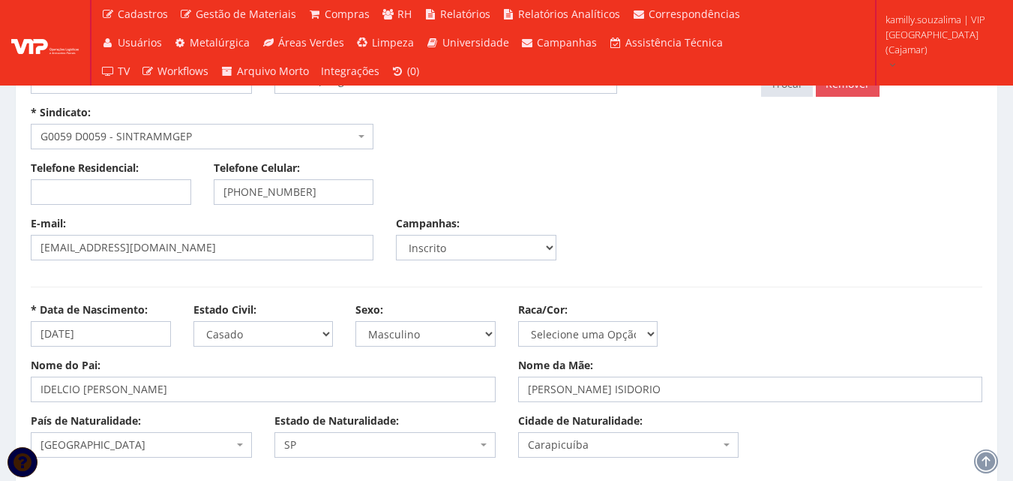
scroll to position [0, 0]
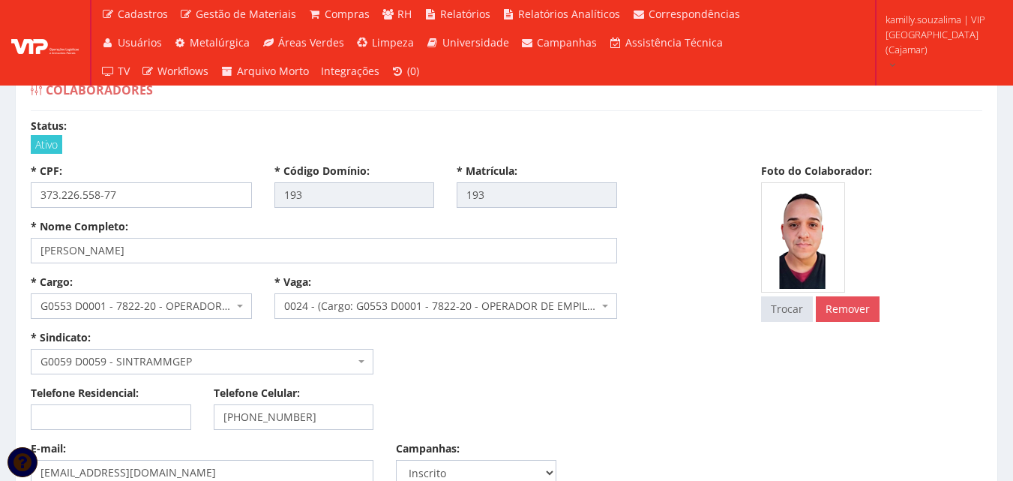
click at [645, 121] on div "Status: Ativo" at bounding box center [506, 135] width 951 height 34
drag, startPoint x: 349, startPoint y: 265, endPoint x: 138, endPoint y: 279, distance: 211.2
click at [301, 255] on input "[PERSON_NAME]" at bounding box center [324, 250] width 586 height 25
drag, startPoint x: 354, startPoint y: 248, endPoint x: 37, endPoint y: 245, distance: 317.2
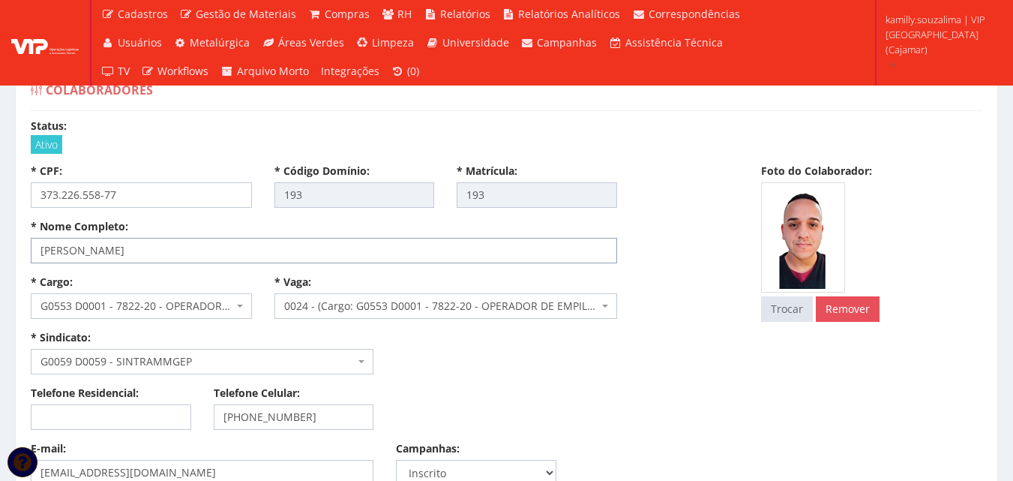
click at [37, 245] on input "[PERSON_NAME]" at bounding box center [324, 250] width 586 height 25
drag, startPoint x: 158, startPoint y: 189, endPoint x: 22, endPoint y: 197, distance: 136.7
click at [22, 197] on div "* CPF: 373.226.558-77" at bounding box center [141, 185] width 244 height 44
click at [153, 213] on div "* CPF: 373.226.558-77 * Código Domínio: 193 * Matrícula: 193" at bounding box center [384, 190] width 730 height 55
drag, startPoint x: 157, startPoint y: 187, endPoint x: 28, endPoint y: 186, distance: 129.0
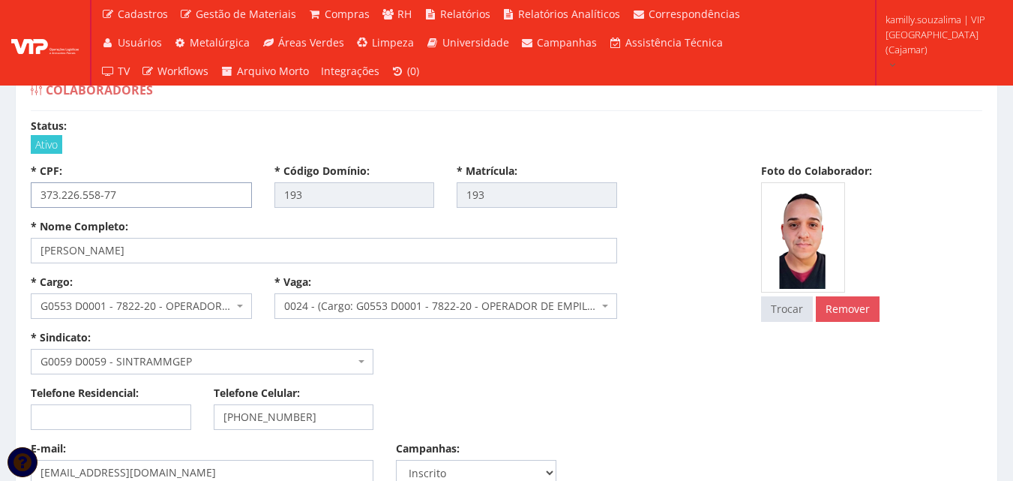
click at [28, 186] on div "* CPF: 373.226.558-77" at bounding box center [141, 185] width 244 height 44
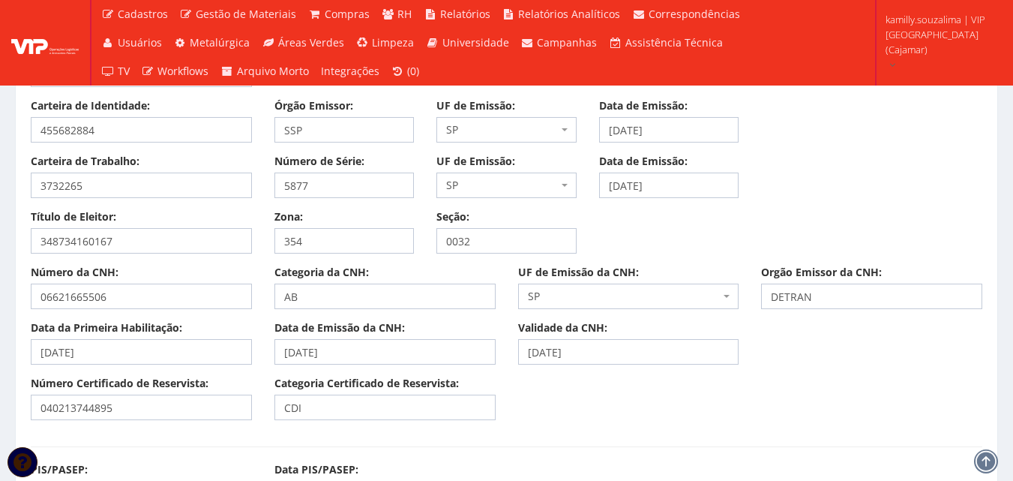
scroll to position [1275, 0]
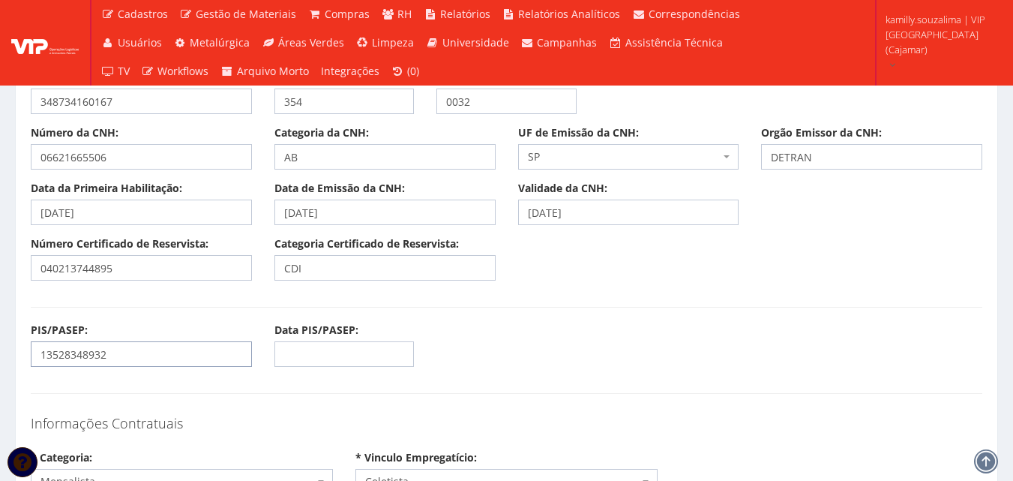
drag, startPoint x: 65, startPoint y: 367, endPoint x: 31, endPoint y: 362, distance: 34.0
click at [31, 362] on input "13528348932" at bounding box center [141, 353] width 221 height 25
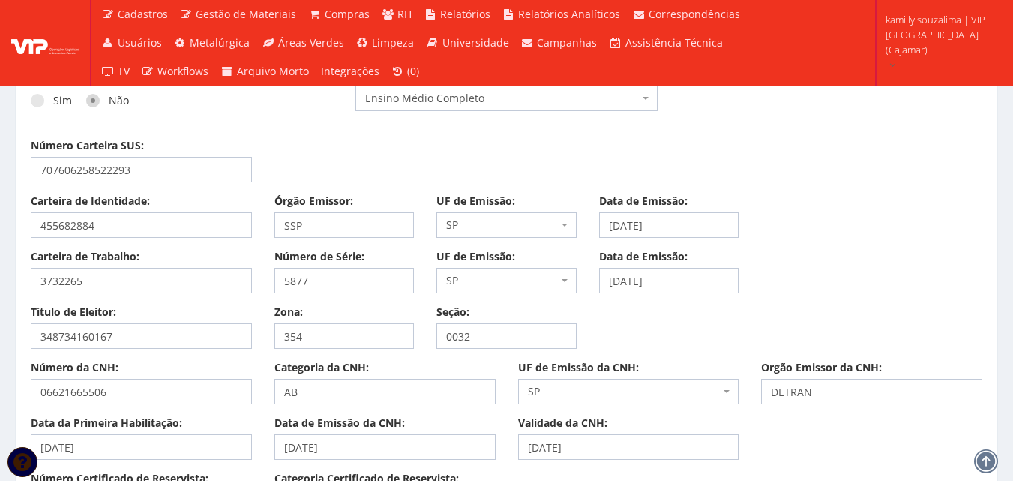
scroll to position [1125, 0]
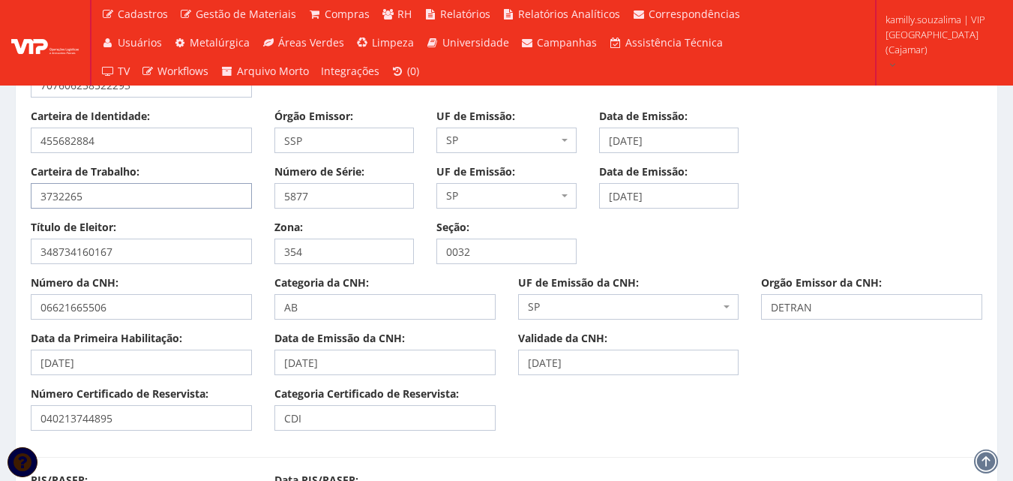
drag, startPoint x: 133, startPoint y: 199, endPoint x: 10, endPoint y: 200, distance: 123.0
drag, startPoint x: 328, startPoint y: 193, endPoint x: 236, endPoint y: 195, distance: 91.5
click at [236, 195] on div "Carteira de Trabalho: 3732265 Número de Série: 5877 UF de Emissão: Selecione um…" at bounding box center [506, 191] width 974 height 55
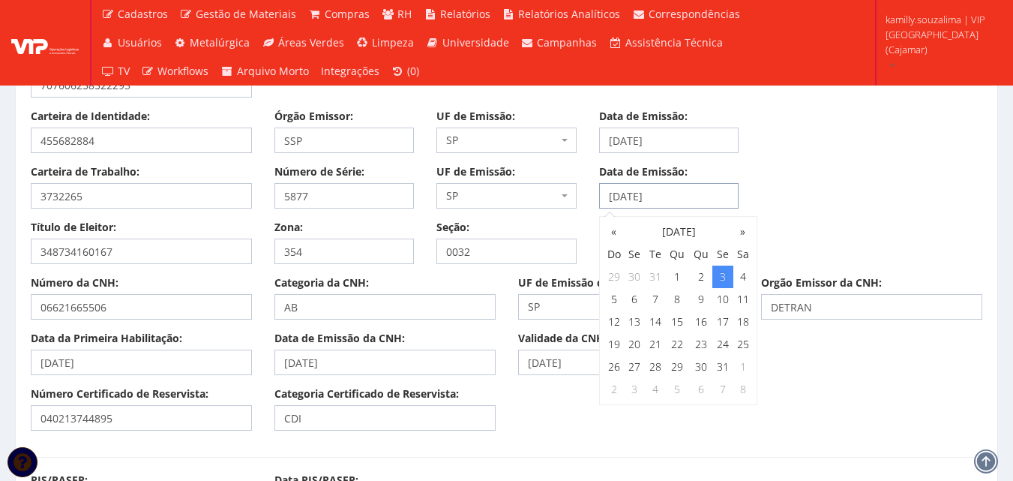
drag, startPoint x: 709, startPoint y: 190, endPoint x: 547, endPoint y: 192, distance: 162.0
click at [547, 192] on div "Carteira de Trabalho: 3732265 Número de Série: 5877 UF de Emissão: Selecione um…" at bounding box center [506, 191] width 974 height 55
click at [698, 202] on input "03/01/2020" at bounding box center [669, 195] width 140 height 25
click at [812, 199] on div "Carteira de Trabalho: 3732265 Número de Série: 5877 UF de Emissão: Selecione um…" at bounding box center [506, 191] width 974 height 55
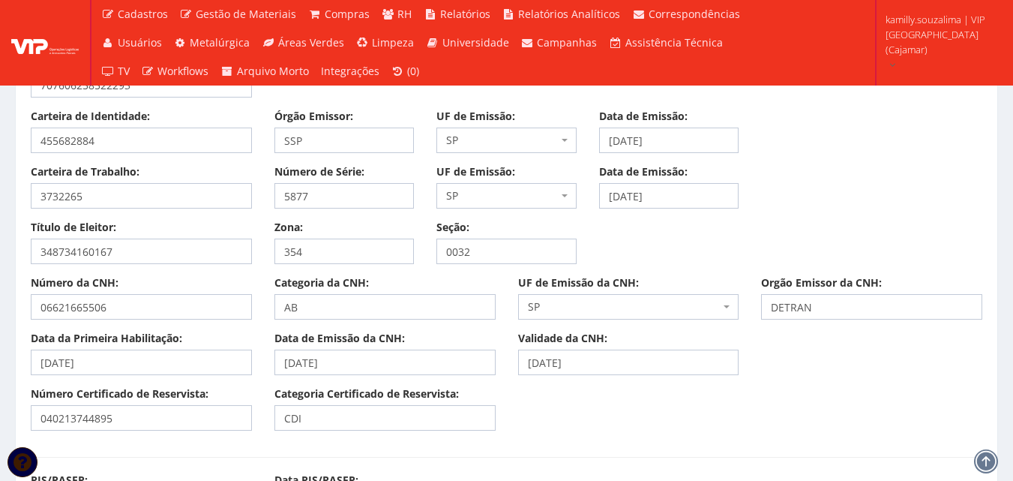
scroll to position [900, 0]
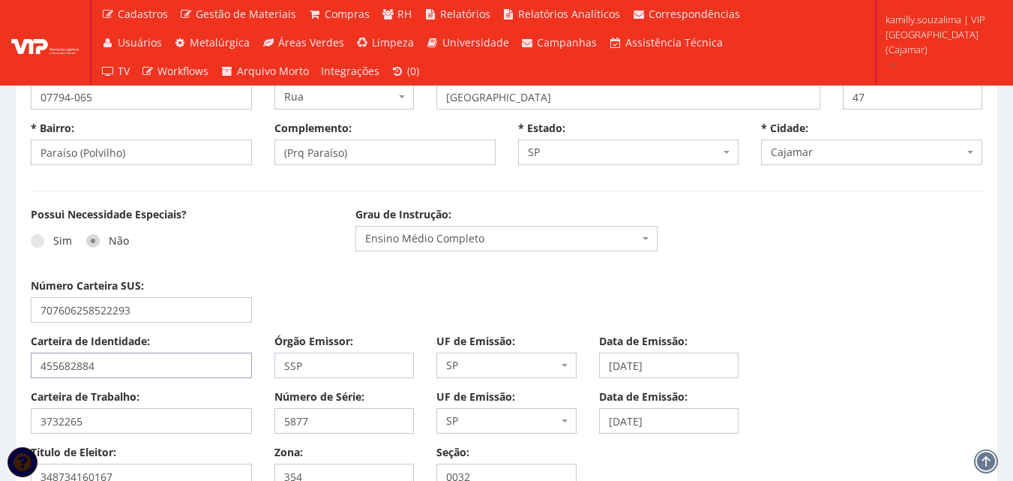
drag, startPoint x: 48, startPoint y: 359, endPoint x: 0, endPoint y: 359, distance: 48.0
click at [127, 364] on input "455682884" at bounding box center [141, 364] width 221 height 25
drag, startPoint x: 132, startPoint y: 370, endPoint x: 25, endPoint y: 373, distance: 107.3
click at [25, 373] on div "Carteira de Identidade: 455682884" at bounding box center [141, 356] width 244 height 44
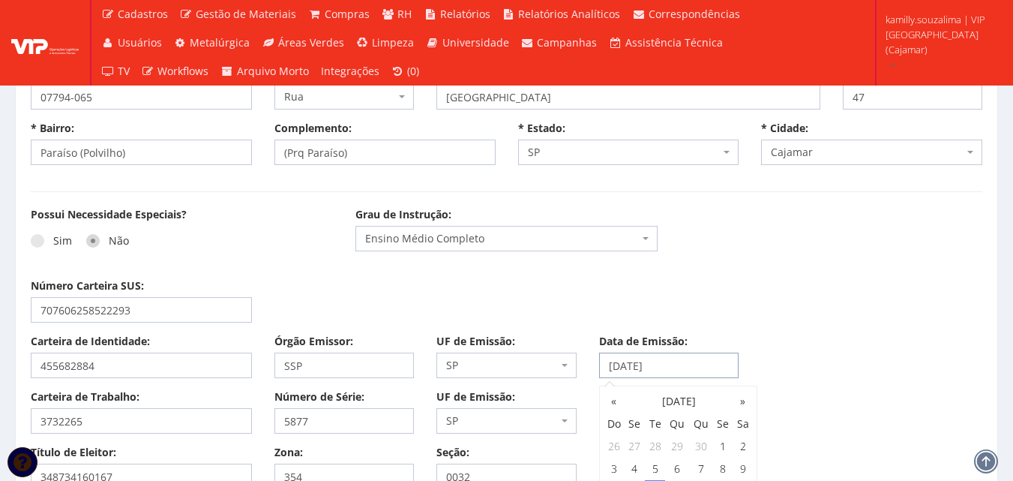
drag, startPoint x: 627, startPoint y: 375, endPoint x: 577, endPoint y: 375, distance: 50.2
click at [577, 375] on div "Carteira de Identidade: 455682884 Órgão Emissor: SSP UF de Emissão: Selecione u…" at bounding box center [506, 361] width 974 height 55
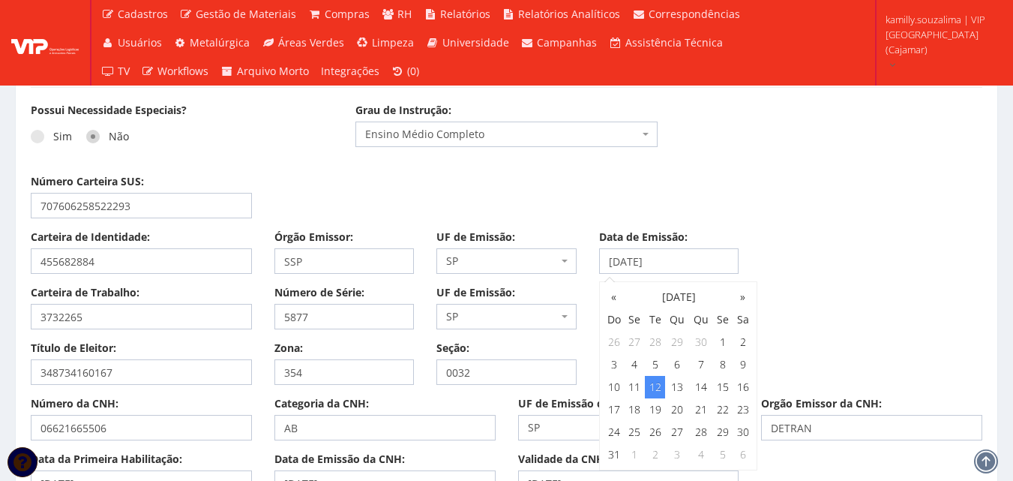
scroll to position [1125, 0]
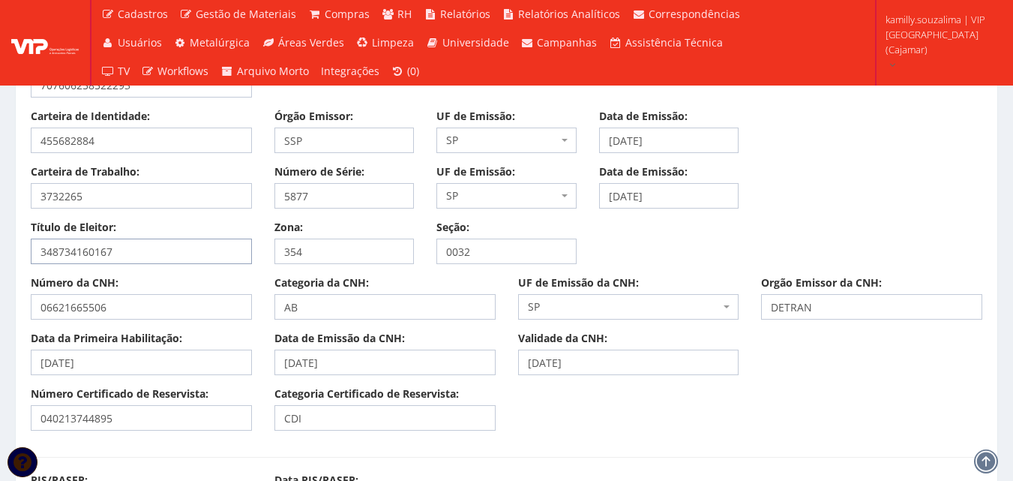
drag, startPoint x: 157, startPoint y: 259, endPoint x: 40, endPoint y: 257, distance: 117.0
click at [40, 257] on input "348734160167" at bounding box center [141, 250] width 221 height 25
click at [150, 247] on input "348734160167" at bounding box center [141, 250] width 221 height 25
drag, startPoint x: 150, startPoint y: 247, endPoint x: 21, endPoint y: 247, distance: 129.0
click at [21, 247] on div "Título de Eleitor: 348734160167" at bounding box center [141, 242] width 244 height 44
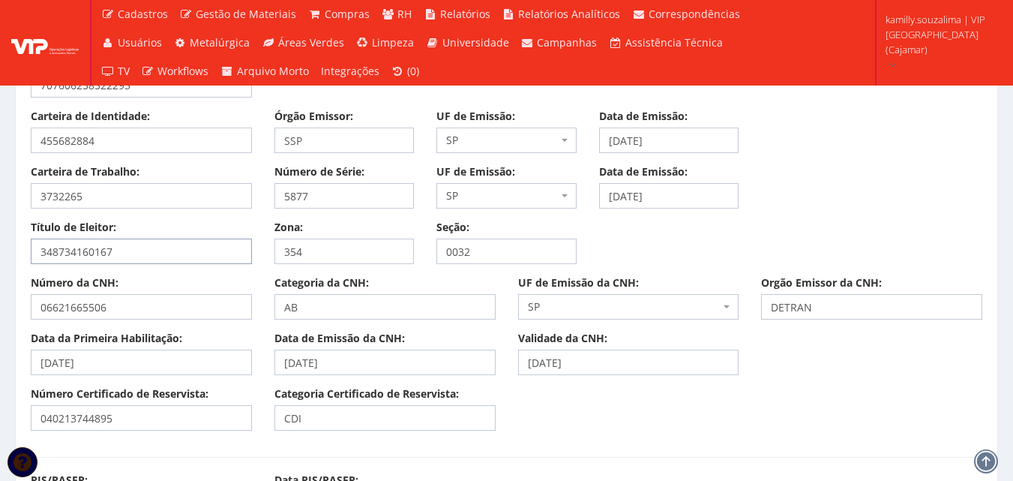
click at [160, 251] on input "348734160167" at bounding box center [141, 250] width 221 height 25
click at [103, 255] on input "348734160167" at bounding box center [141, 250] width 221 height 25
drag, startPoint x: 151, startPoint y: 250, endPoint x: 0, endPoint y: 252, distance: 151.5
drag, startPoint x: 287, startPoint y: 259, endPoint x: 278, endPoint y: 259, distance: 9.0
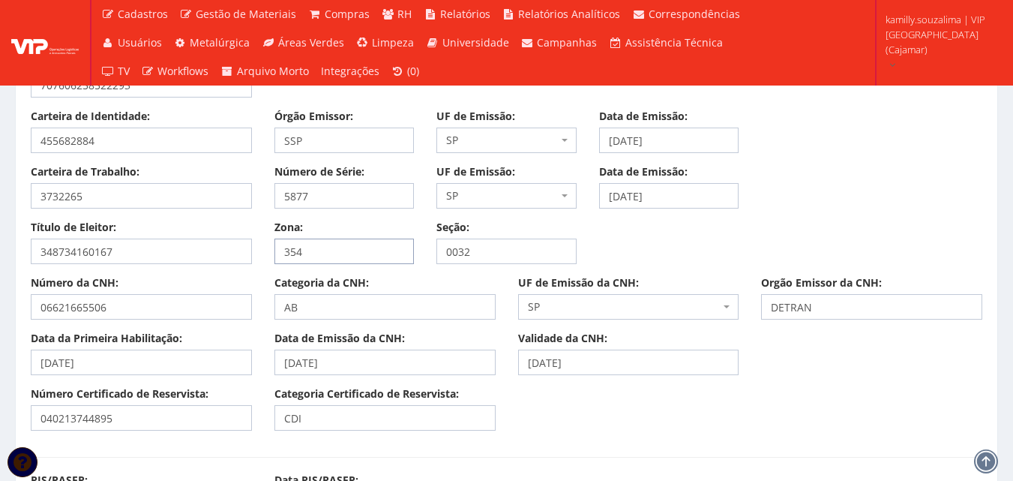
click at [263, 259] on div "Zona: 354" at bounding box center [344, 242] width 163 height 44
click at [268, 250] on div "Zona: 354" at bounding box center [344, 242] width 163 height 44
drag, startPoint x: 492, startPoint y: 257, endPoint x: 417, endPoint y: 252, distance: 75.2
click at [417, 252] on div "Título de Eleitor: 348734160167 Zona: 354 Seção: 0032" at bounding box center [506, 247] width 974 height 55
drag, startPoint x: 127, startPoint y: 199, endPoint x: 0, endPoint y: 185, distance: 127.4
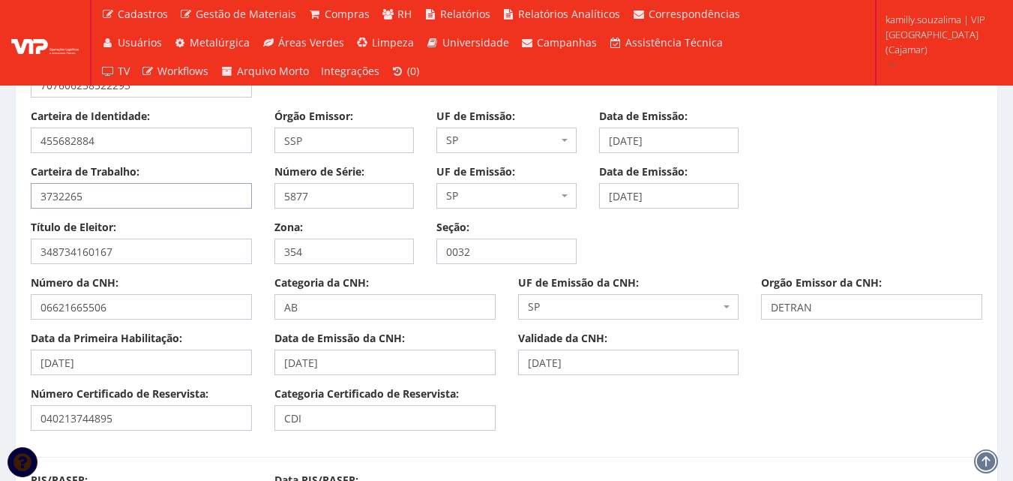
drag, startPoint x: 158, startPoint y: 310, endPoint x: 0, endPoint y: 304, distance: 158.3
drag, startPoint x: 164, startPoint y: 350, endPoint x: 1, endPoint y: 369, distance: 163.8
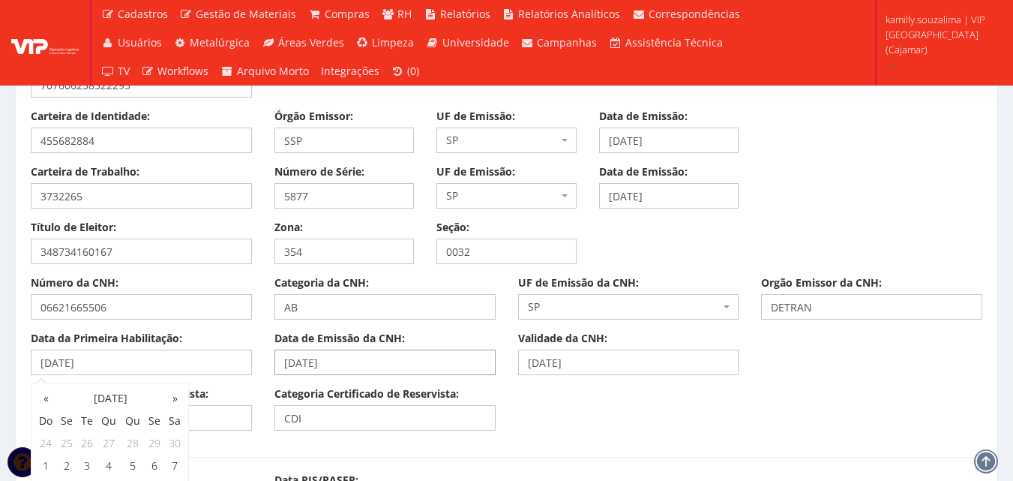
drag, startPoint x: 265, startPoint y: 361, endPoint x: 220, endPoint y: 361, distance: 45.0
click at [220, 361] on div "Data da Primeira Habilitação: 17/05/2016 Data de Emissão da CNH: 11/12/2020 Val…" at bounding box center [506, 358] width 974 height 55
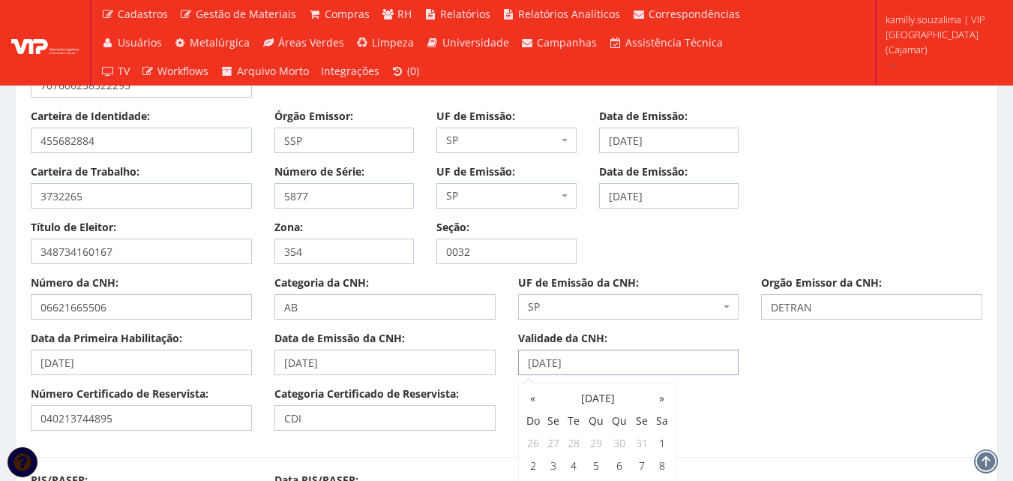
drag, startPoint x: 643, startPoint y: 364, endPoint x: 483, endPoint y: 362, distance: 160.5
click at [483, 362] on div "Data da Primeira Habilitação: 17/05/2016 Data de Emissão da CNH: 11/12/2020 Val…" at bounding box center [506, 358] width 974 height 55
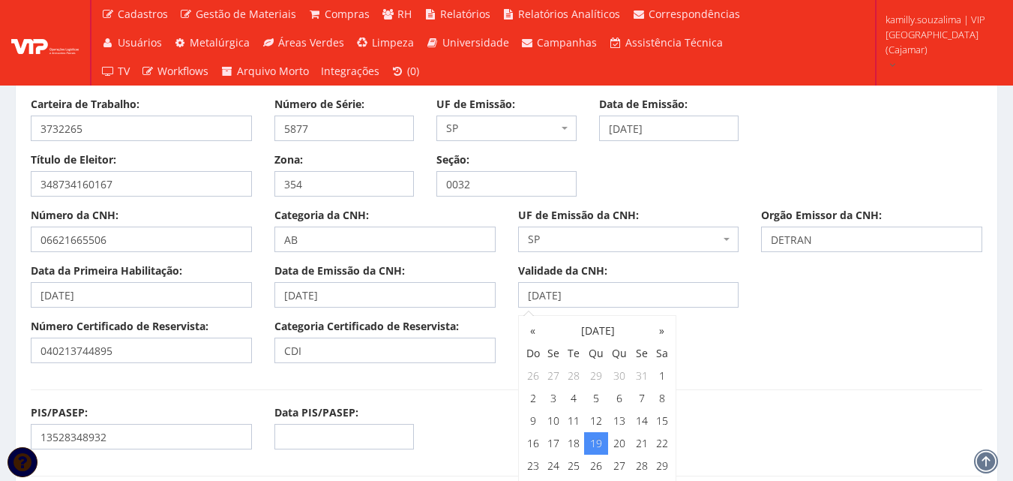
scroll to position [1275, 0]
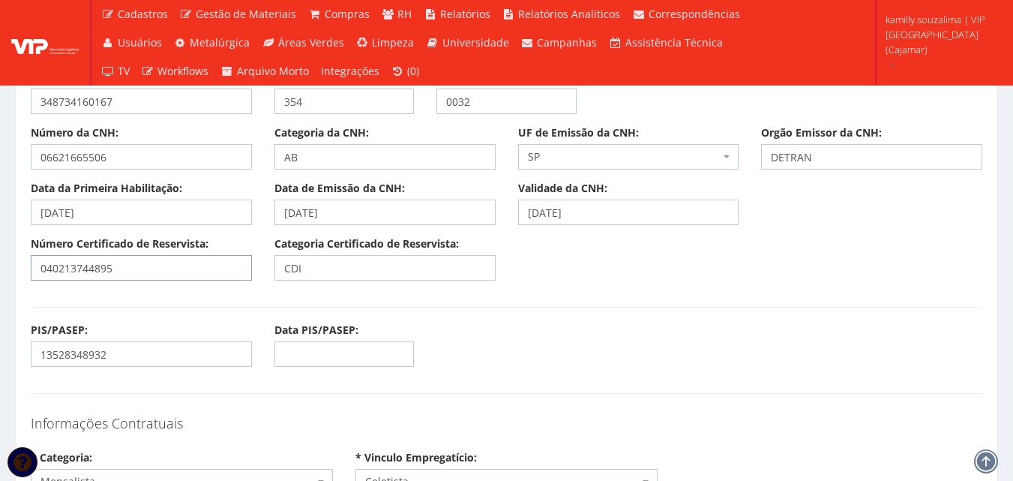
drag, startPoint x: 175, startPoint y: 274, endPoint x: 13, endPoint y: 265, distance: 162.2
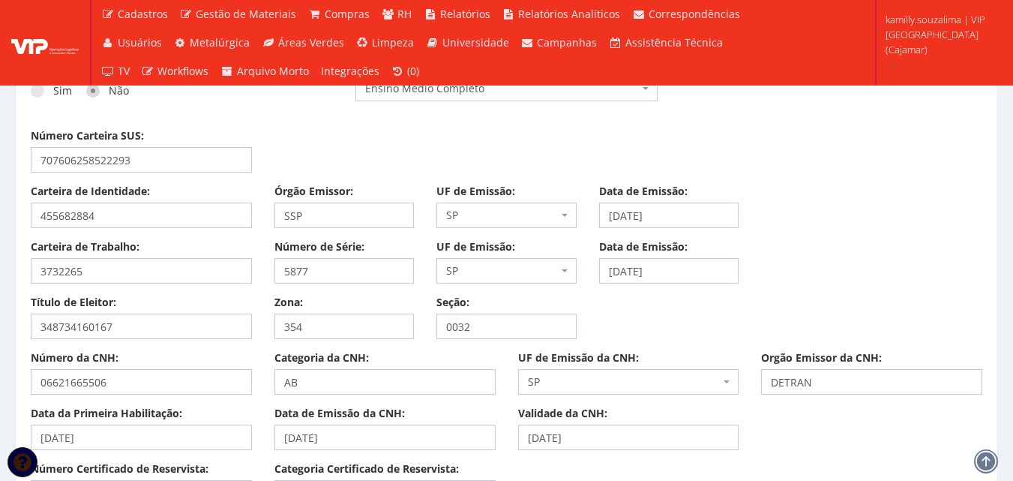
scroll to position [825, 0]
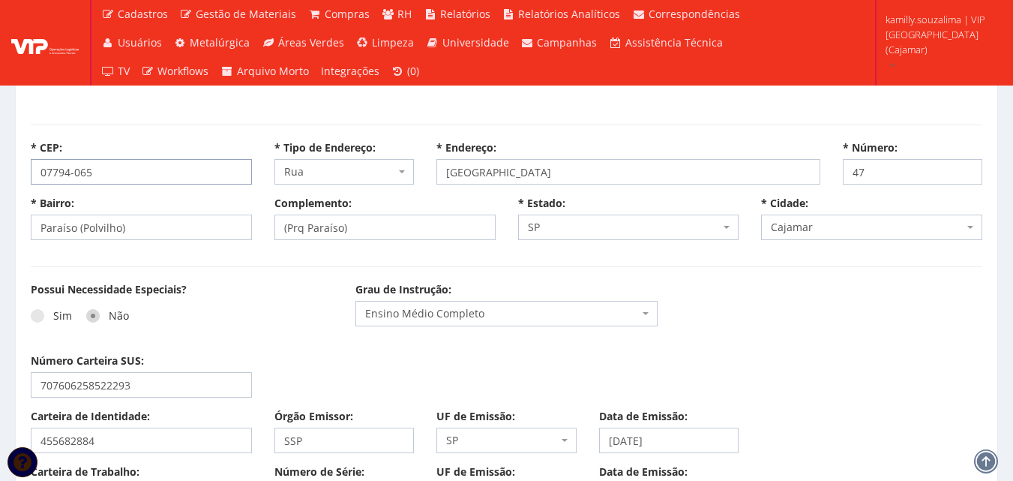
drag, startPoint x: 10, startPoint y: 173, endPoint x: 0, endPoint y: 169, distance: 11.1
select select
type input "Carregando..."
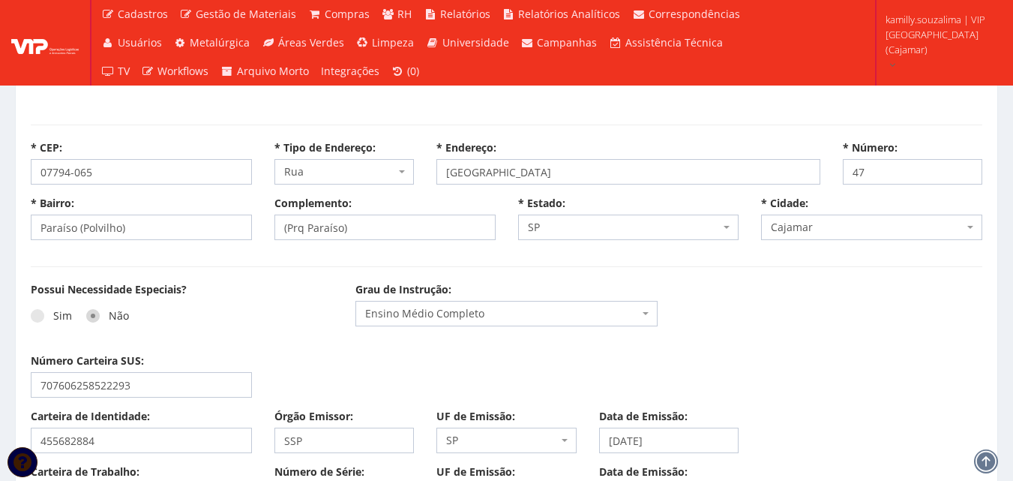
type input "Carregando..."
select select
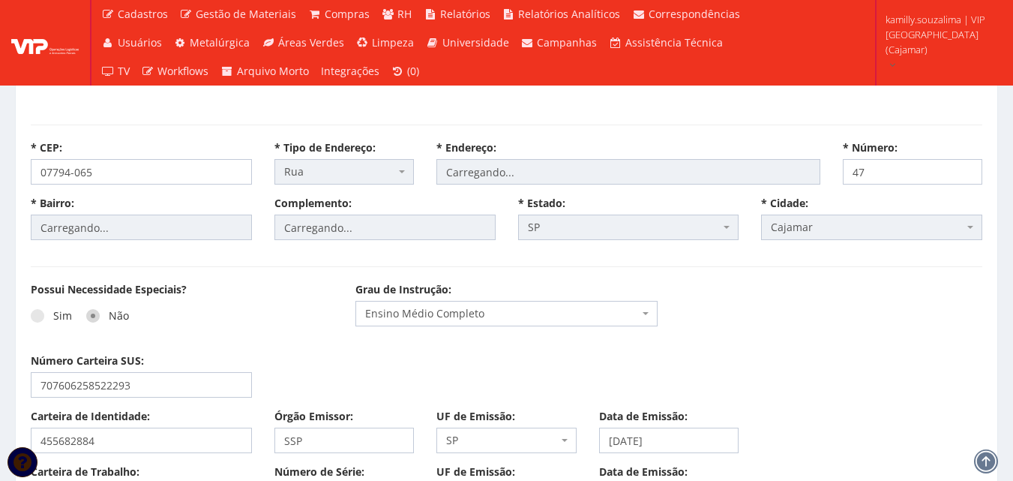
select select "rua"
type input "Cosmópolis"
type input "Paraíso (Polvilho)"
type input "(Prq Paraíso)"
select select "25"
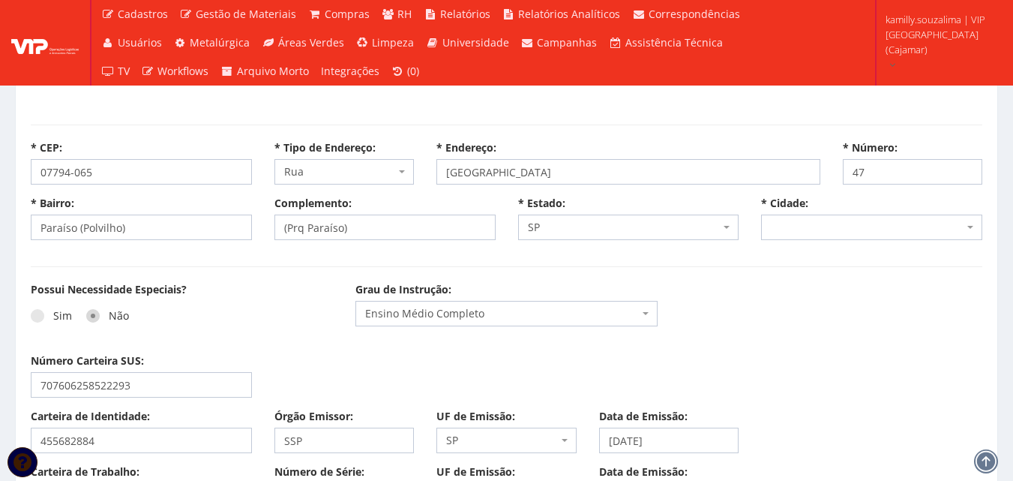
select select "4809"
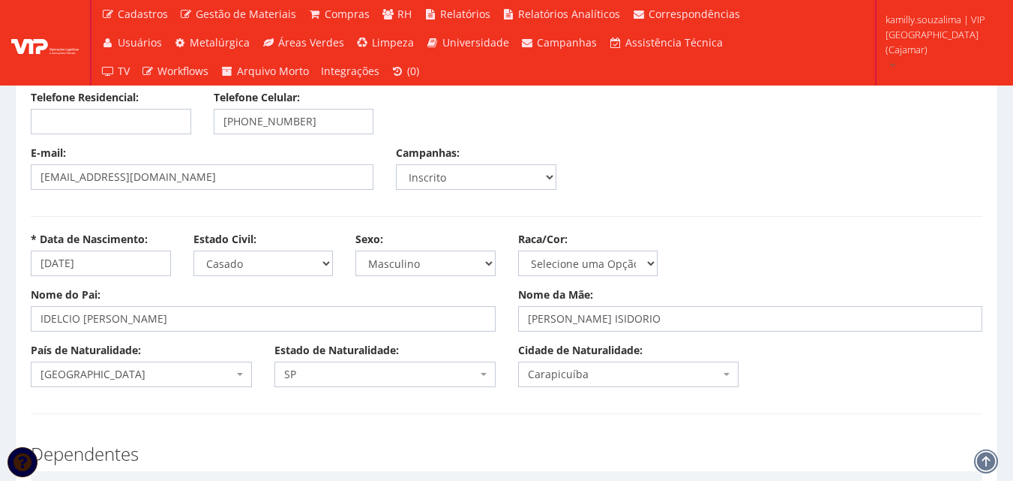
scroll to position [150, 0]
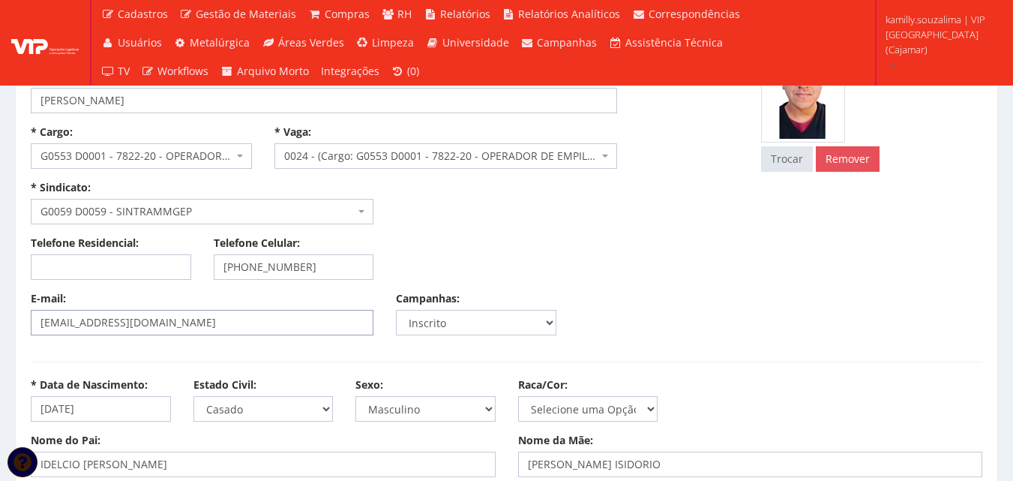
select select
type input "Carregando..."
select select
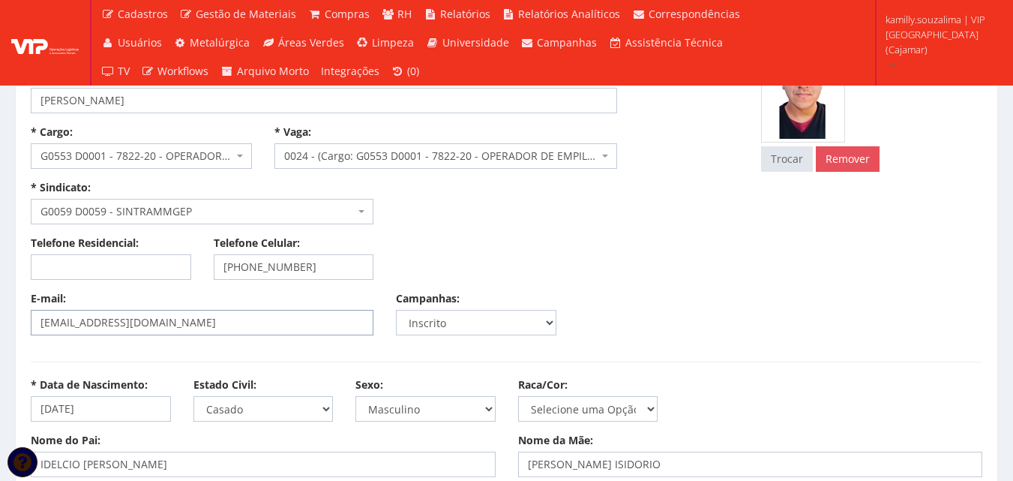
select select
drag, startPoint x: 46, startPoint y: 324, endPoint x: 0, endPoint y: 324, distance: 46.5
select select "rua"
type input "Cosmópolis"
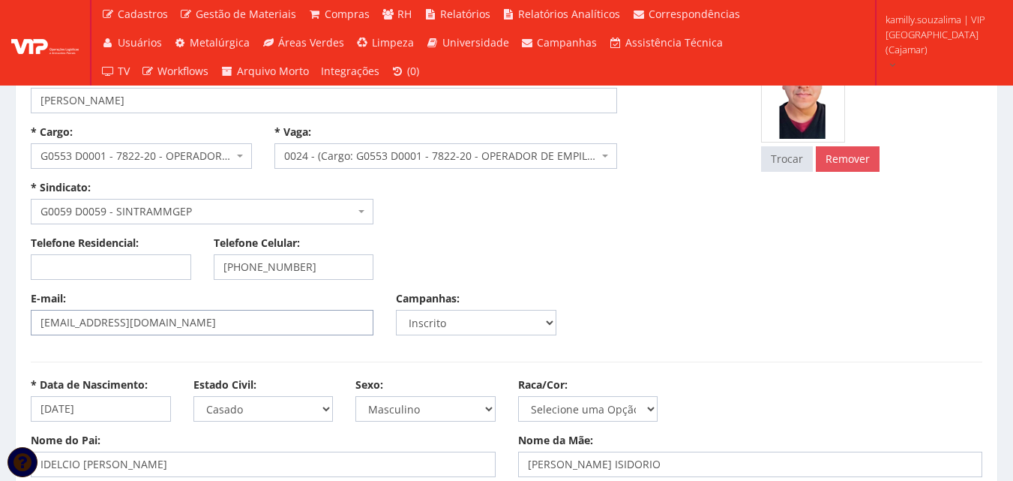
type input "Paraíso (Polvilho)"
type input "(Prq Paraíso)"
select select "25"
select select "4809"
drag, startPoint x: 308, startPoint y: 268, endPoint x: 244, endPoint y: 265, distance: 63.8
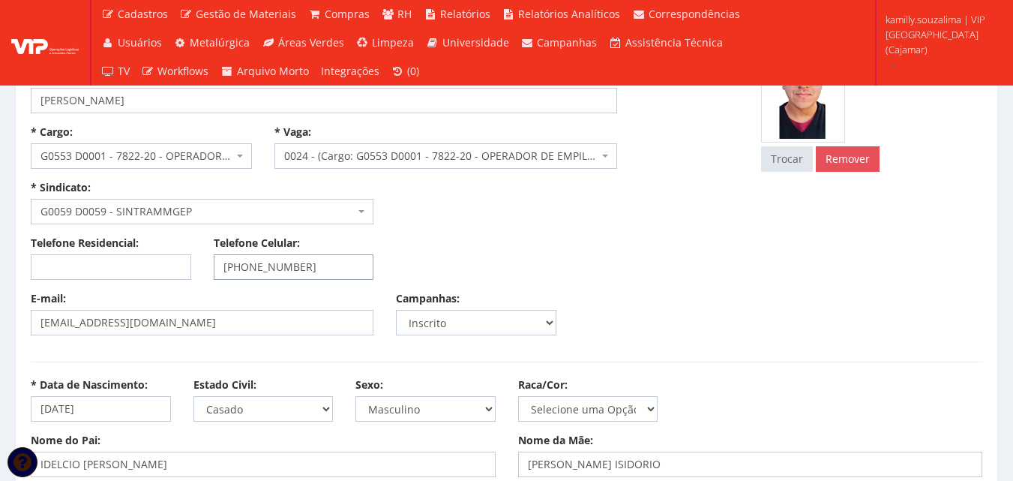
click at [244, 265] on input "(11) 93215-1443" at bounding box center [294, 266] width 160 height 25
drag, startPoint x: 112, startPoint y: 408, endPoint x: 0, endPoint y: 411, distance: 112.5
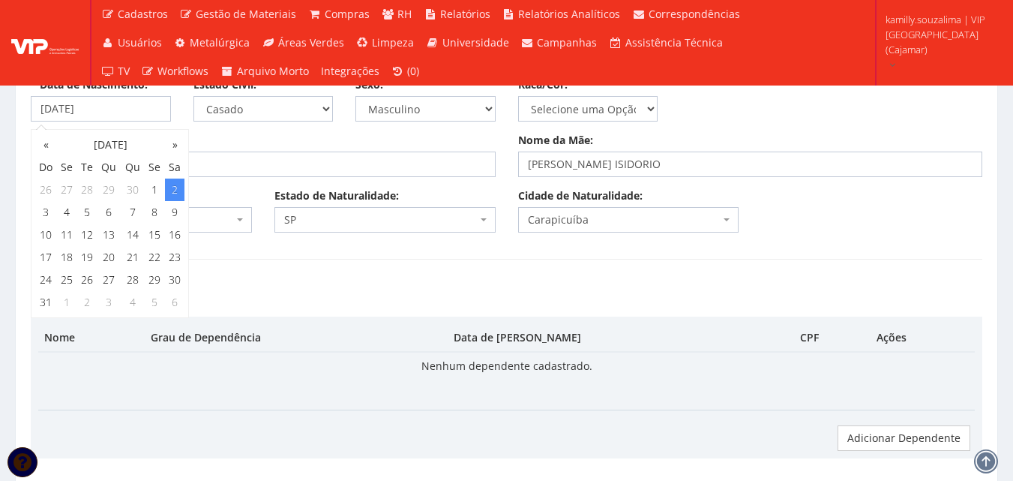
click at [400, 345] on th "Grau de Dependência" at bounding box center [297, 338] width 304 height 28
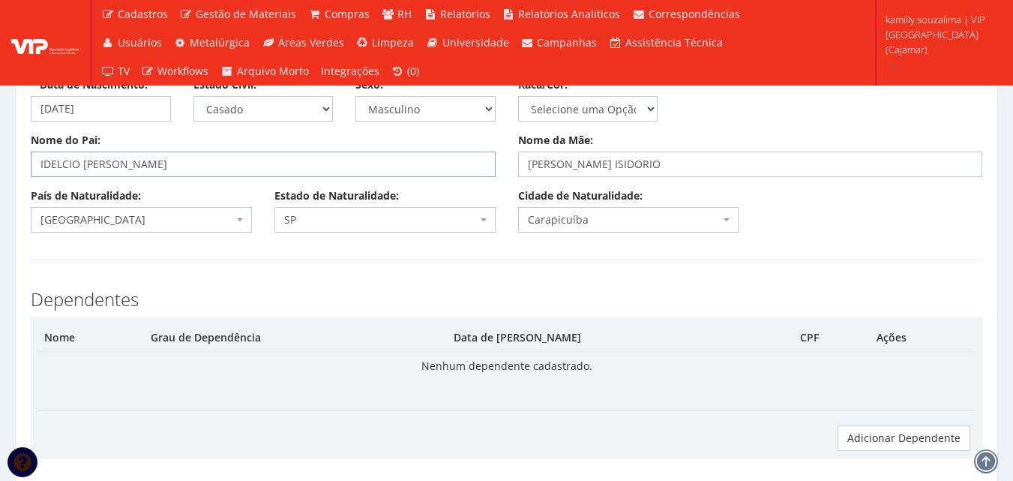
drag, startPoint x: 217, startPoint y: 167, endPoint x: 0, endPoint y: 159, distance: 216.8
drag, startPoint x: 721, startPoint y: 159, endPoint x: 524, endPoint y: 169, distance: 196.7
click at [524, 169] on input "ANTONIA BANTIM ISIDORIO" at bounding box center [750, 163] width 465 height 25
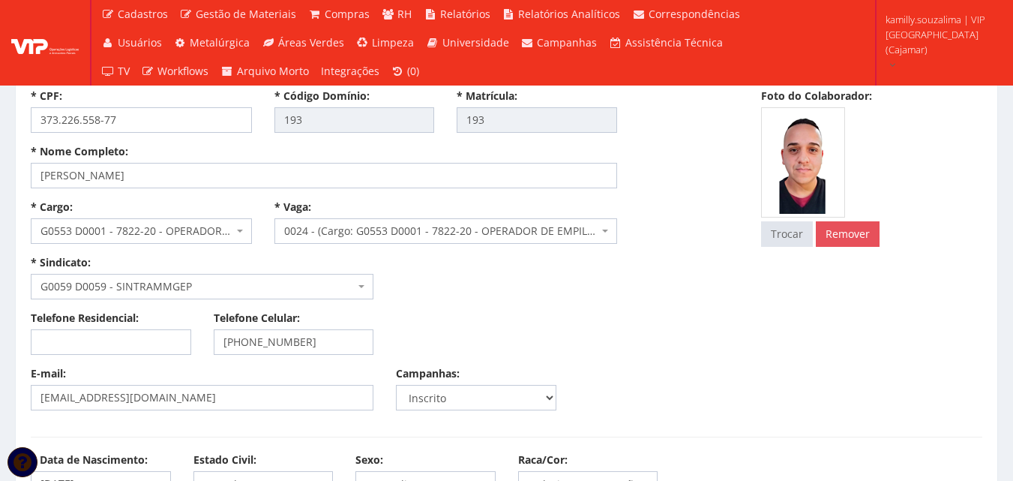
scroll to position [0, 0]
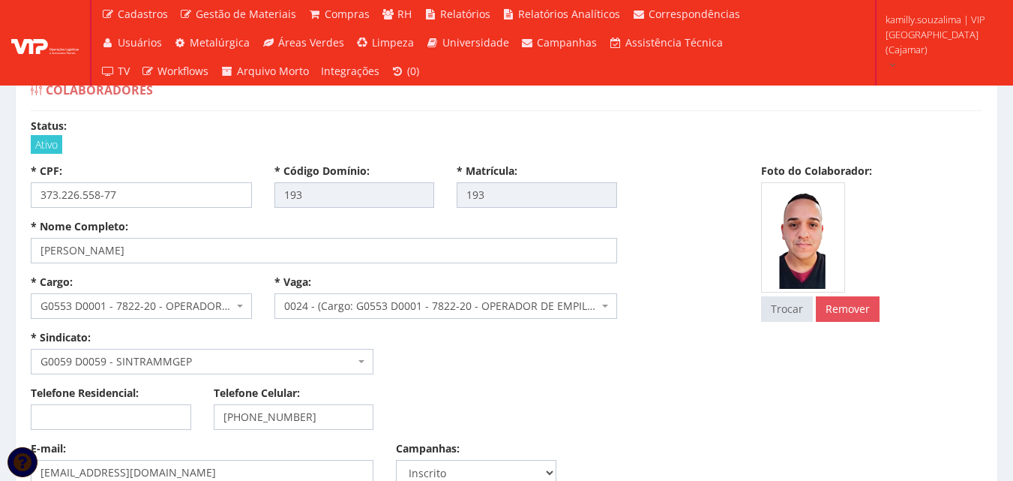
click at [562, 376] on div "* Cargo: Selecione um cargo G0020 D0006 - 4110-05 - AUXILIAR ADMINISTRATIVO G00…" at bounding box center [384, 329] width 730 height 111
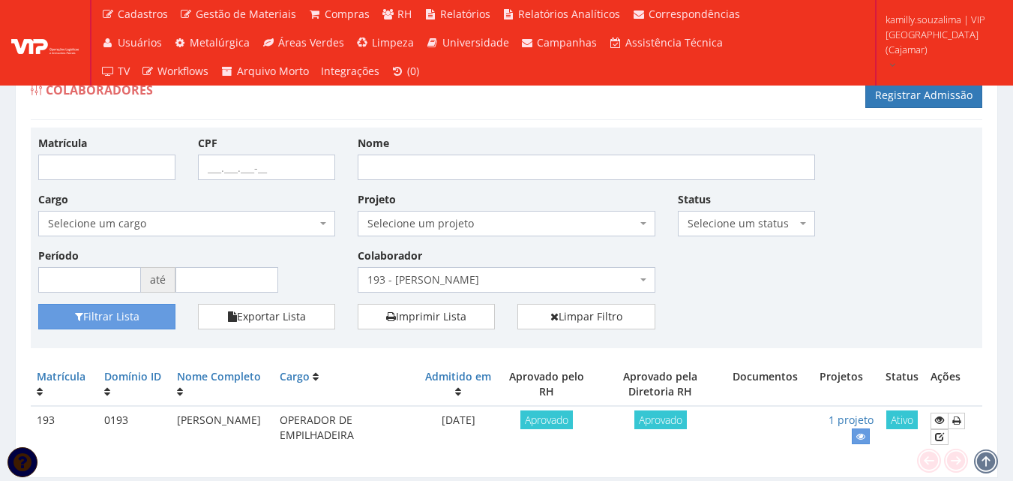
scroll to position [48, 0]
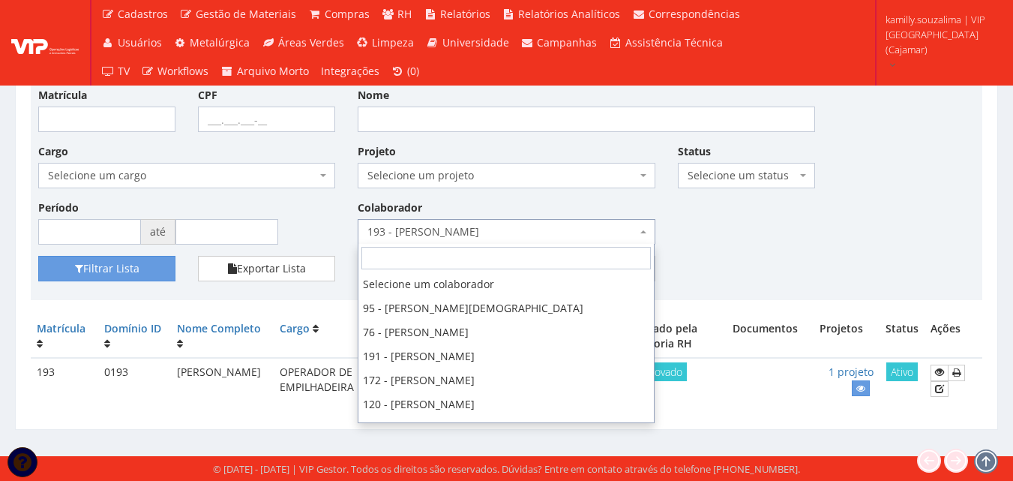
click at [501, 225] on span "193 - [PERSON_NAME]" at bounding box center [501, 231] width 268 height 15
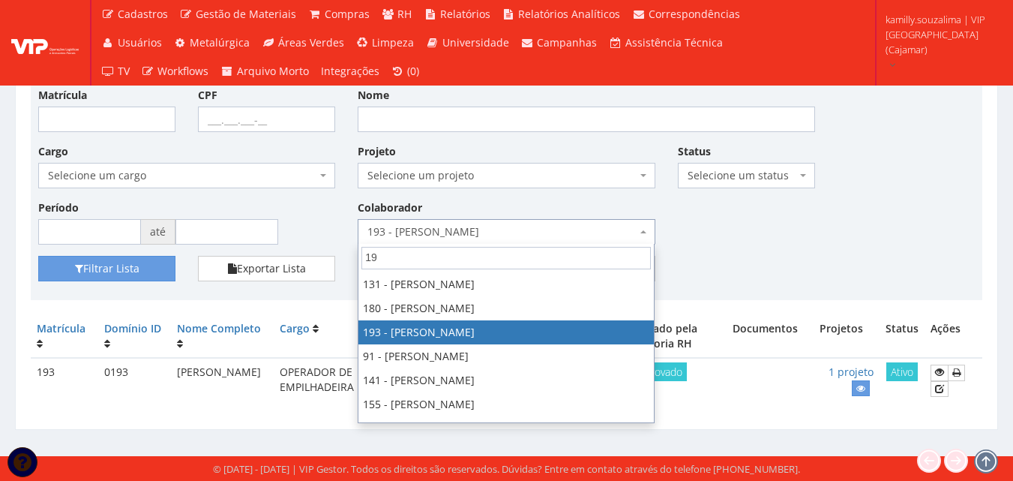
scroll to position [0, 0]
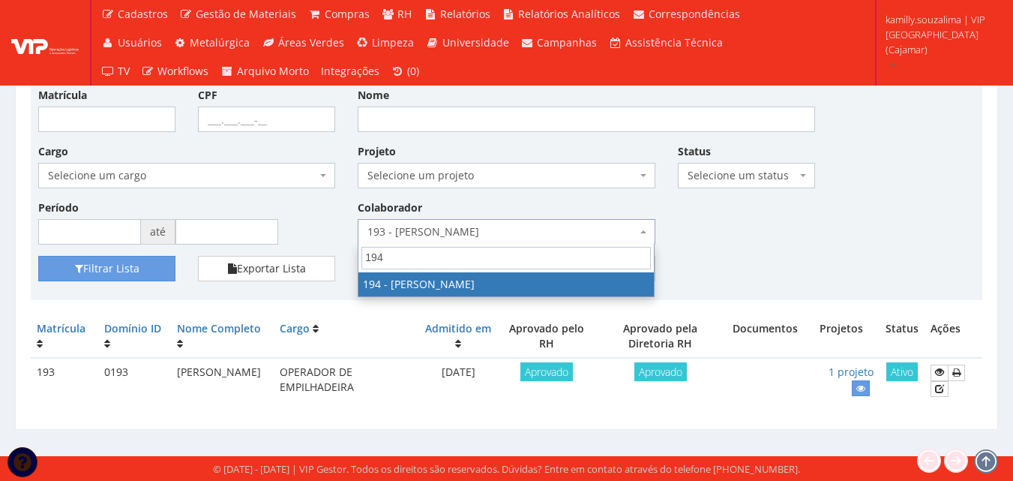
type input "194"
select select "4094"
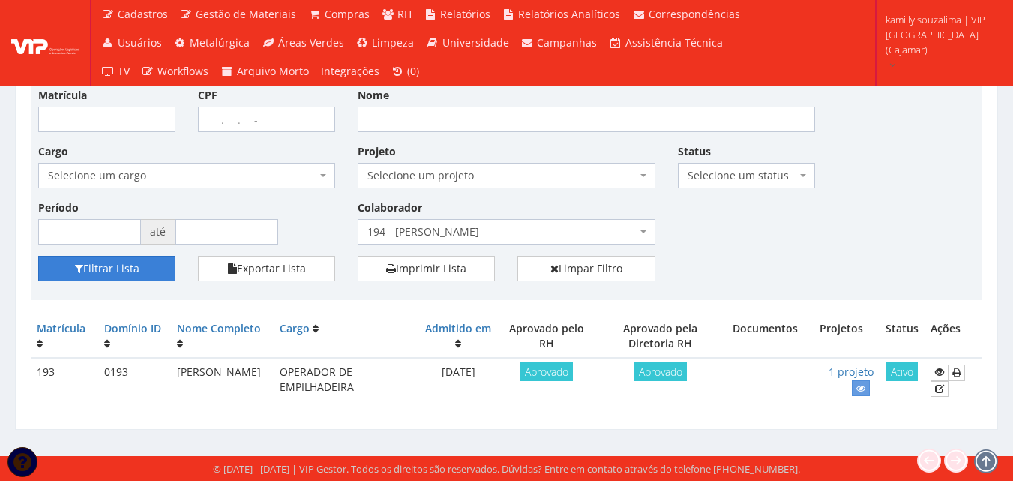
click at [157, 271] on button "Filtrar Lista" at bounding box center [106, 268] width 137 height 25
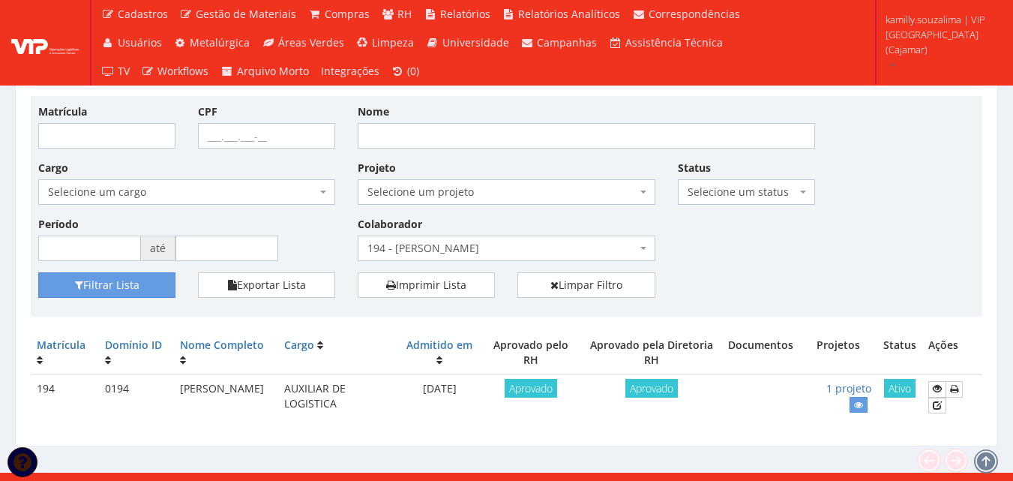
scroll to position [48, 0]
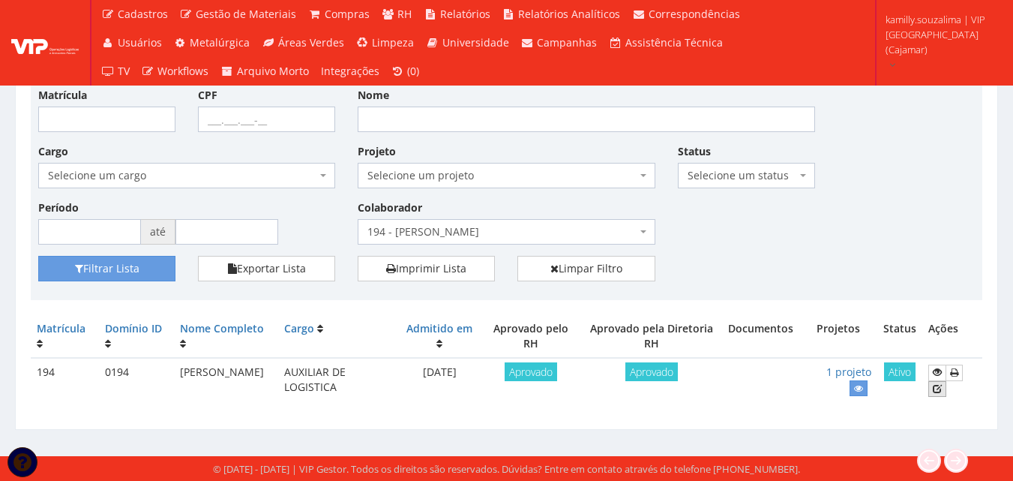
click at [936, 392] on icon at bounding box center [937, 388] width 9 height 10
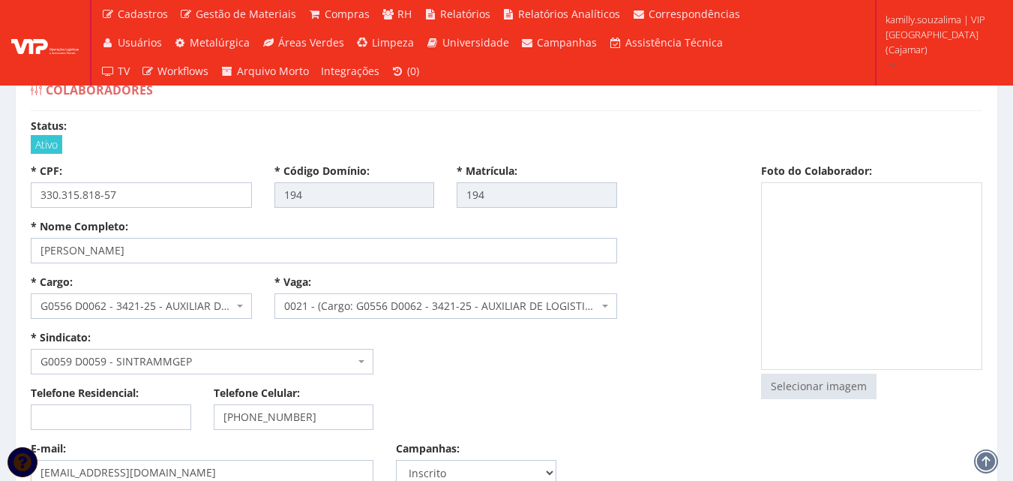
select select
drag, startPoint x: 227, startPoint y: 255, endPoint x: 31, endPoint y: 251, distance: 196.5
click at [31, 251] on input "[PERSON_NAME]" at bounding box center [324, 250] width 586 height 25
drag, startPoint x: 217, startPoint y: 199, endPoint x: 16, endPoint y: 197, distance: 200.9
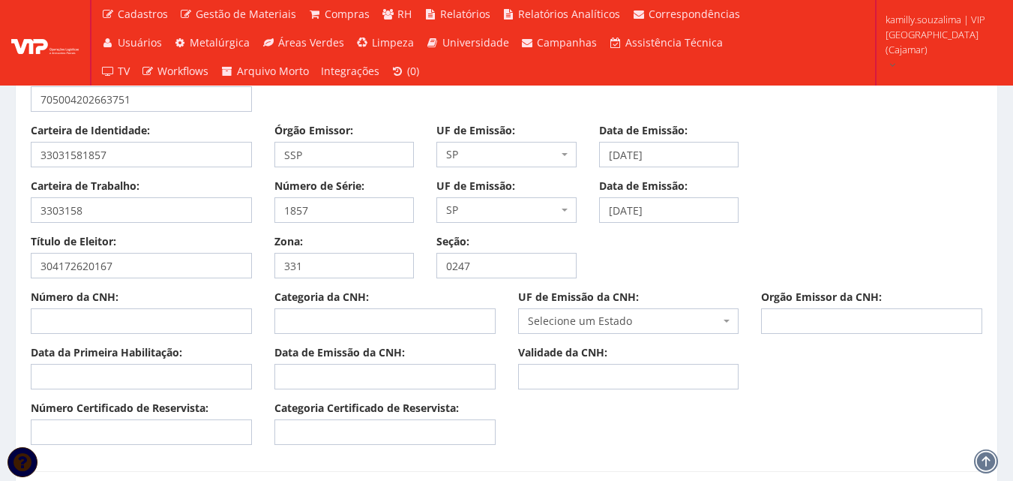
scroll to position [1050, 0]
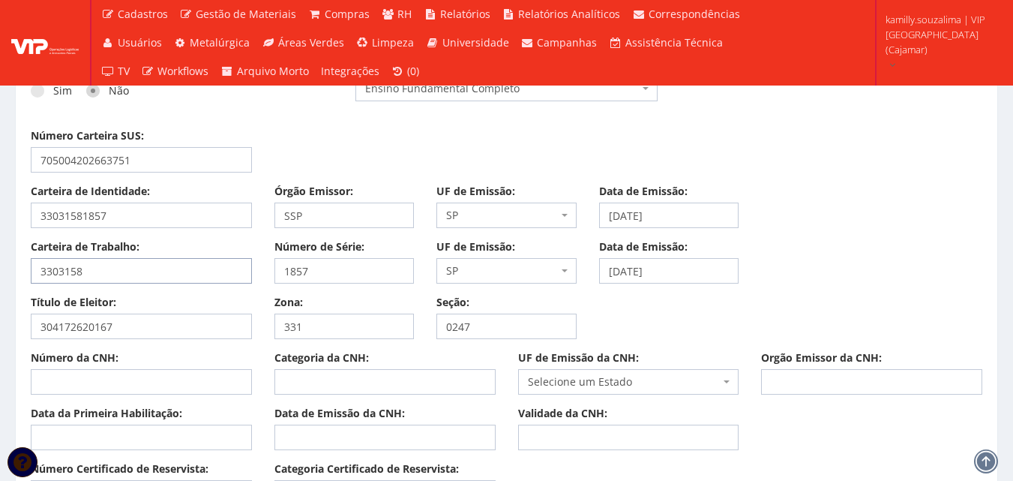
drag, startPoint x: 94, startPoint y: 264, endPoint x: 0, endPoint y: 276, distance: 95.2
drag, startPoint x: 348, startPoint y: 271, endPoint x: 251, endPoint y: 267, distance: 96.8
click at [251, 267] on div "Carteira de Trabalho: 3303158 Número de Série: 1857 UF de Emissão: Selecione um…" at bounding box center [506, 266] width 974 height 55
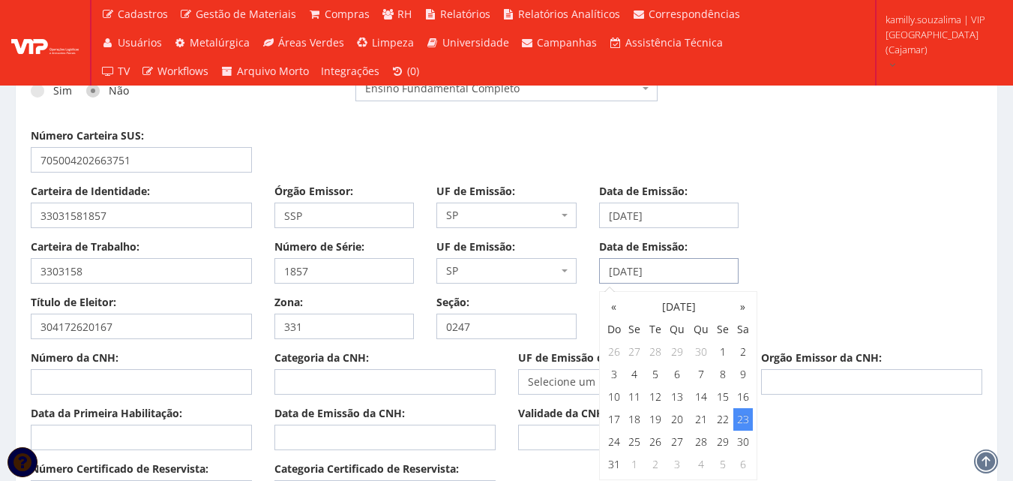
drag, startPoint x: 703, startPoint y: 270, endPoint x: 587, endPoint y: 268, distance: 116.2
click at [588, 268] on div "Data de Emissão: [DATE]" at bounding box center [669, 261] width 163 height 44
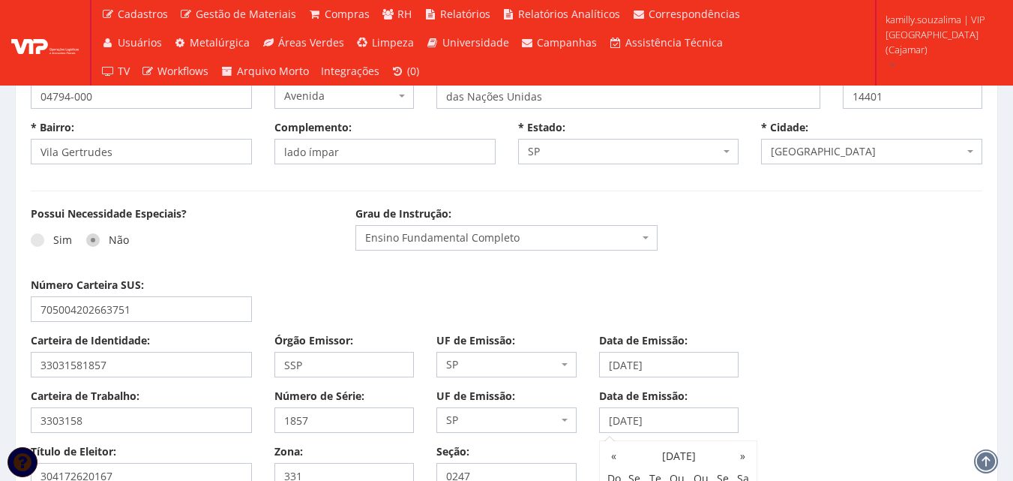
scroll to position [900, 0]
drag, startPoint x: 140, startPoint y: 361, endPoint x: 0, endPoint y: 366, distance: 140.3
drag, startPoint x: 717, startPoint y: 362, endPoint x: 556, endPoint y: 356, distance: 161.3
click at [556, 356] on div "Carteira de Identidade: 33031581857 Órgão Emissor: SSP UF de Emissão: Selecione…" at bounding box center [506, 361] width 974 height 55
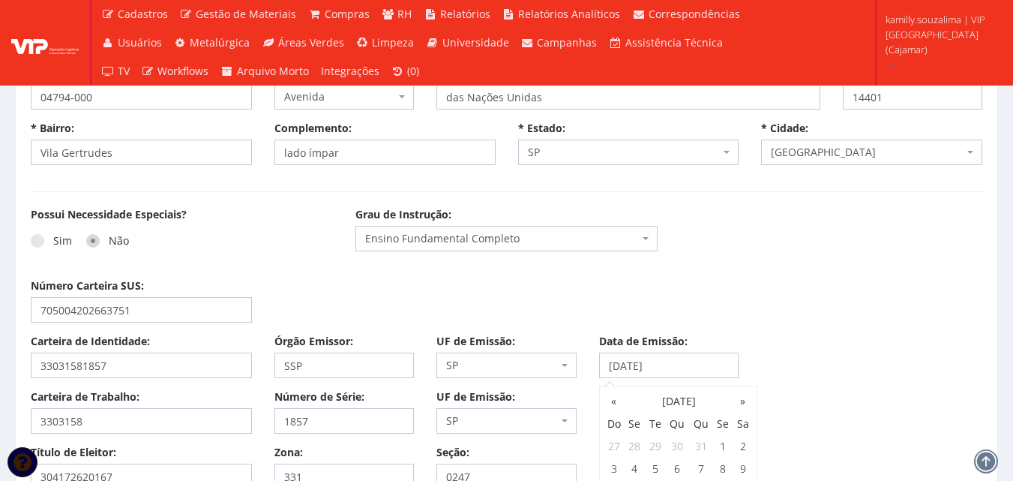
scroll to position [1125, 0]
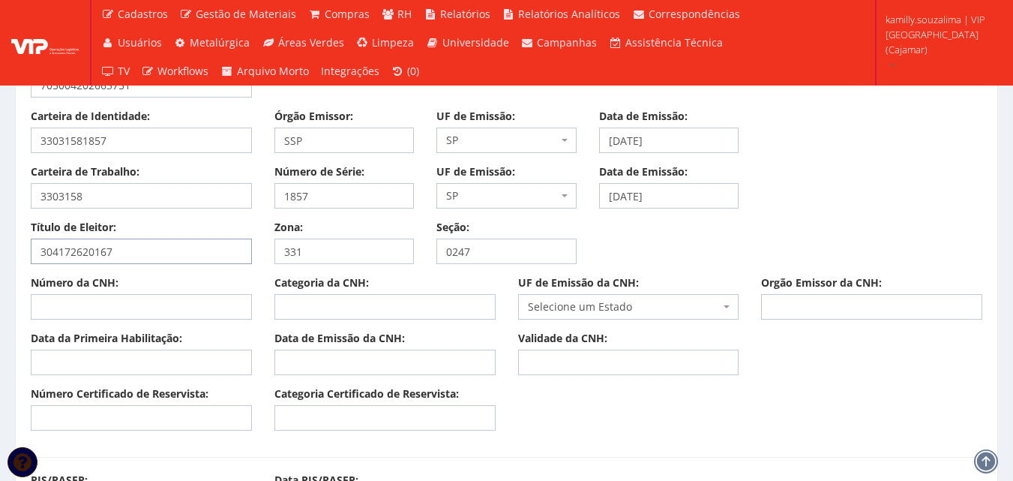
drag, startPoint x: 181, startPoint y: 243, endPoint x: 0, endPoint y: 239, distance: 181.5
drag, startPoint x: 317, startPoint y: 252, endPoint x: 254, endPoint y: 253, distance: 63.0
click at [254, 253] on div "Título de Eleitor: 304172620167 Zona: 331 Seção: 0247" at bounding box center [506, 247] width 974 height 55
click at [326, 248] on input "331" at bounding box center [344, 250] width 140 height 25
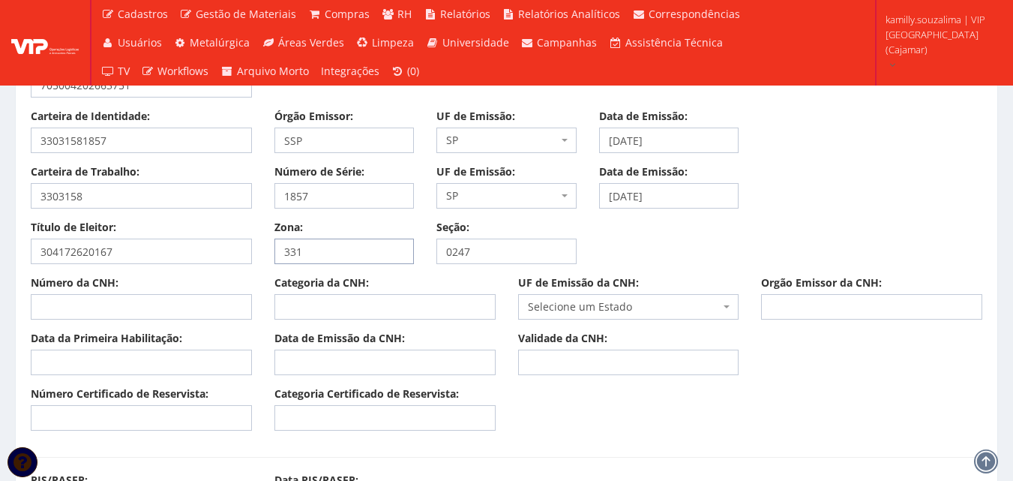
drag, startPoint x: 330, startPoint y: 247, endPoint x: 269, endPoint y: 253, distance: 61.0
click at [269, 253] on div "Zona: 331" at bounding box center [344, 242] width 163 height 44
drag, startPoint x: 498, startPoint y: 247, endPoint x: 412, endPoint y: 254, distance: 85.8
click at [412, 254] on div "Título de Eleitor: 304172620167 Zona: 331 Seção: 0247" at bounding box center [506, 247] width 974 height 55
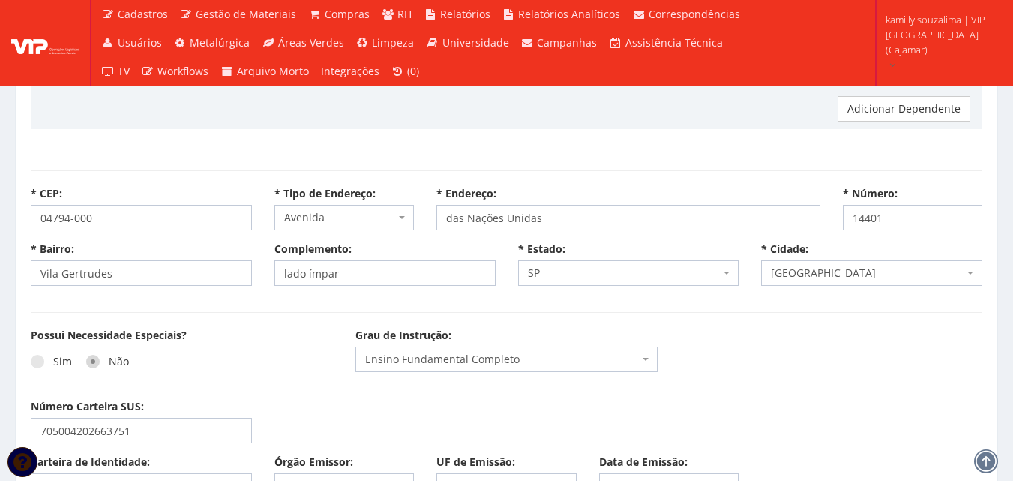
scroll to position [750, 0]
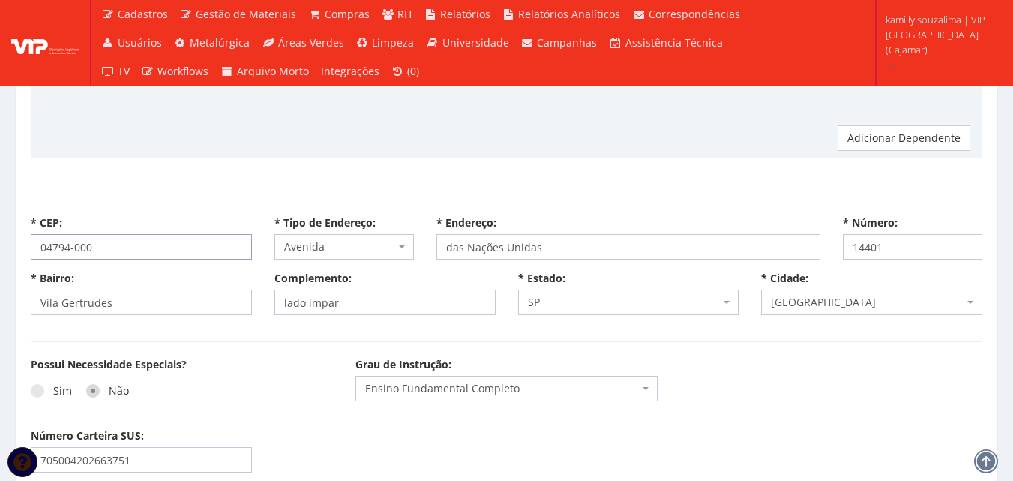
drag, startPoint x: 161, startPoint y: 250, endPoint x: 0, endPoint y: 251, distance: 161.2
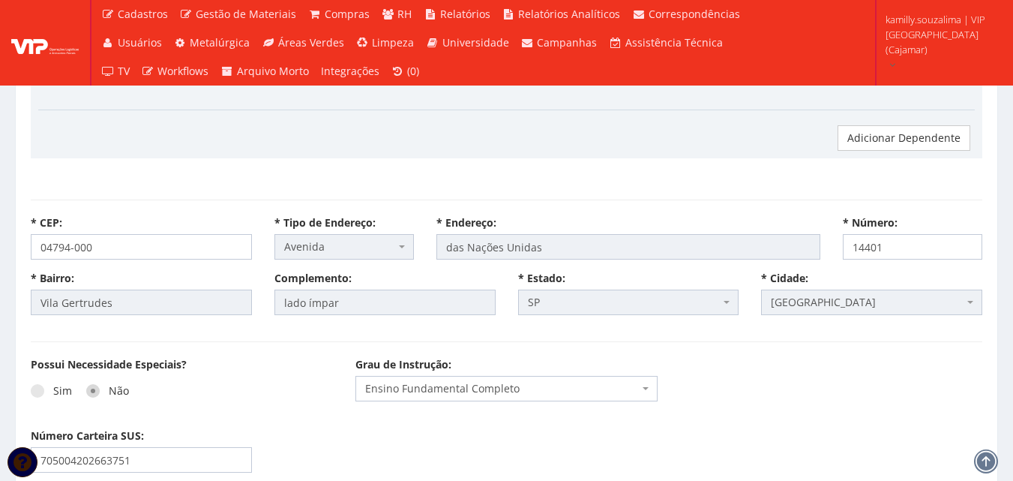
select select
type input "Carregando..."
select select
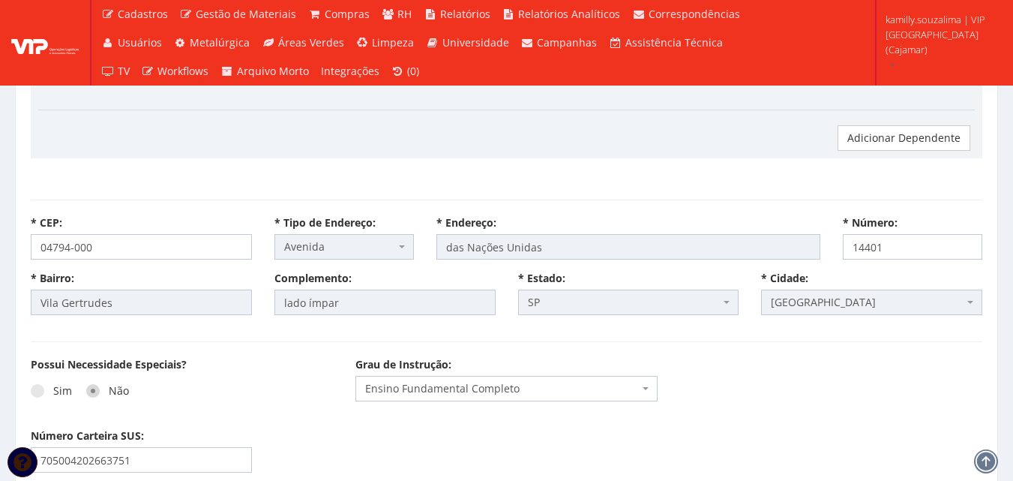
select select
select select "avenida"
type input "das Nações Unidas"
type input "Vila Gertrudes"
type input "lado ímpar"
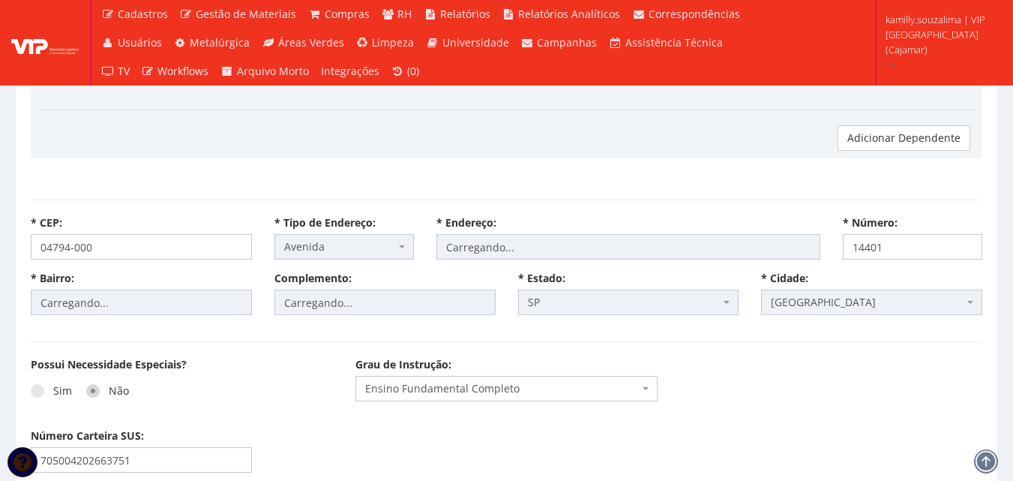
select select "25"
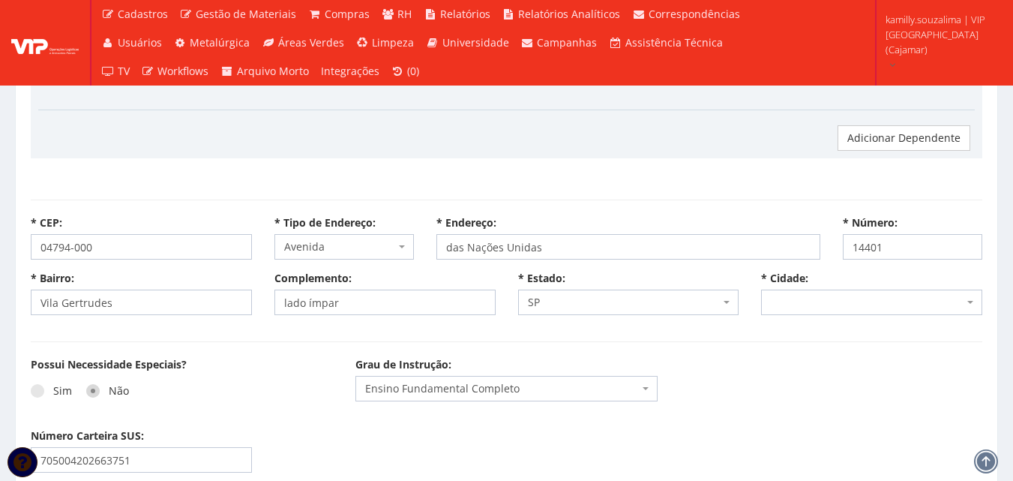
select select "5270"
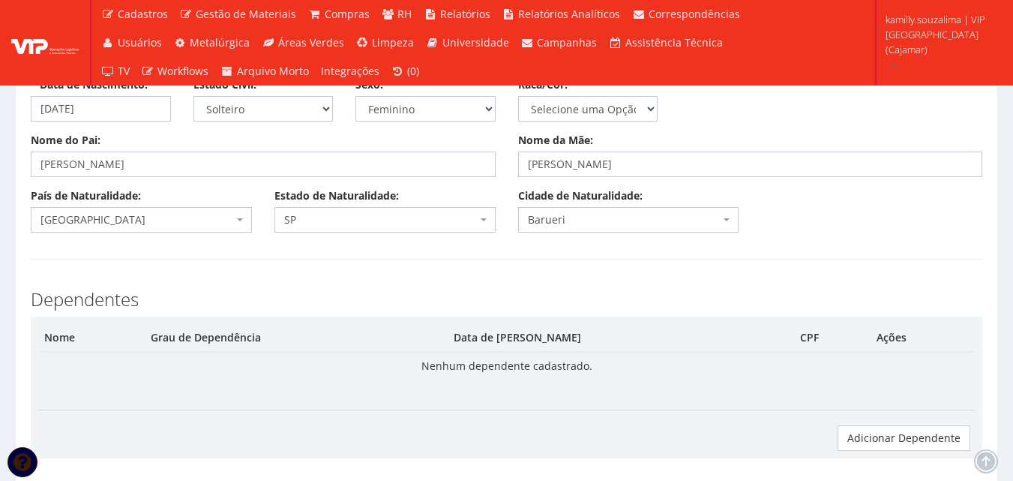
scroll to position [225, 0]
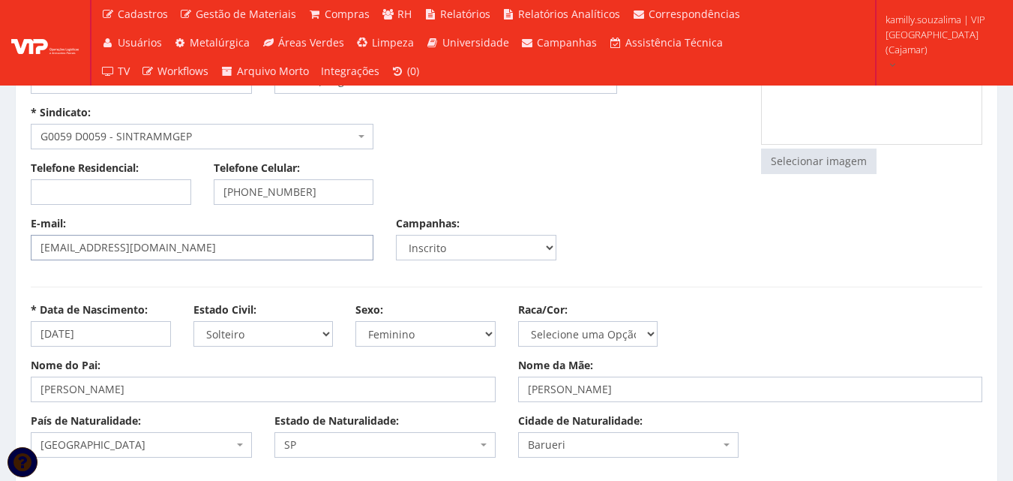
select select
type input "Carregando..."
select select
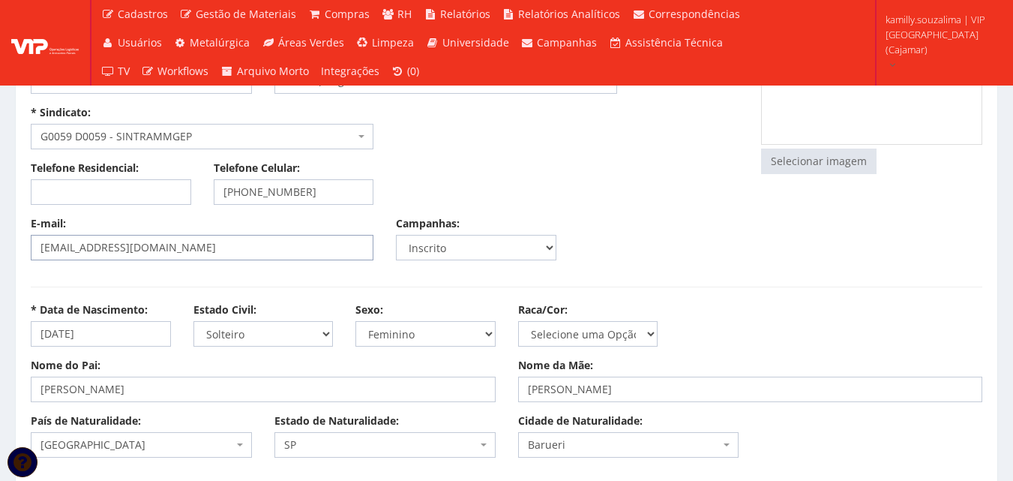
select select
drag, startPoint x: 121, startPoint y: 254, endPoint x: 18, endPoint y: 256, distance: 102.7
select select "avenida"
type input "das Nações Unidas"
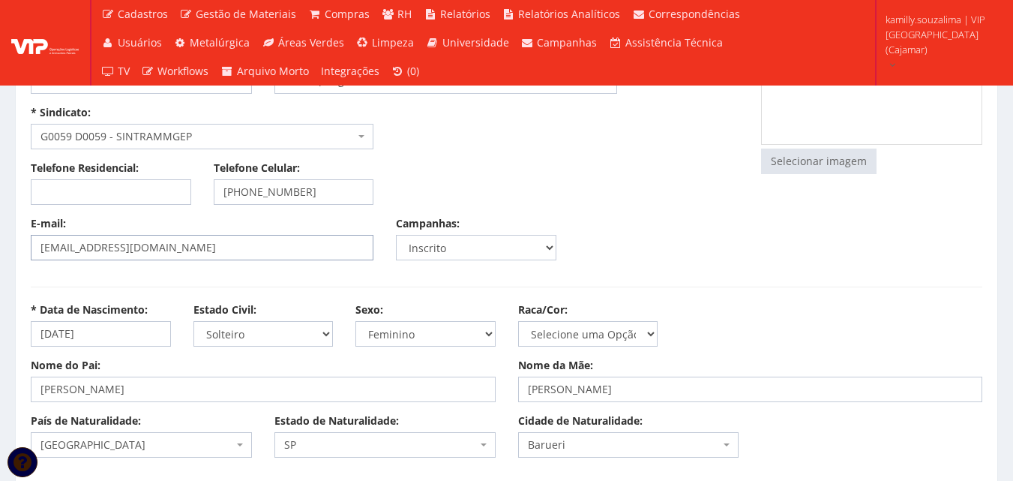
type input "Vila Gertrudes"
type input "lado ímpar"
select select "25"
select select "5270"
drag, startPoint x: 293, startPoint y: 187, endPoint x: 247, endPoint y: 190, distance: 46.6
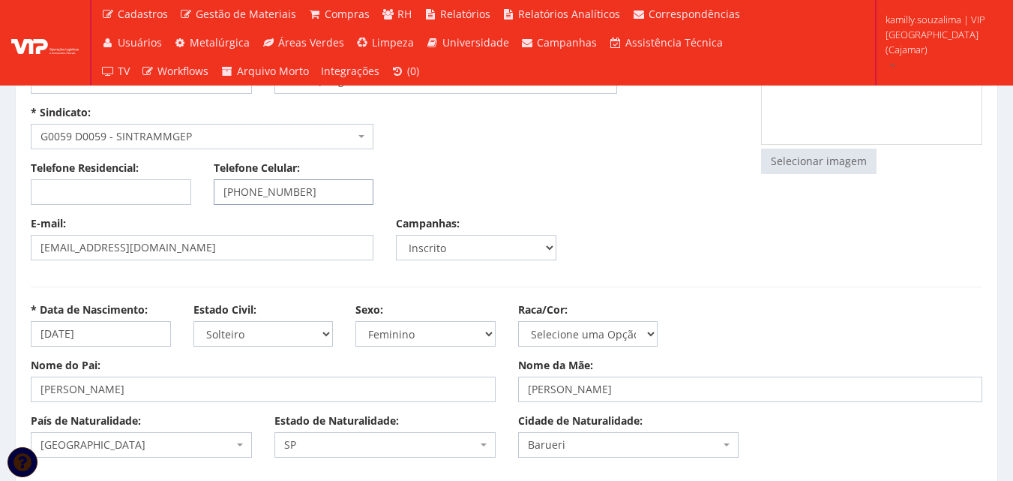
click at [247, 190] on input "(11) 98396-1603" at bounding box center [294, 191] width 160 height 25
drag, startPoint x: 306, startPoint y: 226, endPoint x: 308, endPoint y: 205, distance: 21.9
click at [306, 226] on div "E-mail: emellyzamimi@gmail.com" at bounding box center [201, 238] width 365 height 44
drag, startPoint x: 316, startPoint y: 191, endPoint x: 247, endPoint y: 186, distance: 69.2
click at [247, 186] on input "(11) 98396-1603" at bounding box center [294, 191] width 160 height 25
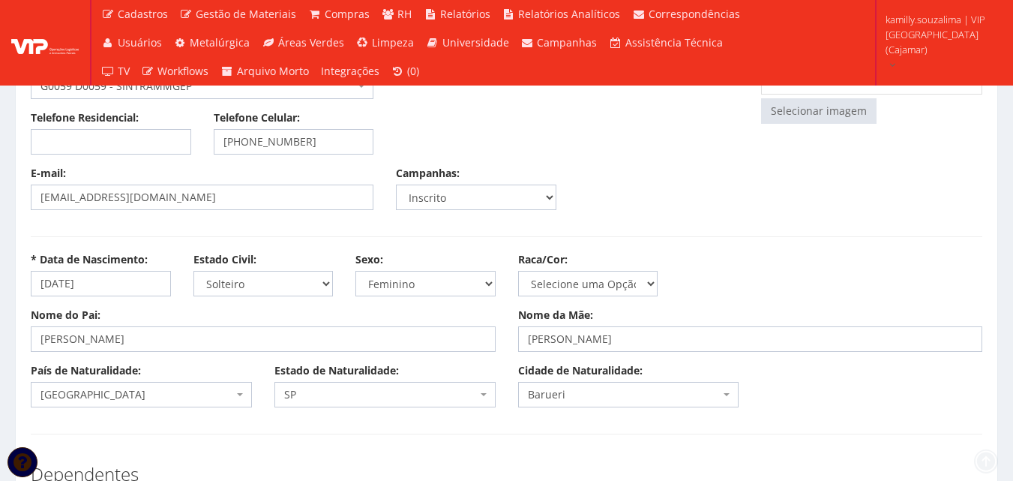
scroll to position [300, 0]
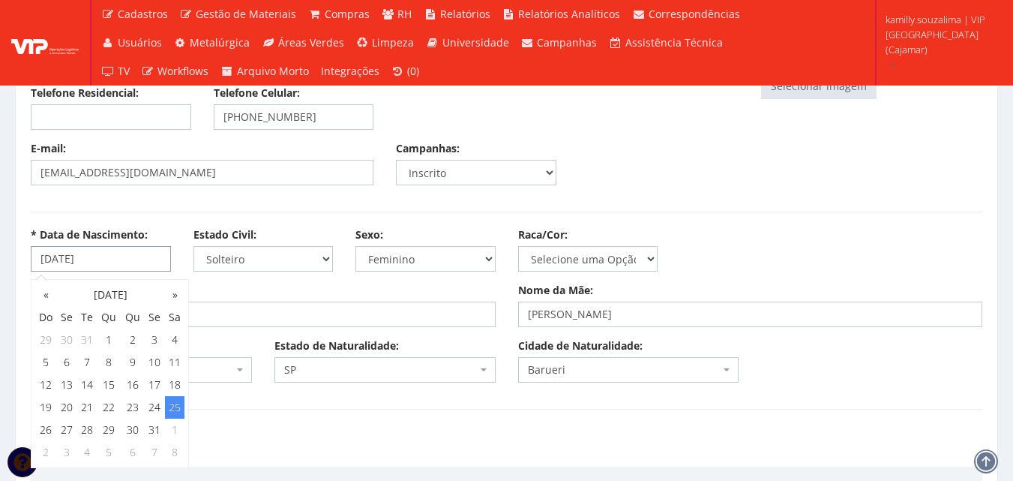
drag, startPoint x: 133, startPoint y: 253, endPoint x: 1, endPoint y: 253, distance: 131.2
click at [256, 335] on div "Nome do Pai: DALVINO PEREIRA DA COSTA Nome da Mãe: MARLENE ARAUJO DA COSTA" at bounding box center [506, 310] width 974 height 55
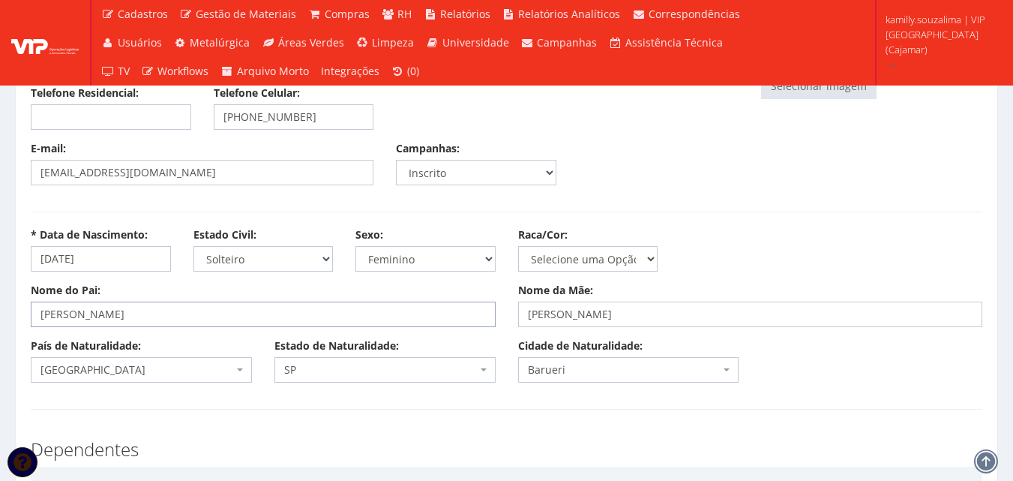
drag, startPoint x: 217, startPoint y: 315, endPoint x: 25, endPoint y: 315, distance: 192.7
click at [25, 315] on div "Nome do Pai: DALVINO PEREIRA DA COSTA" at bounding box center [262, 305] width 487 height 44
drag, startPoint x: 711, startPoint y: 311, endPoint x: 426, endPoint y: 316, distance: 285.0
click at [426, 316] on div "Nome do Pai: DALVINO PEREIRA DA COSTA Nome da Mãe: MARLENE ARAUJO DA COSTA" at bounding box center [506, 310] width 974 height 55
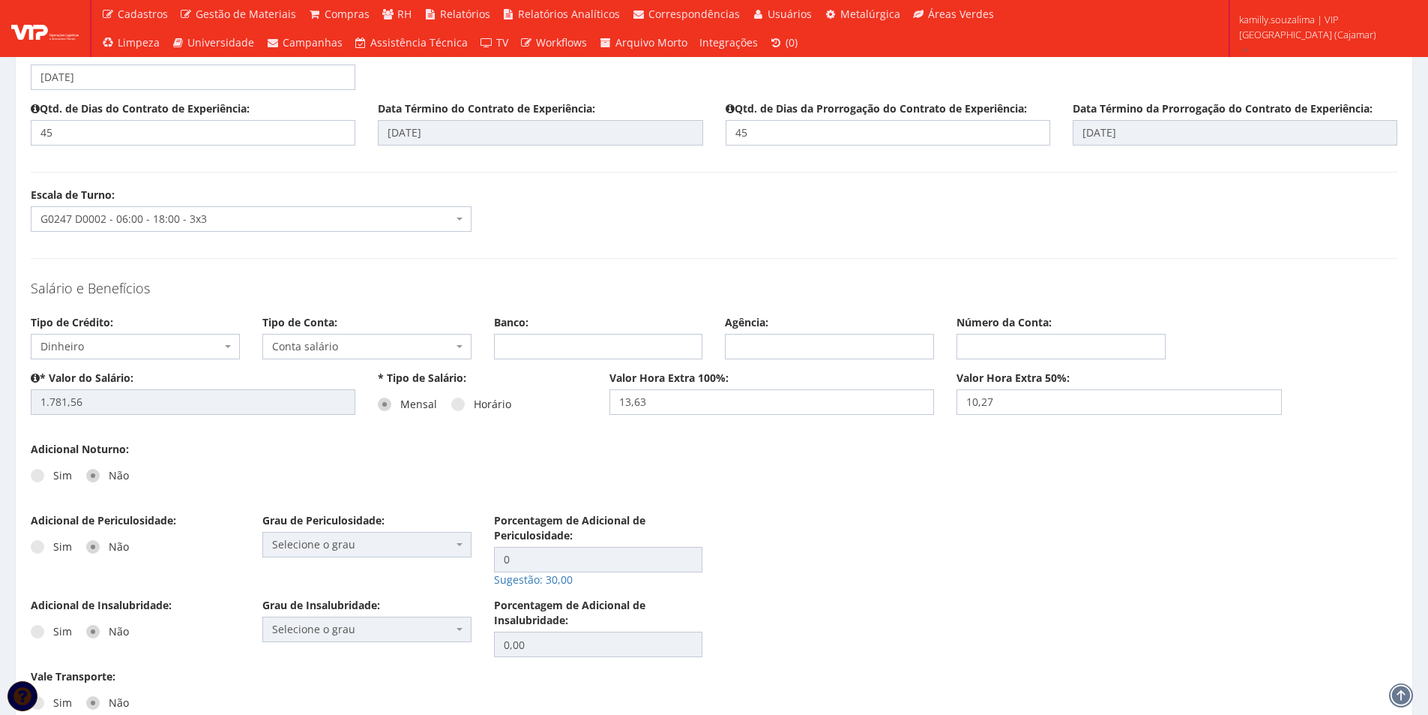
scroll to position [1772, 0]
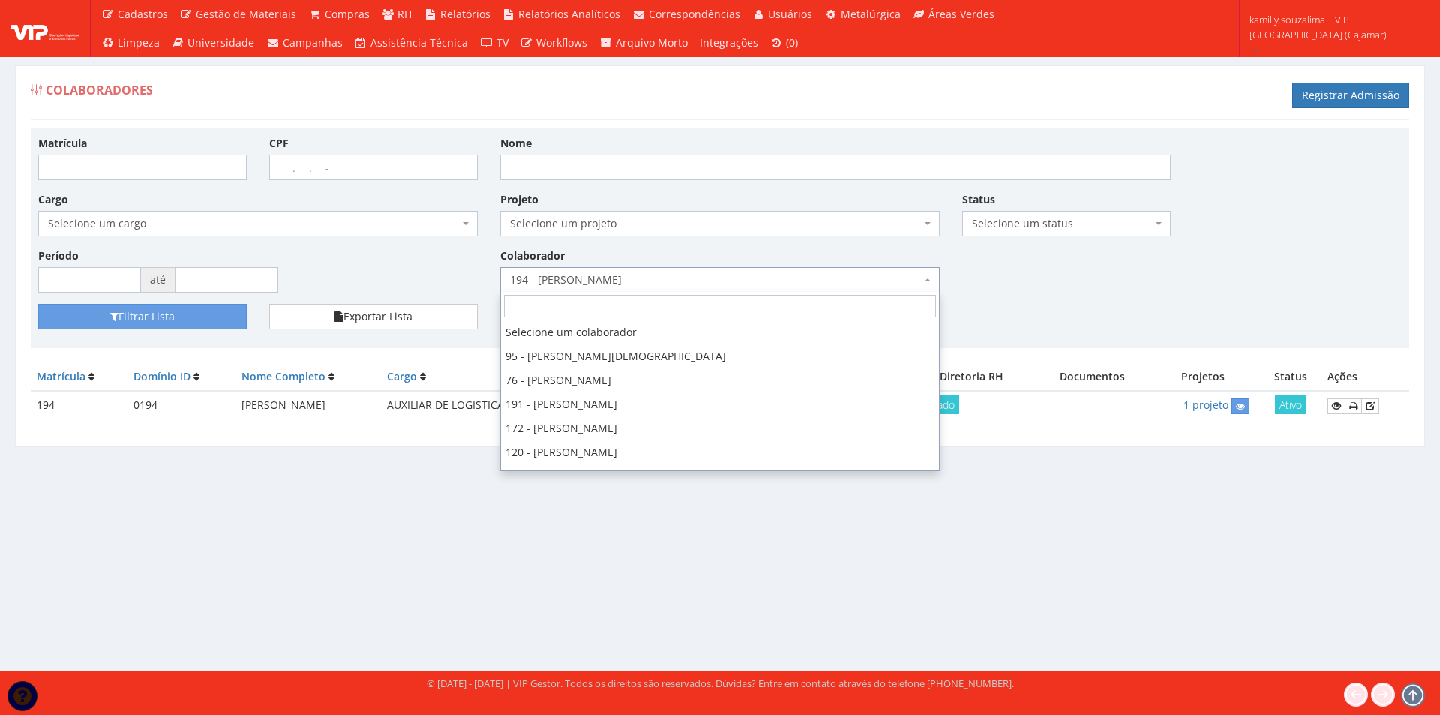
click at [747, 275] on span "194 - [PERSON_NAME]" at bounding box center [715, 279] width 411 height 15
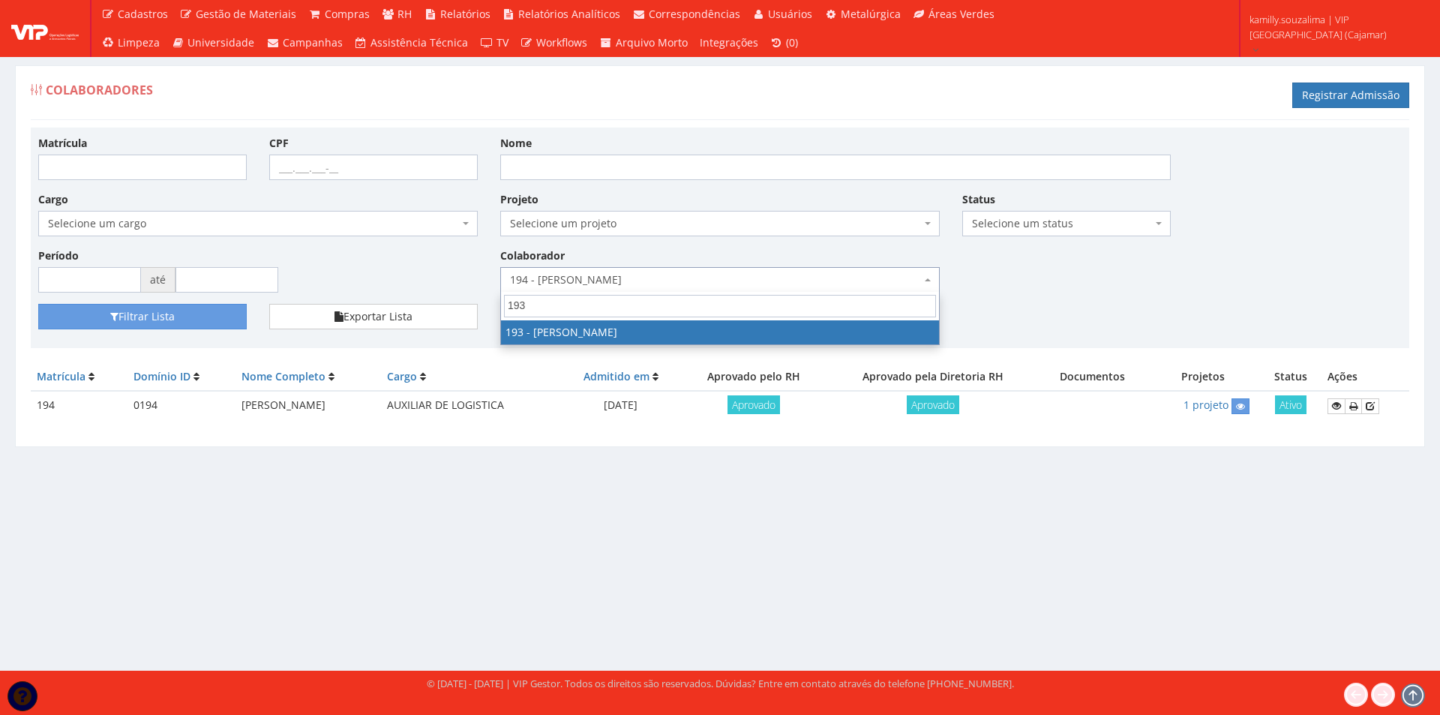
type input "193"
select select "4092"
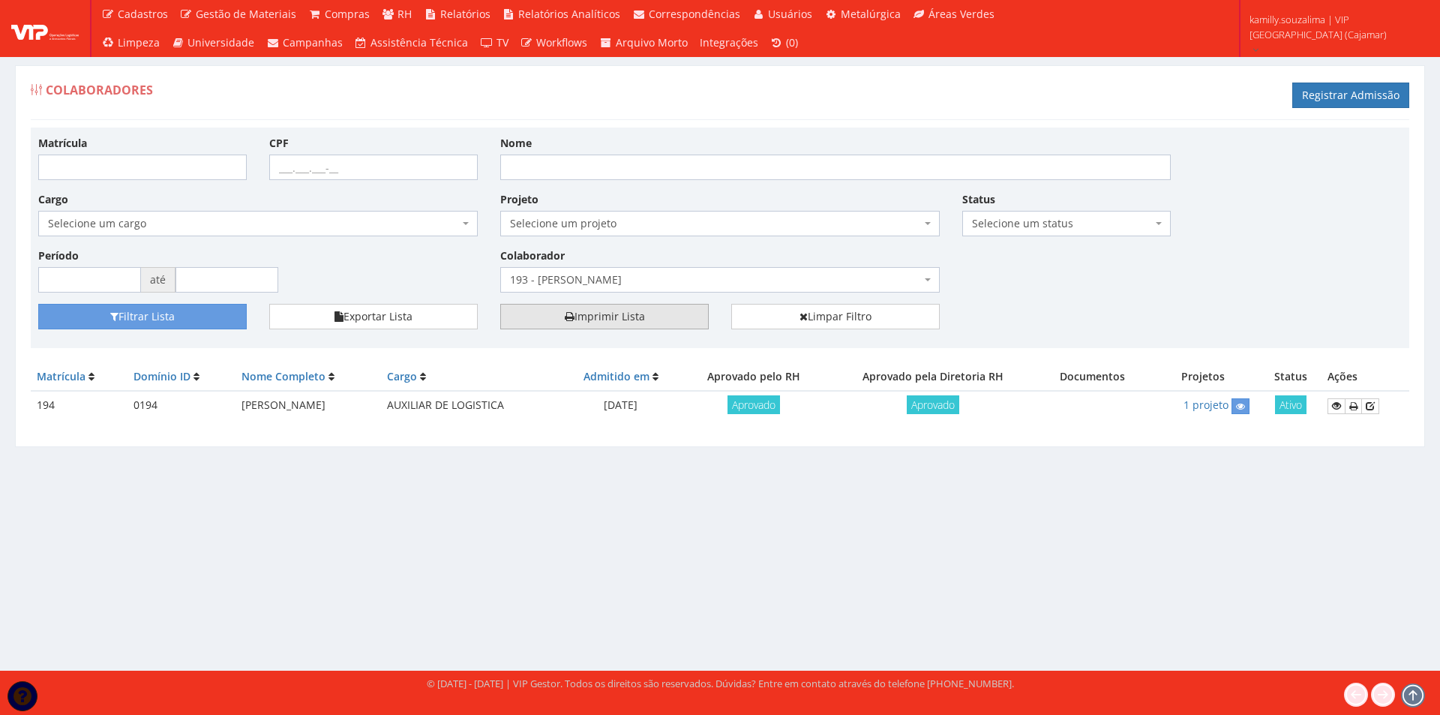
click at [572, 325] on link "Imprimir Lista" at bounding box center [604, 316] width 208 height 25
click at [662, 268] on span "193 - [PERSON_NAME]" at bounding box center [719, 279] width 439 height 25
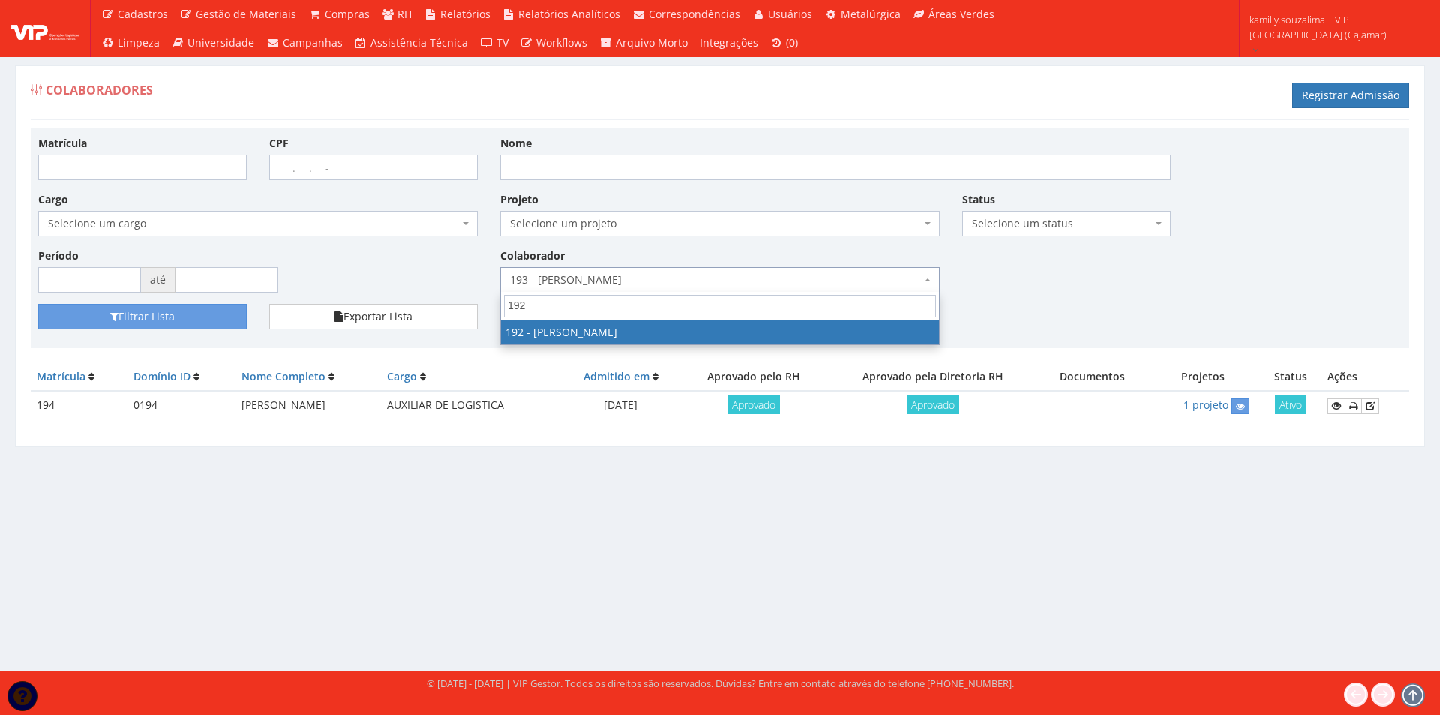
type input "192"
select select "4091"
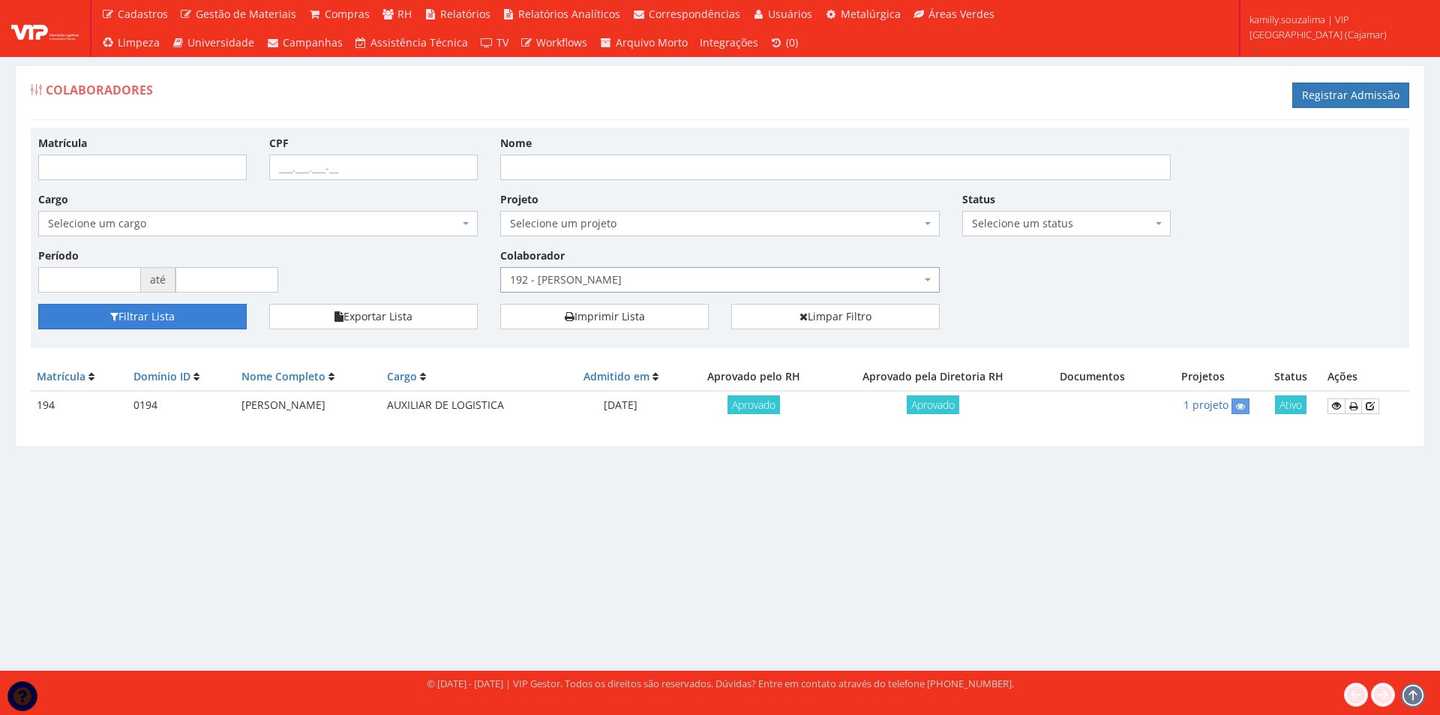
click at [181, 317] on button "Filtrar Lista" at bounding box center [142, 316] width 208 height 25
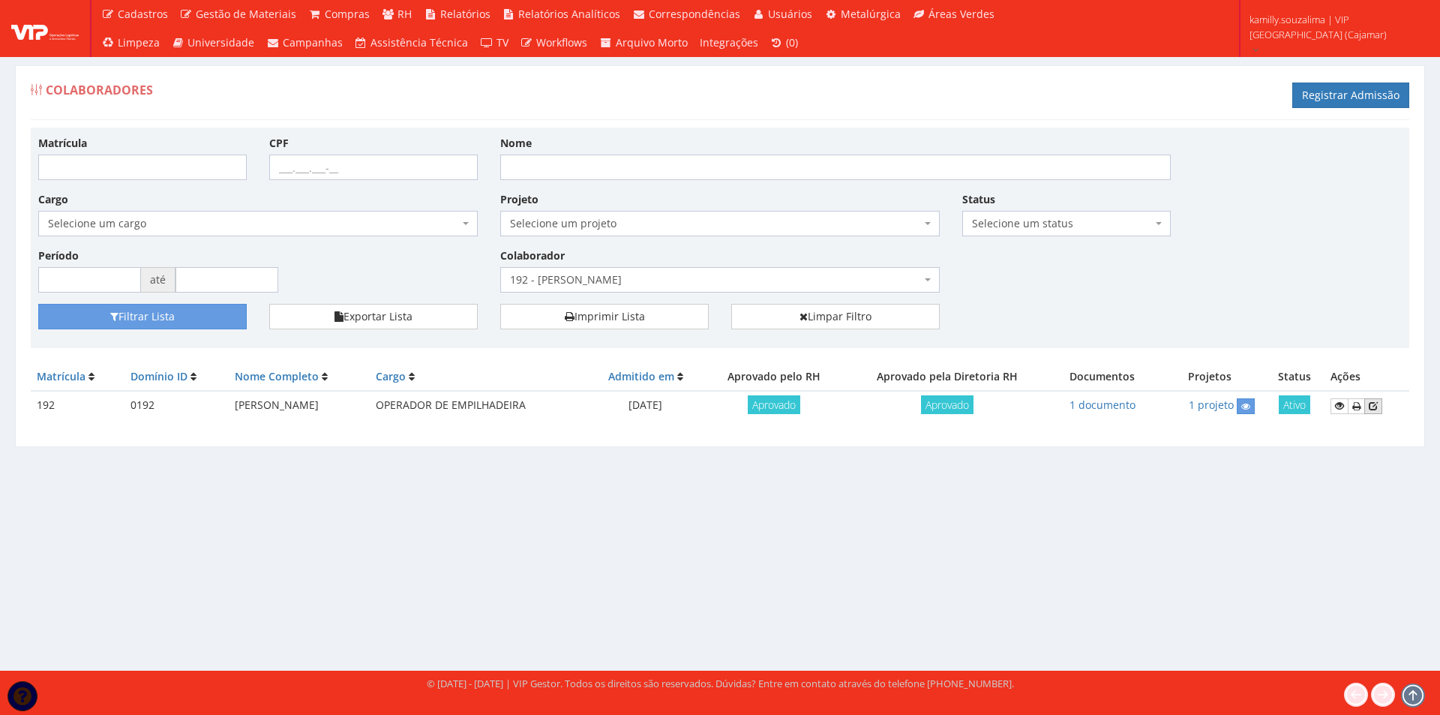
click at [1377, 410] on icon at bounding box center [1372, 405] width 9 height 10
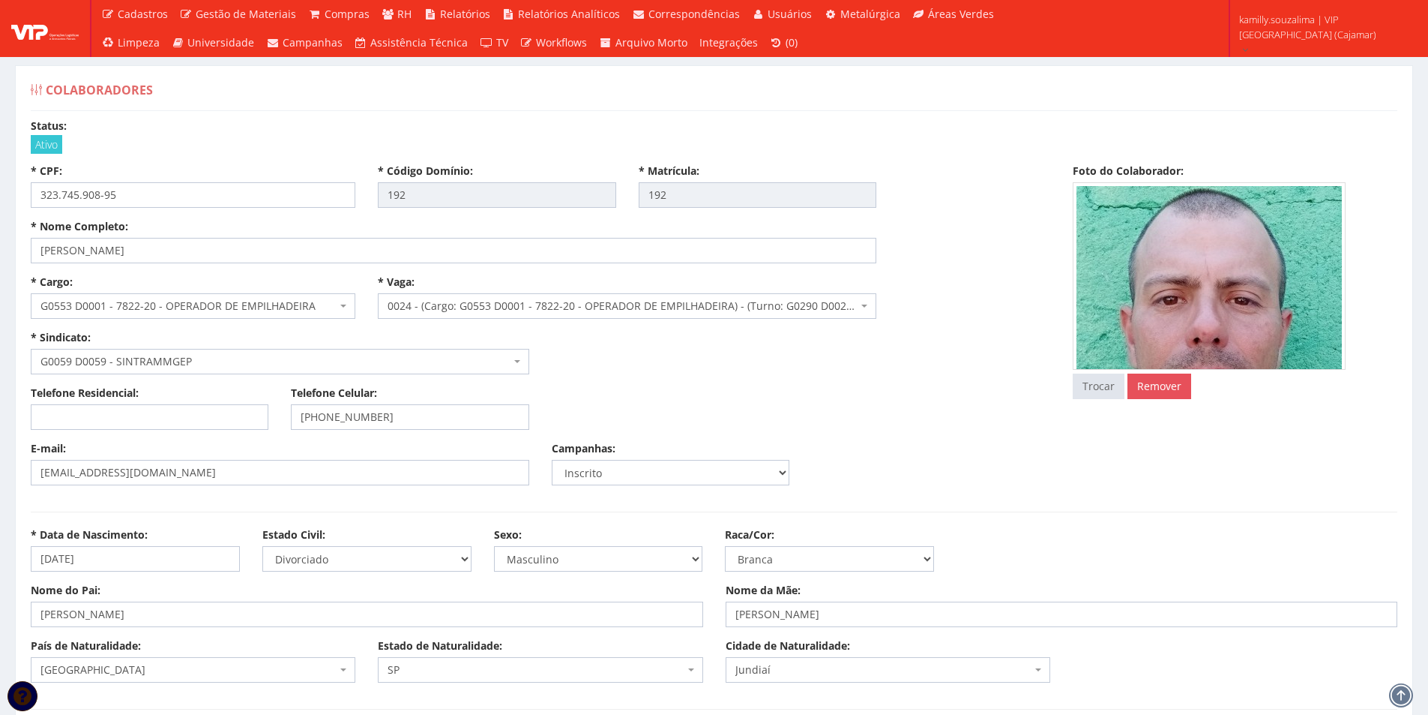
select select
click at [1173, 378] on link "Remover" at bounding box center [1160, 385] width 64 height 25
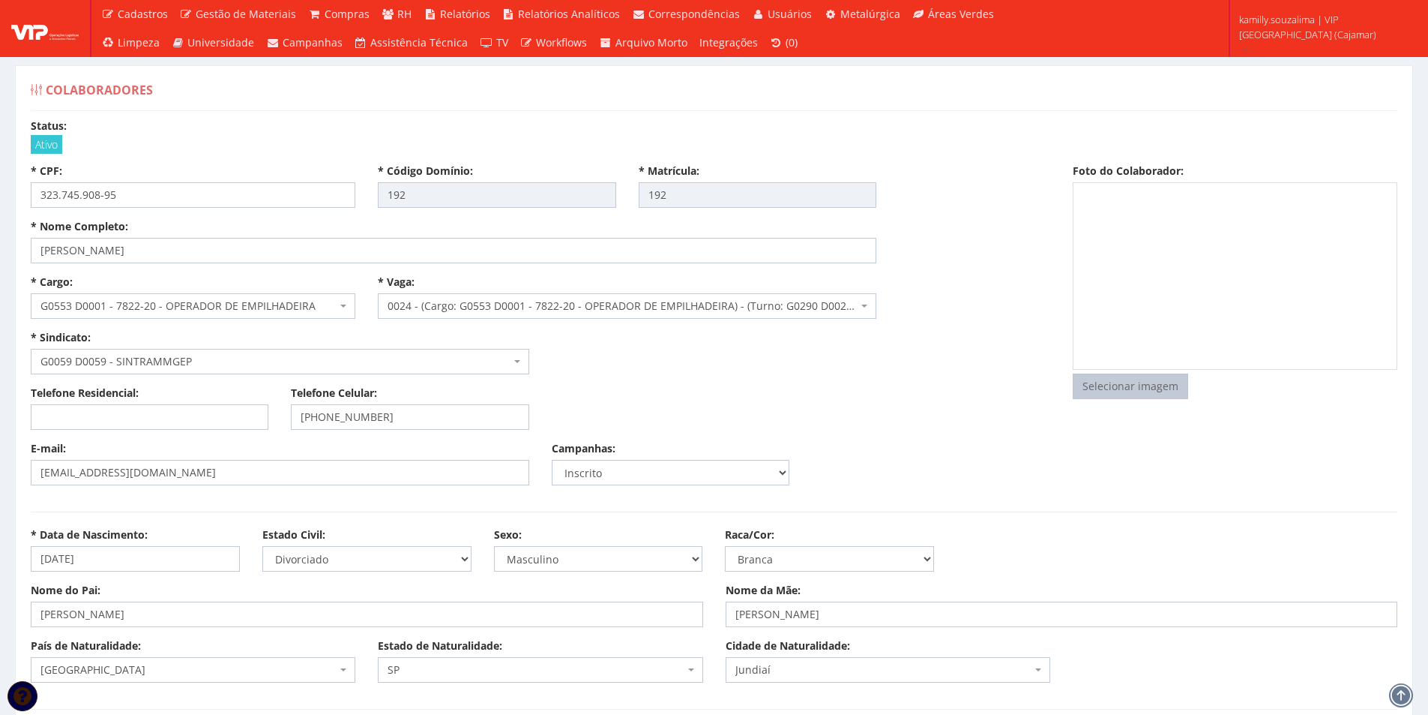
click at [1148, 384] on input "file" at bounding box center [1131, 386] width 114 height 24
type input "C:\fakepath\Captura de tela 2025-09-04 153634.png"
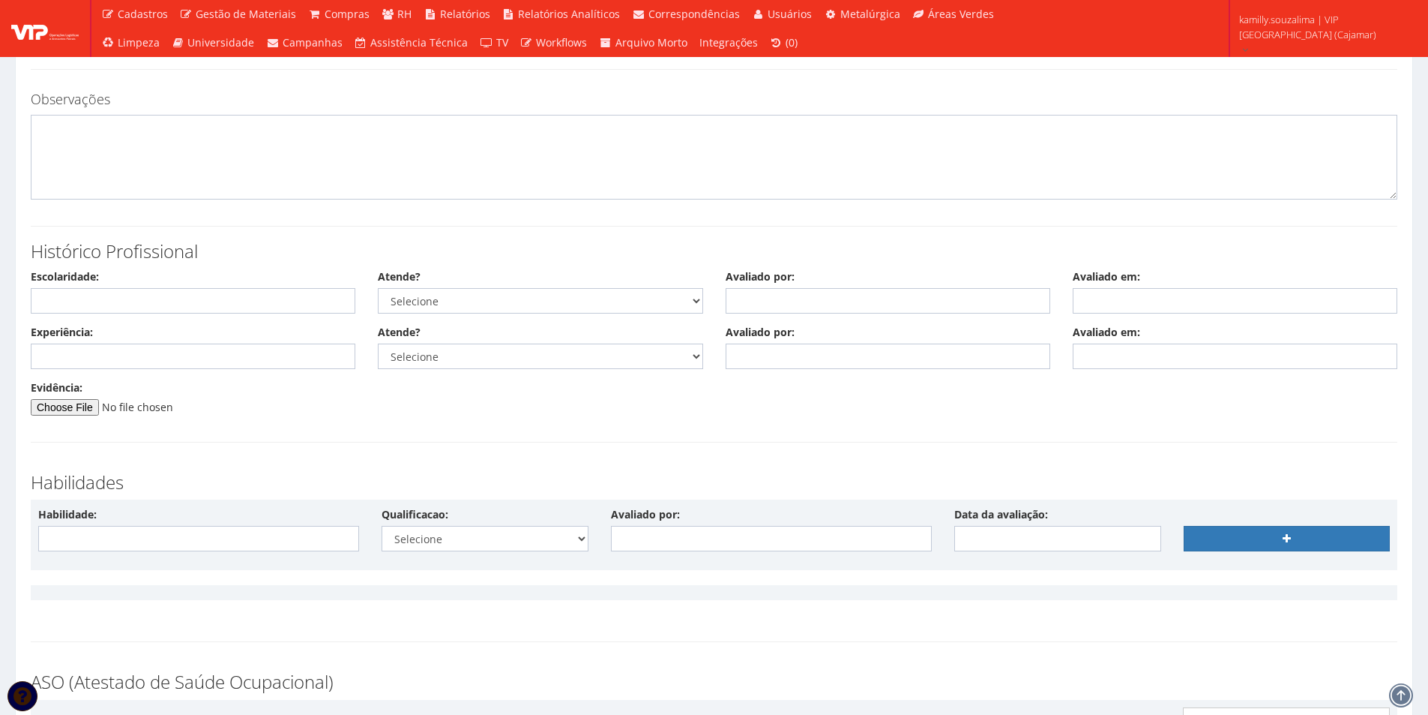
scroll to position [7583, 0]
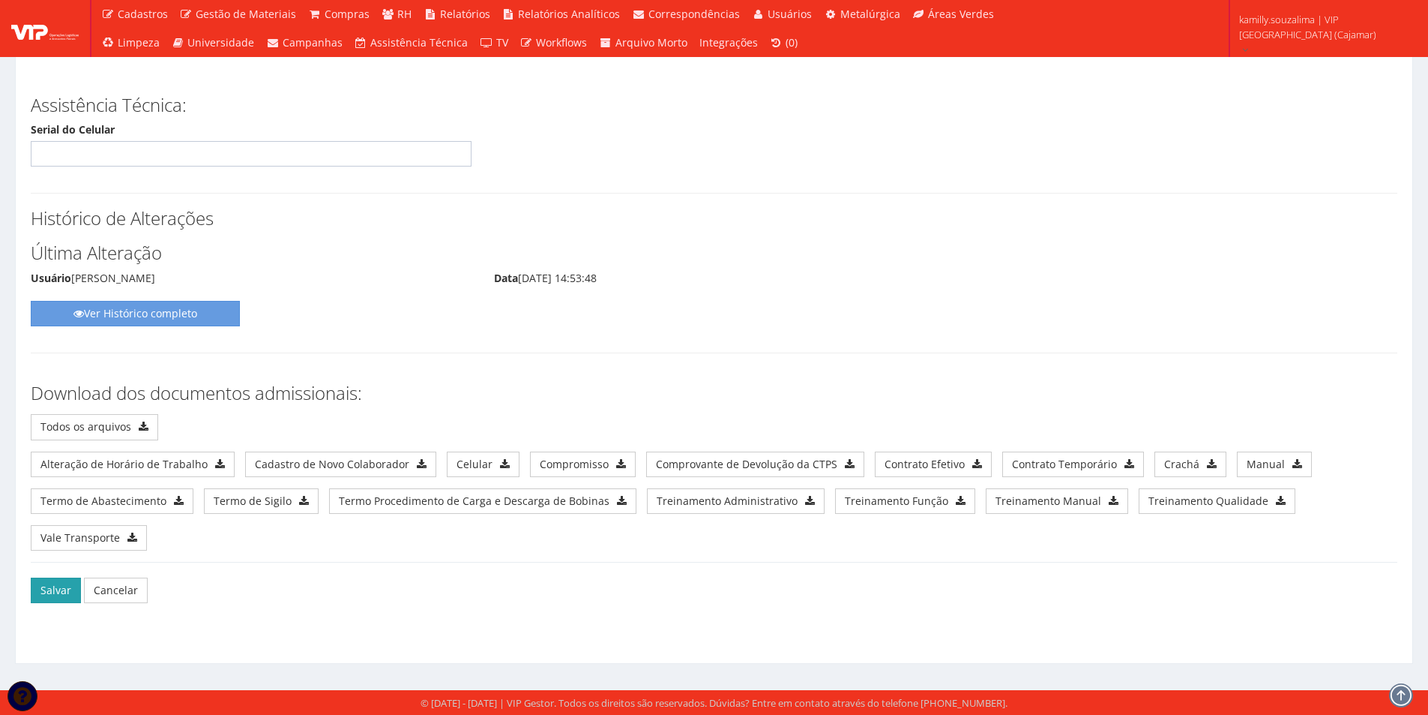
click at [64, 590] on button "Salvar" at bounding box center [56, 589] width 50 height 25
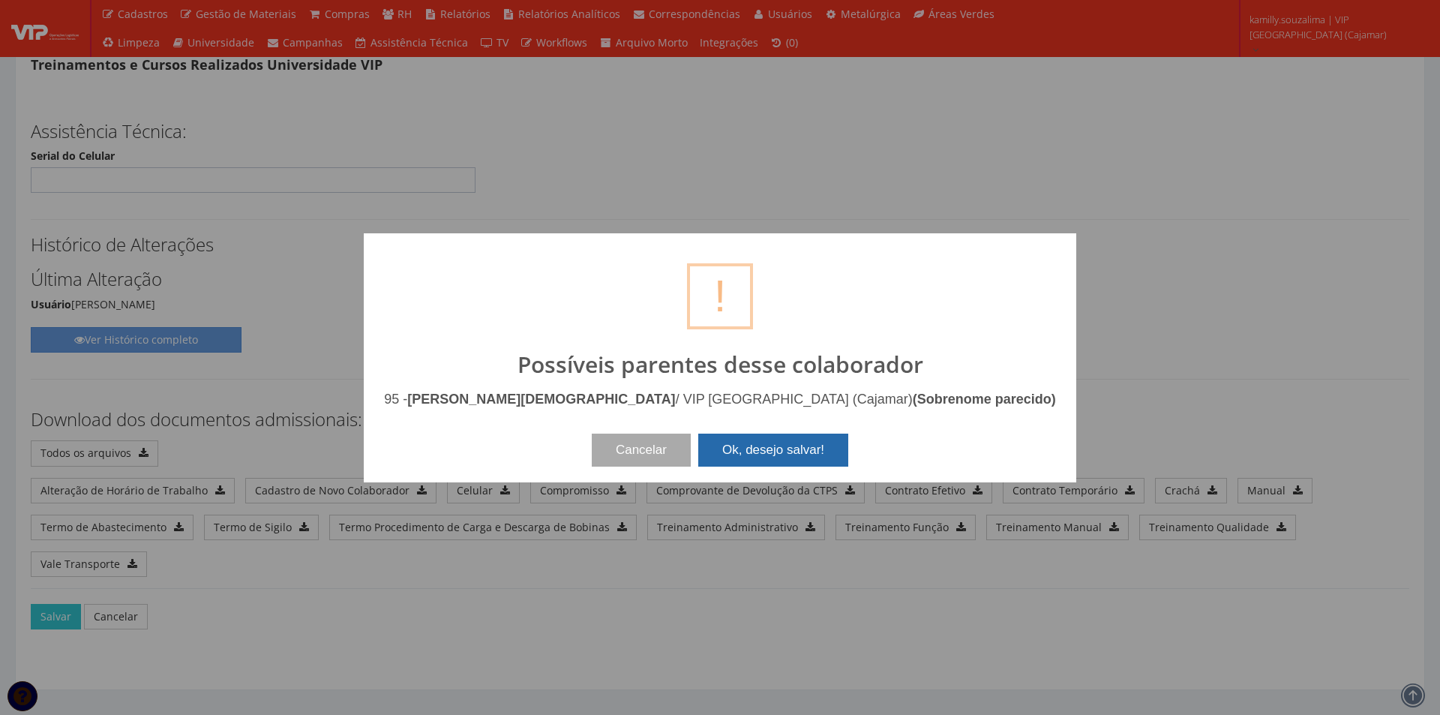
click at [744, 442] on button "Ok, desejo salvar!" at bounding box center [773, 449] width 150 height 33
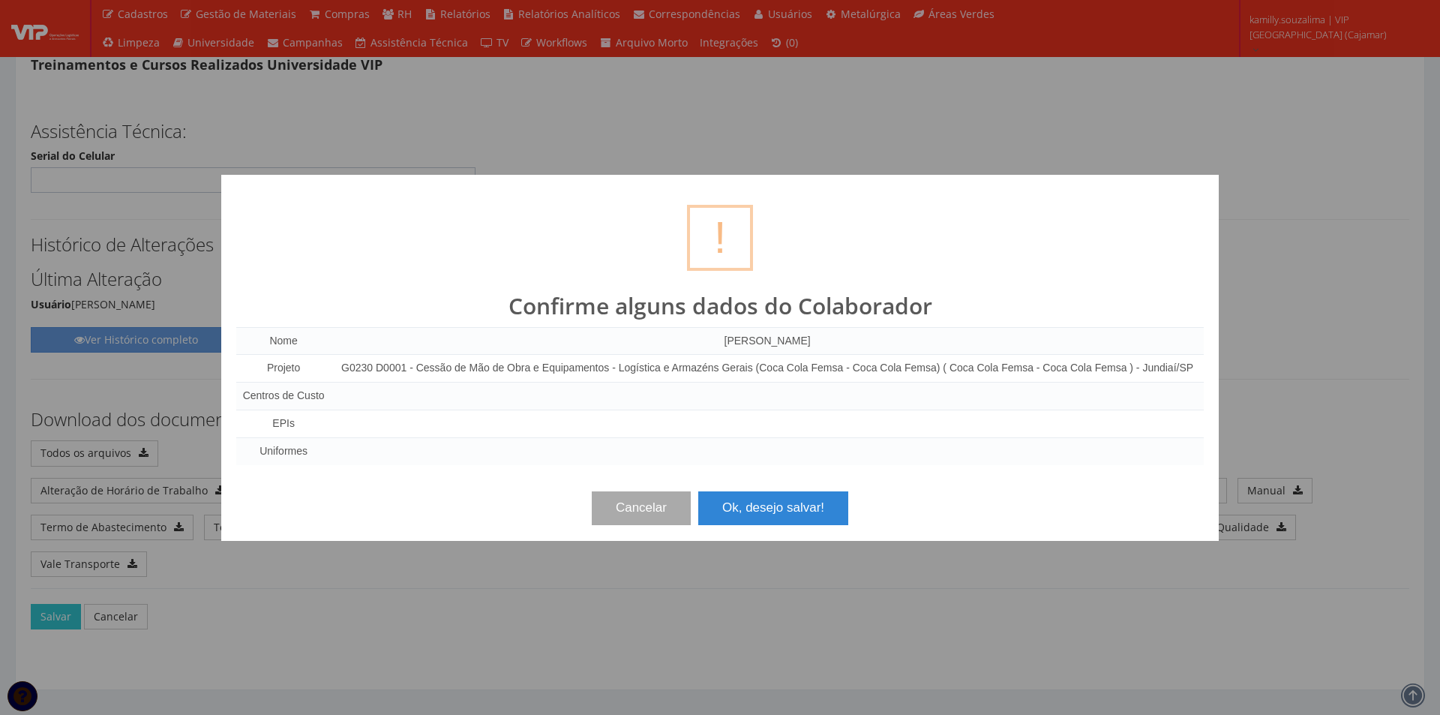
click at [789, 522] on button "Ok, desejo salvar!" at bounding box center [773, 507] width 150 height 33
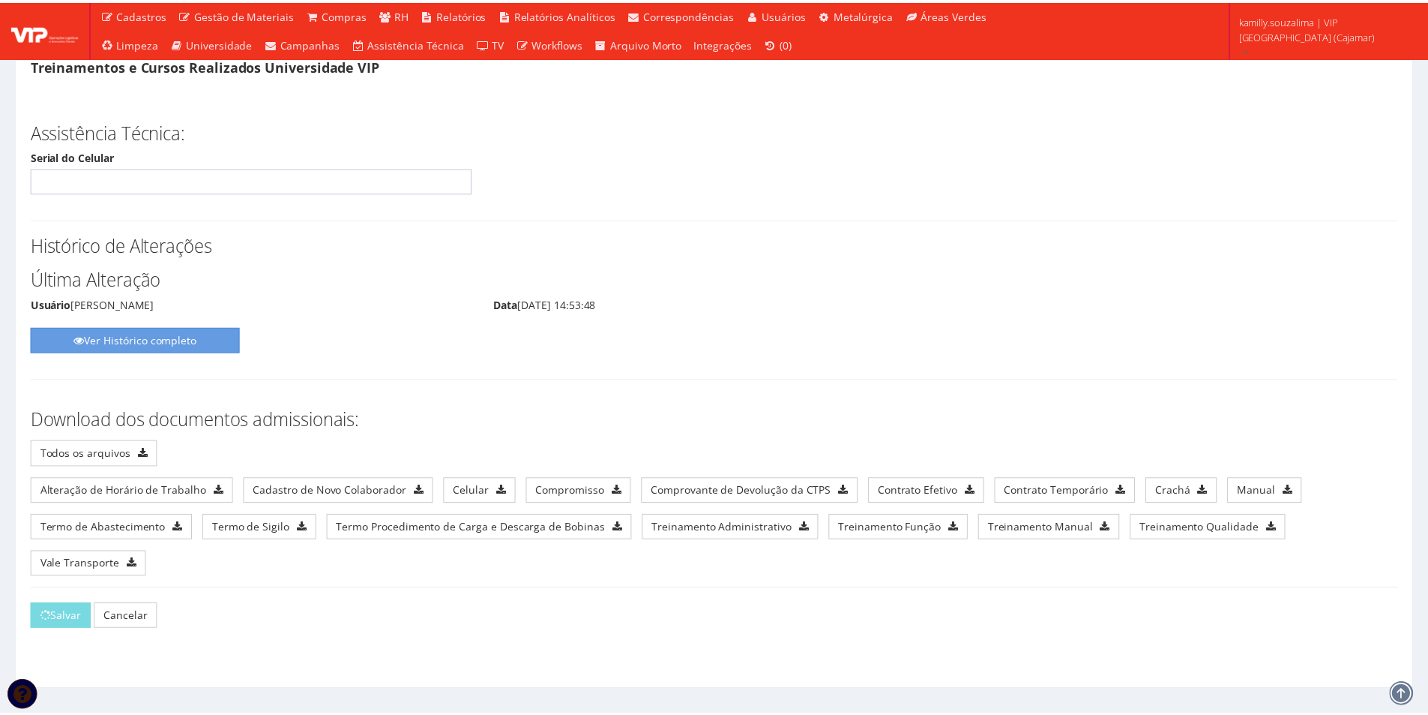
scroll to position [7583, 0]
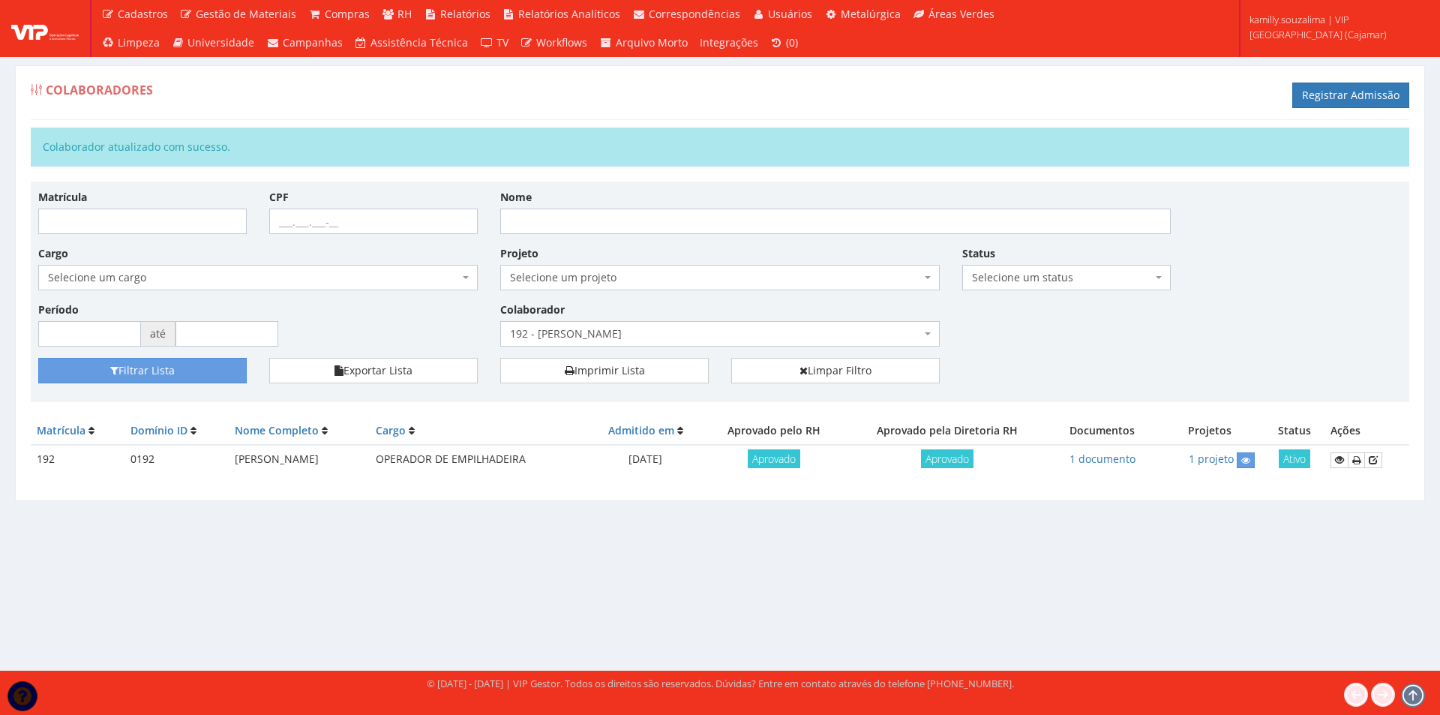
click at [718, 337] on span "192 - [PERSON_NAME]" at bounding box center [715, 333] width 411 height 15
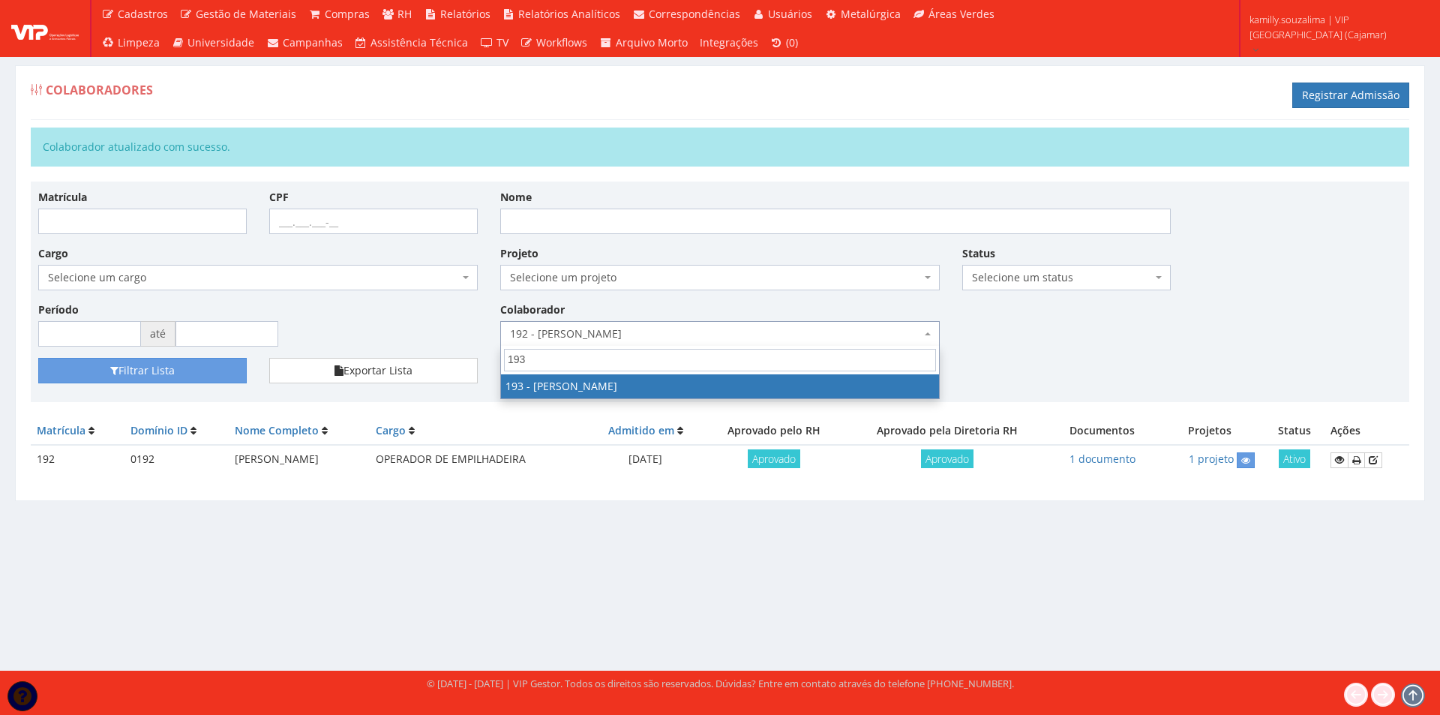
type input "193"
drag, startPoint x: 569, startPoint y: 389, endPoint x: 382, endPoint y: 385, distance: 186.7
select select "4092"
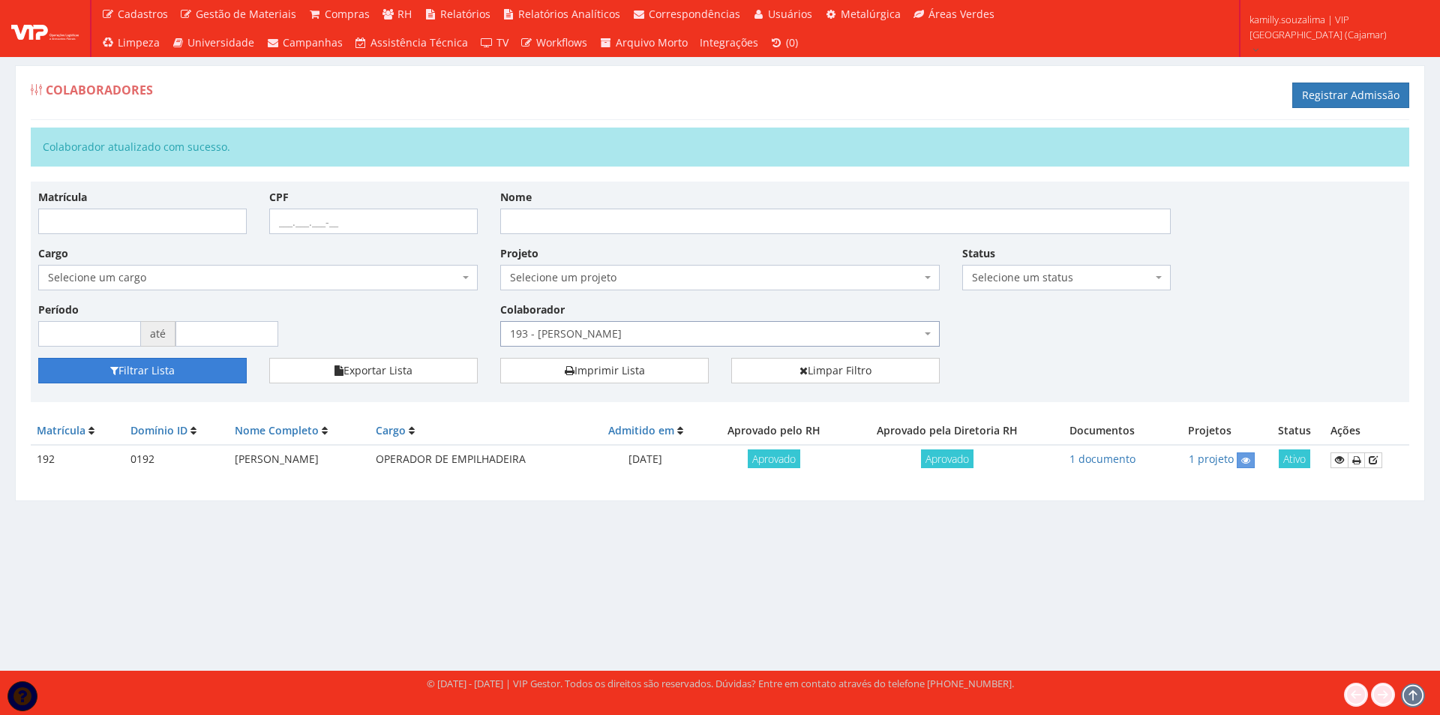
click at [172, 378] on button "Filtrar Lista" at bounding box center [142, 370] width 208 height 25
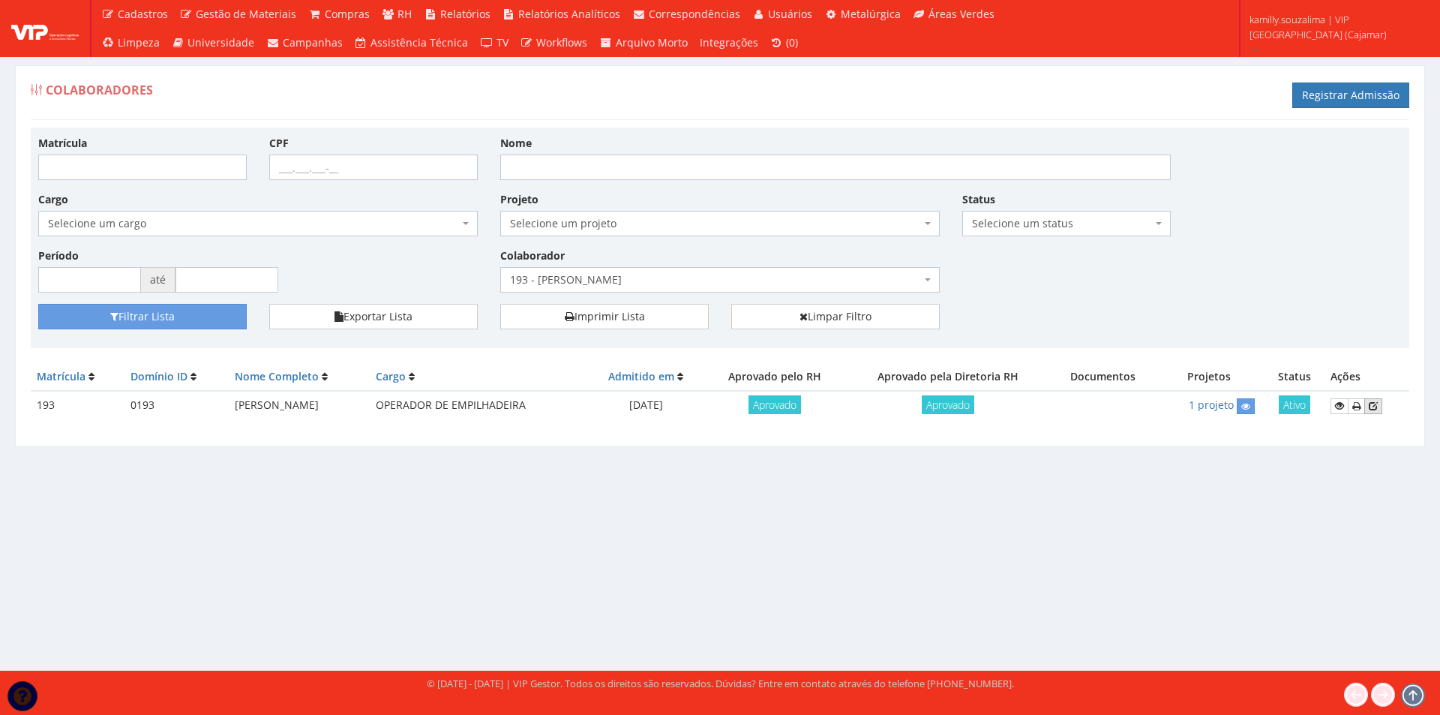
click at [1382, 408] on link at bounding box center [1373, 406] width 18 height 16
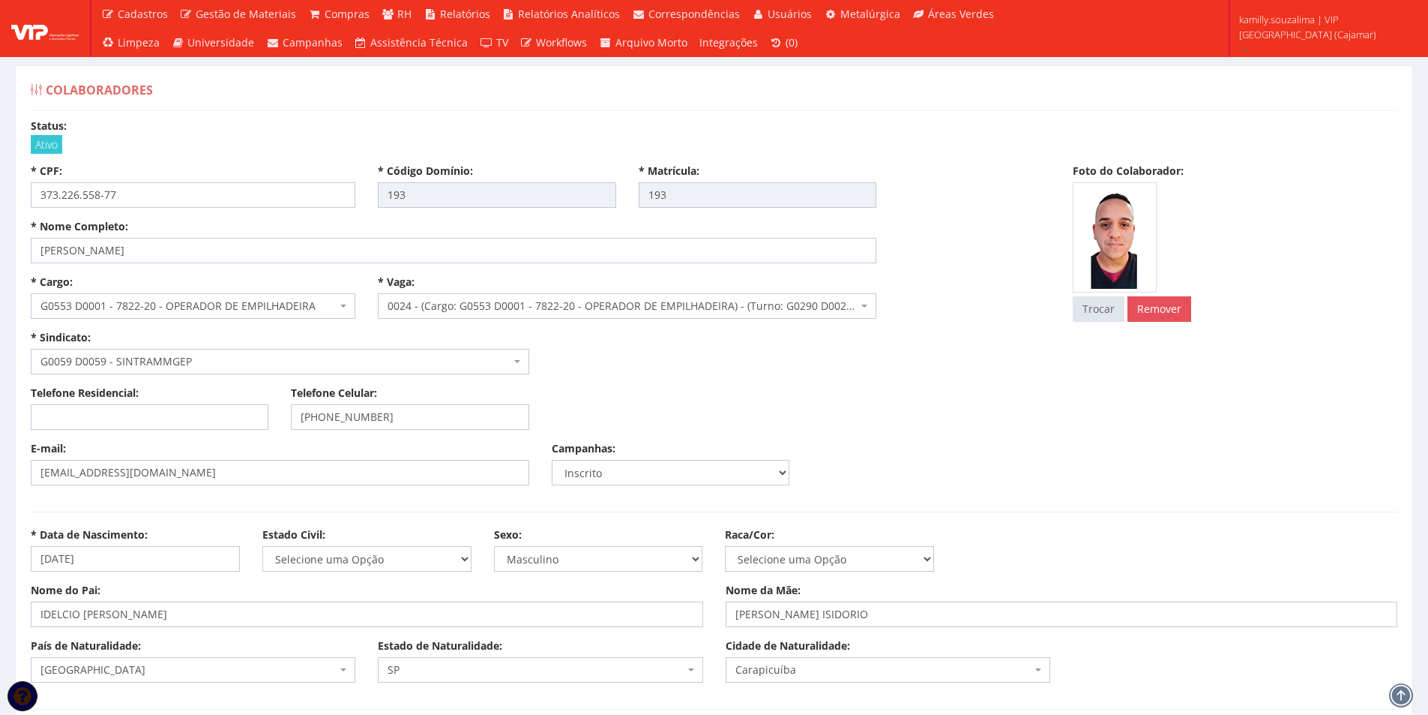
select select
click at [1166, 310] on link "Remover" at bounding box center [1160, 308] width 64 height 25
click at [1123, 387] on input "file" at bounding box center [1131, 386] width 114 height 24
type input "C:\fakepath\BRUNO.png"
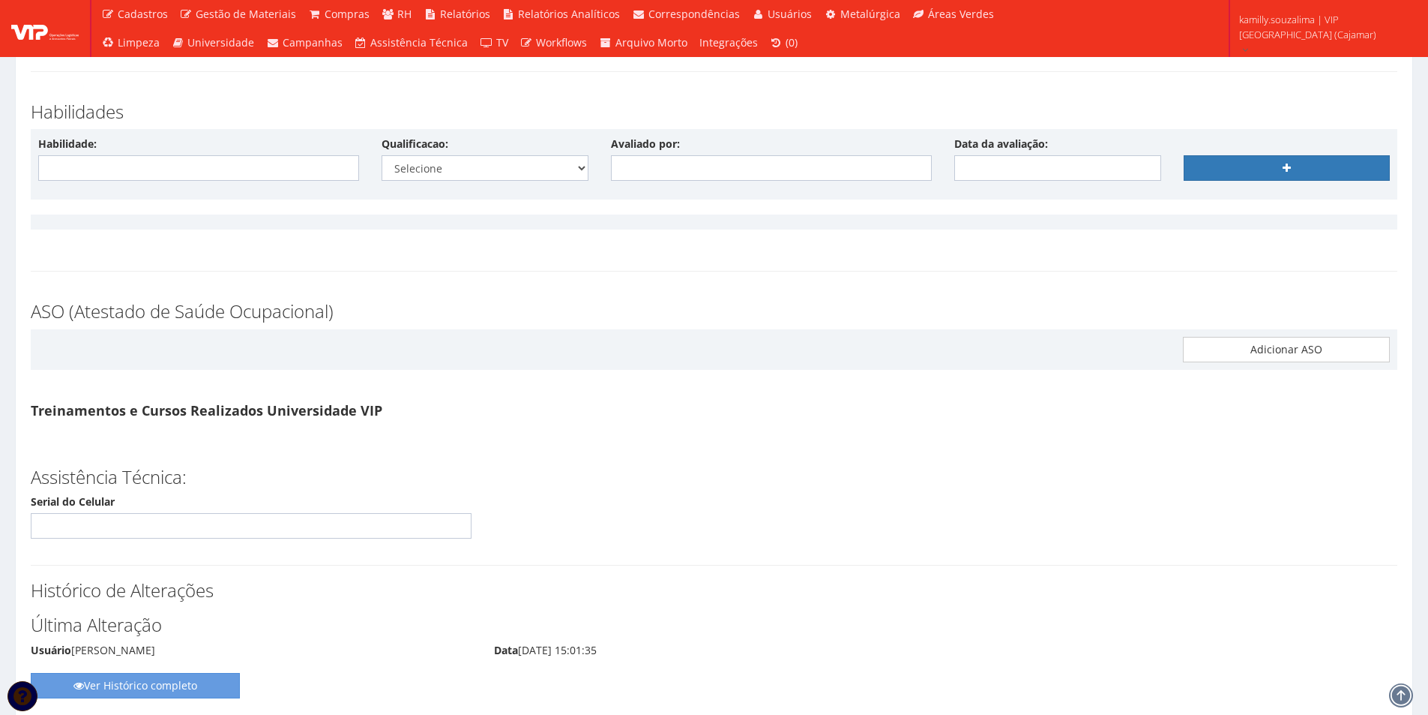
scroll to position [7538, 0]
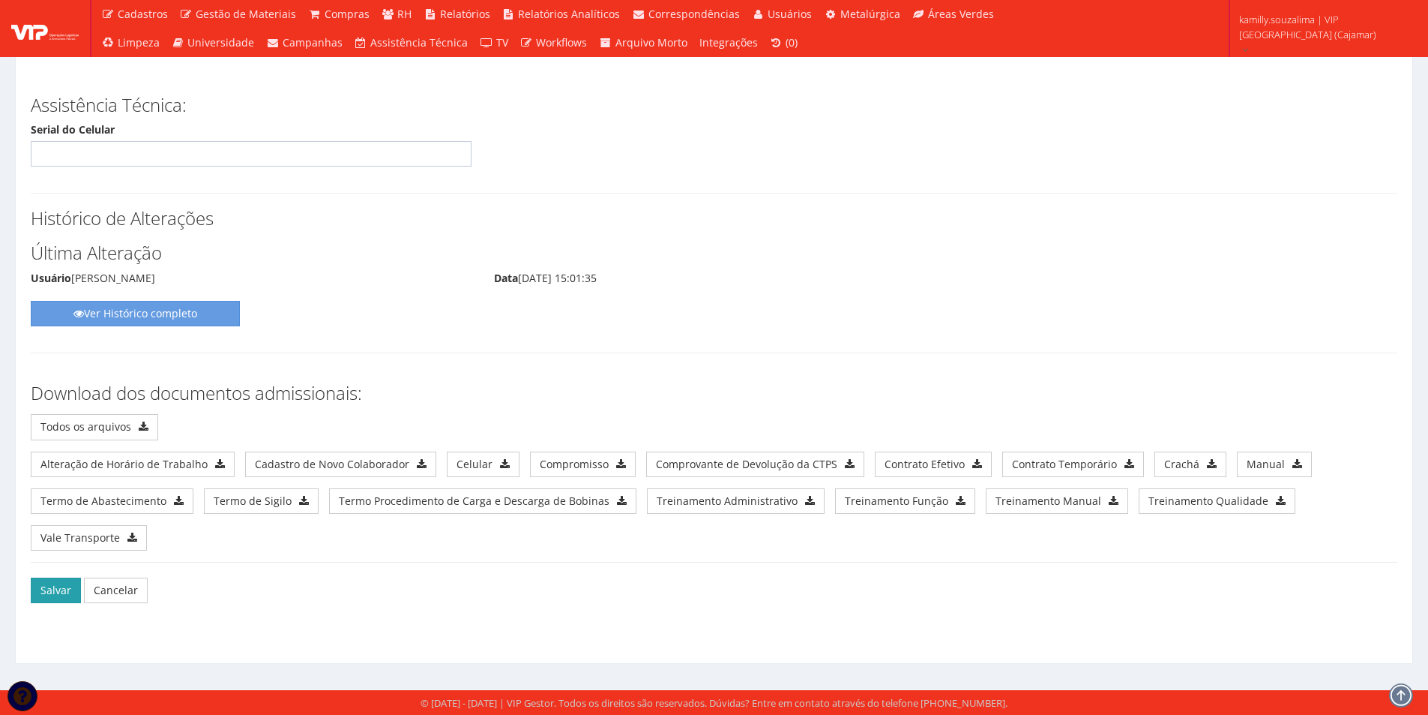
click at [40, 593] on button "Salvar" at bounding box center [56, 589] width 50 height 25
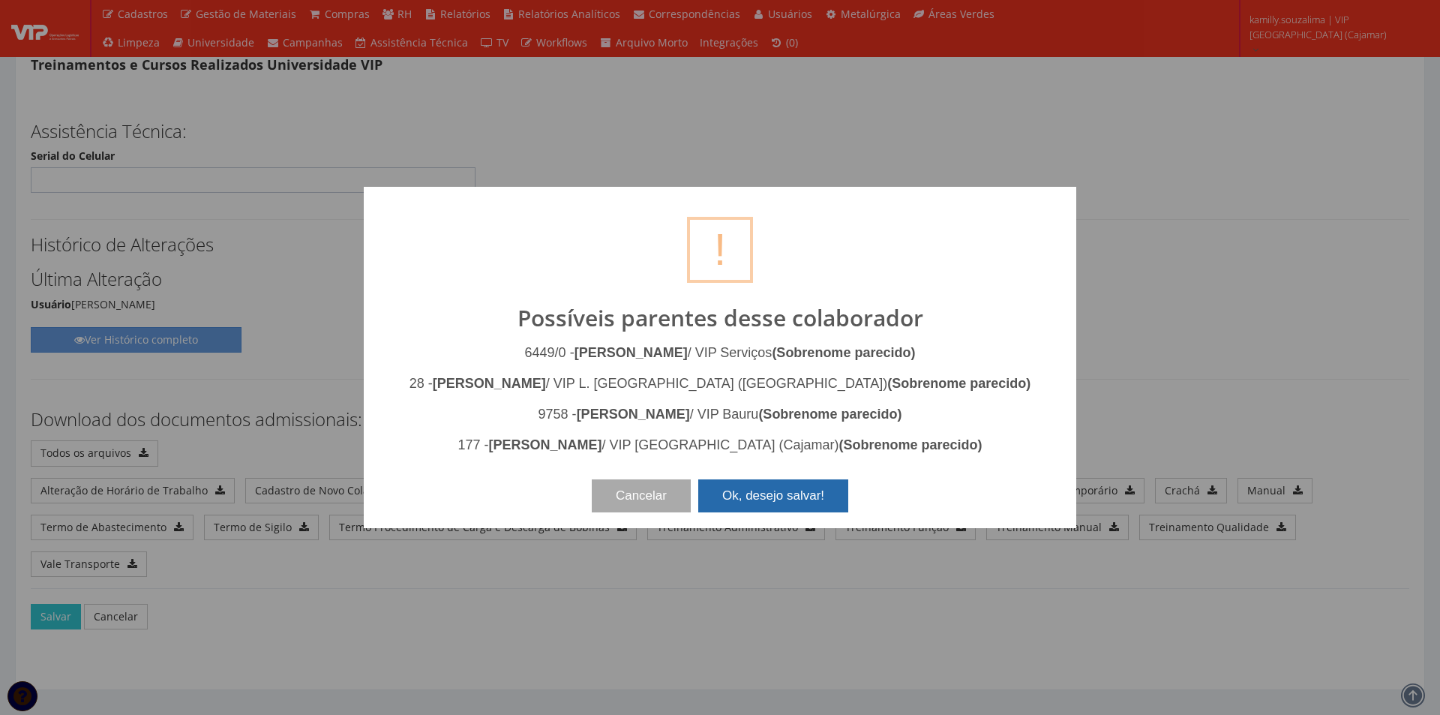
click at [778, 493] on button "Ok, desejo salvar!" at bounding box center [773, 495] width 150 height 33
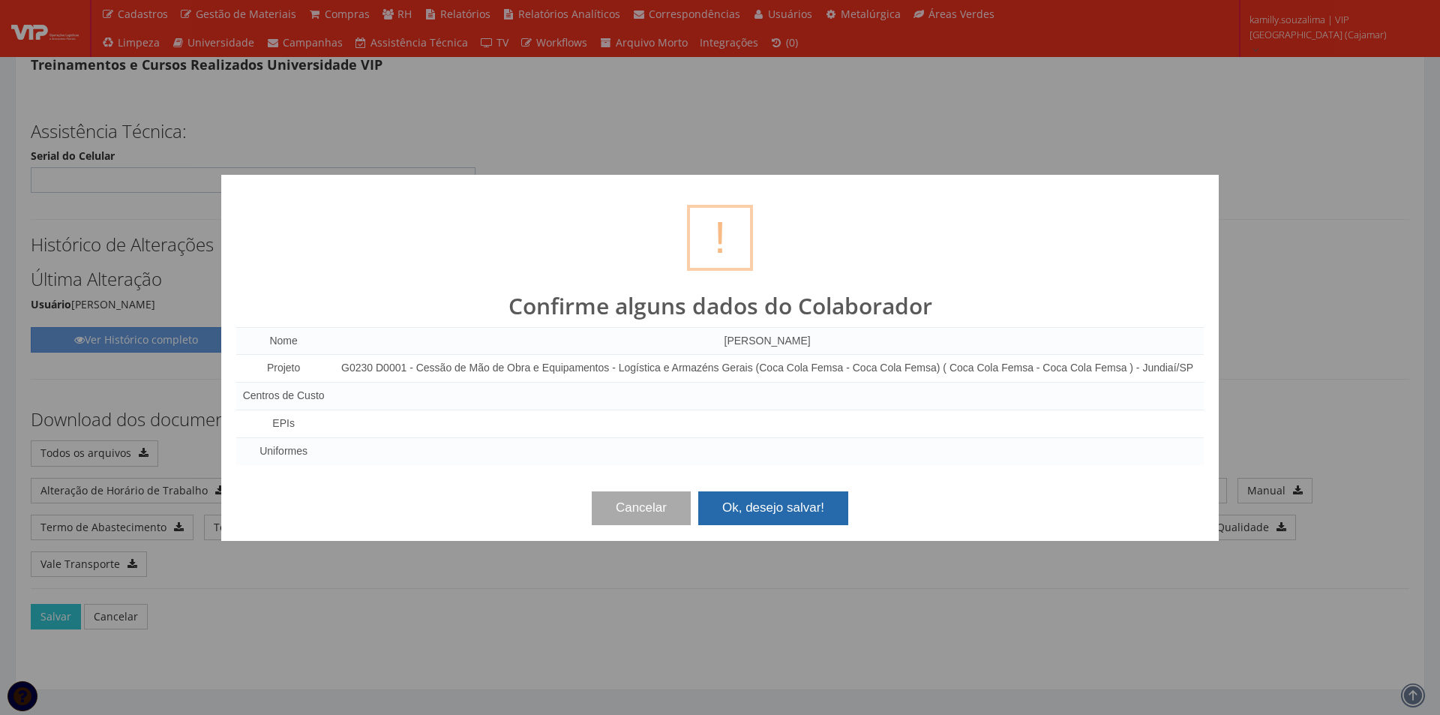
click at [780, 502] on button "Ok, desejo salvar!" at bounding box center [773, 507] width 150 height 33
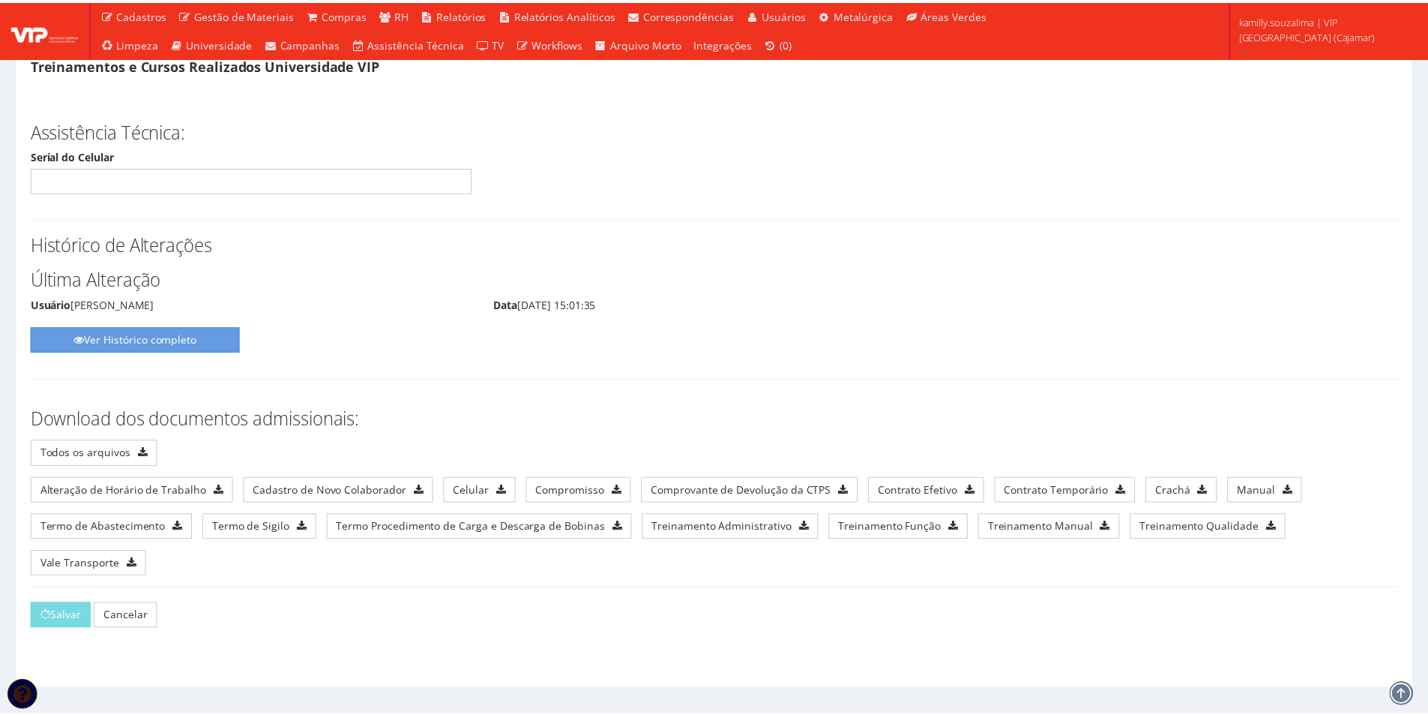
scroll to position [7538, 0]
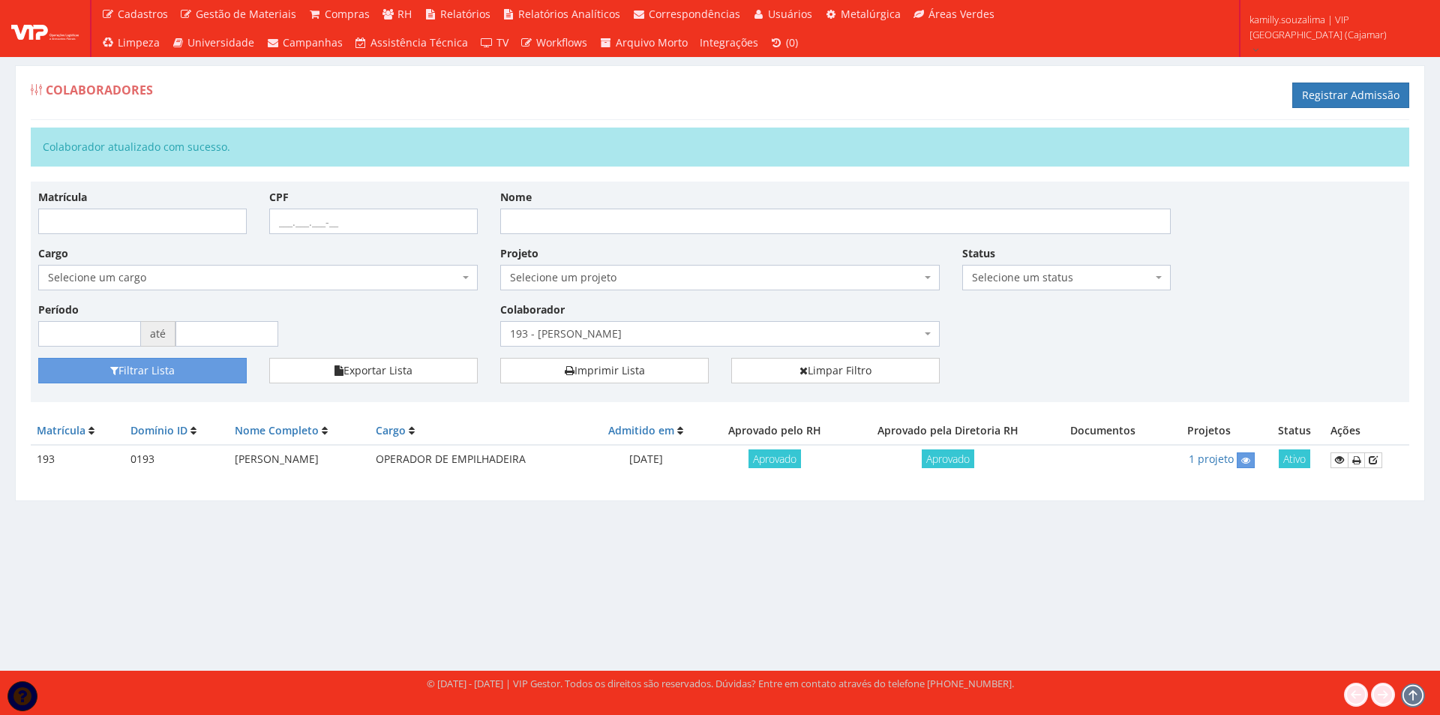
click at [681, 337] on span "193 - [PERSON_NAME]" at bounding box center [715, 333] width 411 height 15
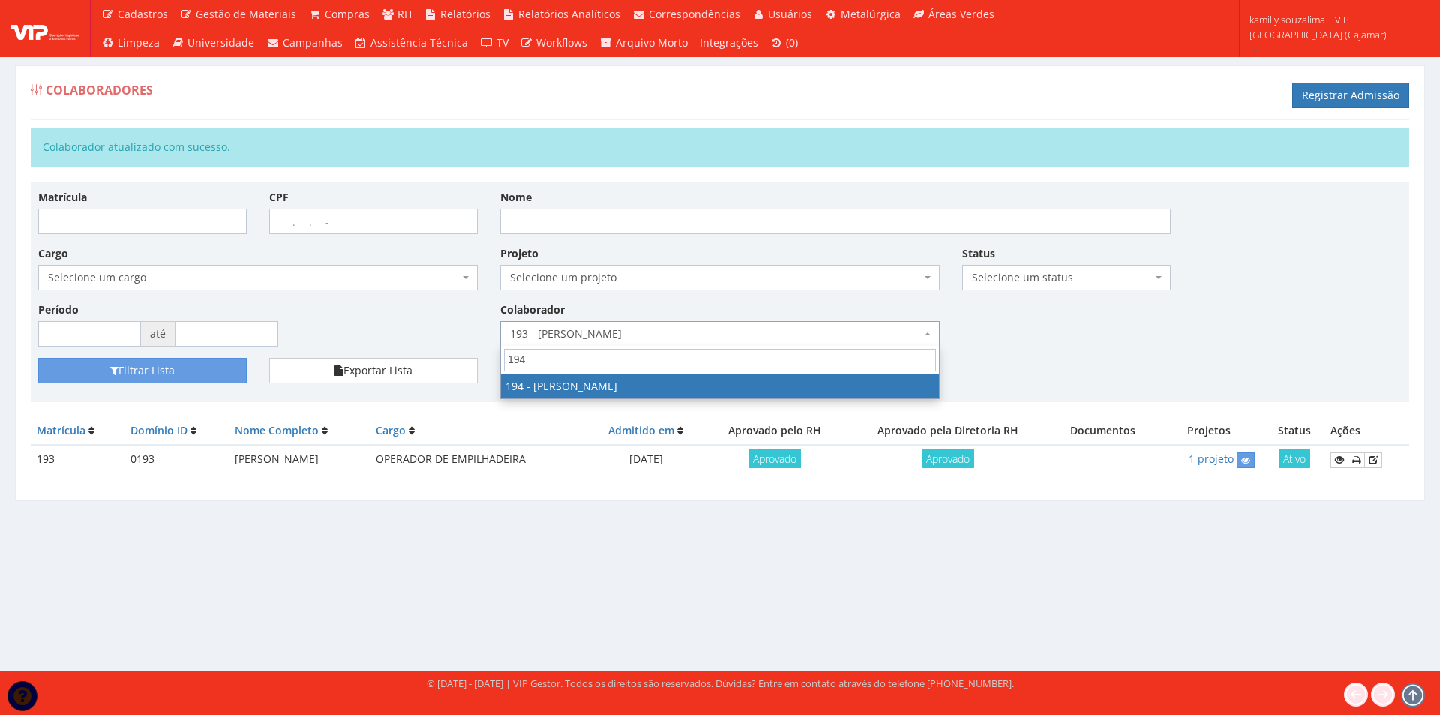
type input "194"
drag, startPoint x: 626, startPoint y: 382, endPoint x: 535, endPoint y: 378, distance: 90.8
select select "4094"
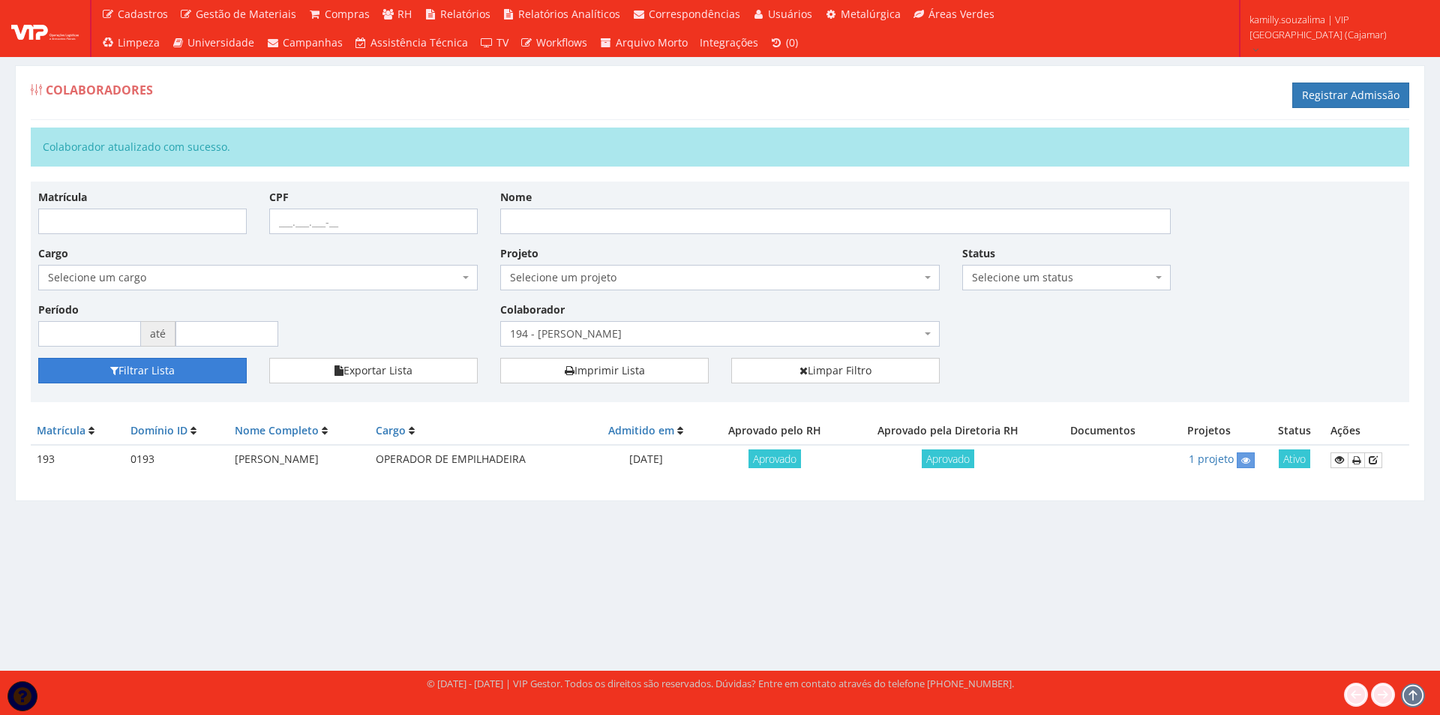
click at [169, 362] on button "Filtrar Lista" at bounding box center [142, 370] width 208 height 25
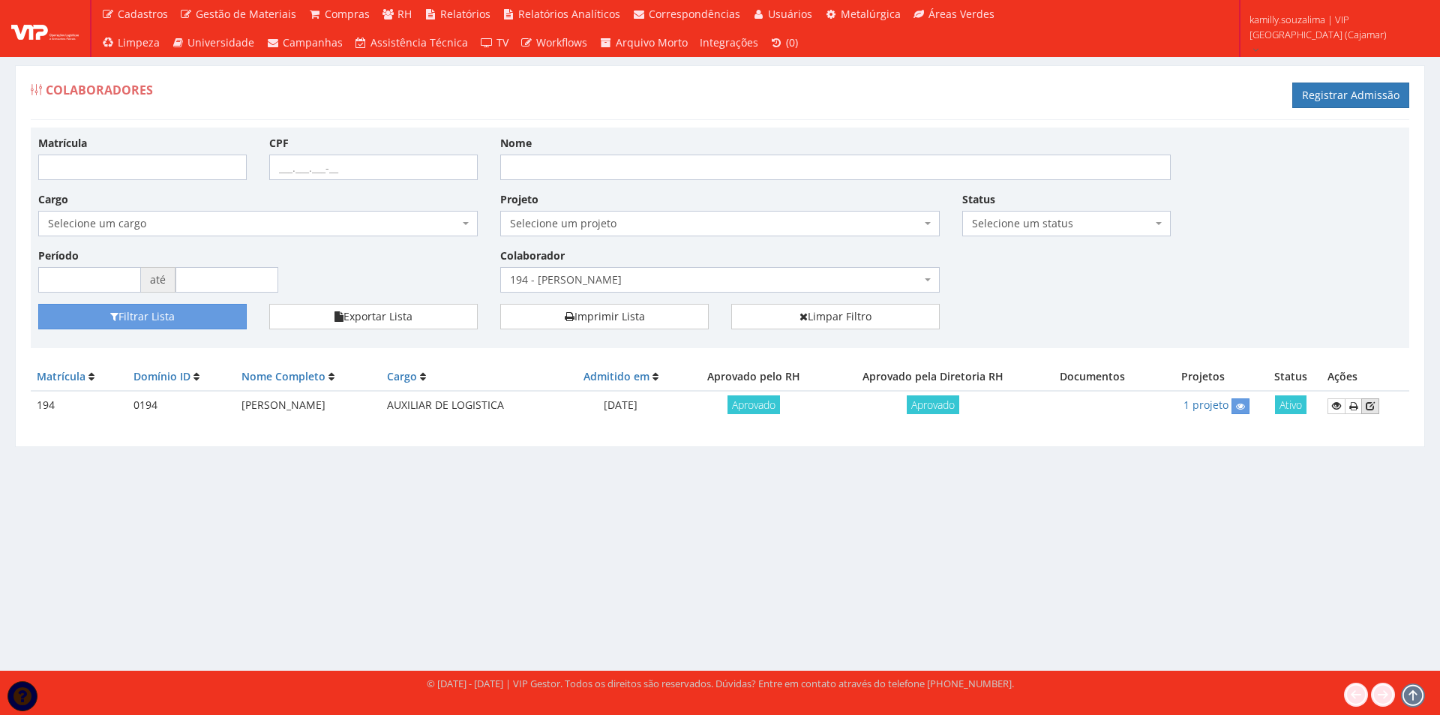
click at [1371, 403] on icon at bounding box center [1369, 405] width 9 height 10
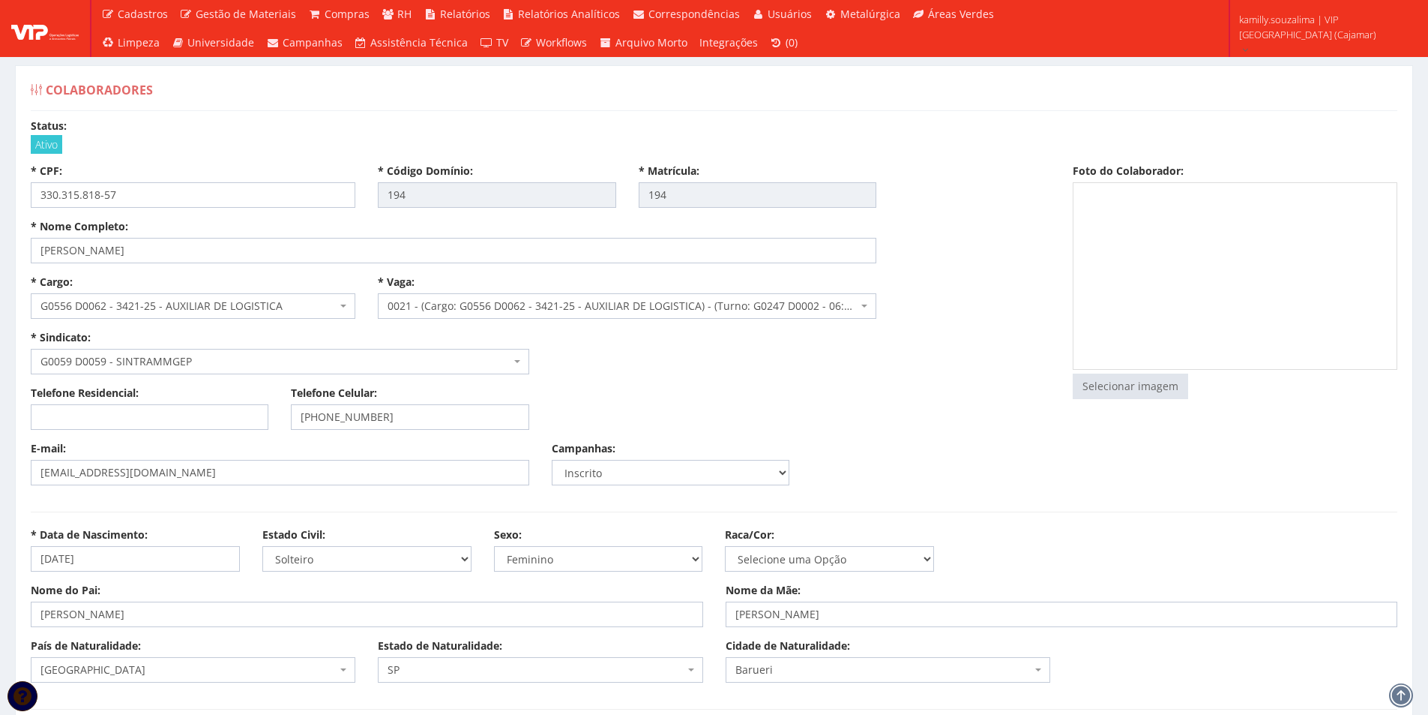
select select
click at [1088, 388] on input "file" at bounding box center [1131, 386] width 114 height 24
type input "C:\fakepath\FOTO.jpeg"
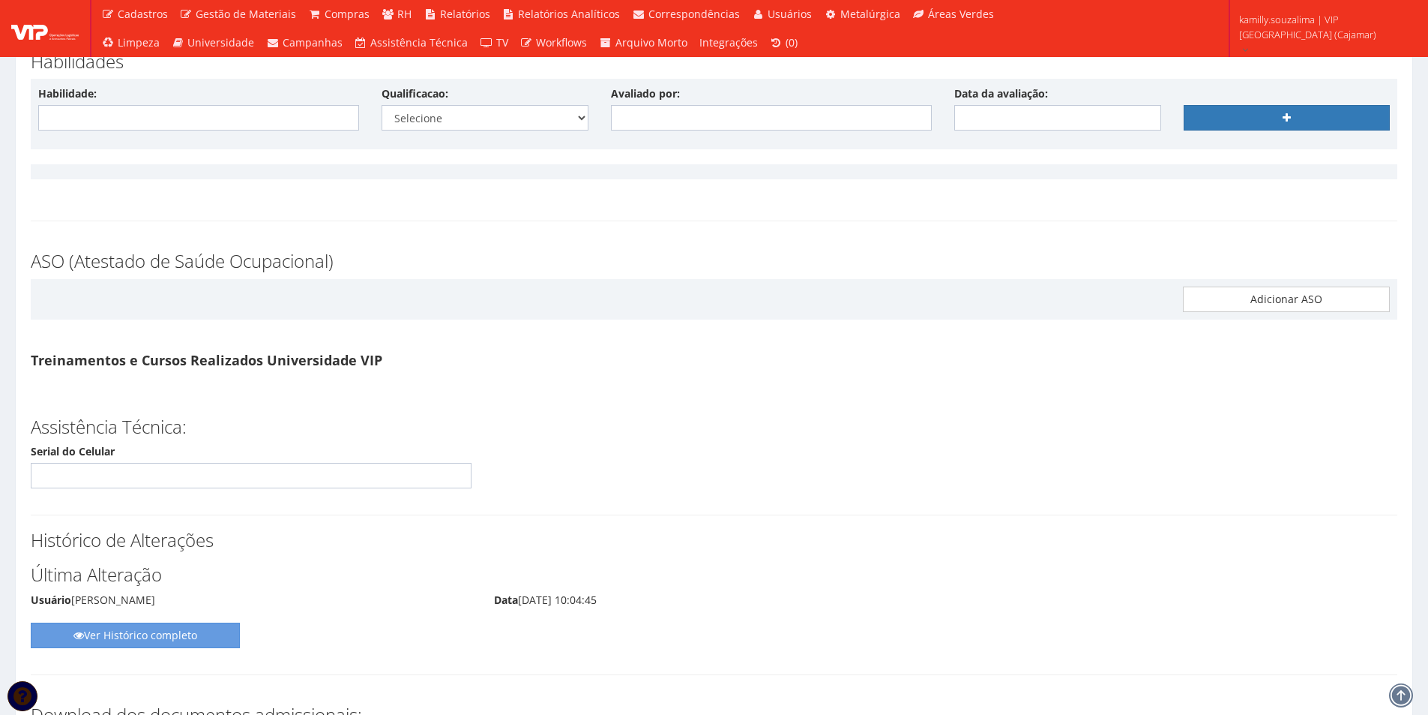
scroll to position [7538, 0]
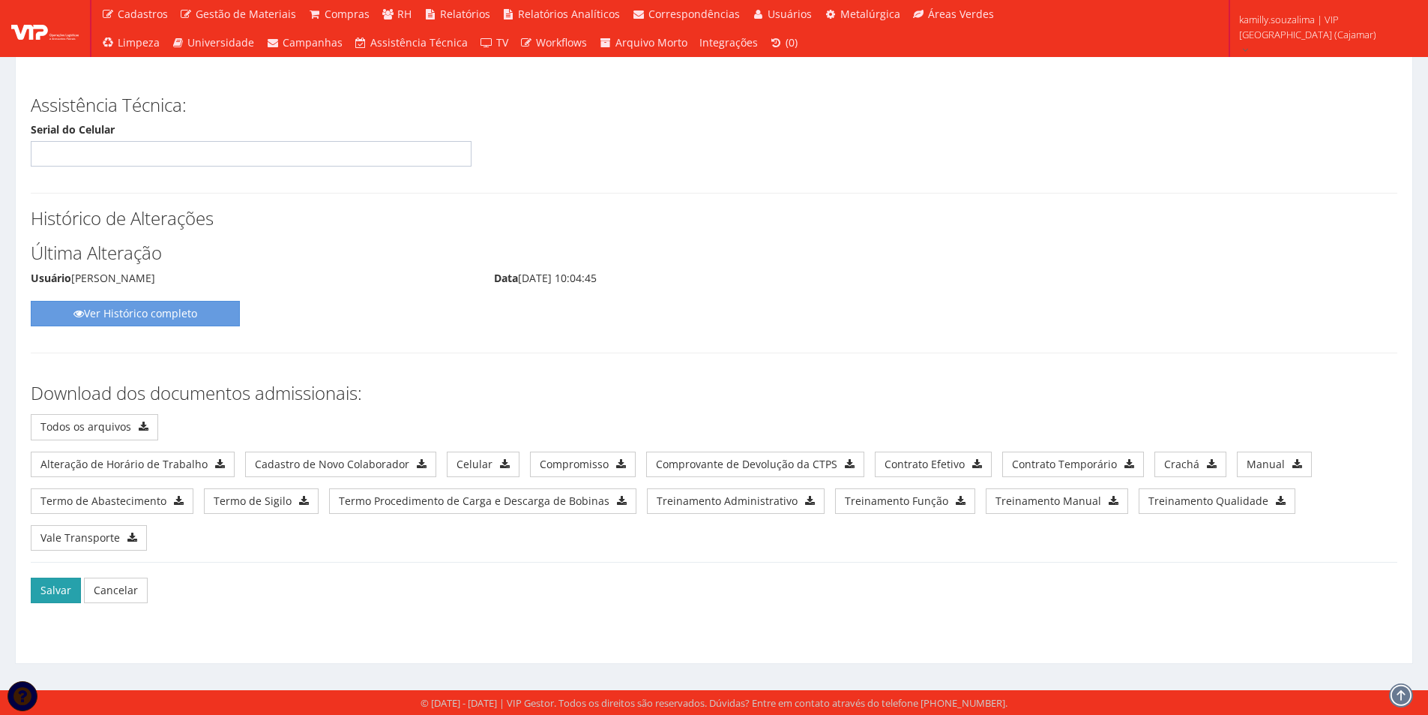
click at [56, 602] on button "Salvar" at bounding box center [56, 589] width 50 height 25
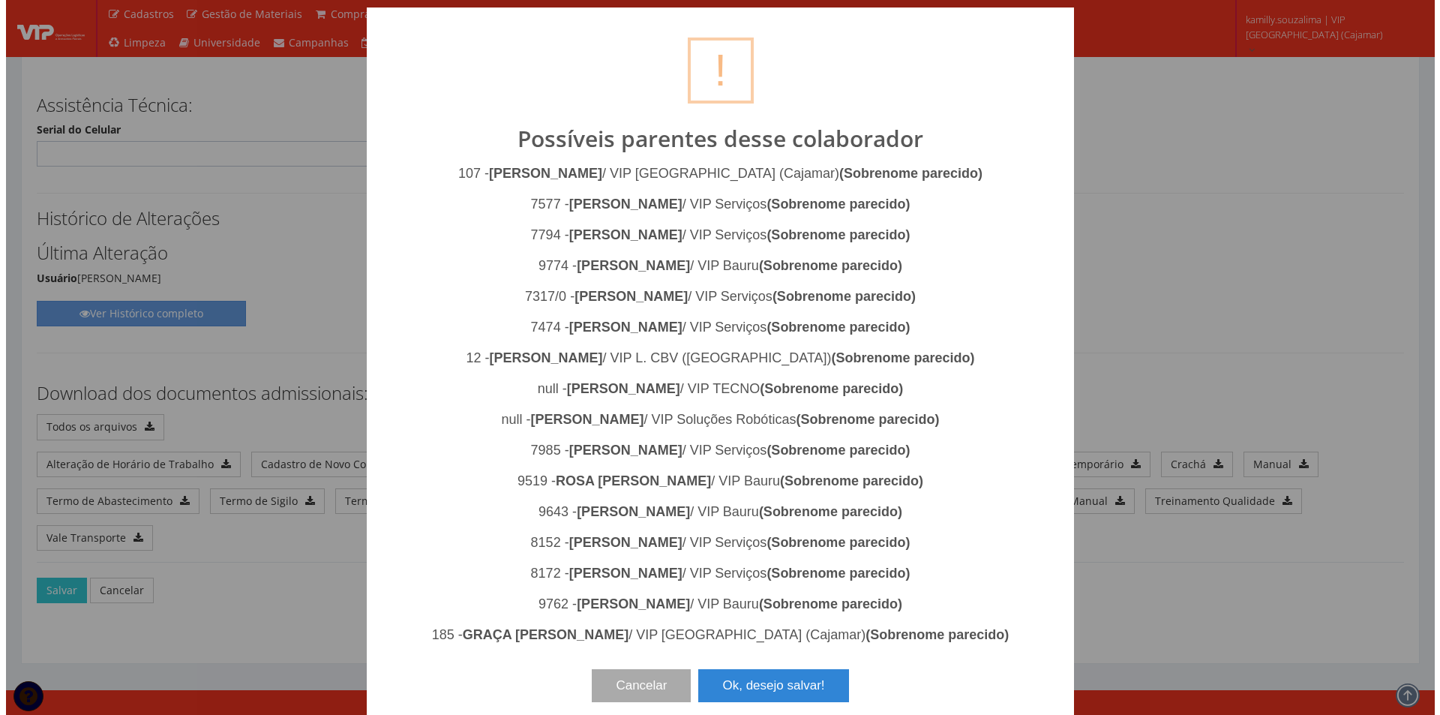
scroll to position [7512, 0]
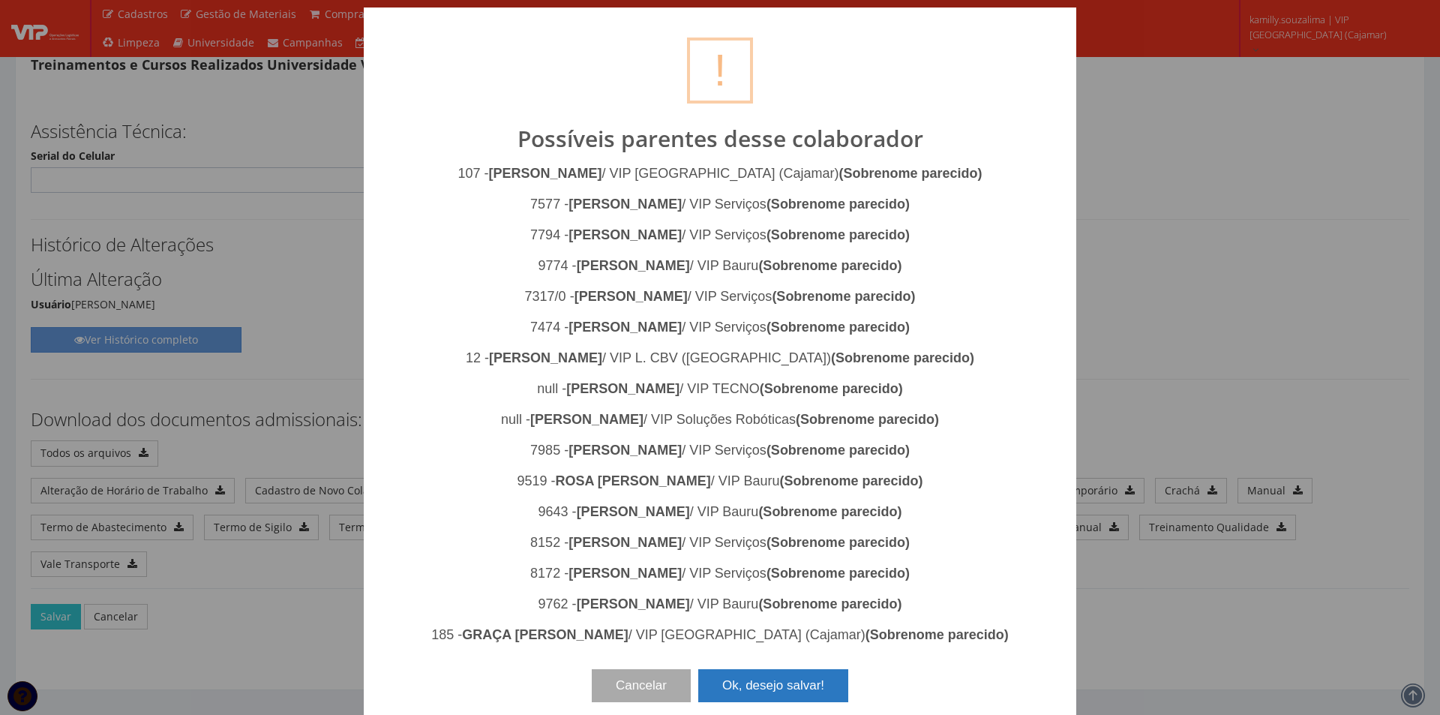
click at [760, 680] on button "Ok, desejo salvar!" at bounding box center [773, 685] width 150 height 33
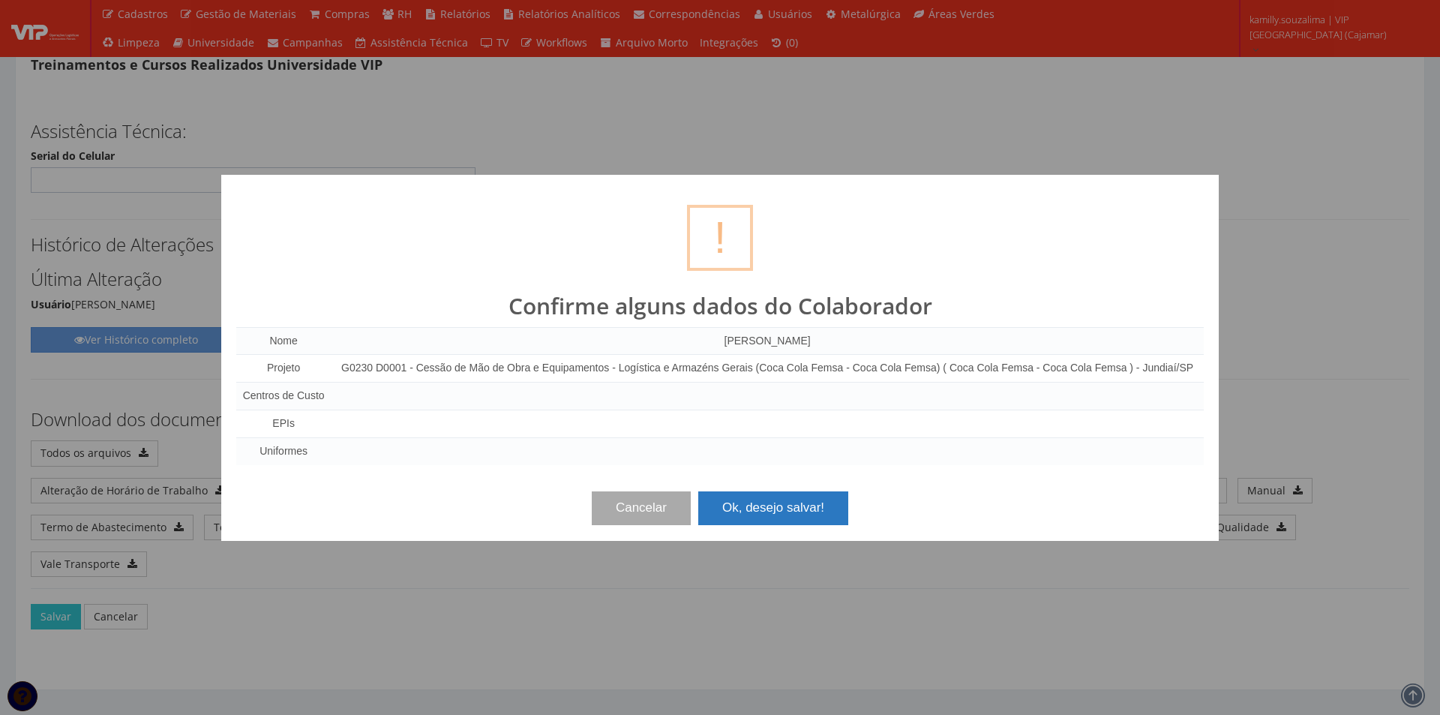
click at [801, 501] on button "Ok, desejo salvar!" at bounding box center [773, 507] width 150 height 33
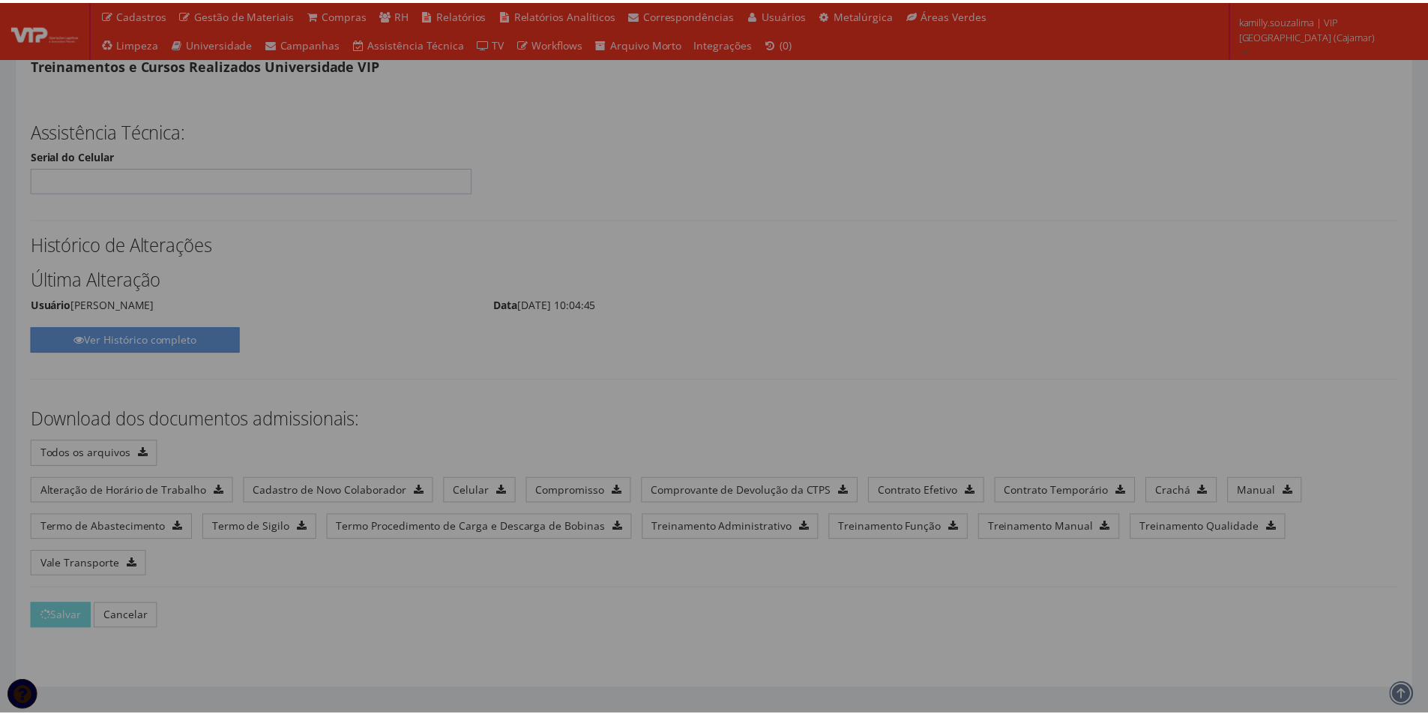
scroll to position [7538, 0]
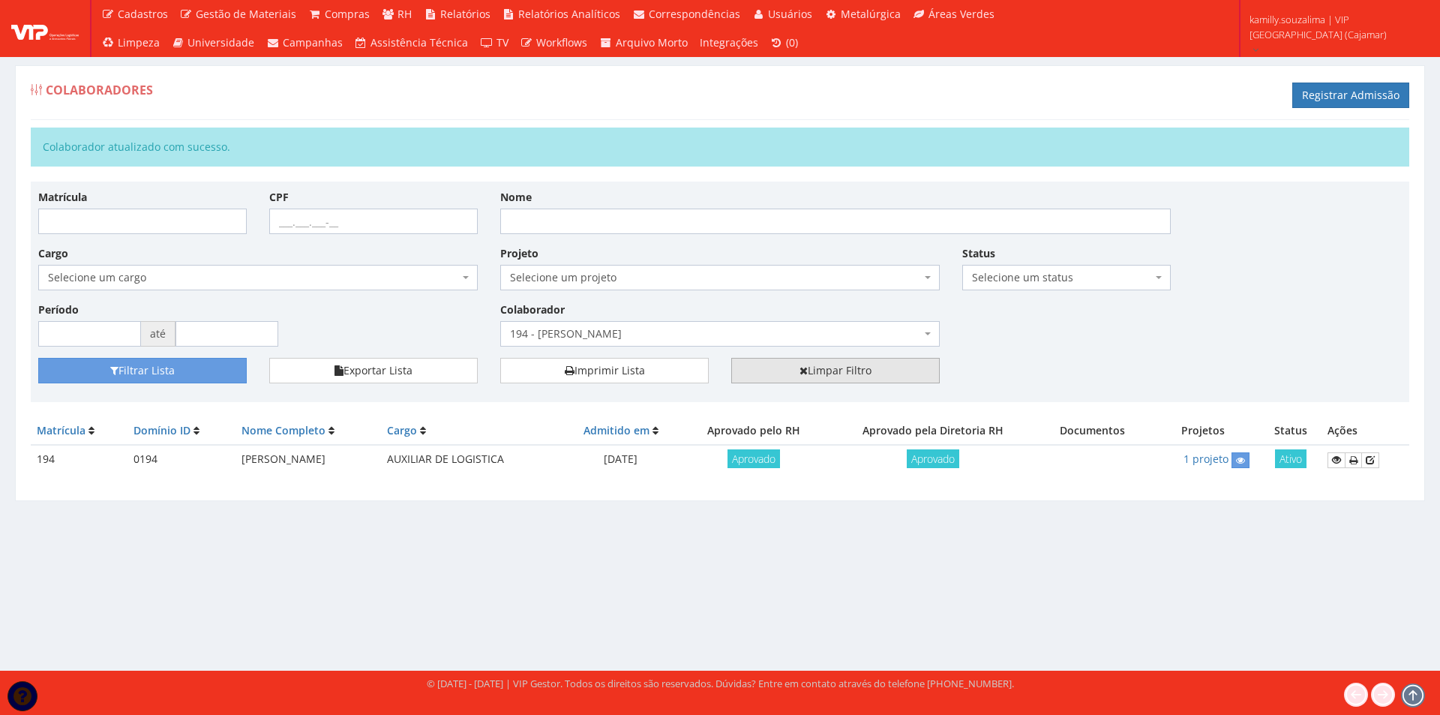
click at [800, 364] on link "Limpar Filtro" at bounding box center [835, 370] width 208 height 25
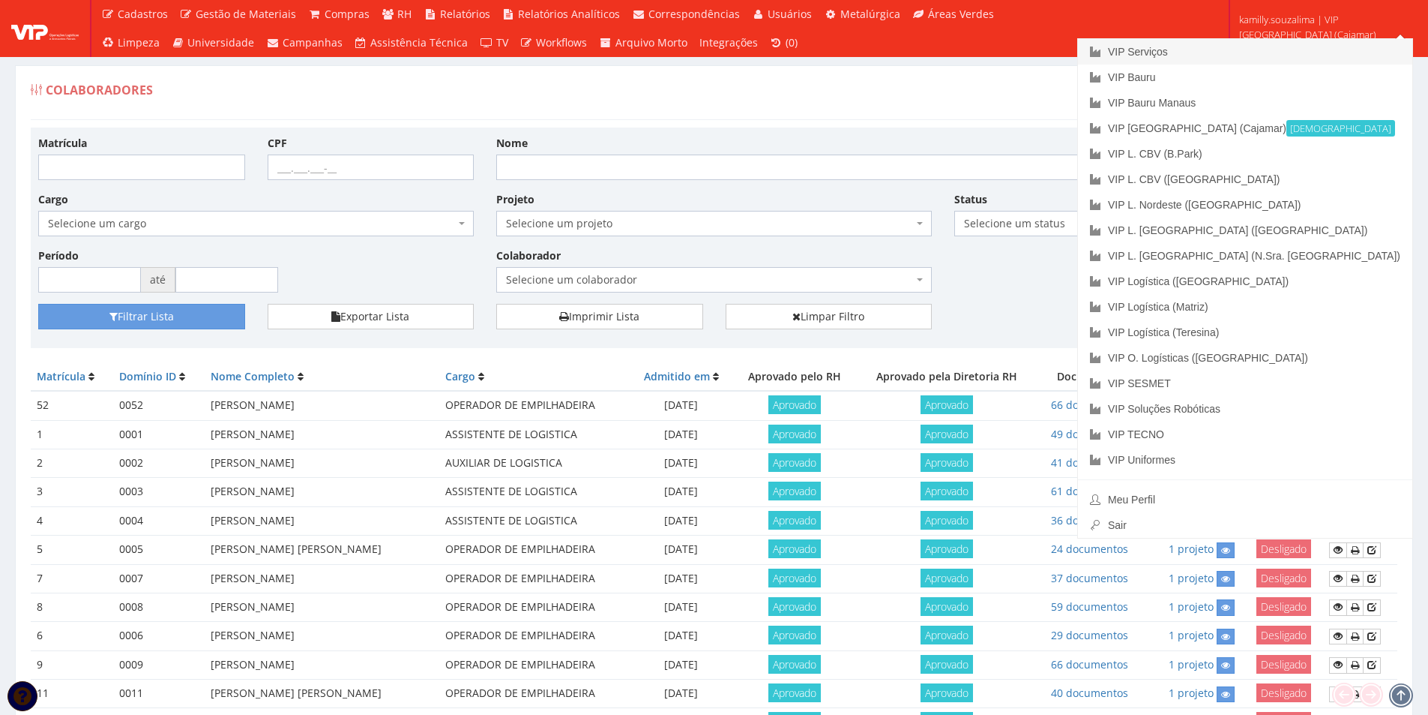
click at [1289, 49] on link "VIP Serviços" at bounding box center [1245, 51] width 334 height 25
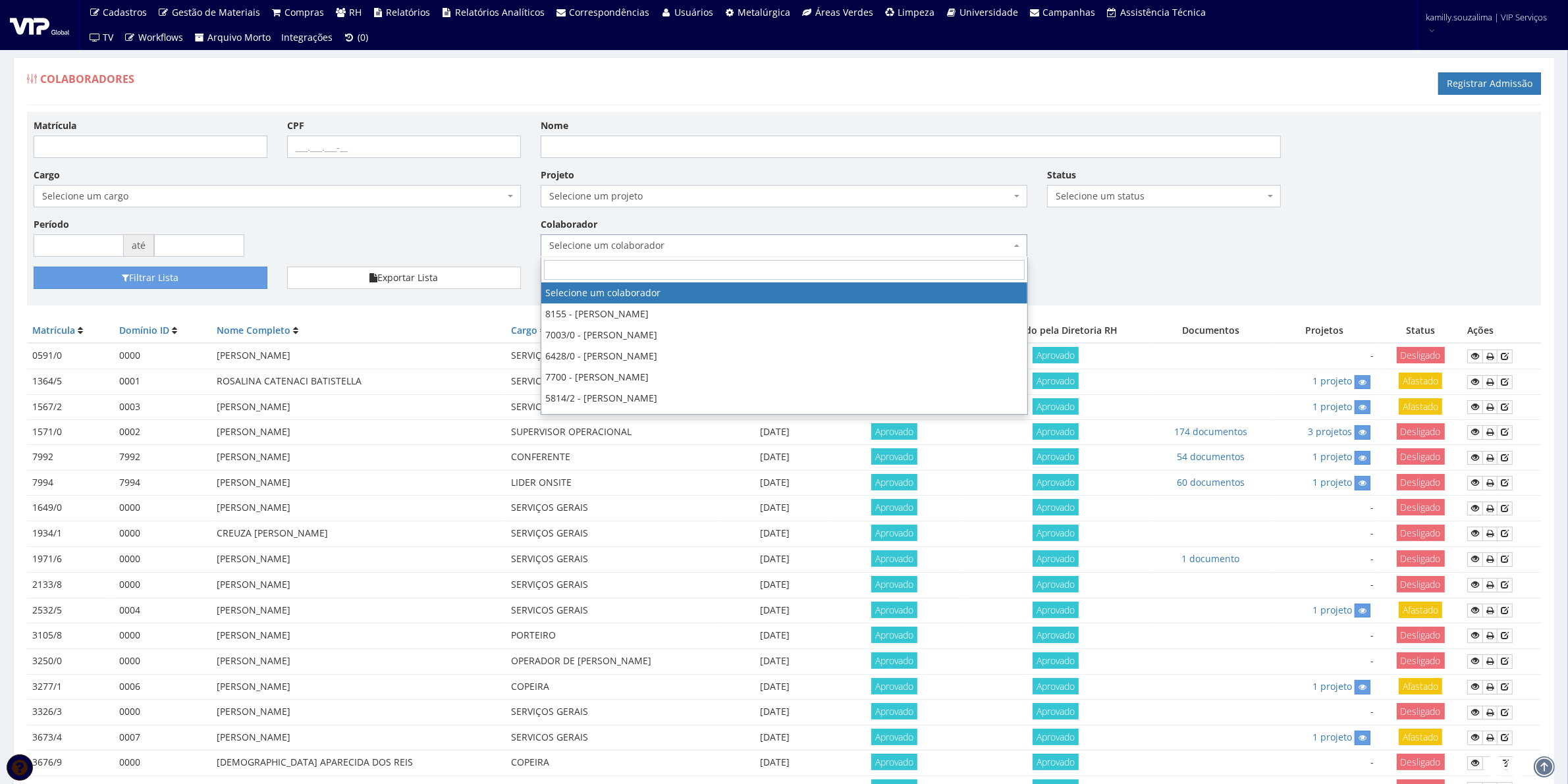
click at [764, 241] on span "Selecione um colaborador" at bounding box center [780, 245] width 462 height 13
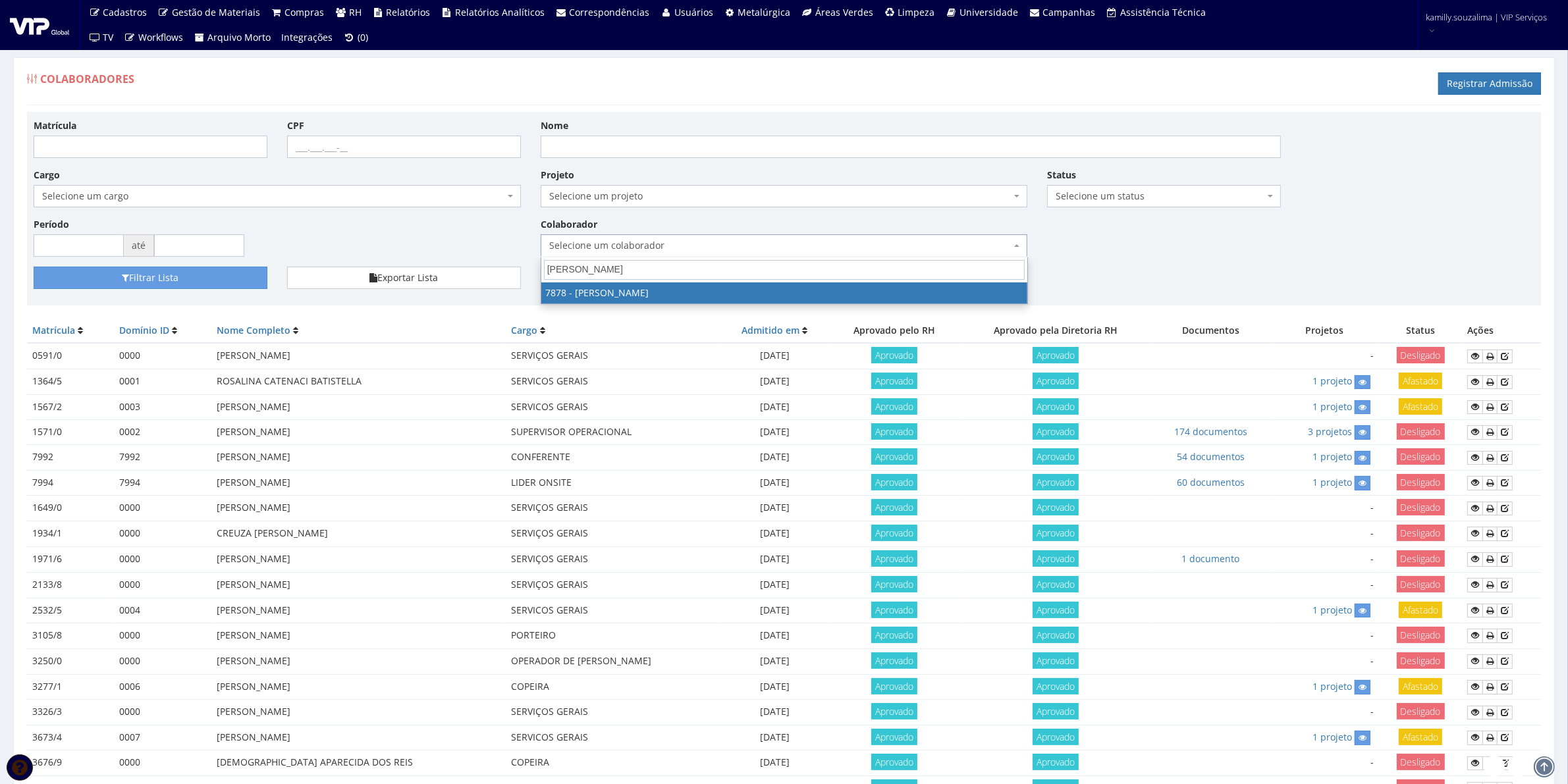
type input "[PERSON_NAME]"
select select "2791"
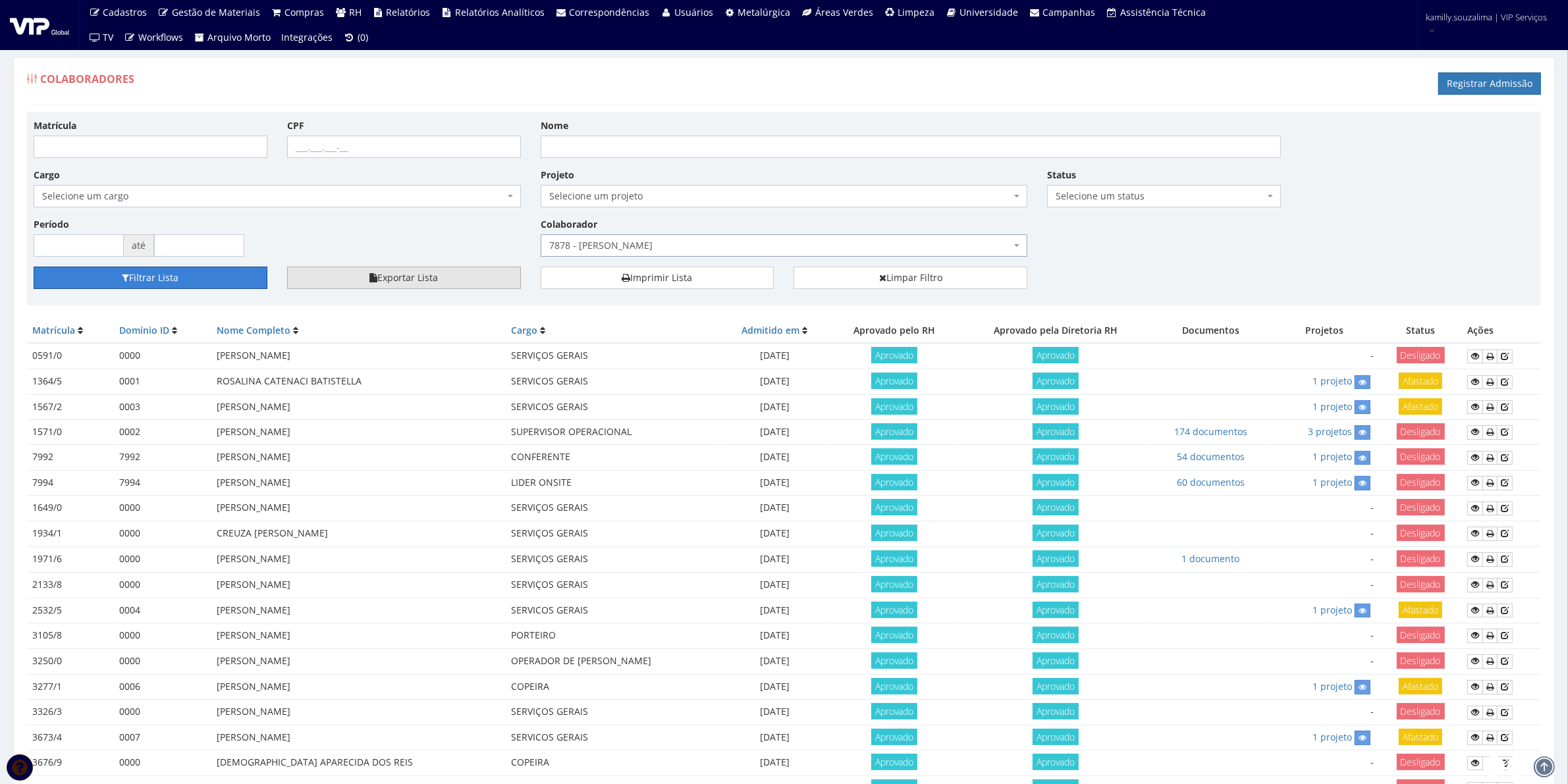
drag, startPoint x: 114, startPoint y: 273, endPoint x: 488, endPoint y: 274, distance: 374.0
click at [115, 273] on button "Filtrar Lista" at bounding box center [150, 277] width 234 height 22
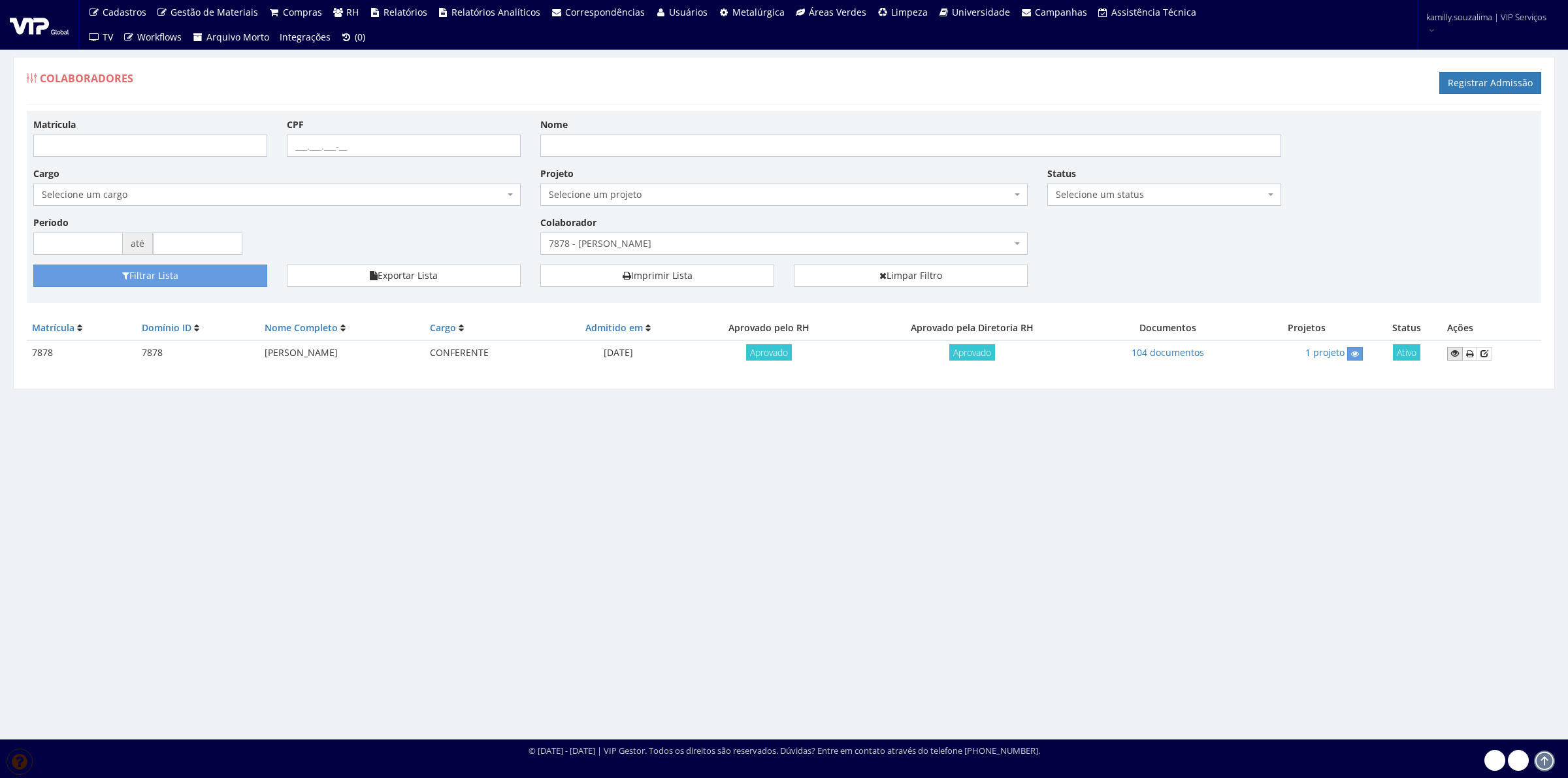
click at [1457, 354] on icon at bounding box center [1455, 353] width 8 height 9
click at [1184, 354] on link "104 documentos" at bounding box center [1168, 352] width 72 height 12
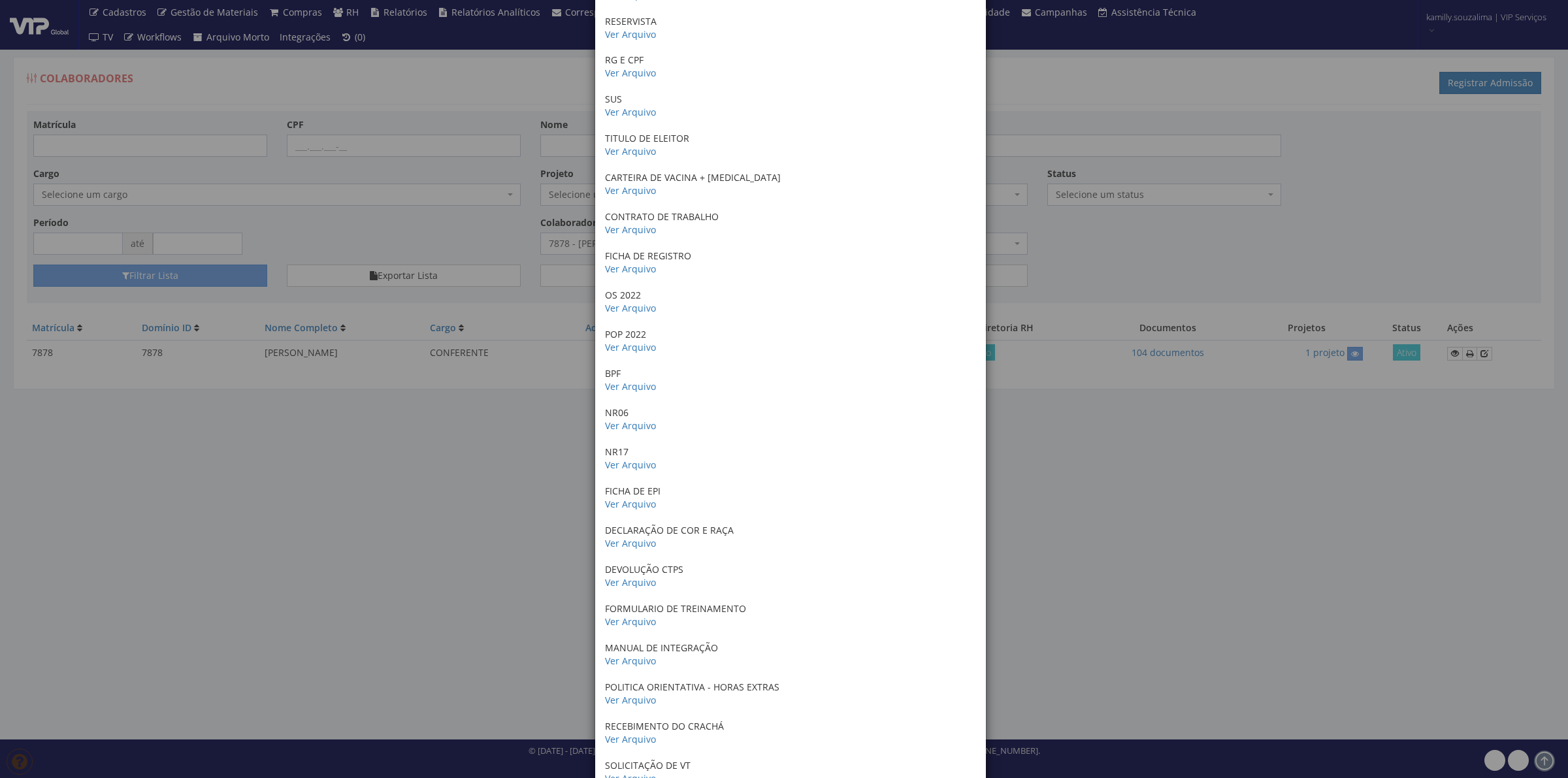
scroll to position [327, 0]
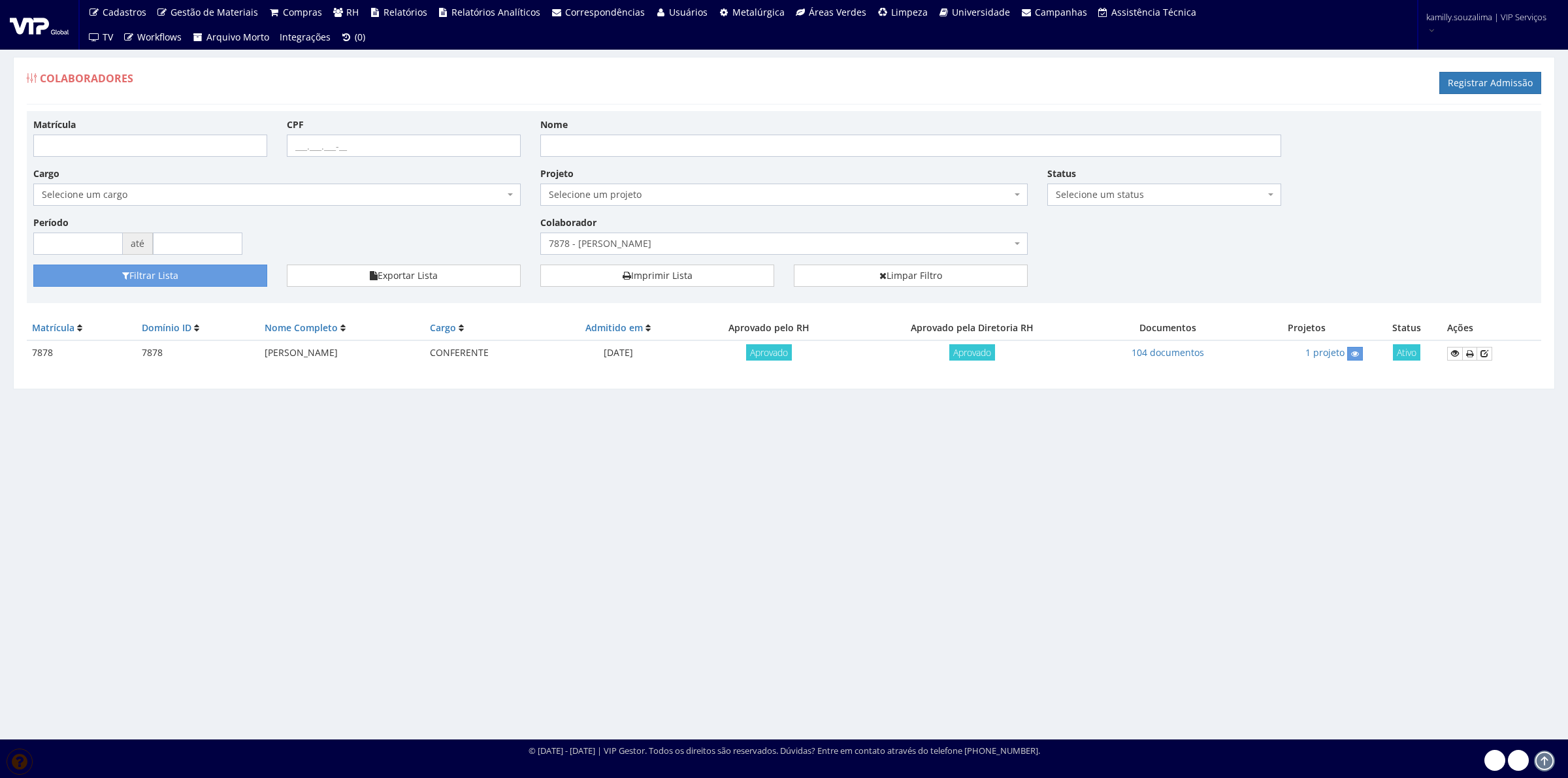
click at [1181, 345] on td "104 documentos" at bounding box center [1168, 353] width 150 height 25
click at [1174, 354] on link "104 documentos" at bounding box center [1168, 352] width 72 height 12
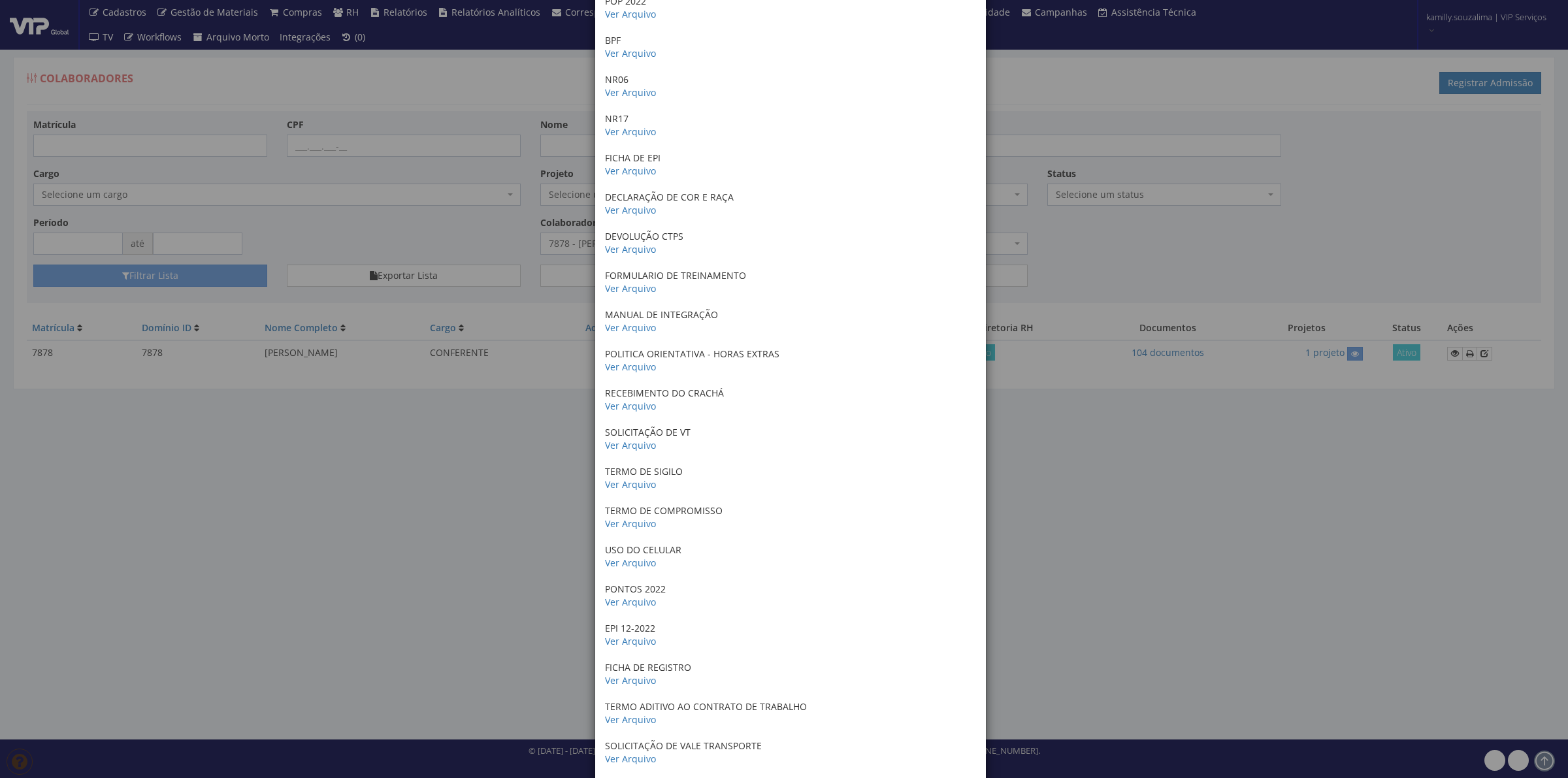
scroll to position [898, 0]
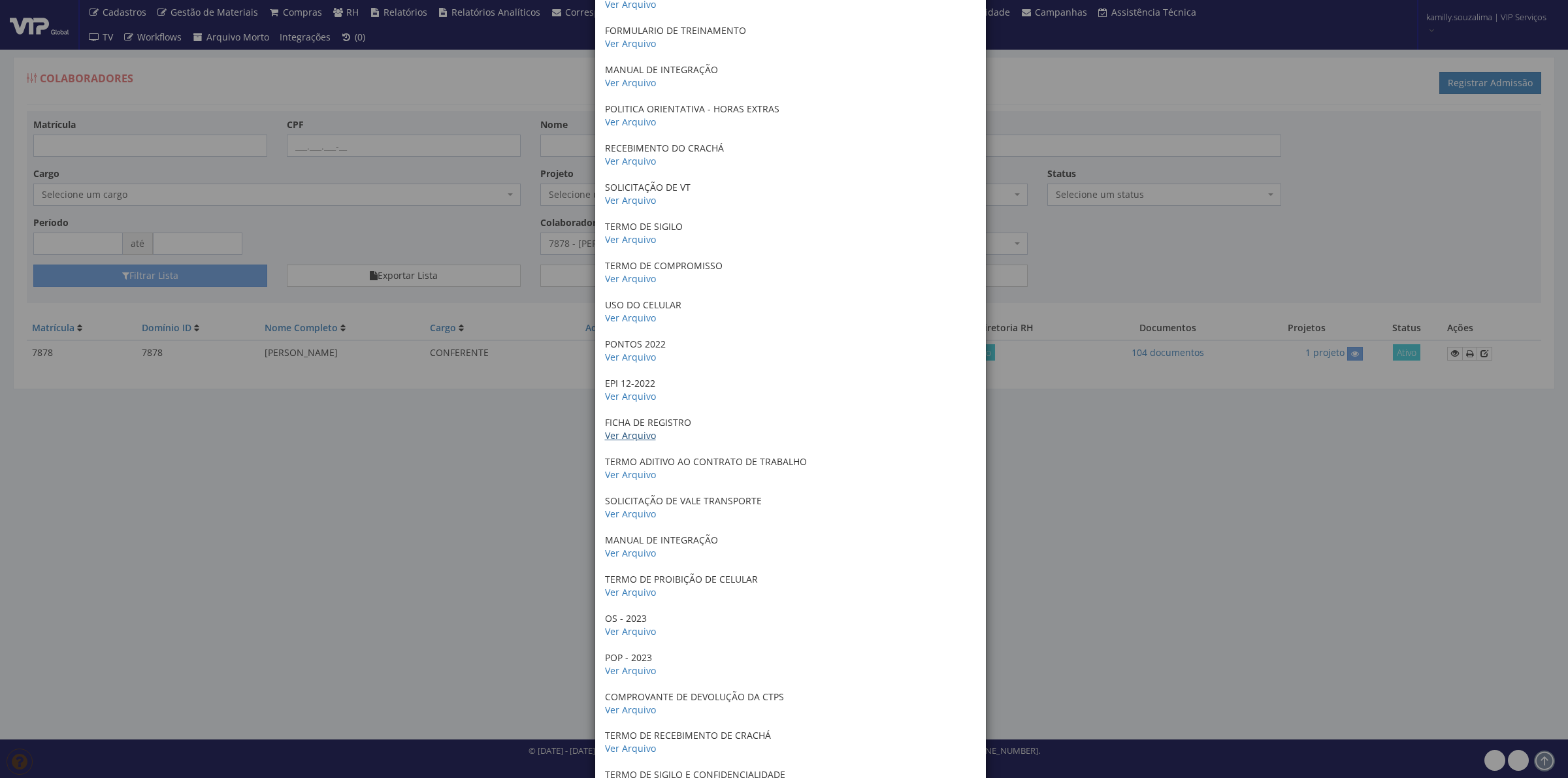
click at [624, 442] on link "Ver Arquivo" at bounding box center [630, 436] width 51 height 12
drag, startPoint x: 218, startPoint y: 477, endPoint x: 284, endPoint y: 387, distance: 111.6
click at [227, 454] on div "× Documentos / Colaborador: 7878 - [PERSON_NAME] ANTECEDENTES CRIMINAIS Ver Arq…" at bounding box center [784, 389] width 1568 height 778
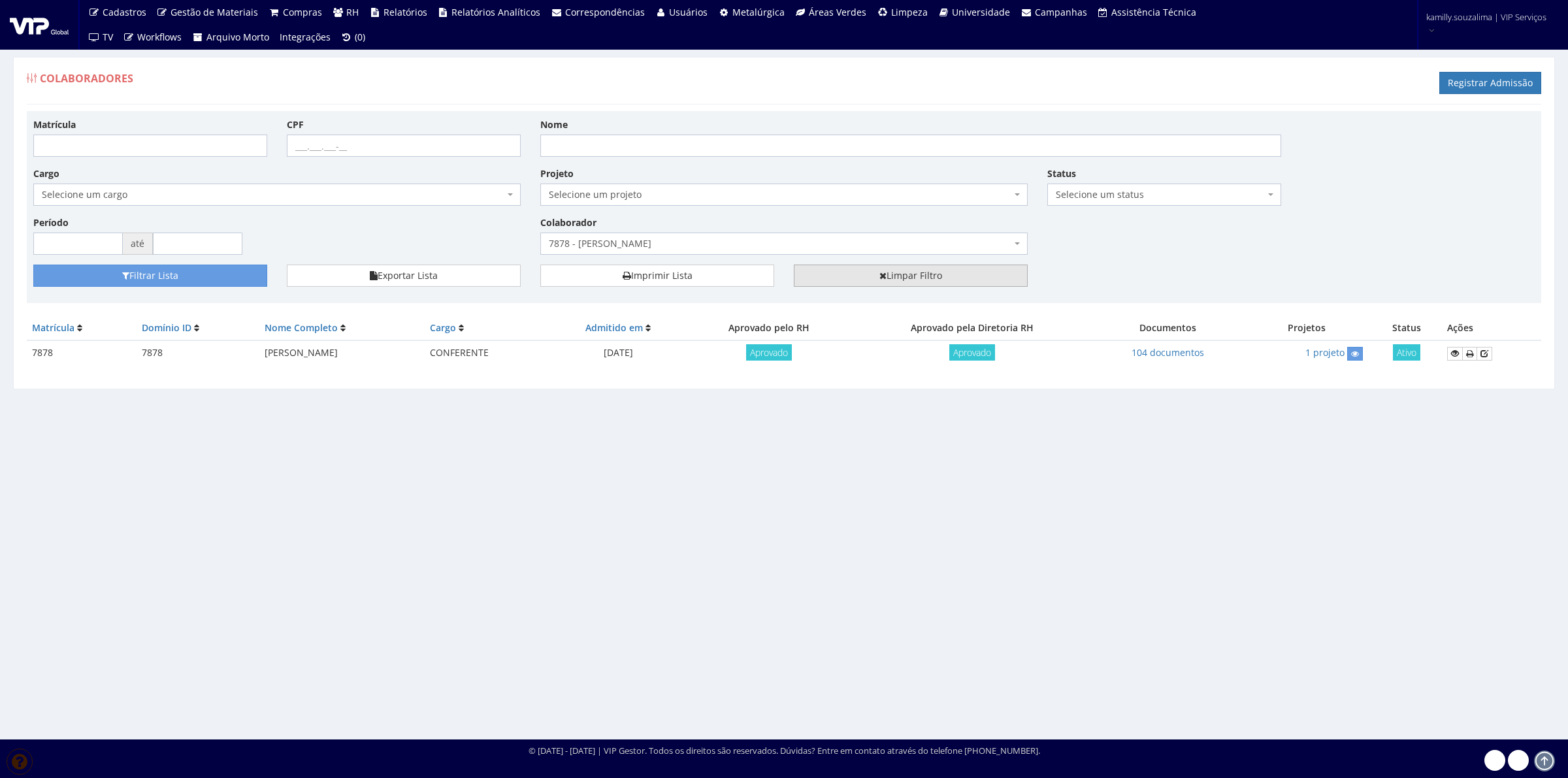
click at [876, 278] on link "Limpar Filtro" at bounding box center [911, 275] width 234 height 22
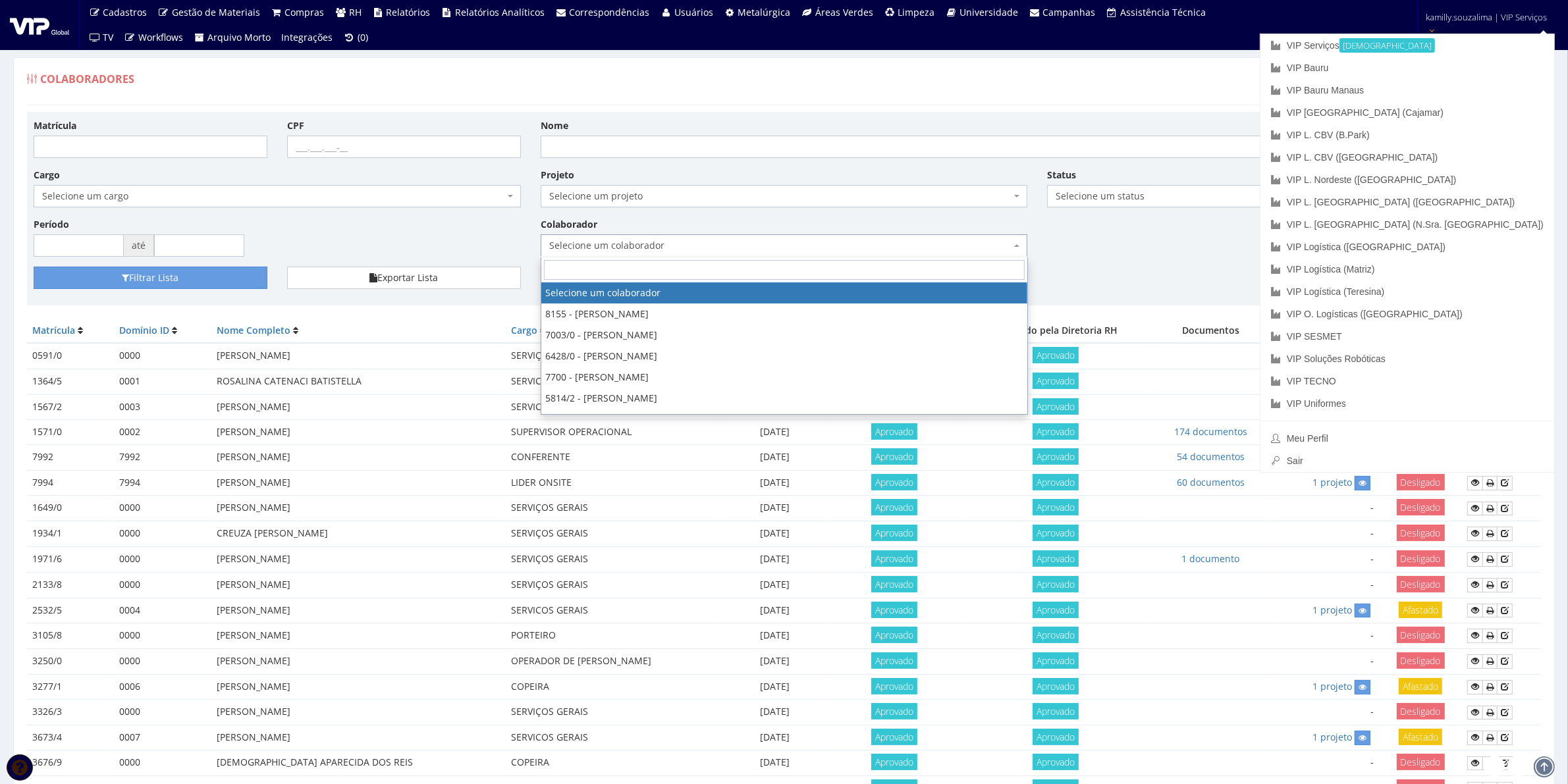
click at [849, 239] on span "Selecione um colaborador" at bounding box center [780, 245] width 462 height 13
click at [1470, 67] on link "VIP Bauru" at bounding box center [1407, 67] width 293 height 22
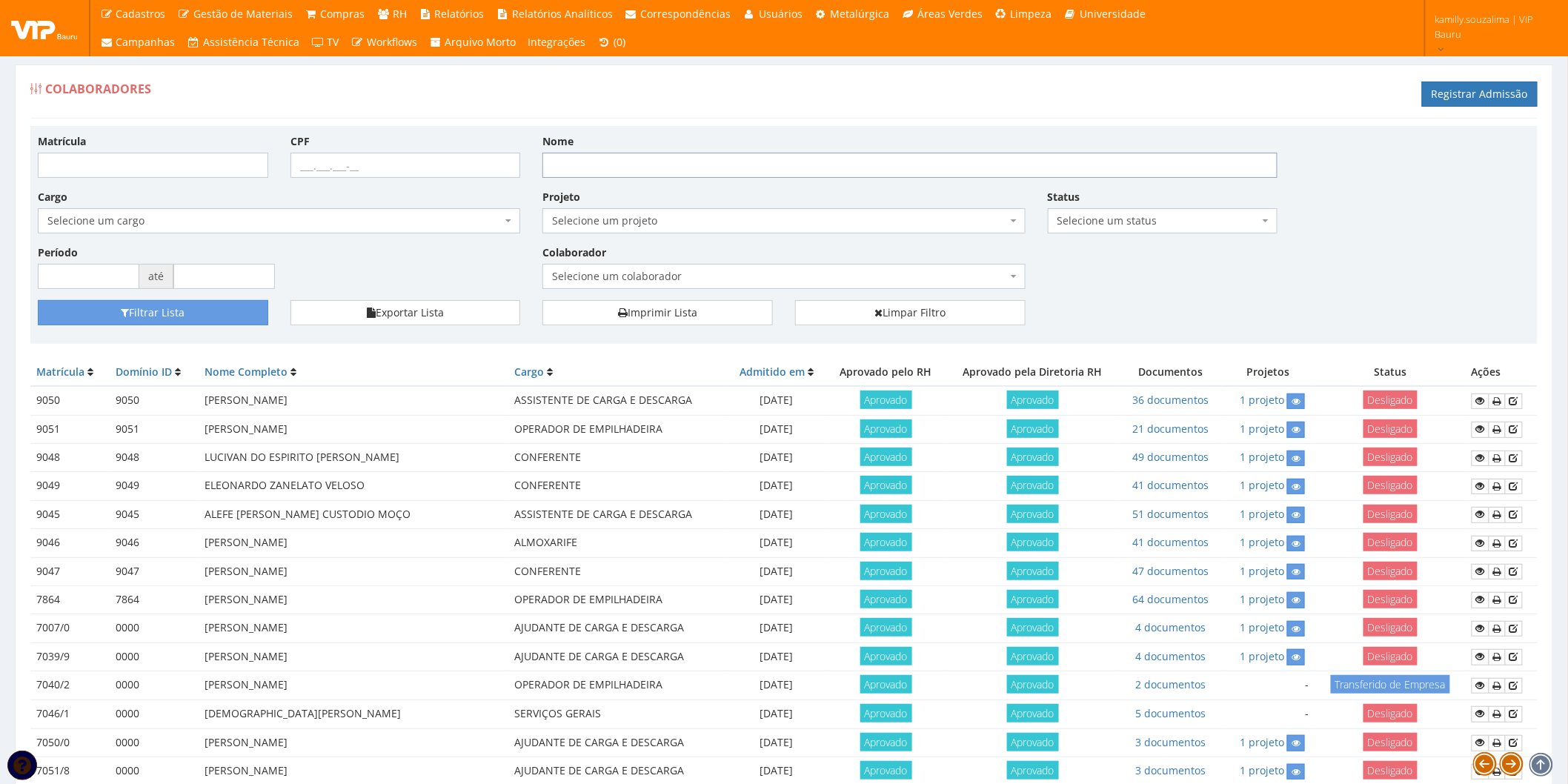
click at [656, 171] on input "Nome" at bounding box center [911, 164] width 736 height 25
type input "daniel"
click at [226, 315] on button "Filtrar Lista" at bounding box center [152, 312] width 230 height 25
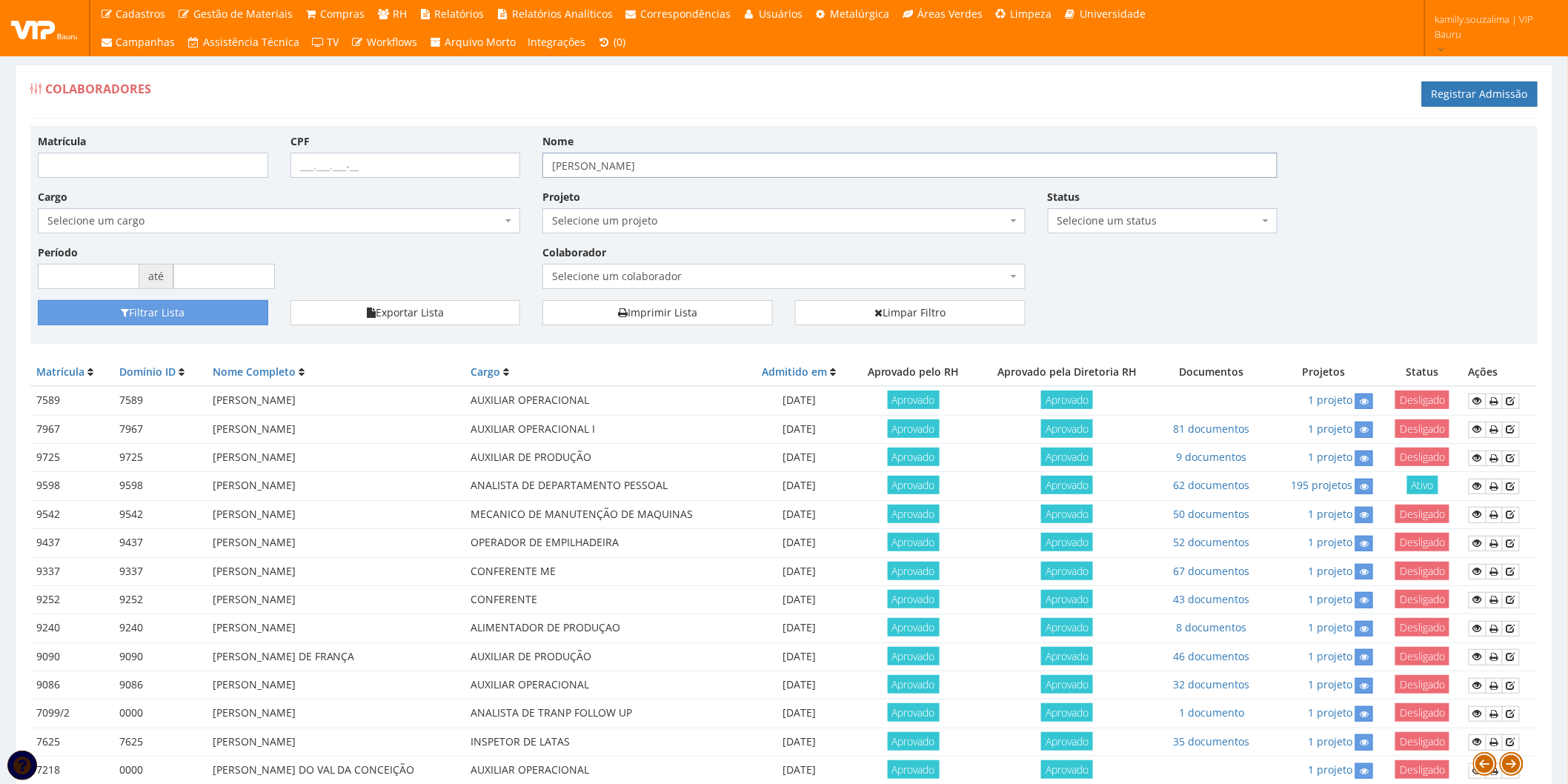
click at [653, 166] on input "[PERSON_NAME]" at bounding box center [911, 164] width 736 height 25
type input "[PERSON_NAME]"
click at [165, 312] on button "Filtrar Lista" at bounding box center [152, 312] width 230 height 25
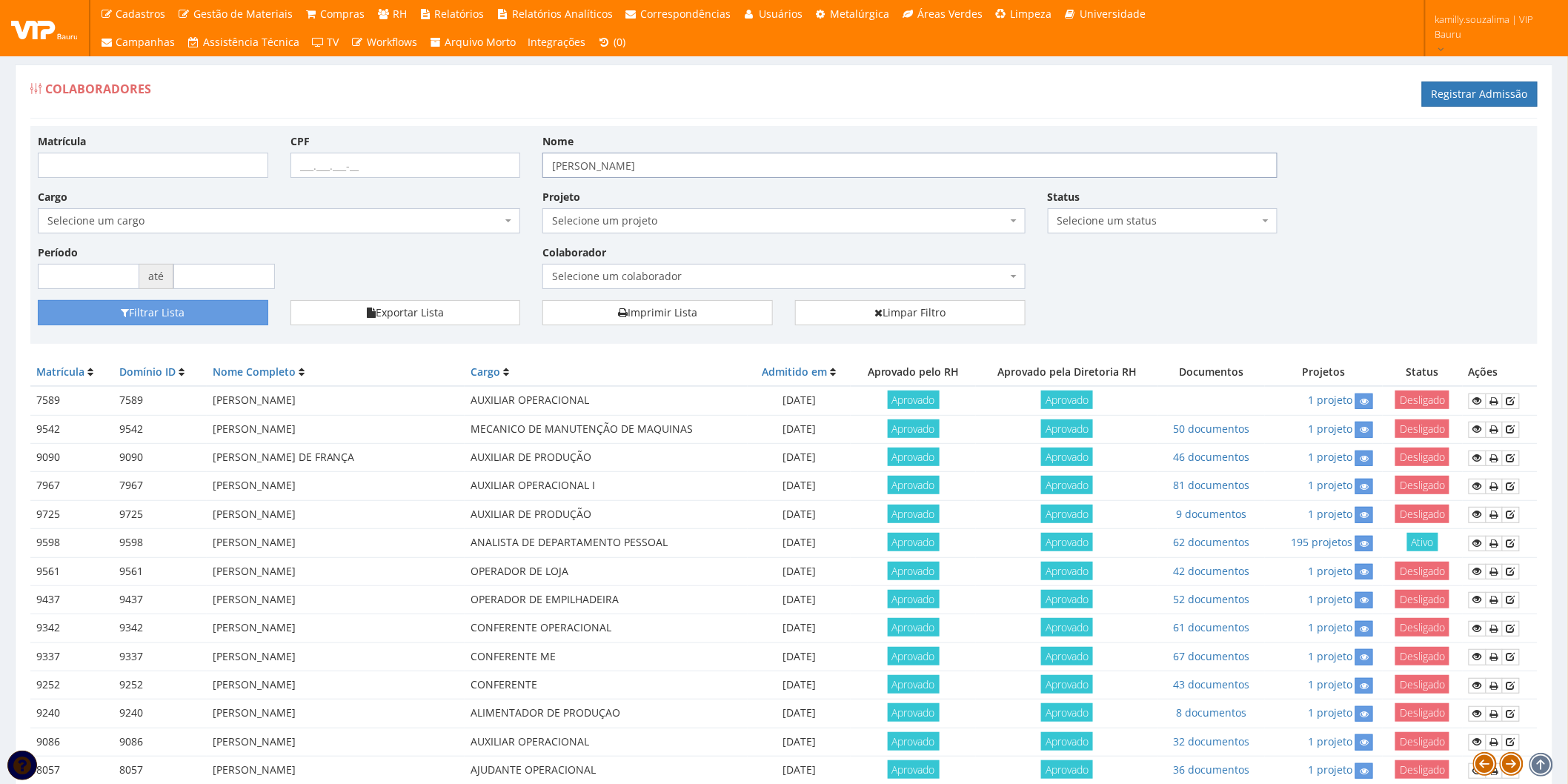
drag, startPoint x: 0, startPoint y: 0, endPoint x: 512, endPoint y: 168, distance: 538.9
click at [512, 168] on div "Matrícula CPF Nome [PERSON_NAME] Cargo Selecione um cargo G1225 D0029 - 4110-05…" at bounding box center [784, 217] width 1515 height 167
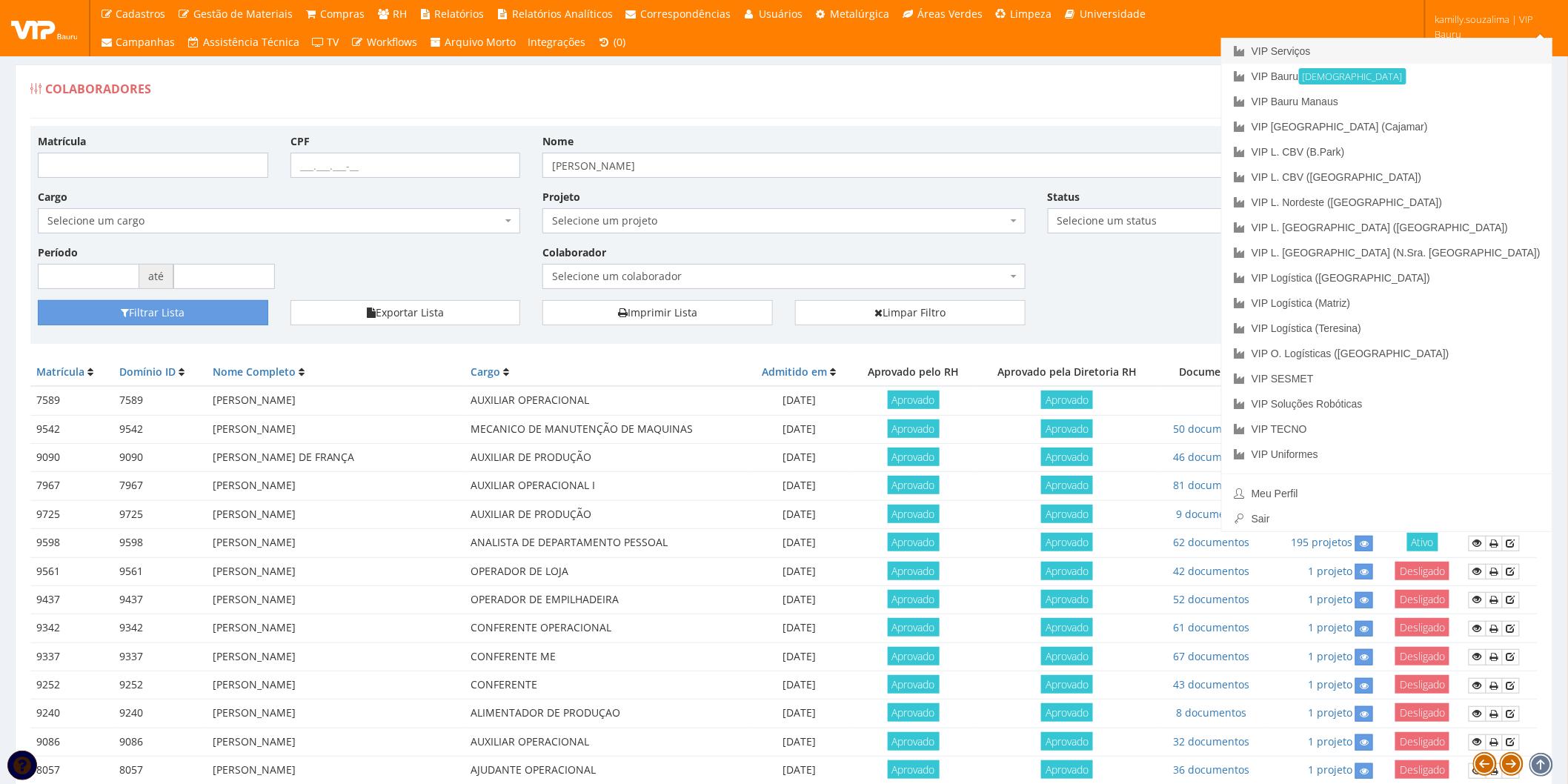
click at [1437, 54] on link "VIP Serviços" at bounding box center [1387, 50] width 330 height 25
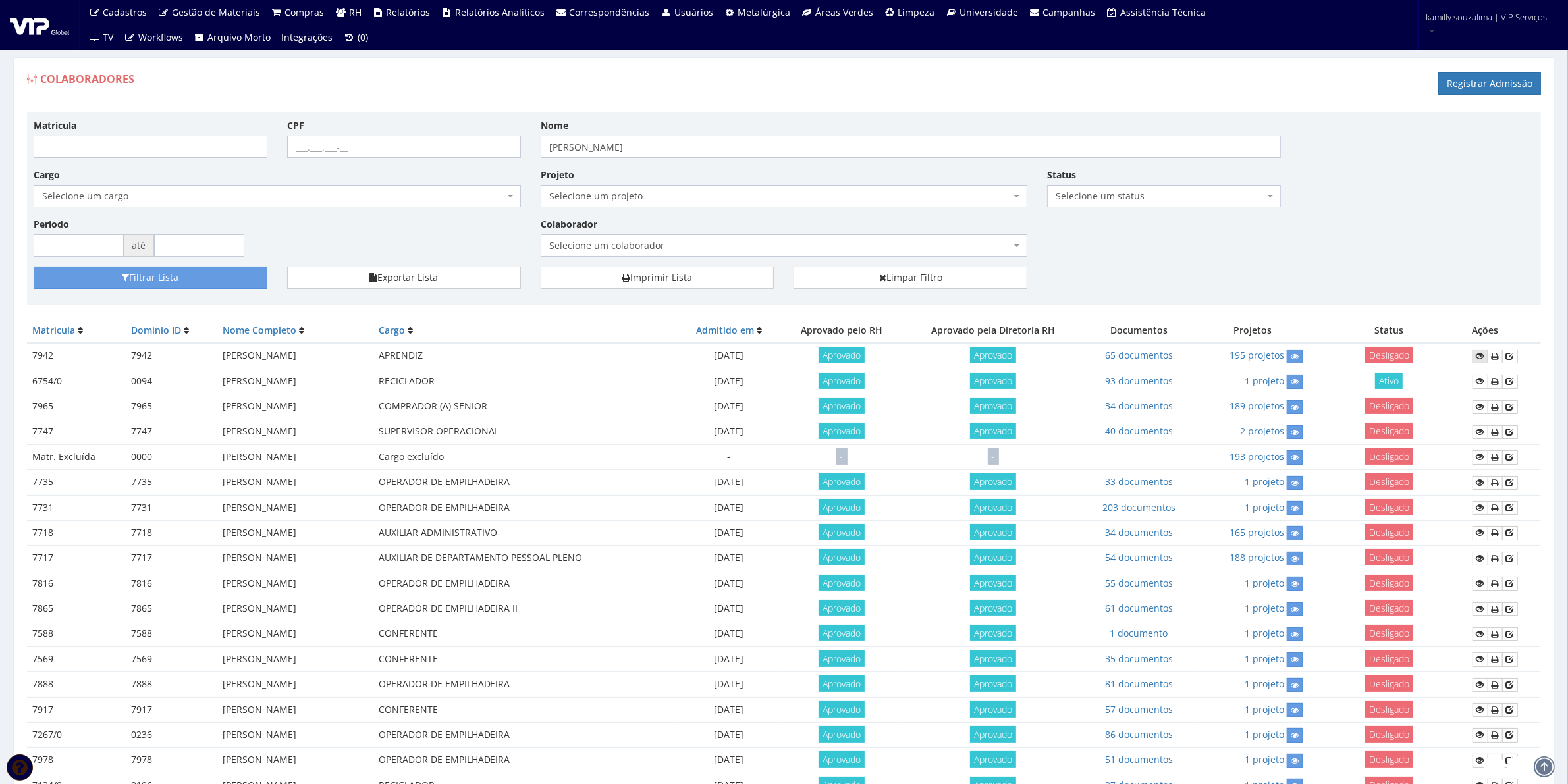
click at [1483, 356] on icon at bounding box center [1480, 356] width 8 height 9
